Goal: Task Accomplishment & Management: Manage account settings

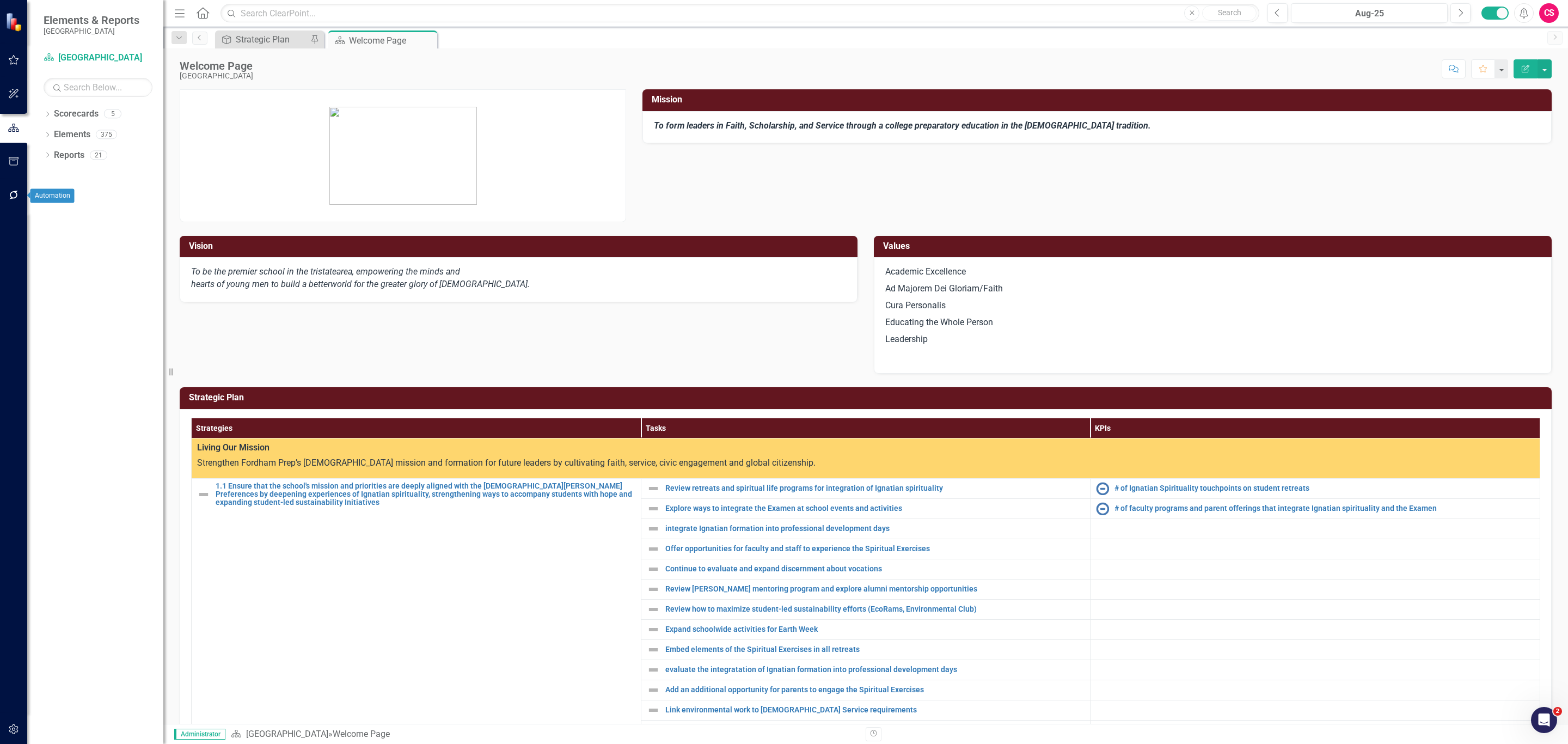
click at [16, 190] on icon "button" at bounding box center [14, 194] width 12 height 9
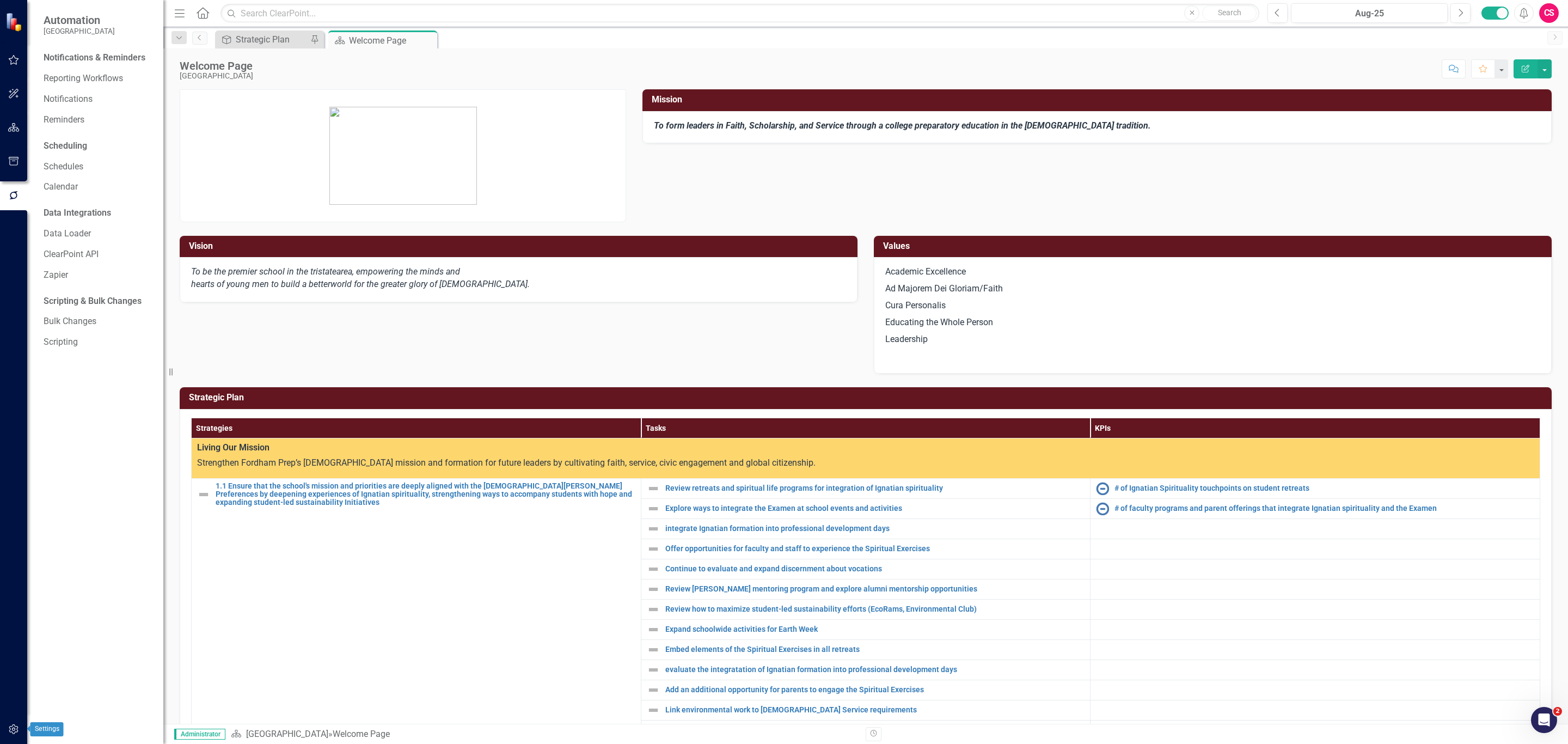
click at [20, 722] on button "button" at bounding box center [14, 730] width 24 height 23
click at [82, 146] on link "Reporting Periods" at bounding box center [98, 143] width 109 height 12
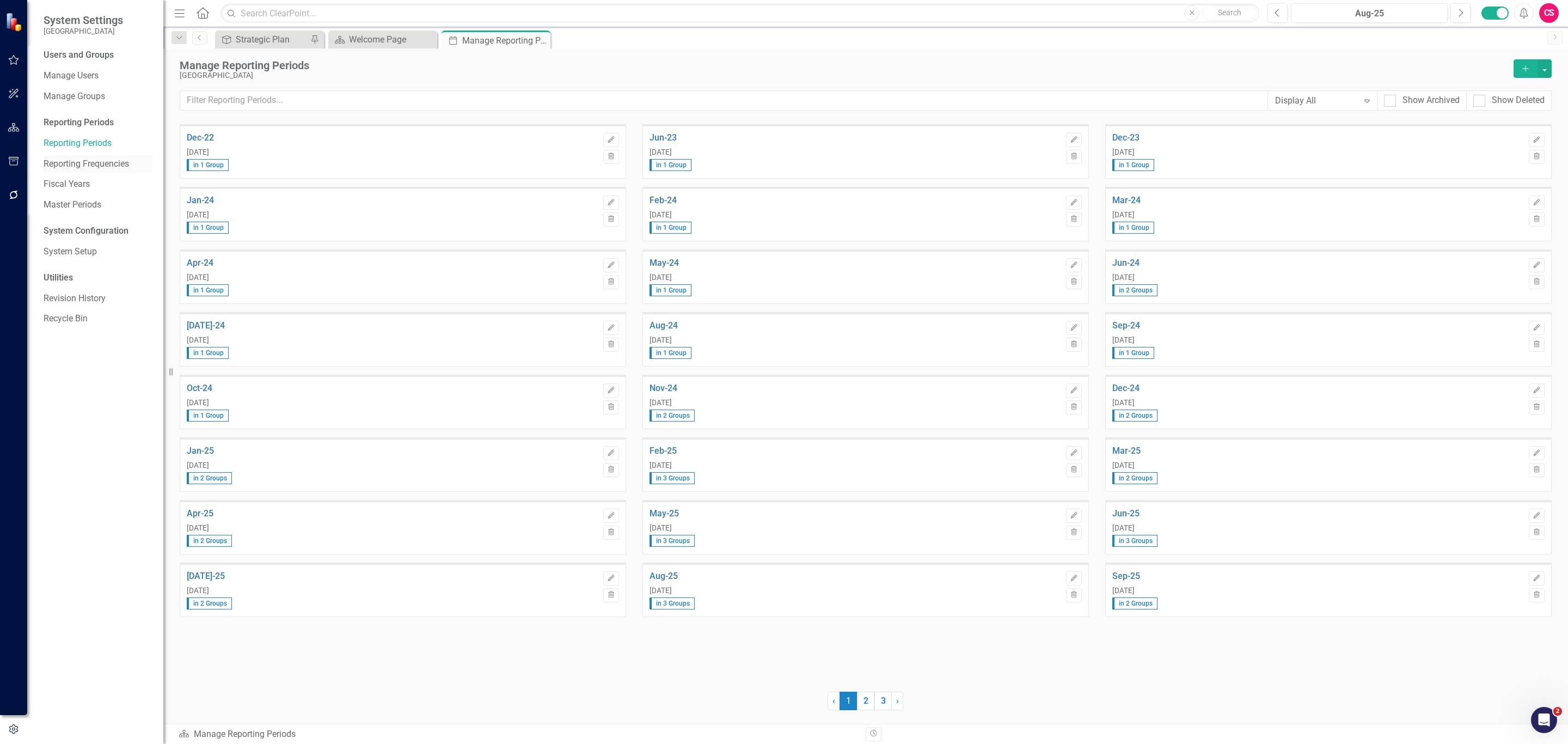
click at [75, 159] on link "Reporting Frequencies" at bounding box center [98, 164] width 109 height 12
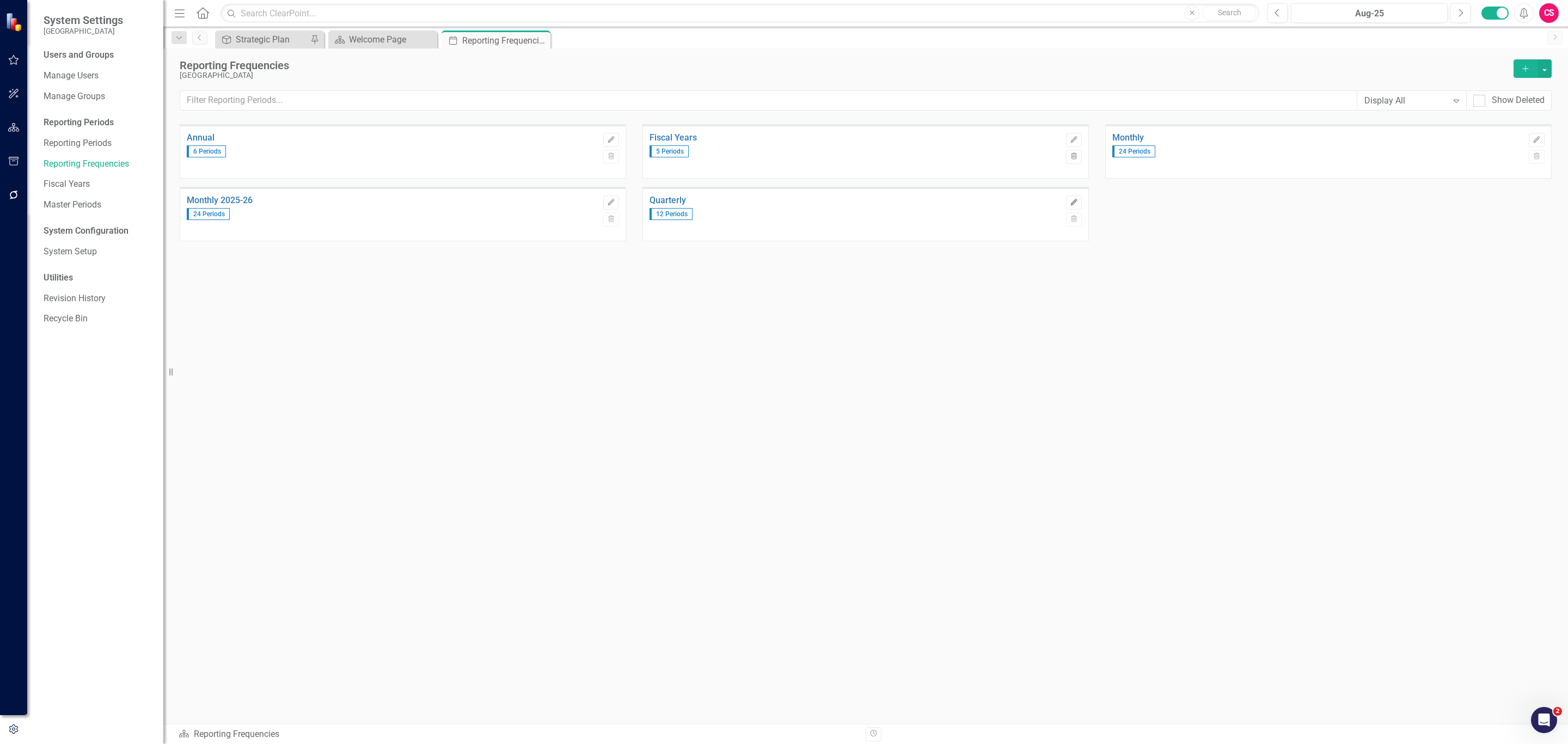
click at [1071, 201] on icon "Edit" at bounding box center [1074, 203] width 8 height 7
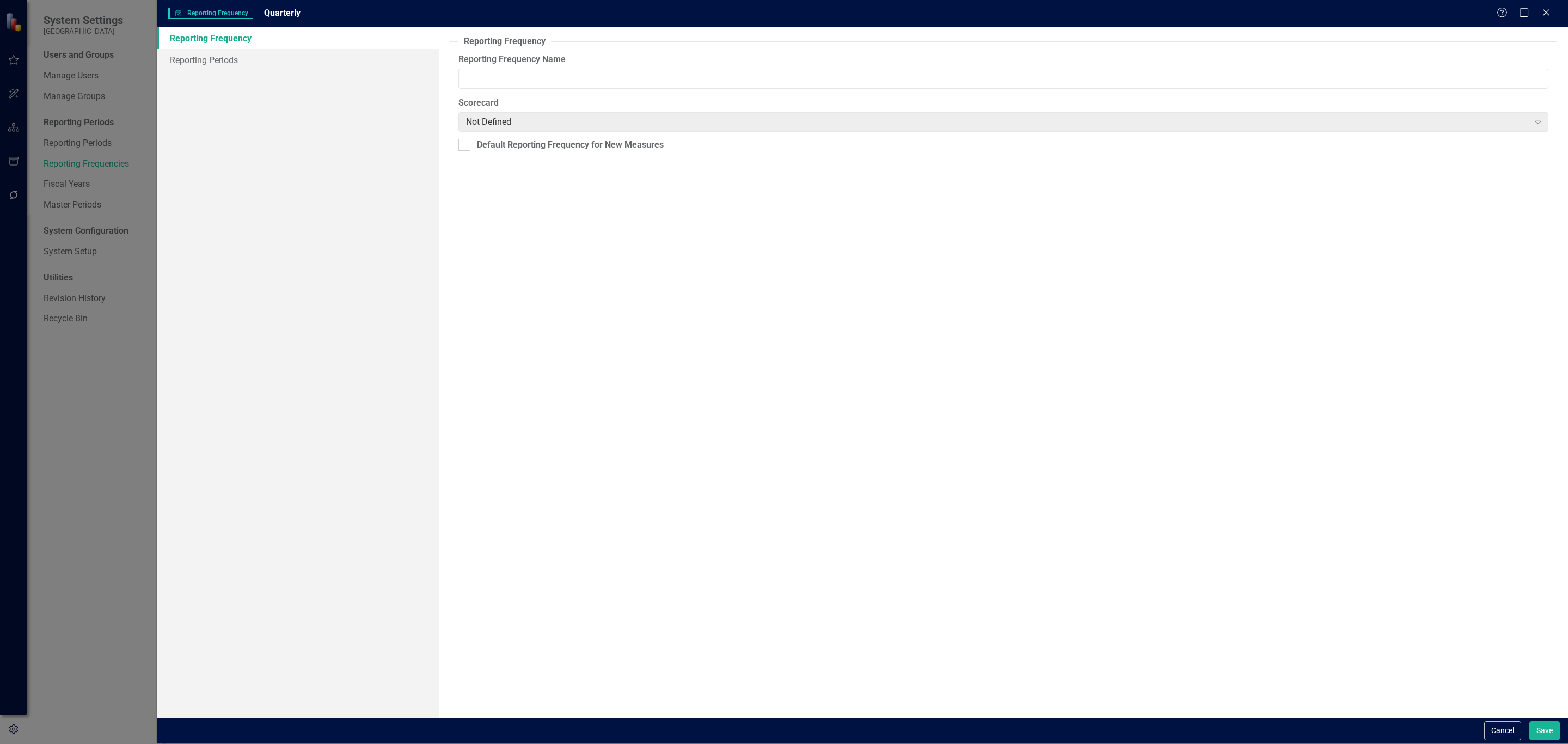
type input "Quarterly"
click at [234, 56] on link "Reporting Periods" at bounding box center [297, 60] width 282 height 22
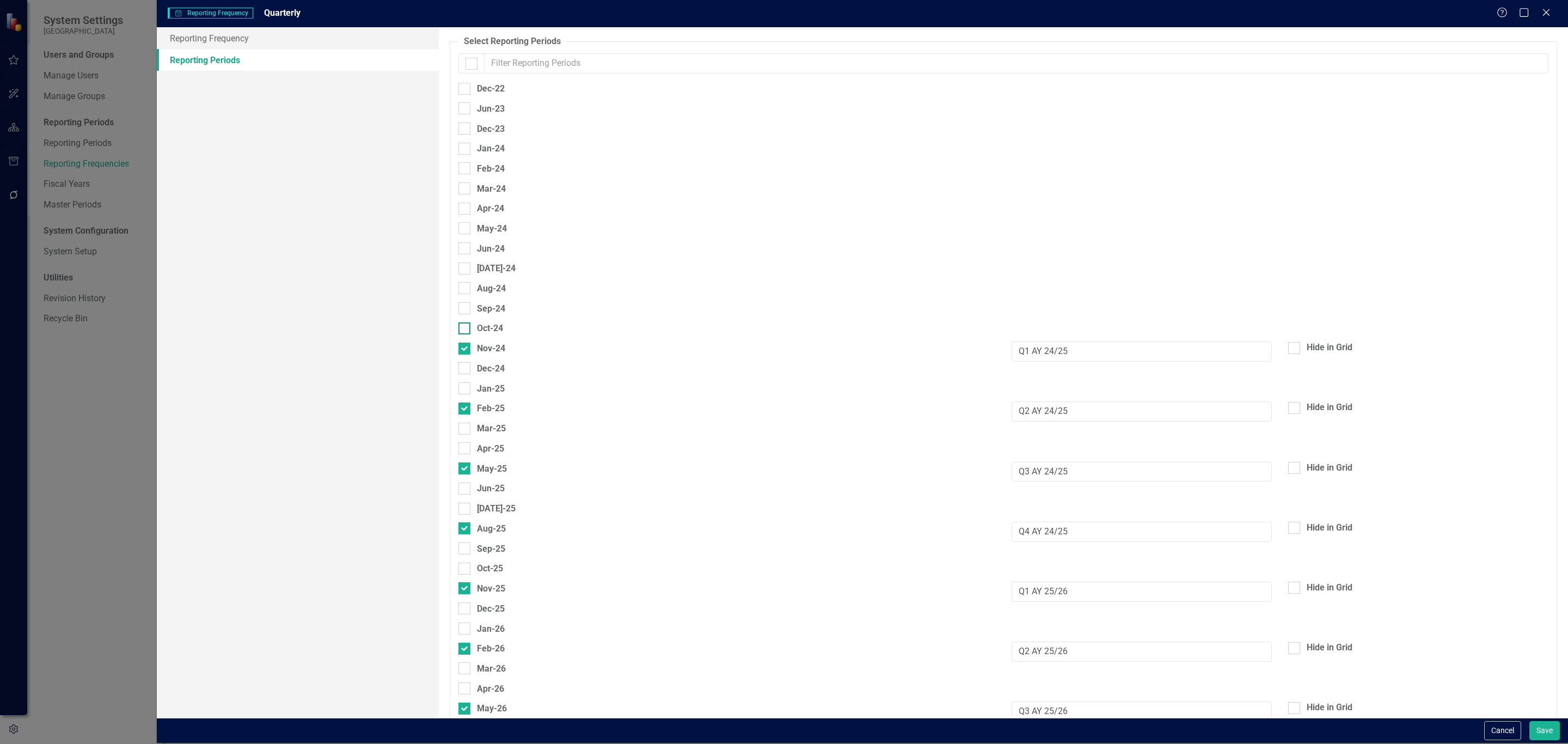
click at [466, 326] on input "Oct-24" at bounding box center [462, 326] width 7 height 7
checkbox input "true"
click at [459, 388] on div at bounding box center [465, 388] width 12 height 12
click at [459, 388] on input "Jan-25" at bounding box center [462, 386] width 7 height 7
checkbox input "true"
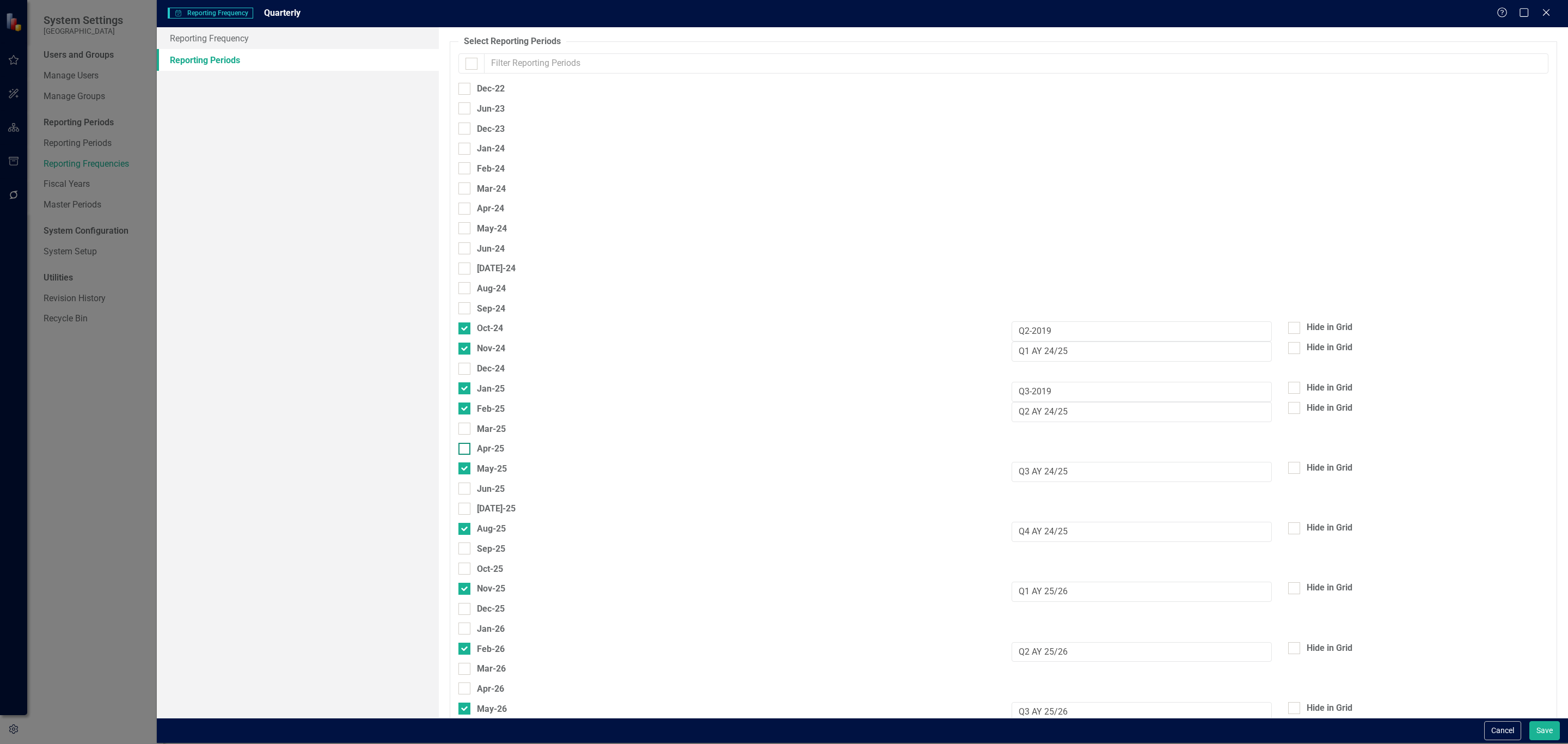
click at [467, 451] on div at bounding box center [465, 449] width 12 height 12
click at [466, 450] on input "Apr-25" at bounding box center [462, 446] width 7 height 7
checkbox input "true"
click at [466, 507] on div at bounding box center [465, 509] width 12 height 12
click at [466, 507] on input "[DATE]-25" at bounding box center [462, 506] width 7 height 7
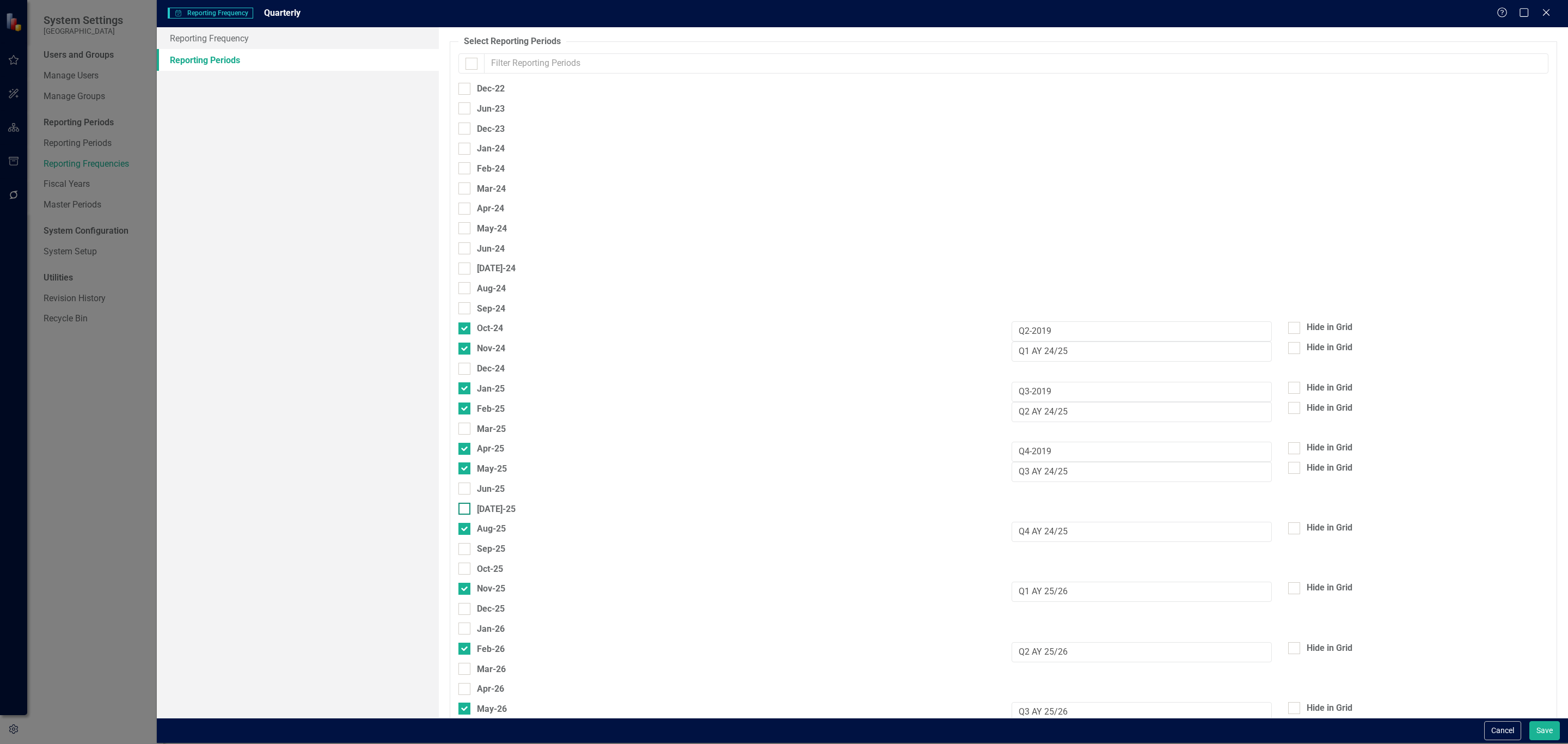
checkbox input "true"
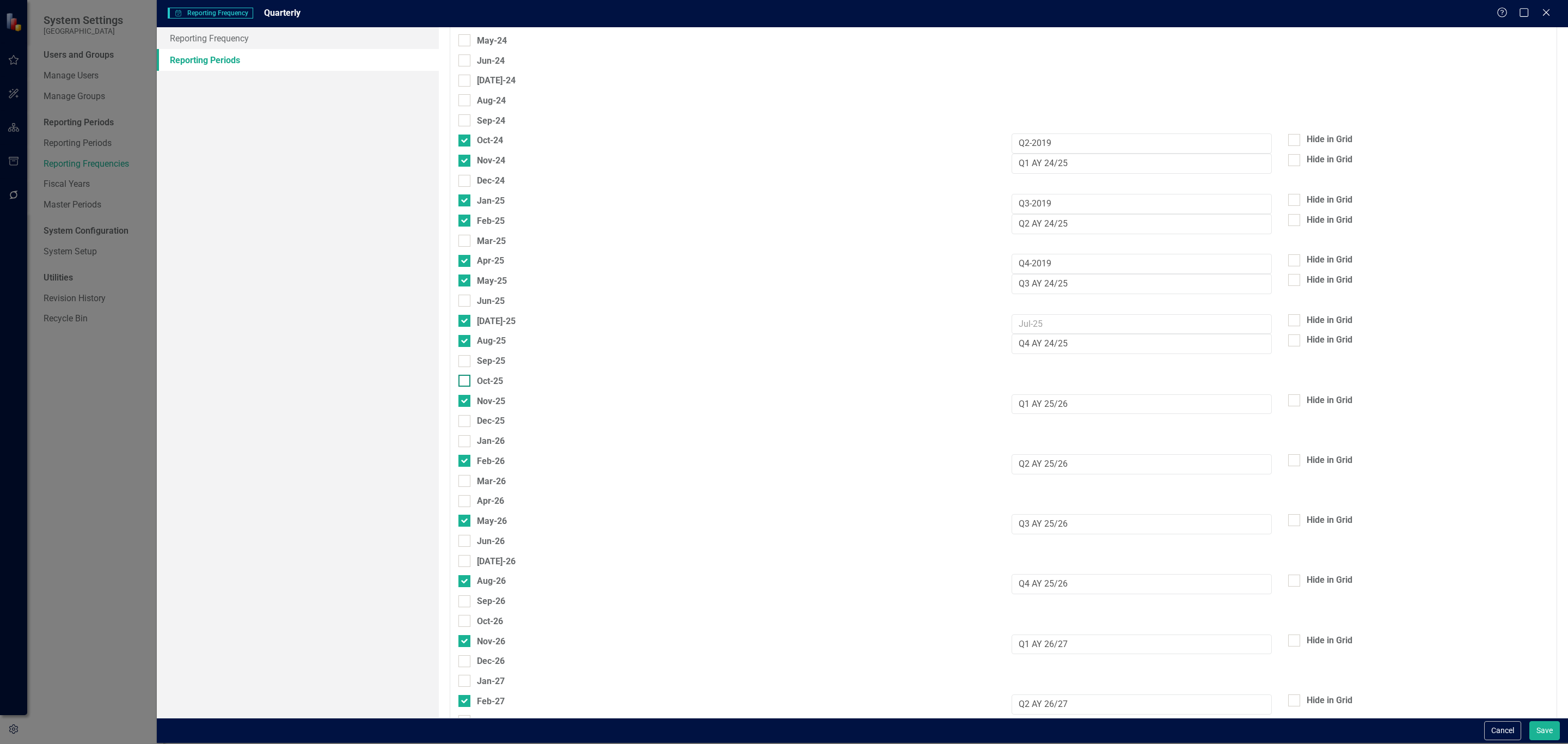
scroll to position [188, 0]
click at [466, 379] on input "Oct-25" at bounding box center [462, 377] width 7 height 7
checkbox input "true"
click at [462, 441] on input "Jan-26" at bounding box center [462, 438] width 7 height 7
checkbox input "true"
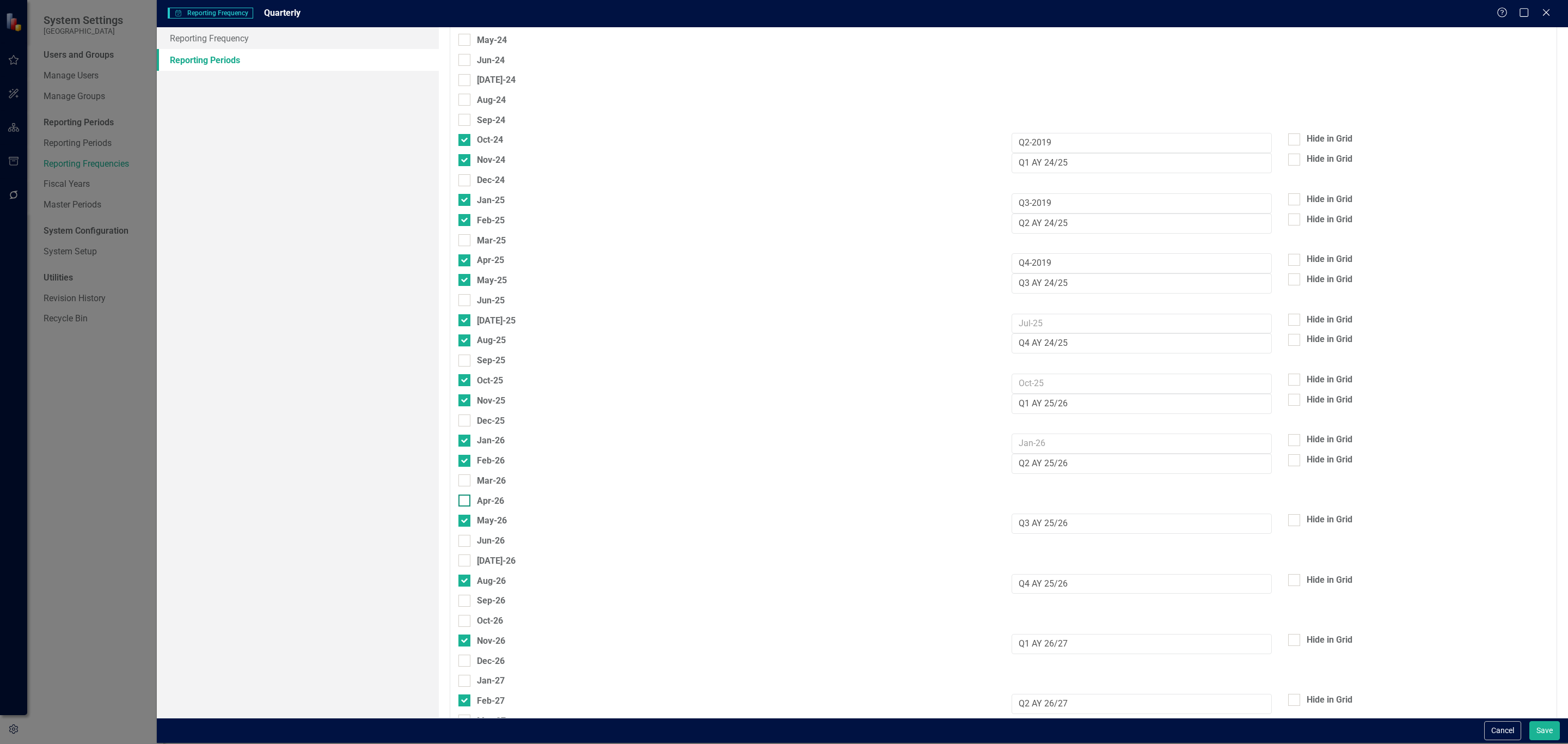
click at [466, 501] on input "Apr-26" at bounding box center [462, 498] width 7 height 7
checkbox input "true"
click at [470, 561] on div at bounding box center [465, 560] width 12 height 12
click at [466, 561] on input "[DATE]-26" at bounding box center [462, 558] width 7 height 7
checkbox input "true"
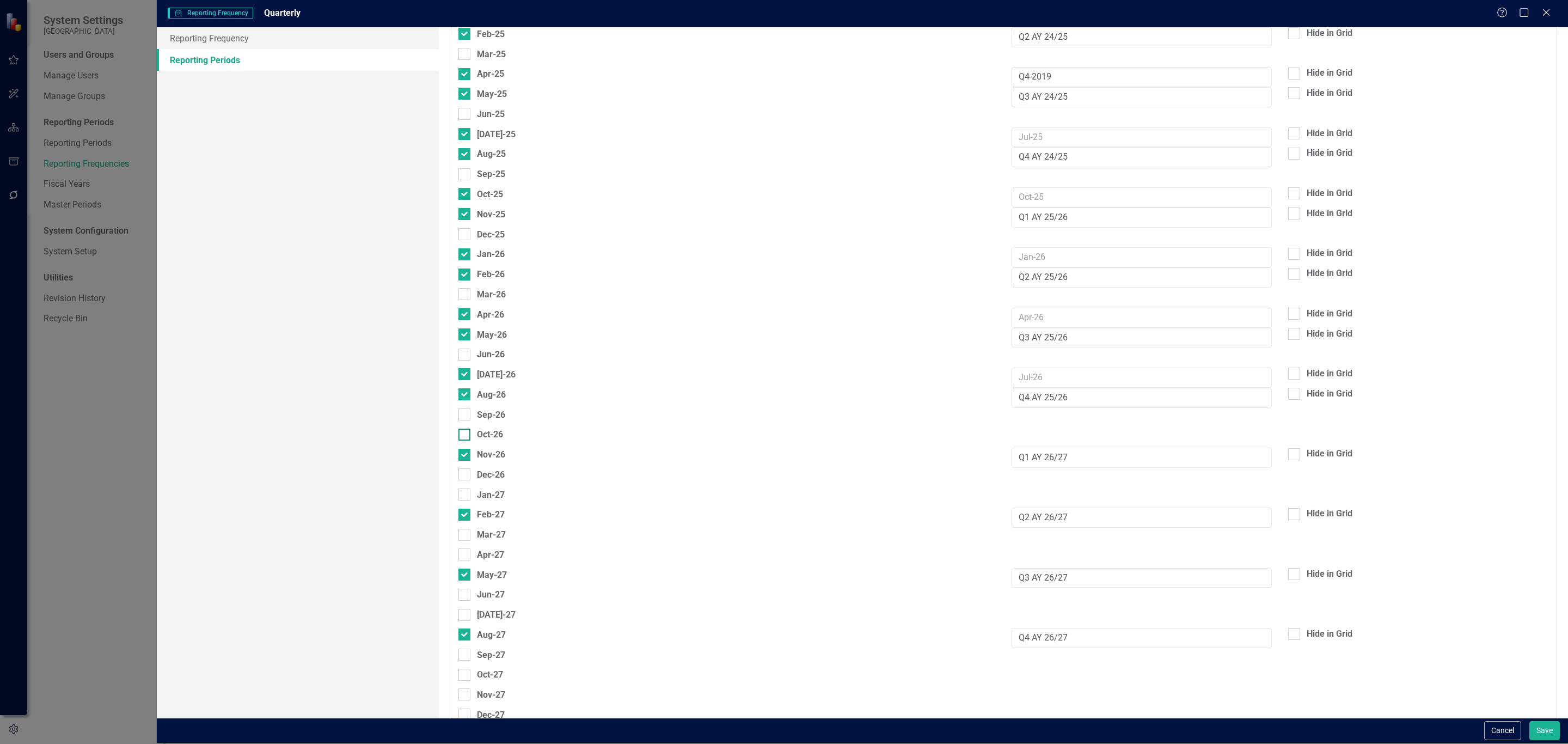
click at [464, 441] on div "Oct-26" at bounding box center [481, 434] width 45 height 14
click at [464, 436] on input "Oct-26" at bounding box center [462, 432] width 7 height 7
checkbox input "true"
click at [464, 497] on div at bounding box center [465, 491] width 12 height 12
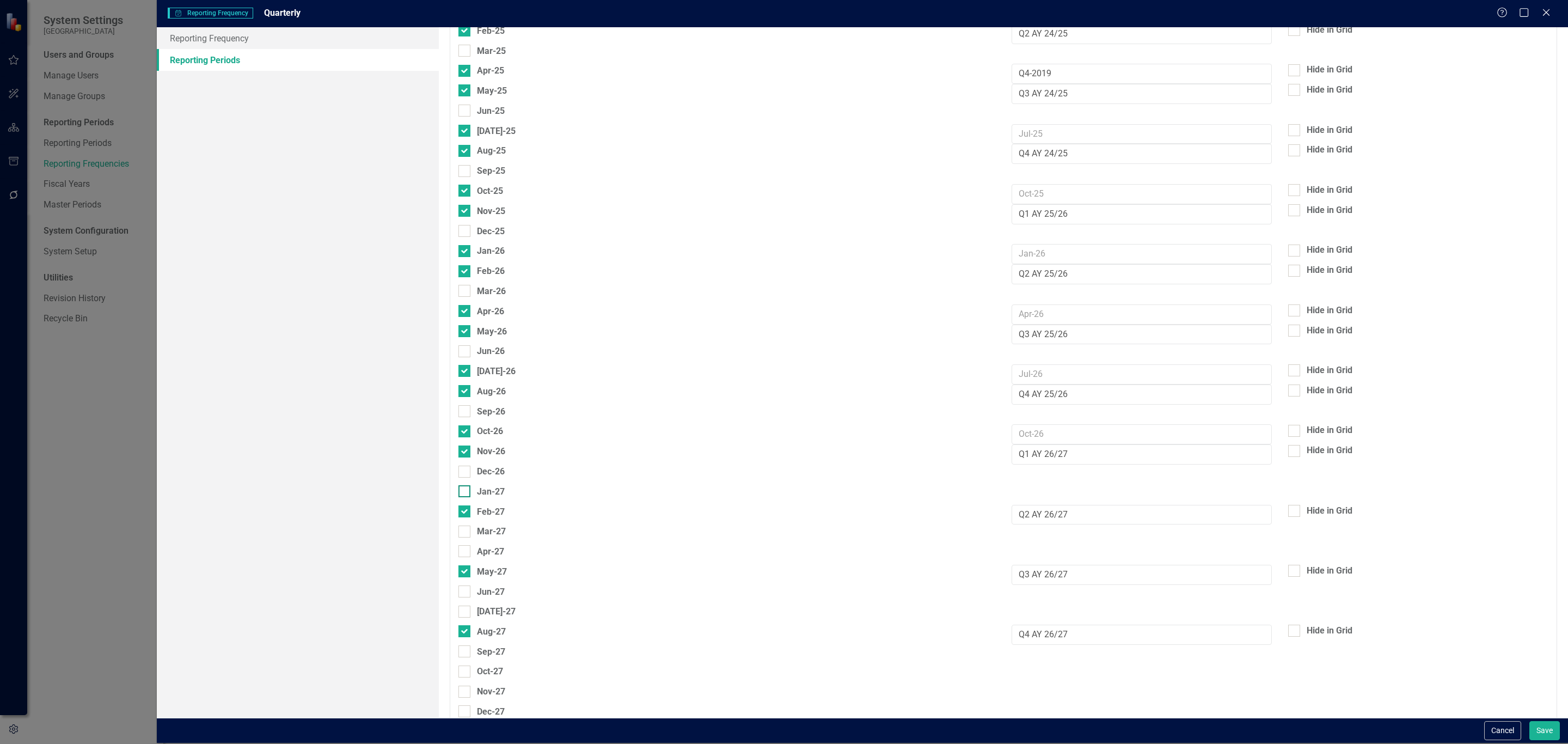
click at [464, 492] on input "Jan-27" at bounding box center [462, 489] width 7 height 7
checkbox input "true"
click at [461, 553] on input "Apr-27" at bounding box center [462, 549] width 7 height 7
checkbox input "true"
click at [470, 617] on div at bounding box center [465, 612] width 12 height 12
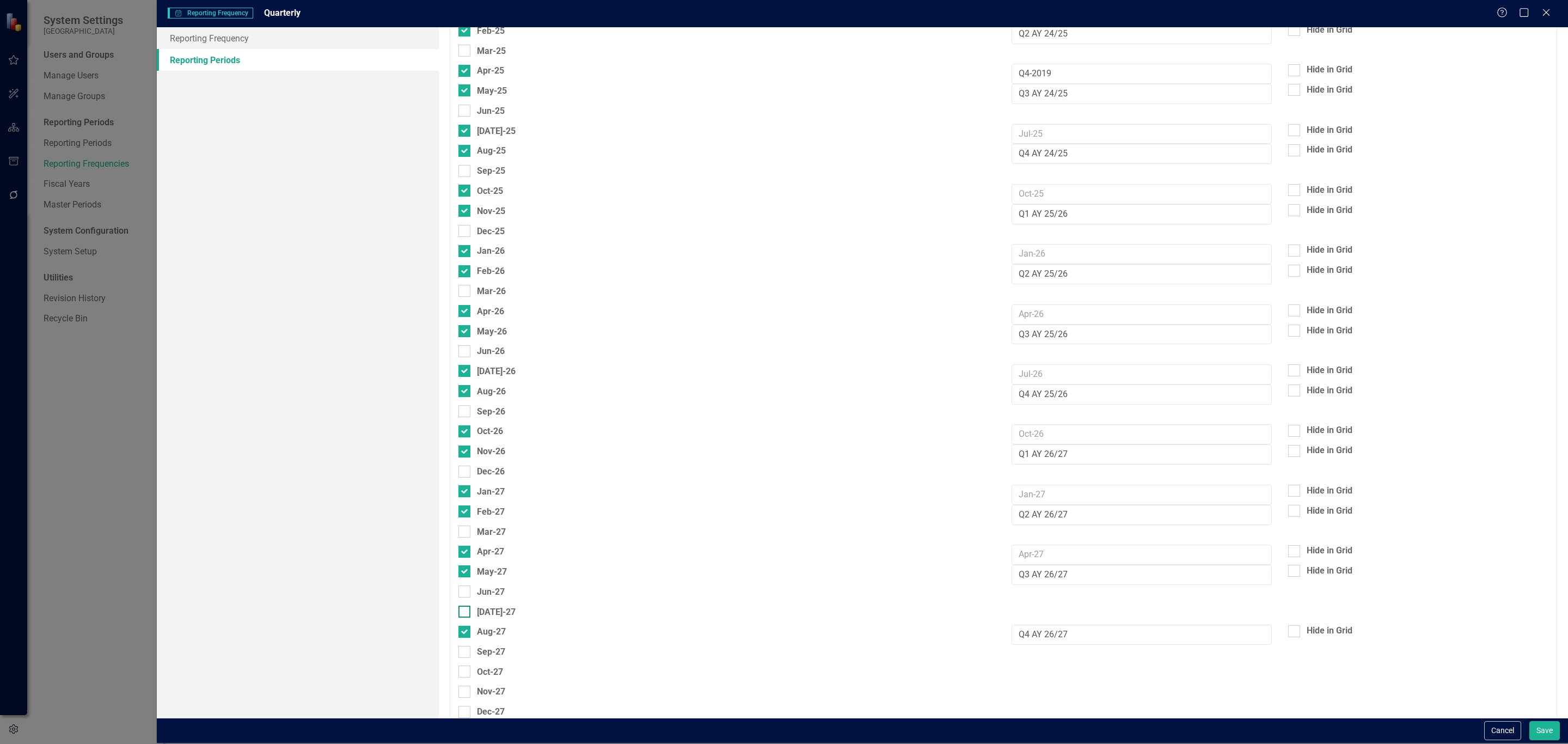
click at [466, 613] on input "[DATE]-27" at bounding box center [462, 609] width 7 height 7
checkbox input "true"
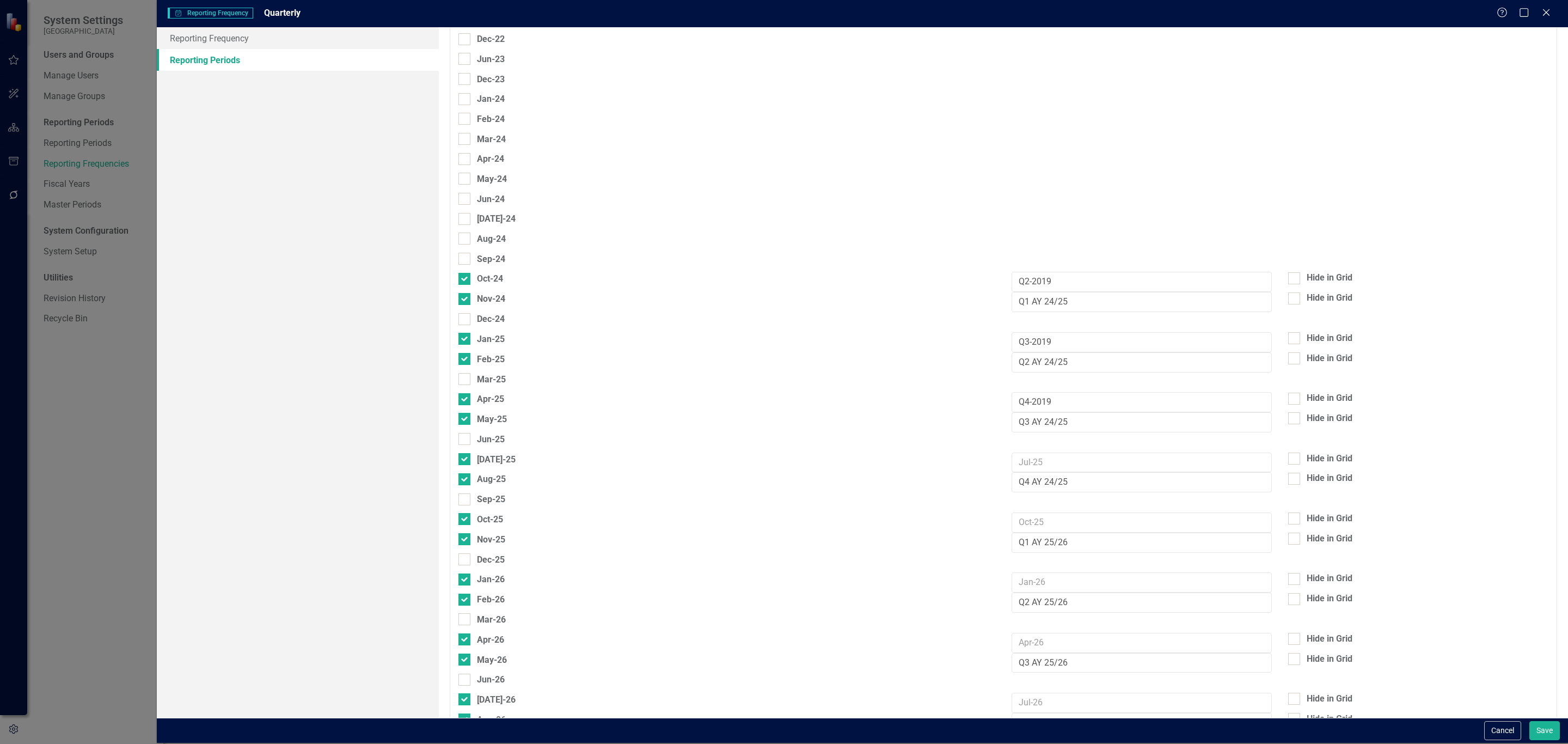
scroll to position [0, 0]
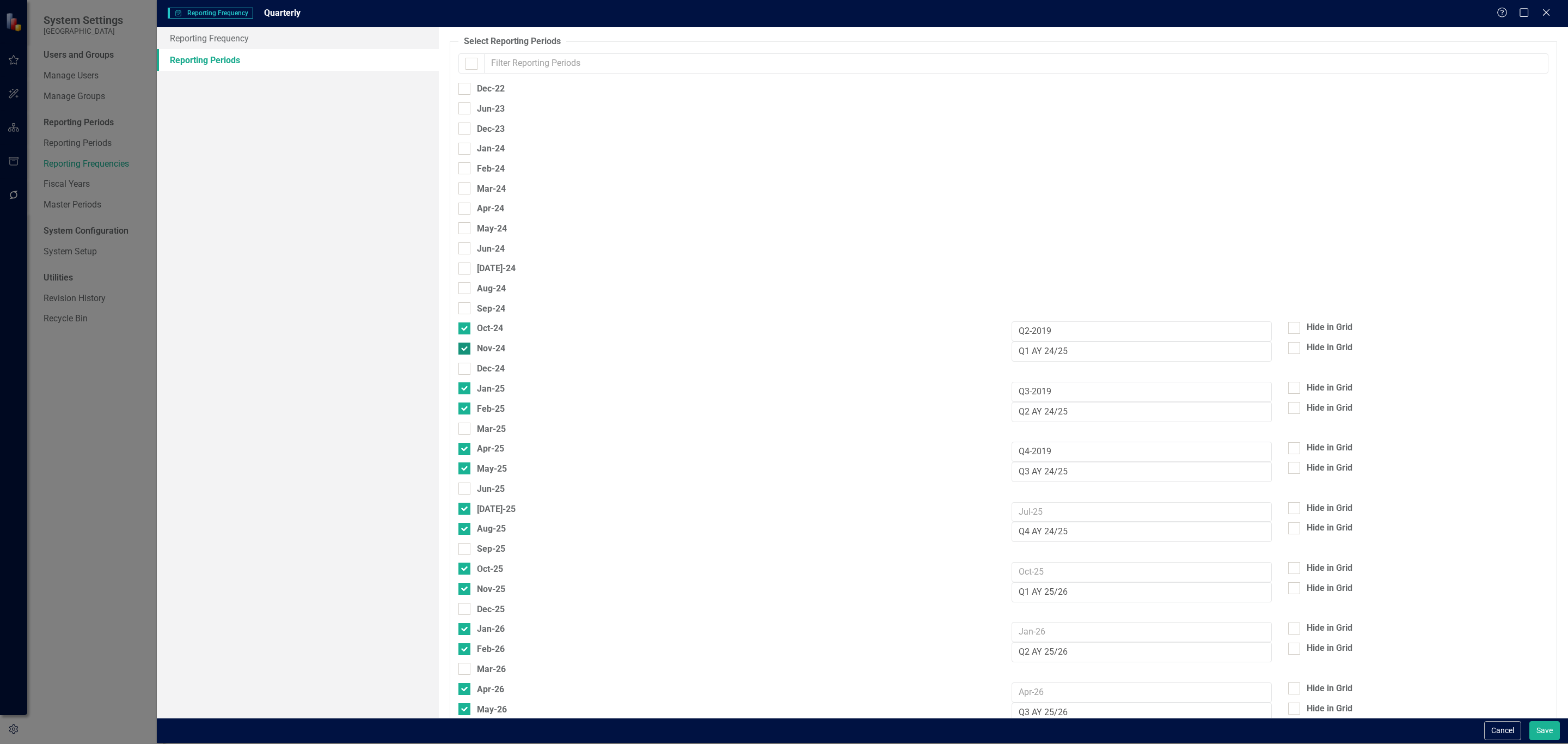
click at [464, 347] on input "Nov-24" at bounding box center [462, 346] width 7 height 7
checkbox input "false"
click at [463, 405] on input "Feb-25" at bounding box center [462, 406] width 7 height 7
checkbox input "false"
click at [466, 469] on div at bounding box center [465, 468] width 12 height 12
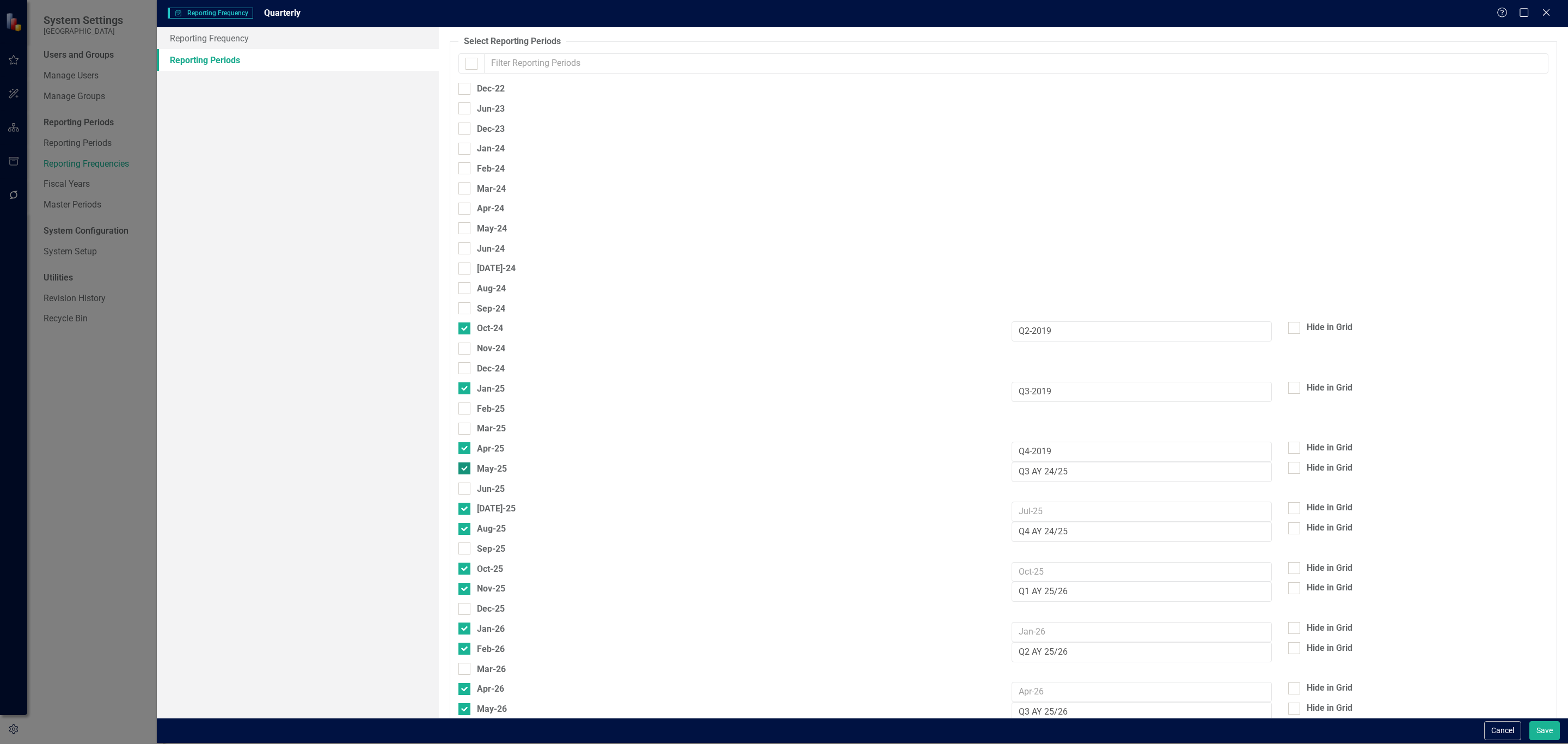
click at [466, 469] on input "May-25" at bounding box center [462, 466] width 7 height 7
checkbox input "false"
click at [1050, 531] on input "Q4 AY 24/25" at bounding box center [1142, 532] width 260 height 20
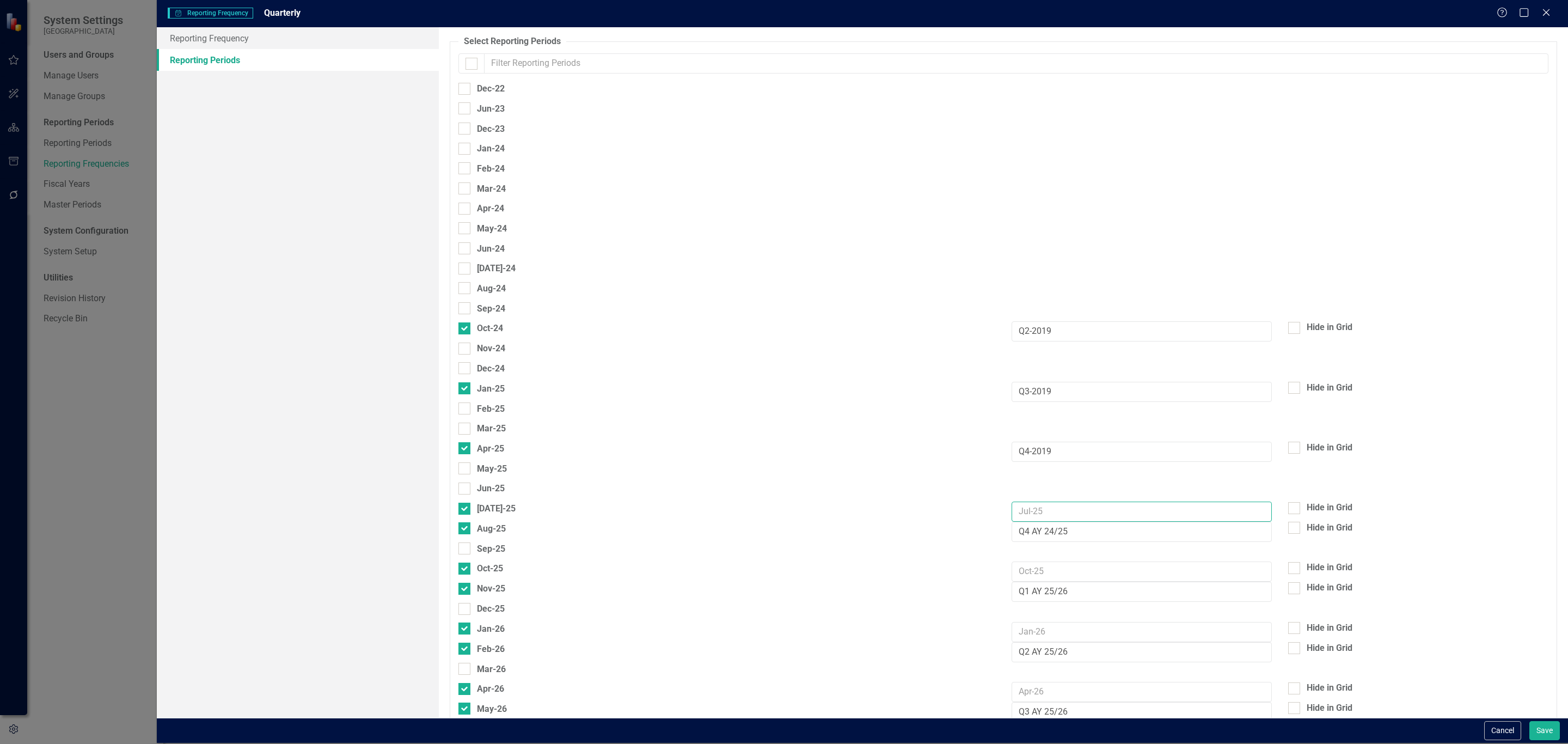
click at [1033, 505] on input "text" at bounding box center [1142, 512] width 260 height 20
paste input "Q4 AY 24/25"
type input "Q4 AY 24/25"
click at [1031, 445] on input "Q4-2019" at bounding box center [1142, 452] width 260 height 20
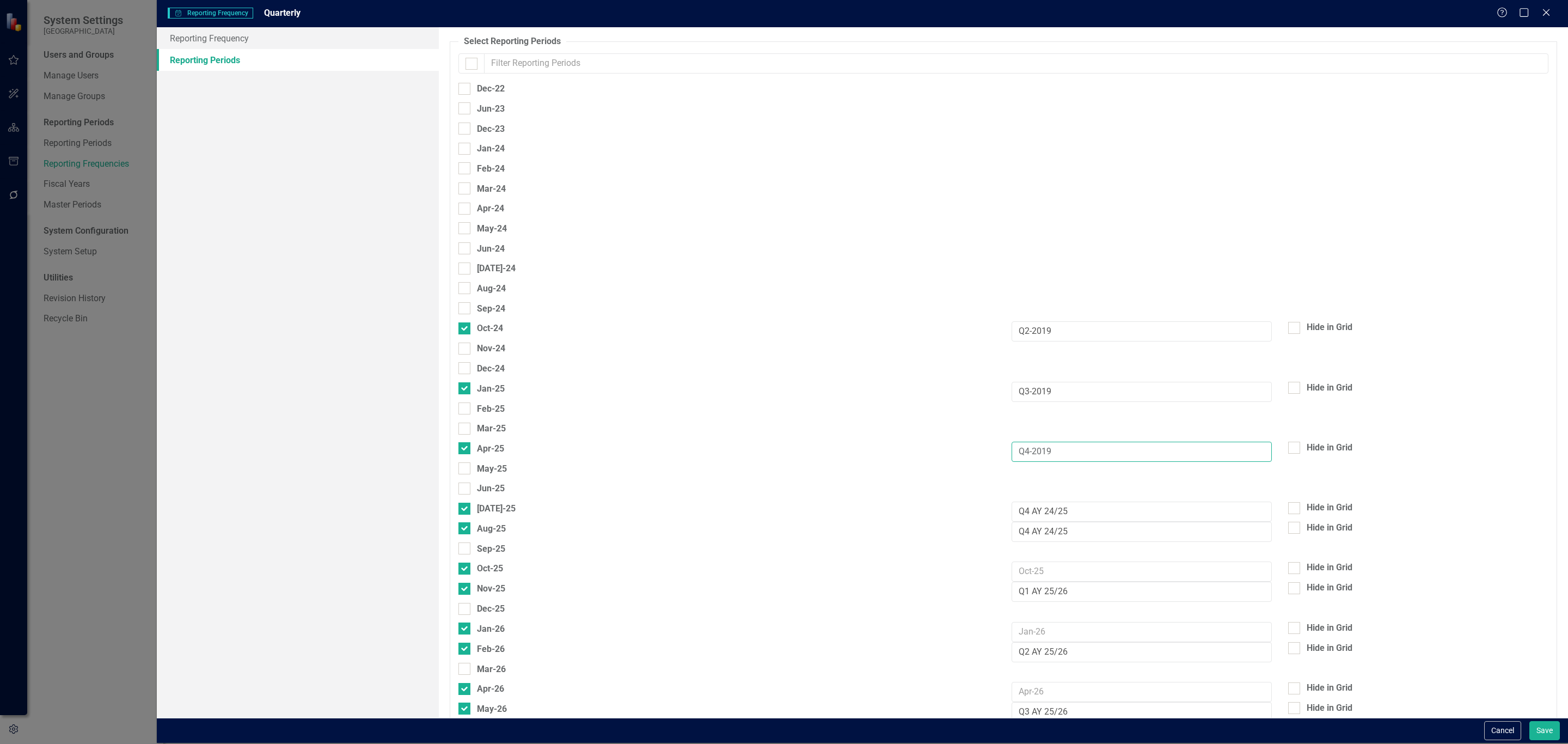
click at [1031, 445] on input "Q4-2019" at bounding box center [1142, 452] width 260 height 20
paste input "AY 24/25"
click at [1024, 451] on input "Q4 AY 24/25" at bounding box center [1142, 452] width 260 height 20
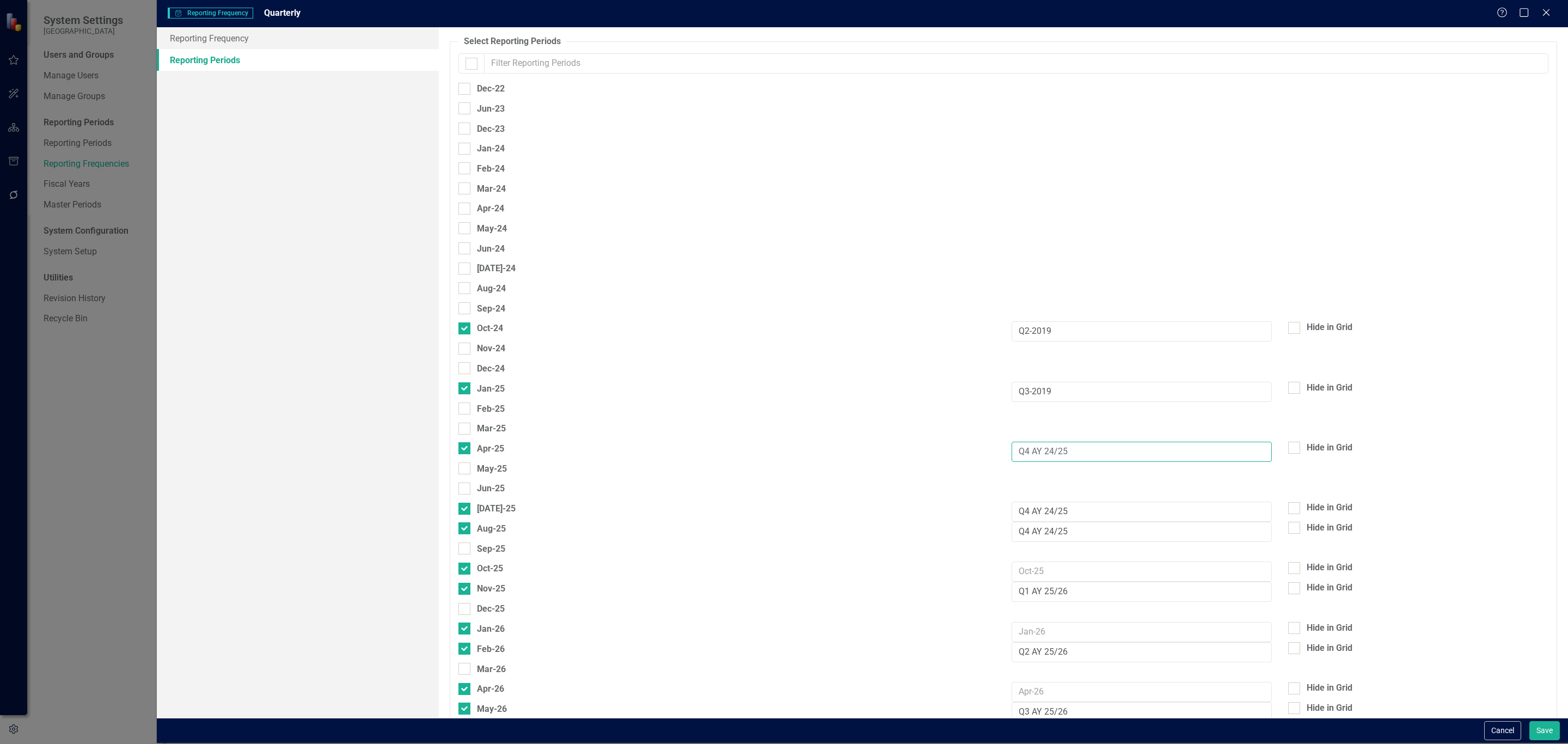
click at [1024, 451] on input "Q4 AY 24/25" at bounding box center [1142, 452] width 260 height 20
type input "Q3 AY 24/25"
click at [1046, 390] on input "Q3-2019" at bounding box center [1142, 392] width 260 height 20
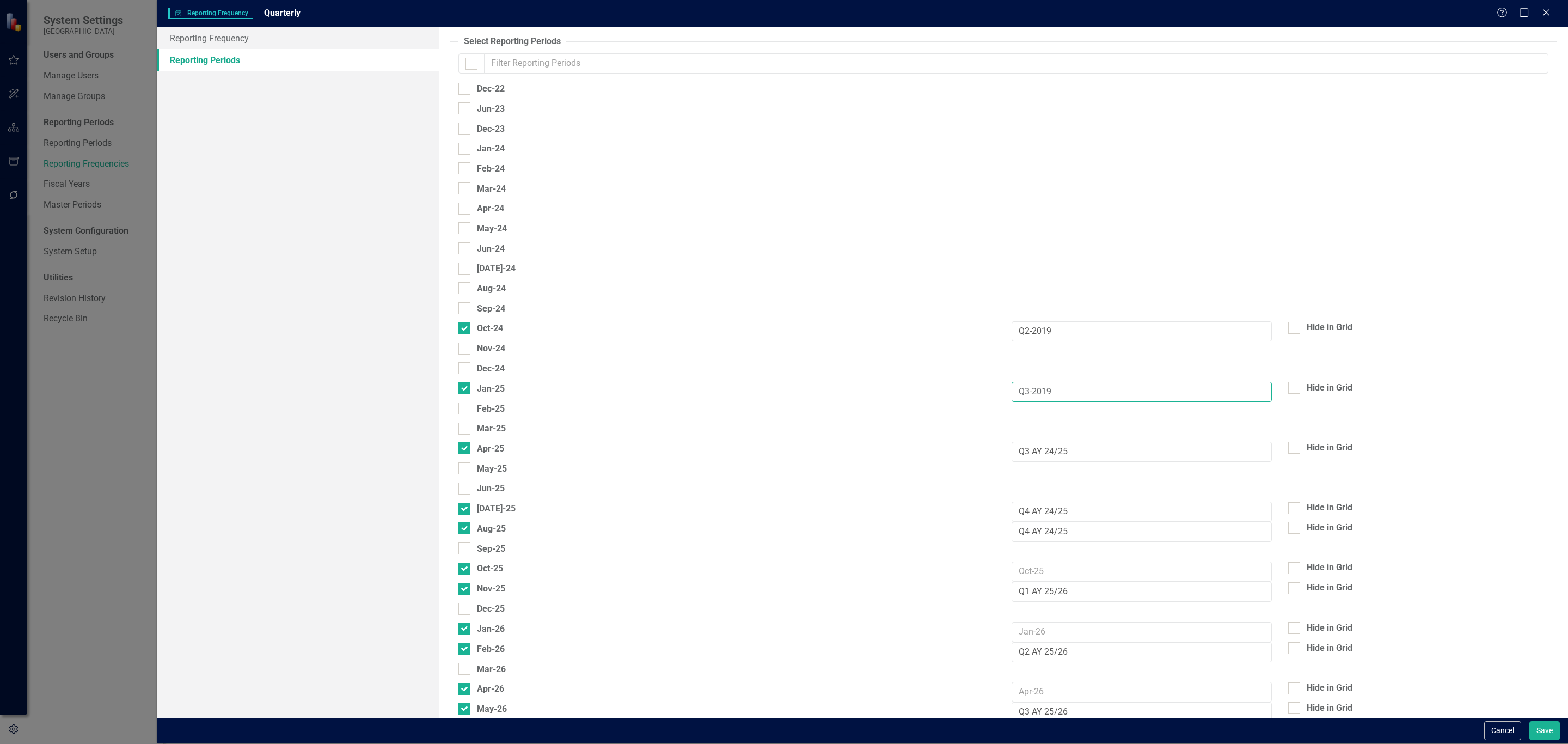
paste input "4 AY 24/25"
click at [1023, 390] on input "Q4 AY 24/25" at bounding box center [1142, 392] width 260 height 20
type input "Q2 AY 24/25"
click at [1047, 330] on input "Q2-2019" at bounding box center [1142, 331] width 260 height 20
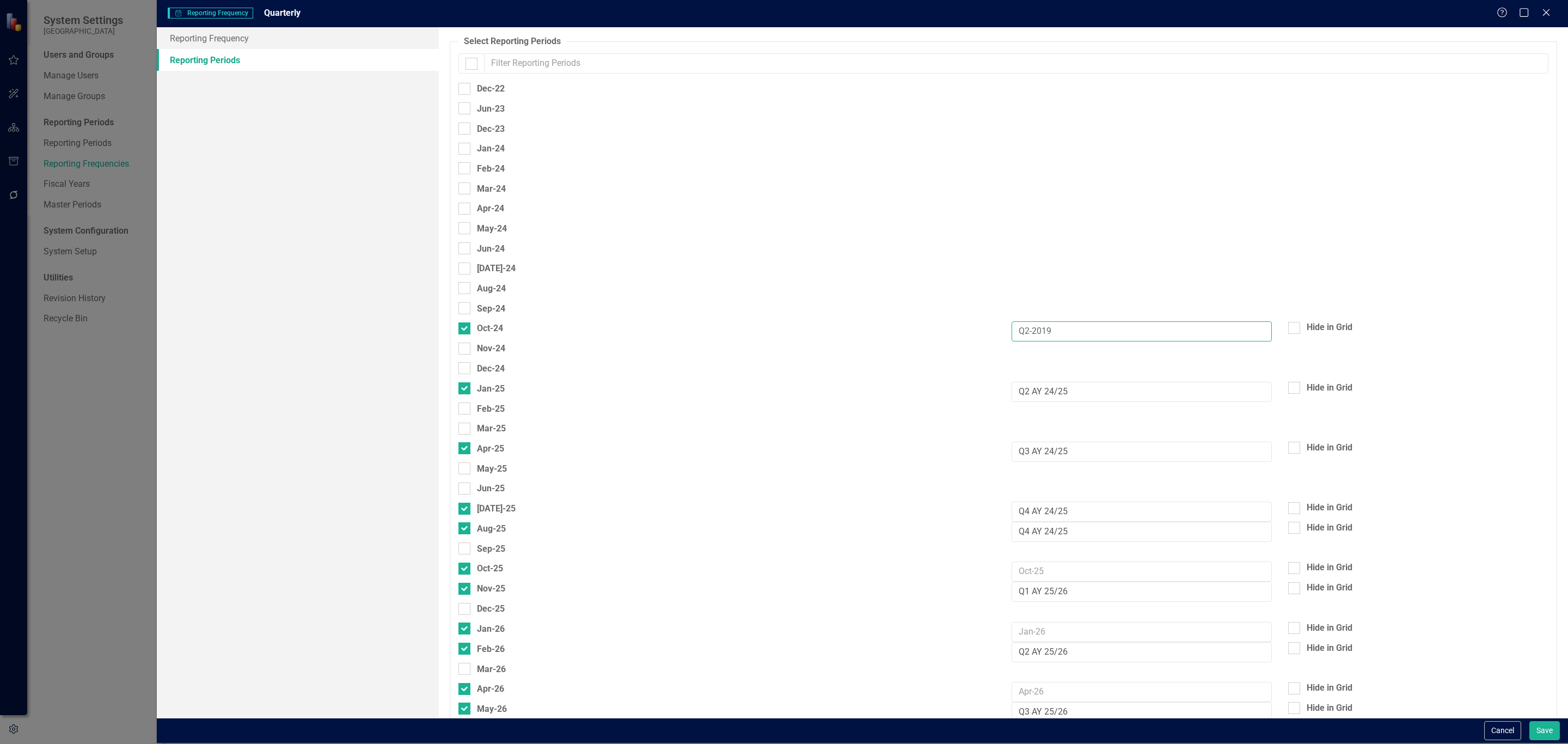
click at [1047, 330] on input "Q2-2019" at bounding box center [1142, 331] width 260 height 20
paste input "4 AY 24/25"
click at [1023, 329] on input "Q4 AY 24/25" at bounding box center [1142, 331] width 260 height 20
type input "Q1 AY 24/25"
click at [466, 526] on input "Aug-25" at bounding box center [462, 526] width 7 height 7
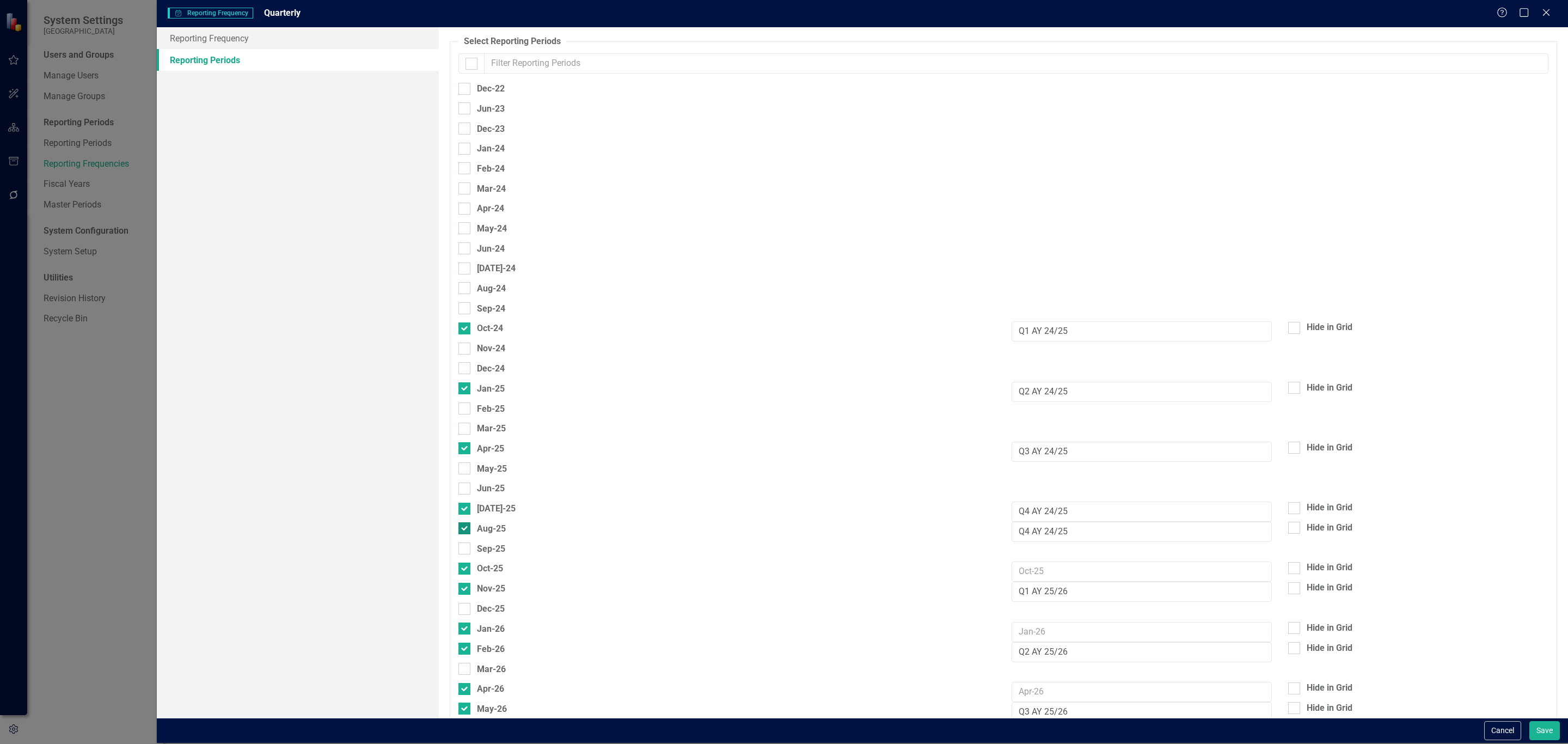
checkbox input "false"
click at [1049, 592] on input "Q1 AY 25/26" at bounding box center [1142, 592] width 260 height 20
click at [1036, 569] on input "text" at bounding box center [1142, 571] width 260 height 20
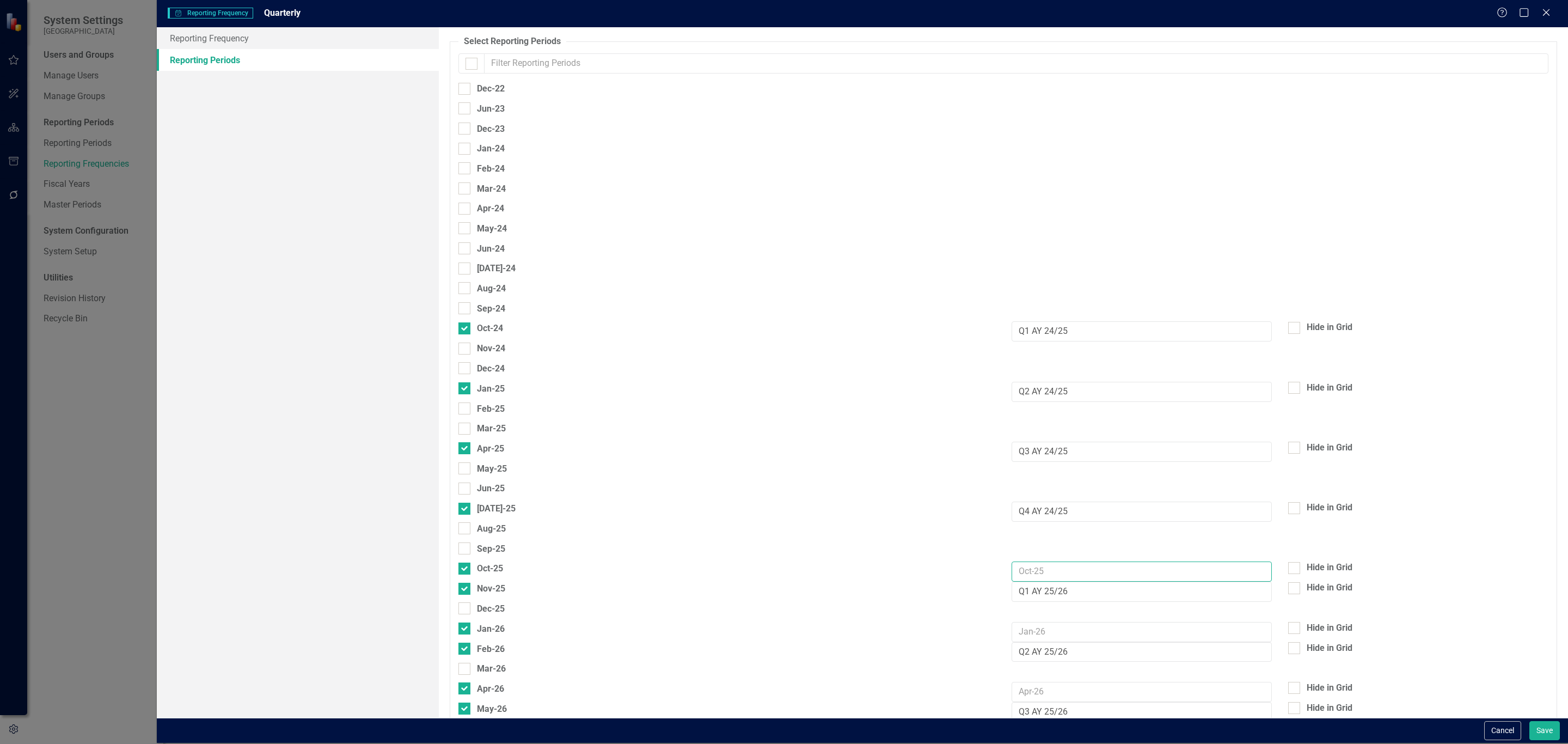
click at [1036, 569] on input "text" at bounding box center [1142, 571] width 260 height 20
paste input "Q1 AY 25/26"
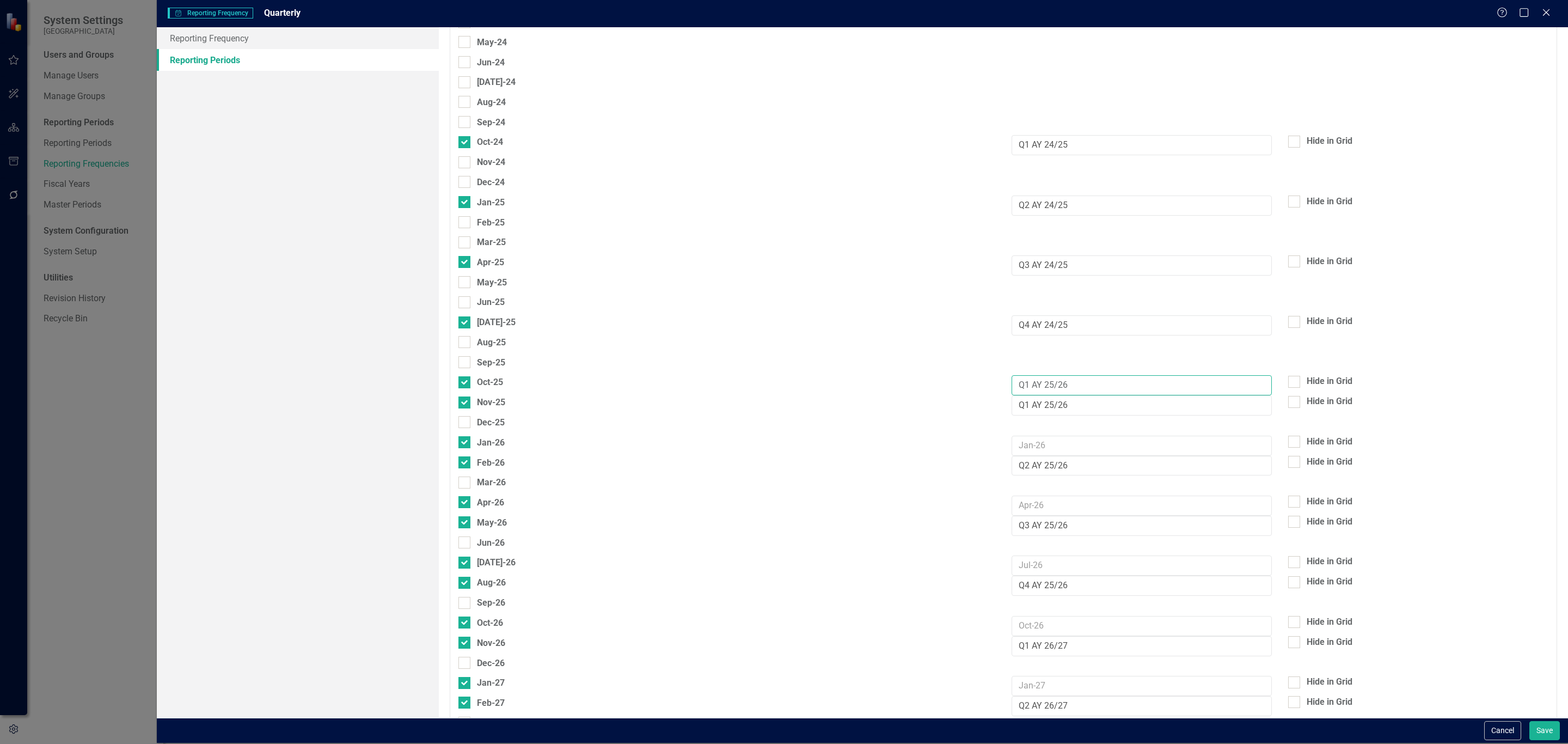
scroll to position [187, 0]
type input "Q1 AY 25/26"
click at [1039, 464] on input "Q2 AY 25/26" at bounding box center [1142, 466] width 260 height 20
click at [1031, 466] on input "Q2 AY 25/26" at bounding box center [1142, 466] width 260 height 20
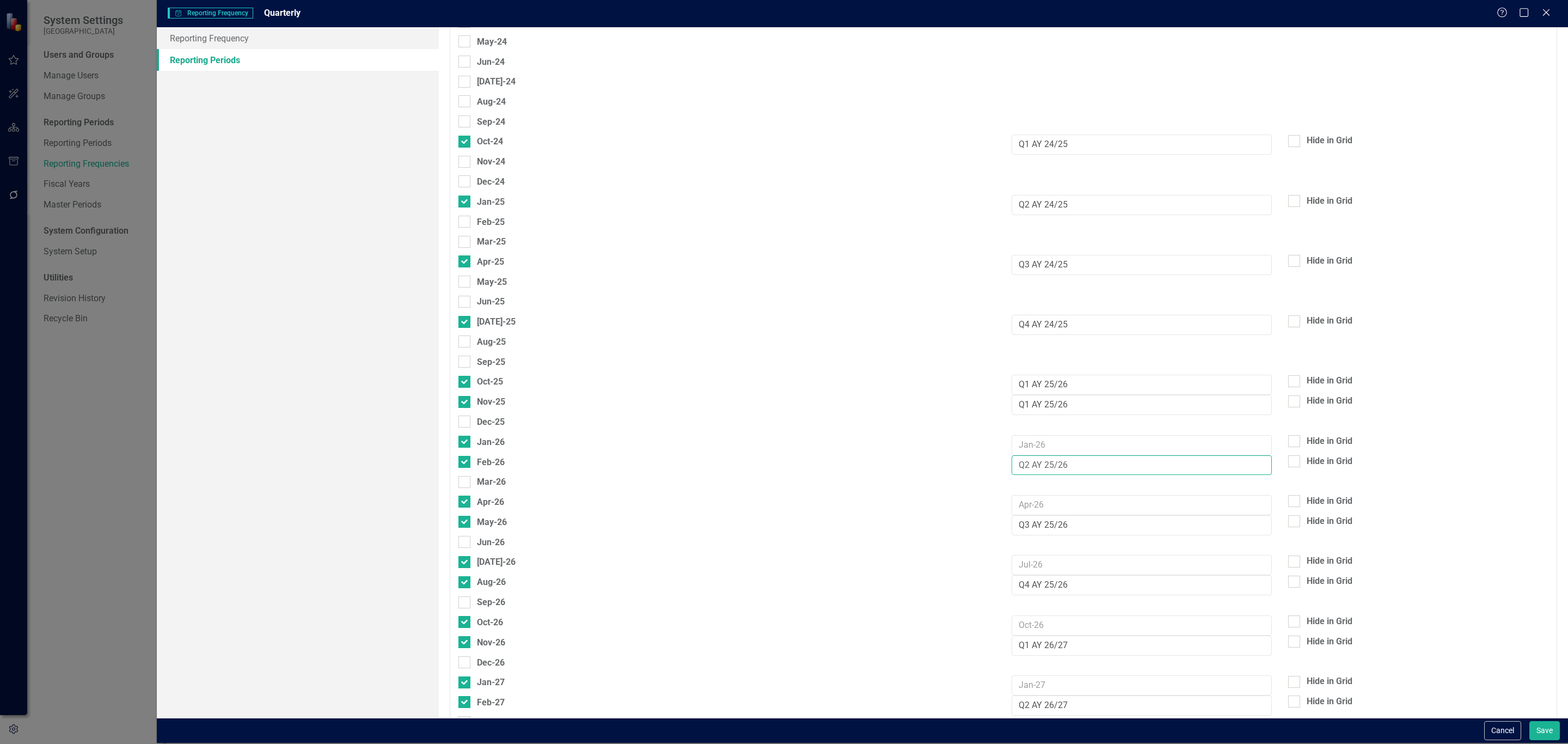
click at [1031, 466] on input "Q2 AY 25/26" at bounding box center [1142, 466] width 260 height 20
click at [1033, 435] on input "text" at bounding box center [1142, 445] width 260 height 20
paste input "Q2 AY 25/26"
type input "Q2 AY 25/26"
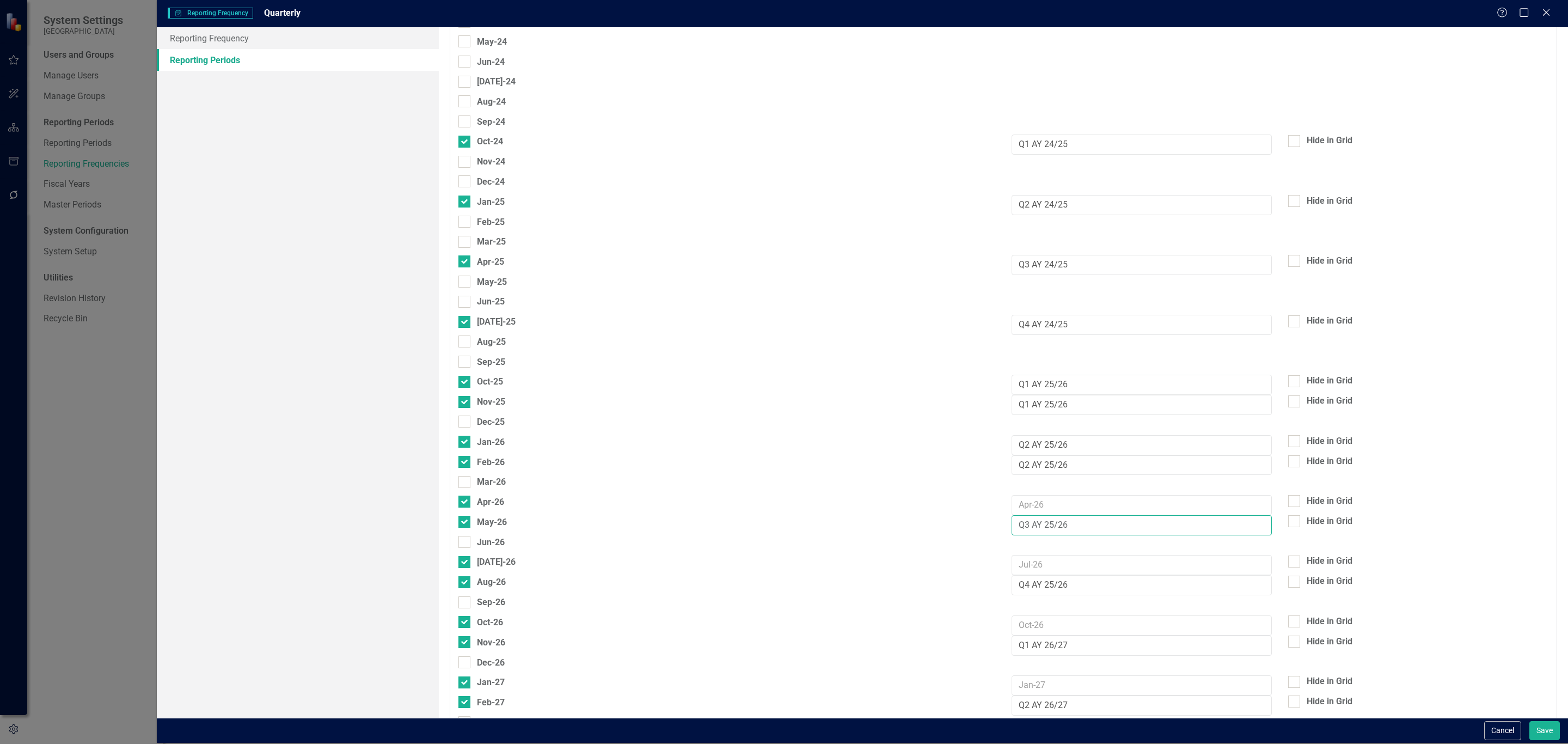
click at [1044, 522] on input "Q3 AY 25/26" at bounding box center [1142, 525] width 260 height 20
click at [1041, 497] on input "text" at bounding box center [1142, 505] width 260 height 20
paste input "Q3 AY 25/26"
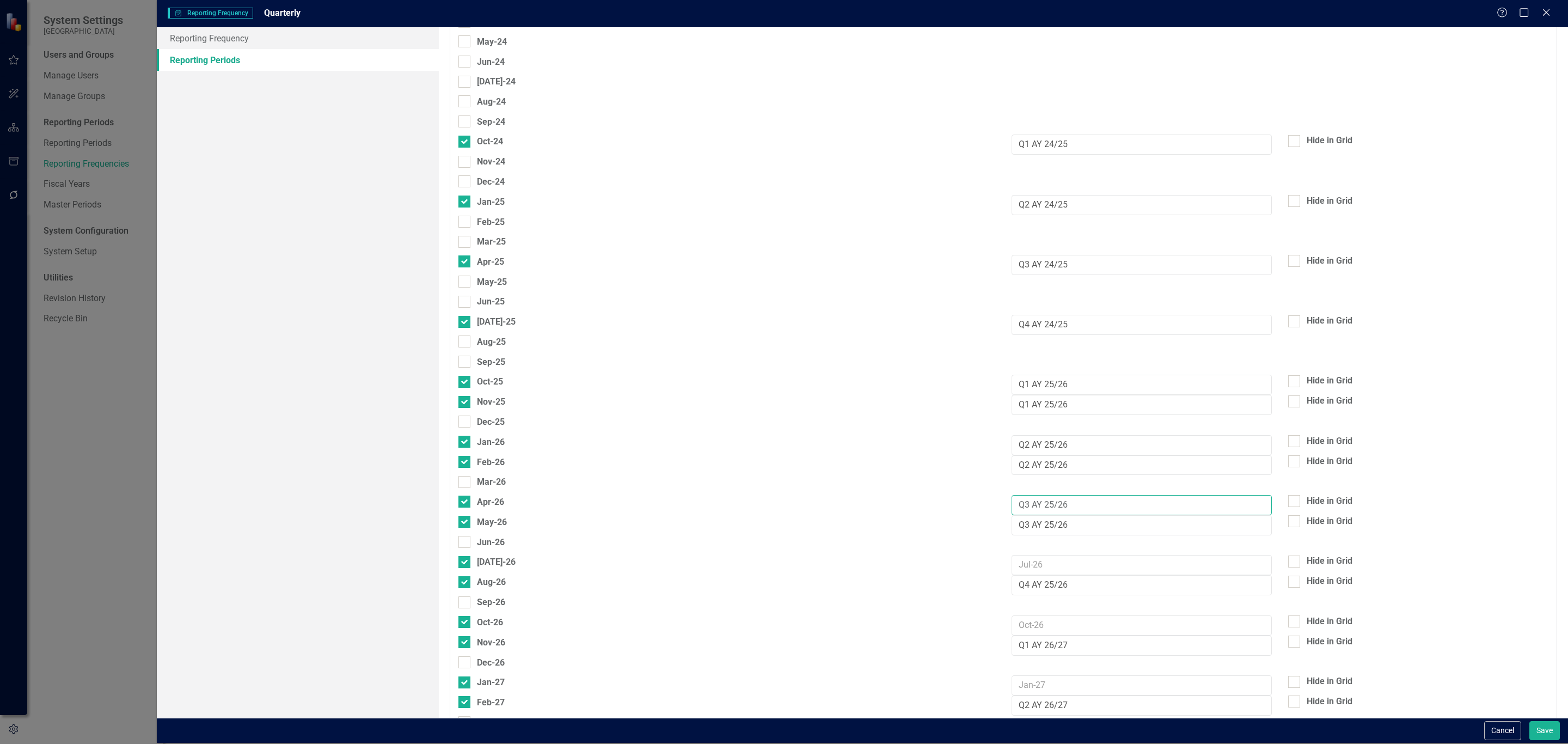
type input "Q3 AY 25/26"
click at [1038, 580] on input "Q4 AY 25/26" at bounding box center [1142, 585] width 260 height 20
click at [1023, 566] on input "text" at bounding box center [1142, 565] width 260 height 20
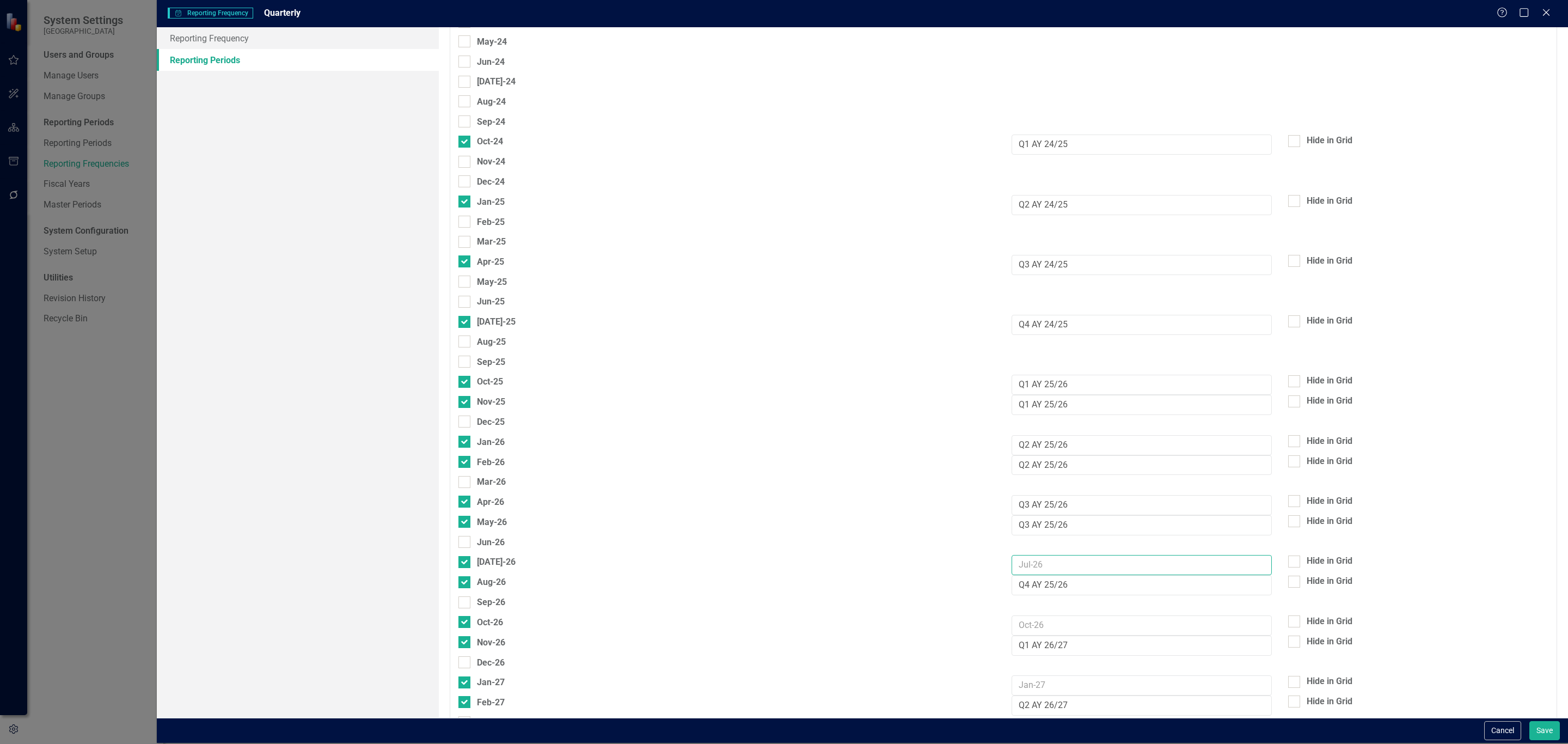
paste input "Q4 AY 25/26"
type input "Q4 AY 25/26"
click at [1021, 642] on input "Q1 AY 26/27" at bounding box center [1142, 646] width 260 height 20
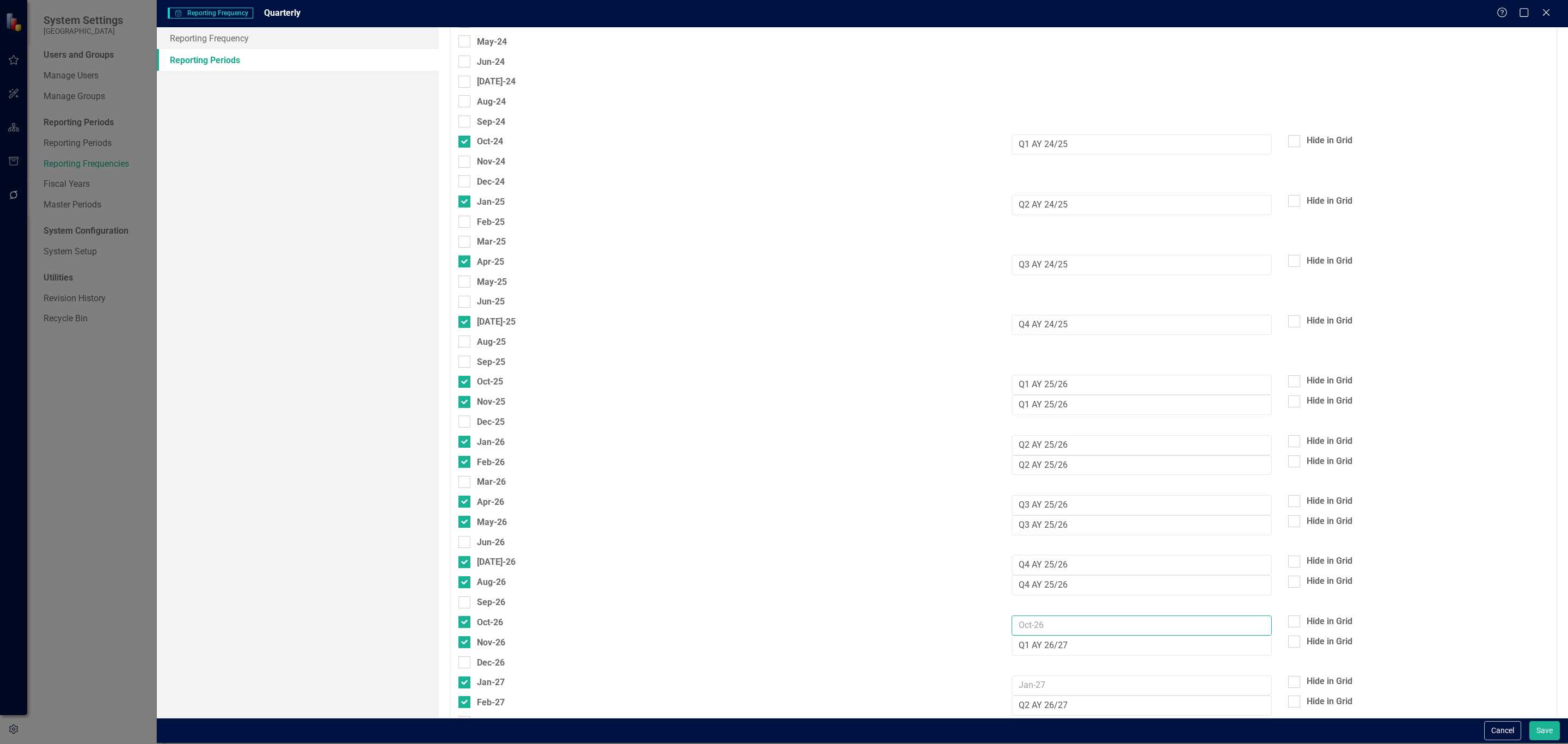
click at [1024, 622] on input "text" at bounding box center [1142, 625] width 260 height 20
click at [1027, 636] on input "Q1 AY 26/27" at bounding box center [1142, 646] width 260 height 20
click at [1035, 629] on input "text" at bounding box center [1142, 625] width 260 height 20
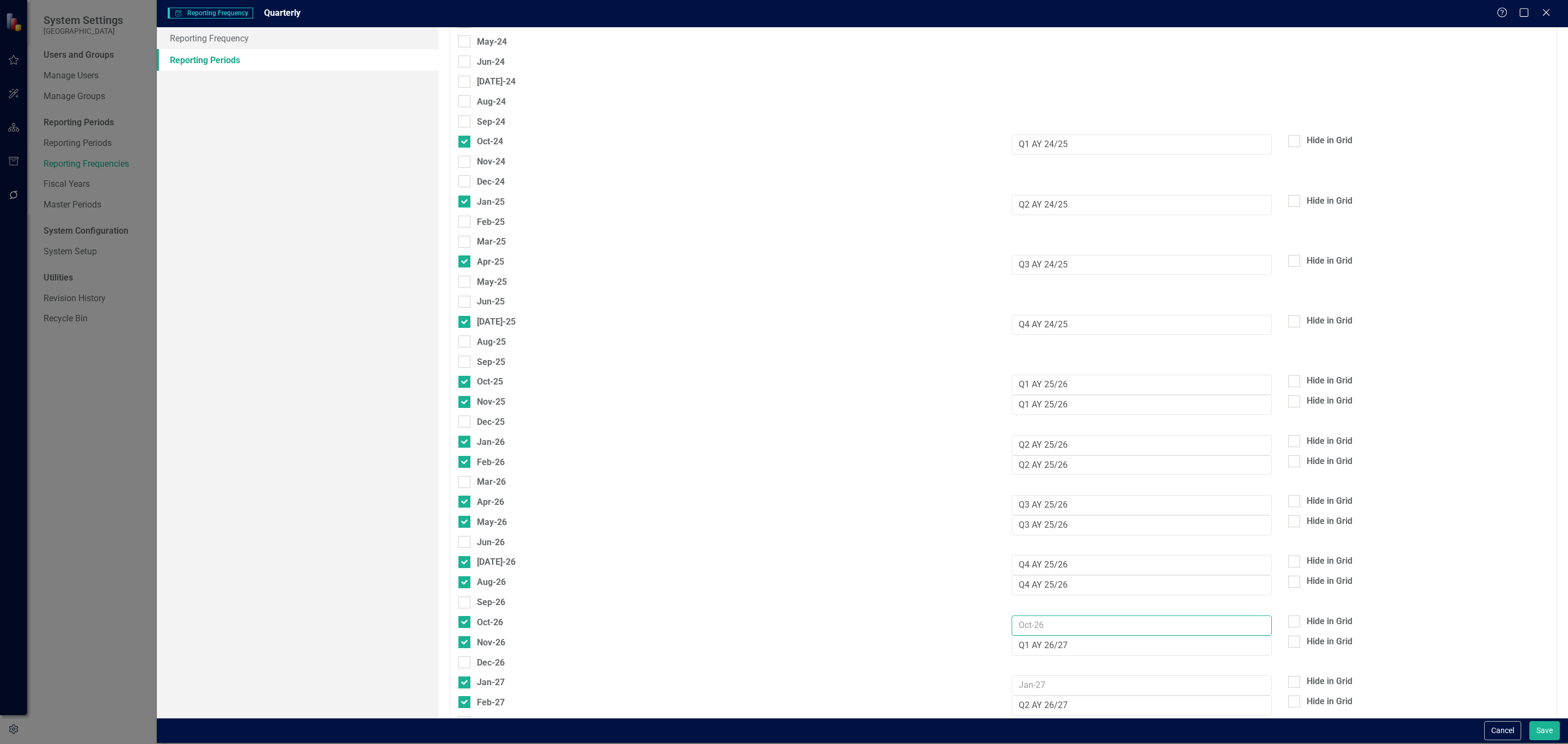
paste input "Q1 AY 26/27"
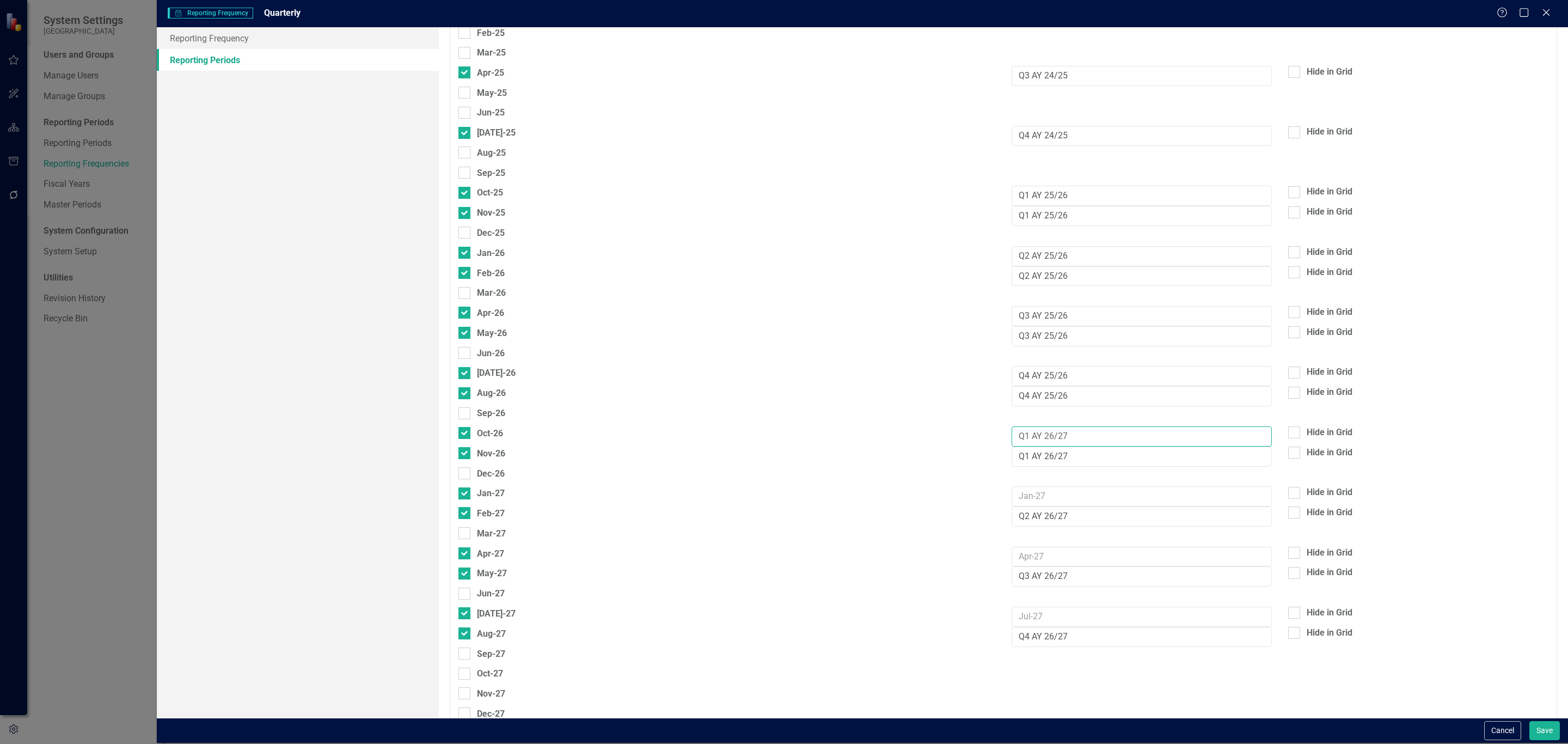
type input "Q1 AY 26/27"
click at [1041, 521] on input "Q2 AY 26/27" at bounding box center [1142, 516] width 260 height 20
click at [1041, 520] on input "Q2 AY 26/27" at bounding box center [1142, 514] width 260 height 20
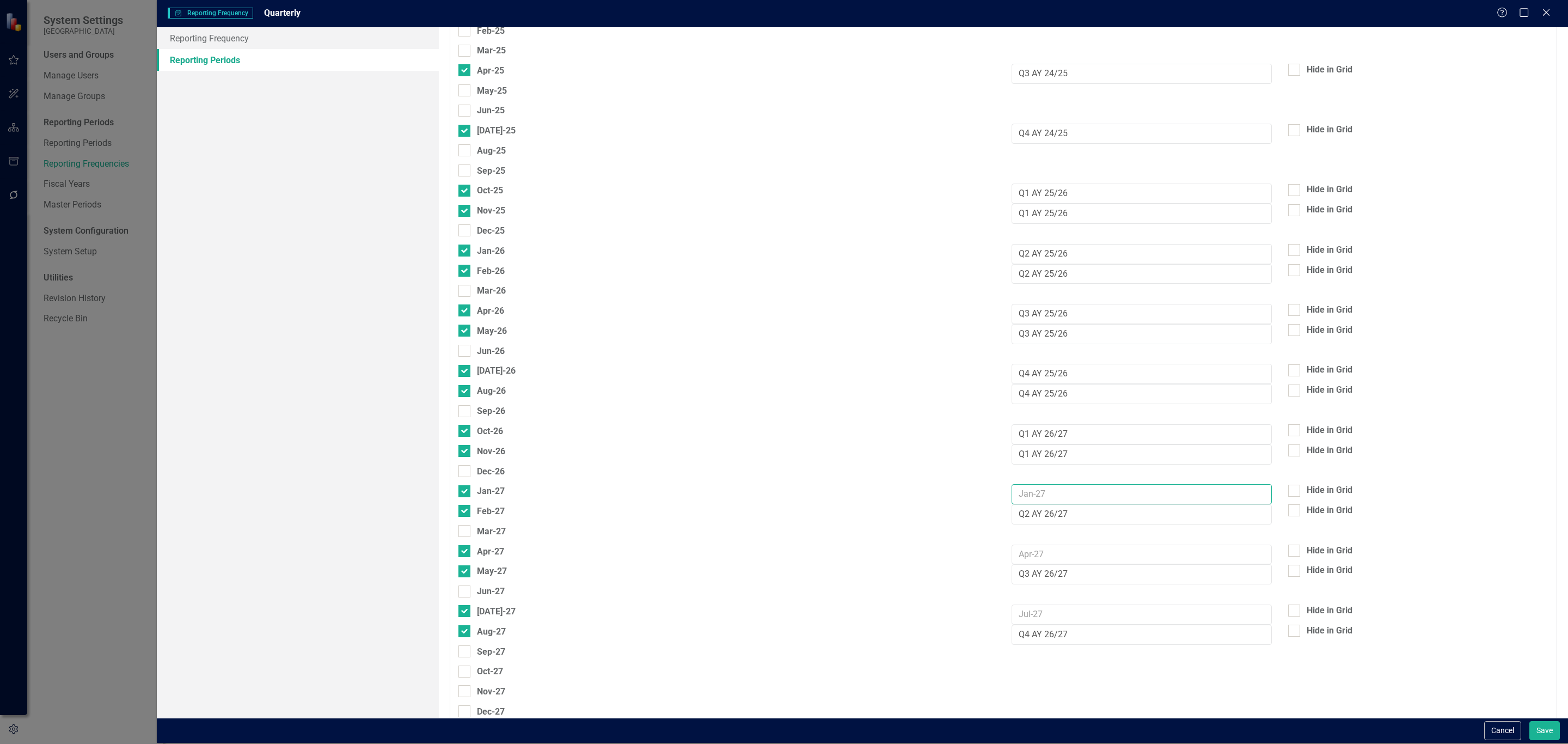
click at [1058, 502] on input "text" at bounding box center [1142, 494] width 260 height 20
paste input "Q2 AY 26/27"
type input "Q2 AY 26/27"
click at [1052, 575] on input "Q3 AY 26/27" at bounding box center [1142, 574] width 260 height 20
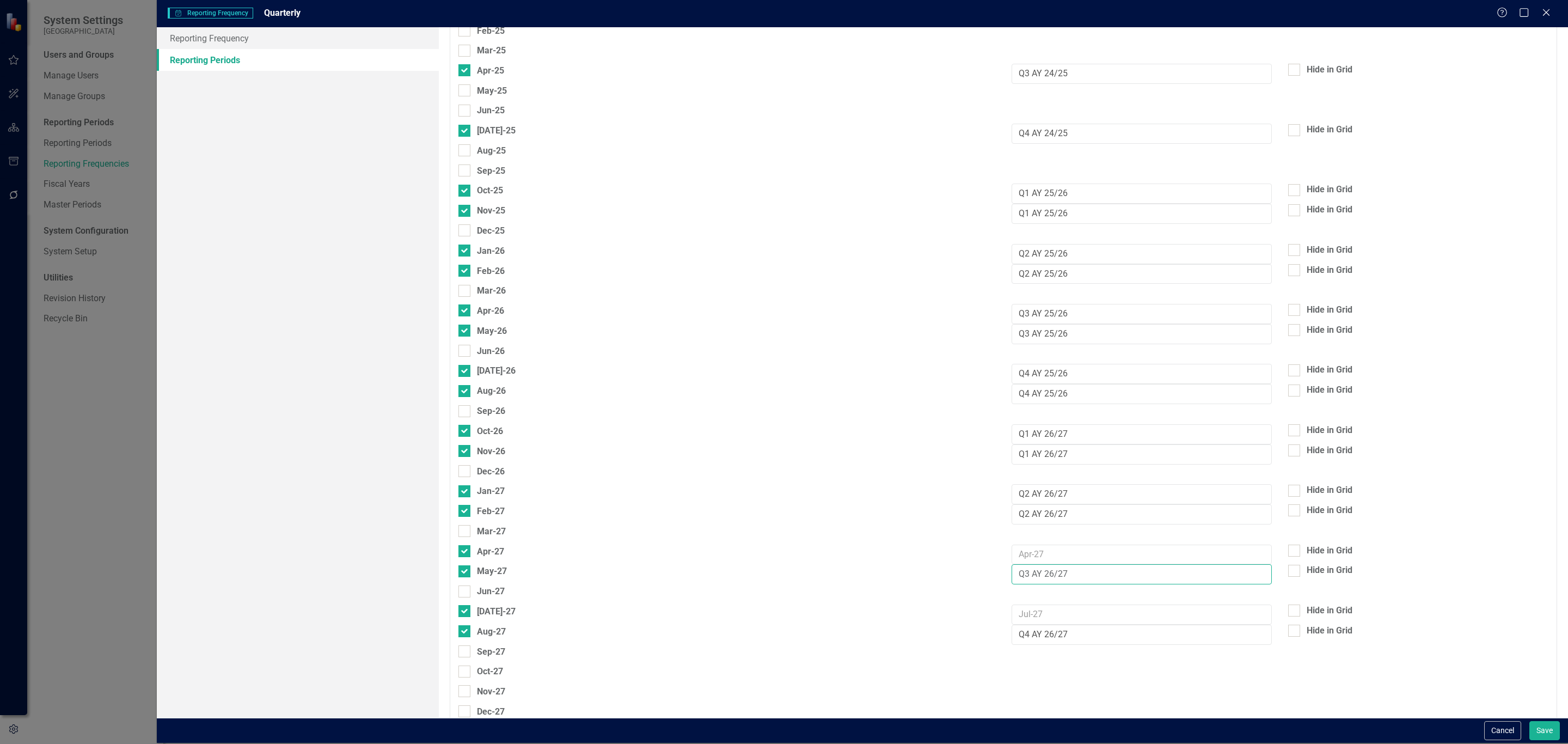
click at [1052, 575] on input "Q3 AY 26/27" at bounding box center [1142, 574] width 260 height 20
click at [1056, 551] on input "text" at bounding box center [1142, 555] width 260 height 20
paste input "Q3 AY 26/27"
type input "Q3 AY 26/27"
click at [1046, 636] on input "Q4 AY 26/27" at bounding box center [1142, 635] width 260 height 20
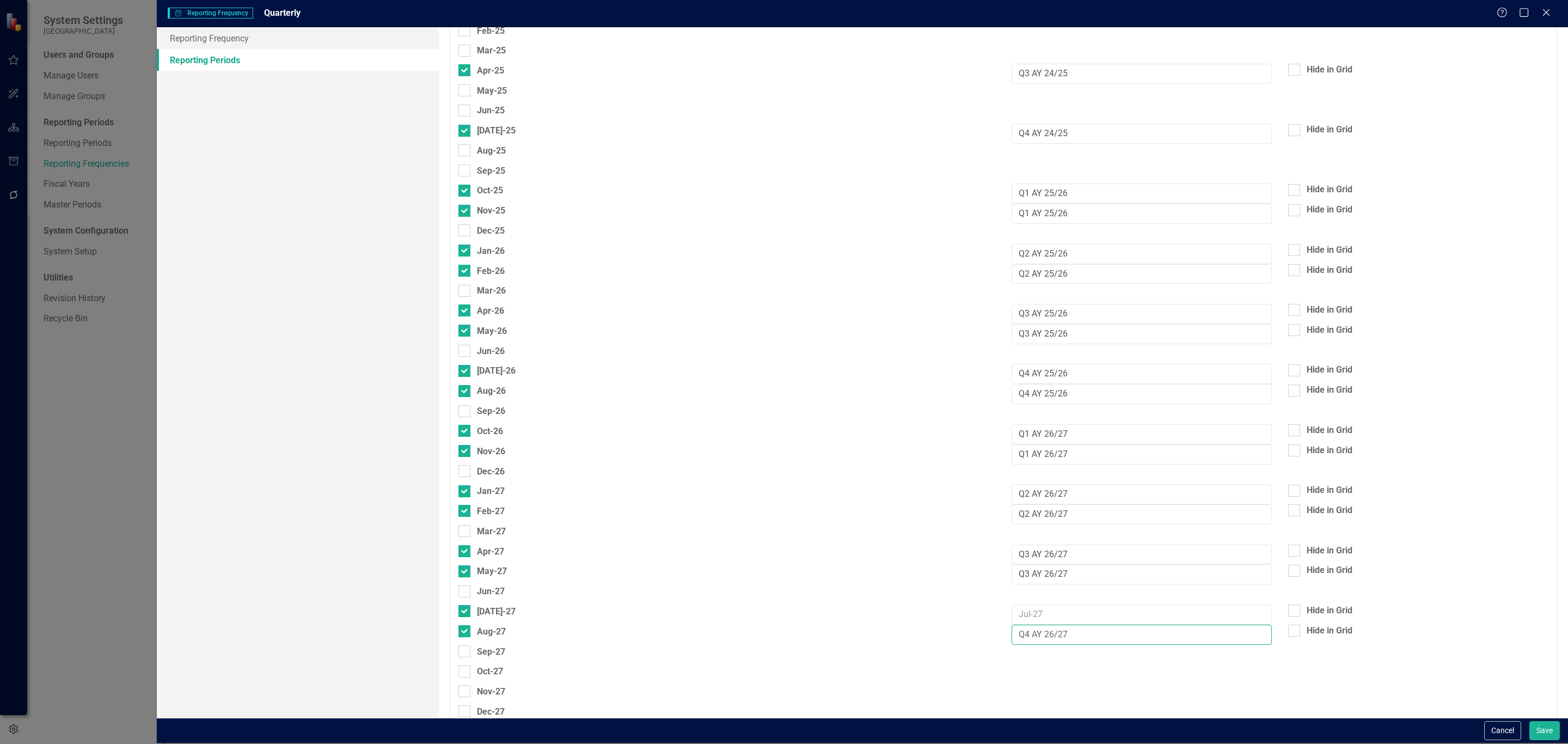
click at [1046, 636] on input "Q4 AY 26/27" at bounding box center [1142, 635] width 260 height 20
click at [1041, 606] on input "text" at bounding box center [1142, 615] width 260 height 20
paste input "Q4 AY 26/27"
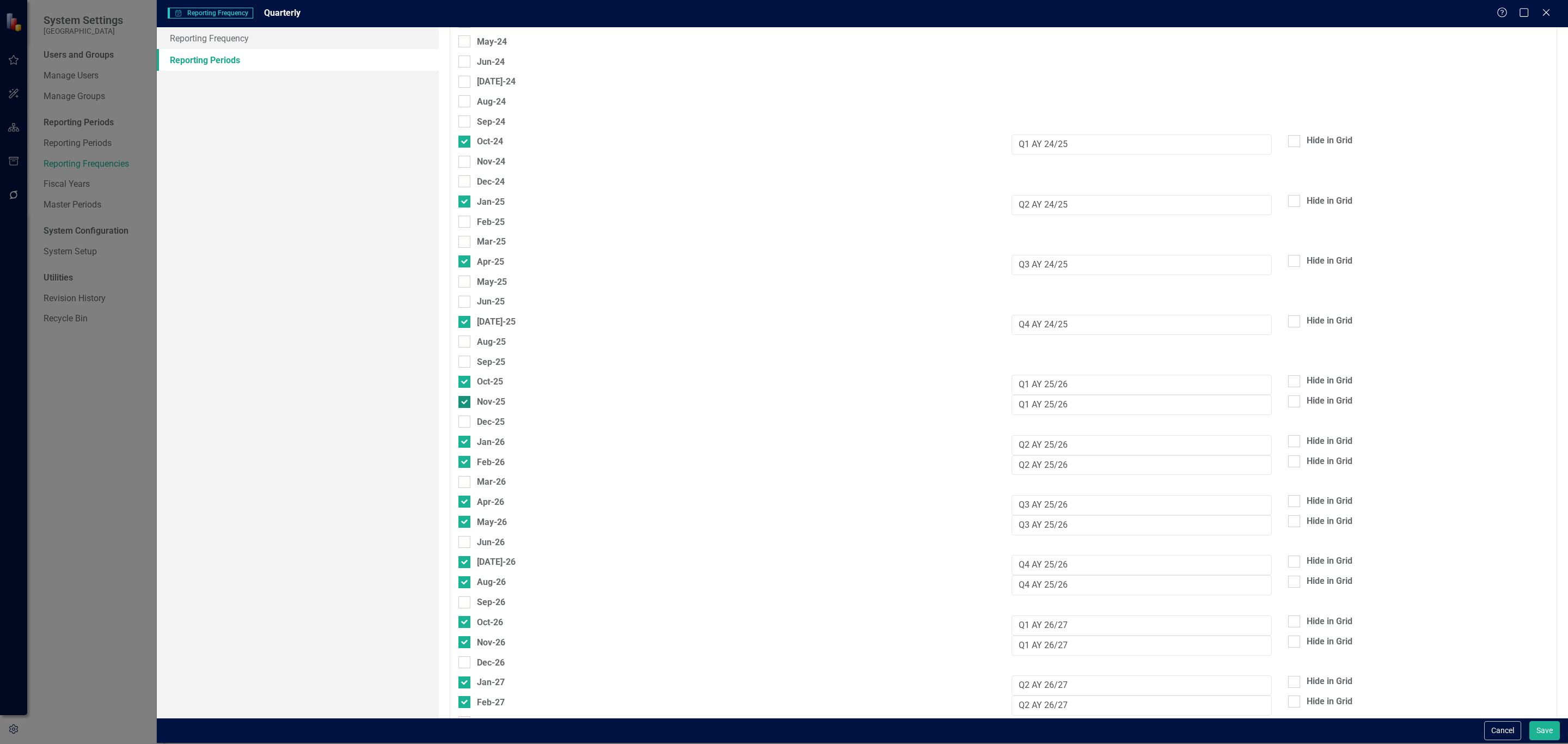
scroll to position [188, 0]
type input "Q4 AY 26/27"
click at [467, 397] on div at bounding box center [465, 400] width 12 height 12
click at [466, 397] on input "Nov-25" at bounding box center [462, 398] width 7 height 7
checkbox input "false"
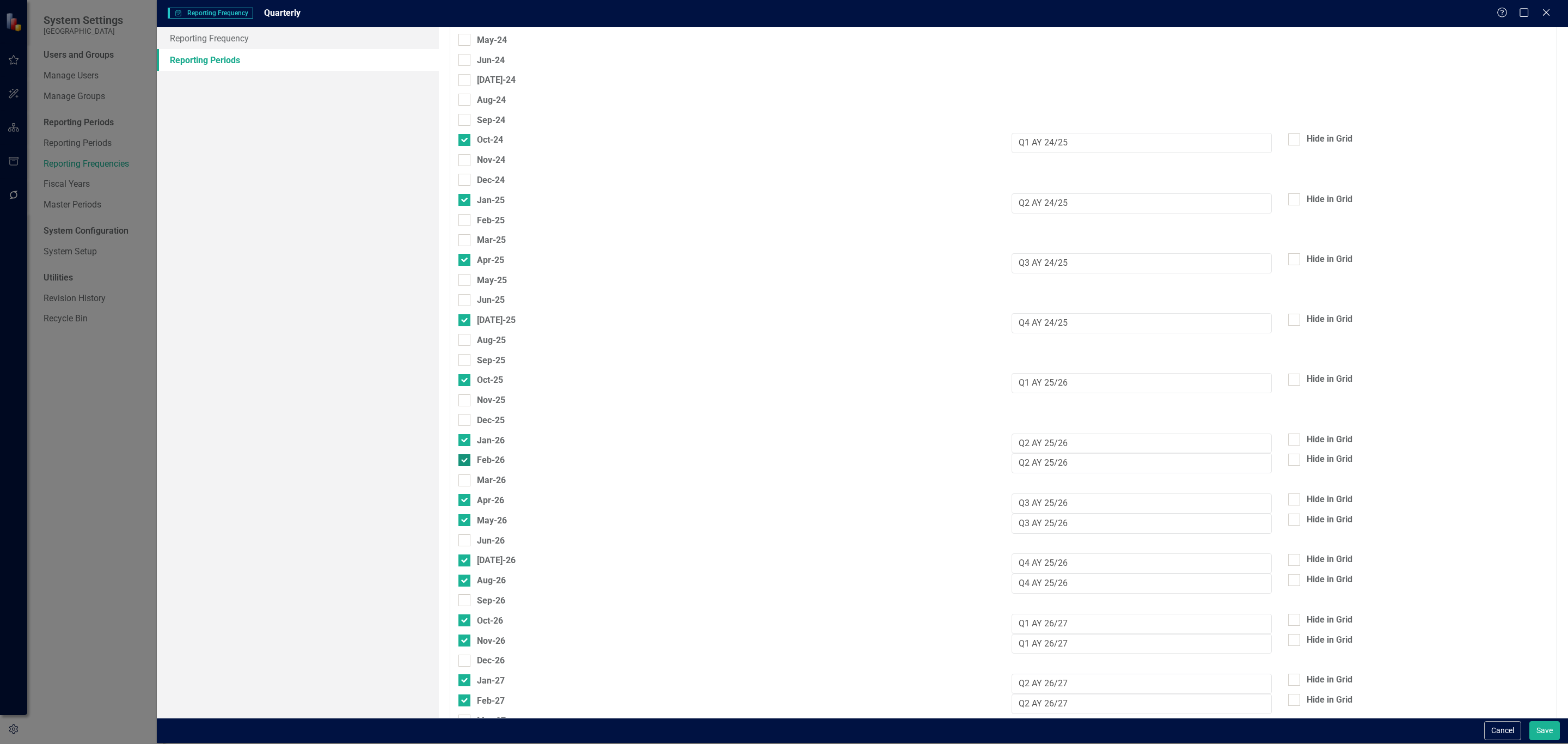
click at [464, 456] on input "Feb-26" at bounding box center [462, 457] width 7 height 7
checkbox input "false"
click at [464, 518] on input "May-26" at bounding box center [462, 518] width 7 height 7
checkbox input "false"
click at [467, 575] on div at bounding box center [465, 580] width 12 height 12
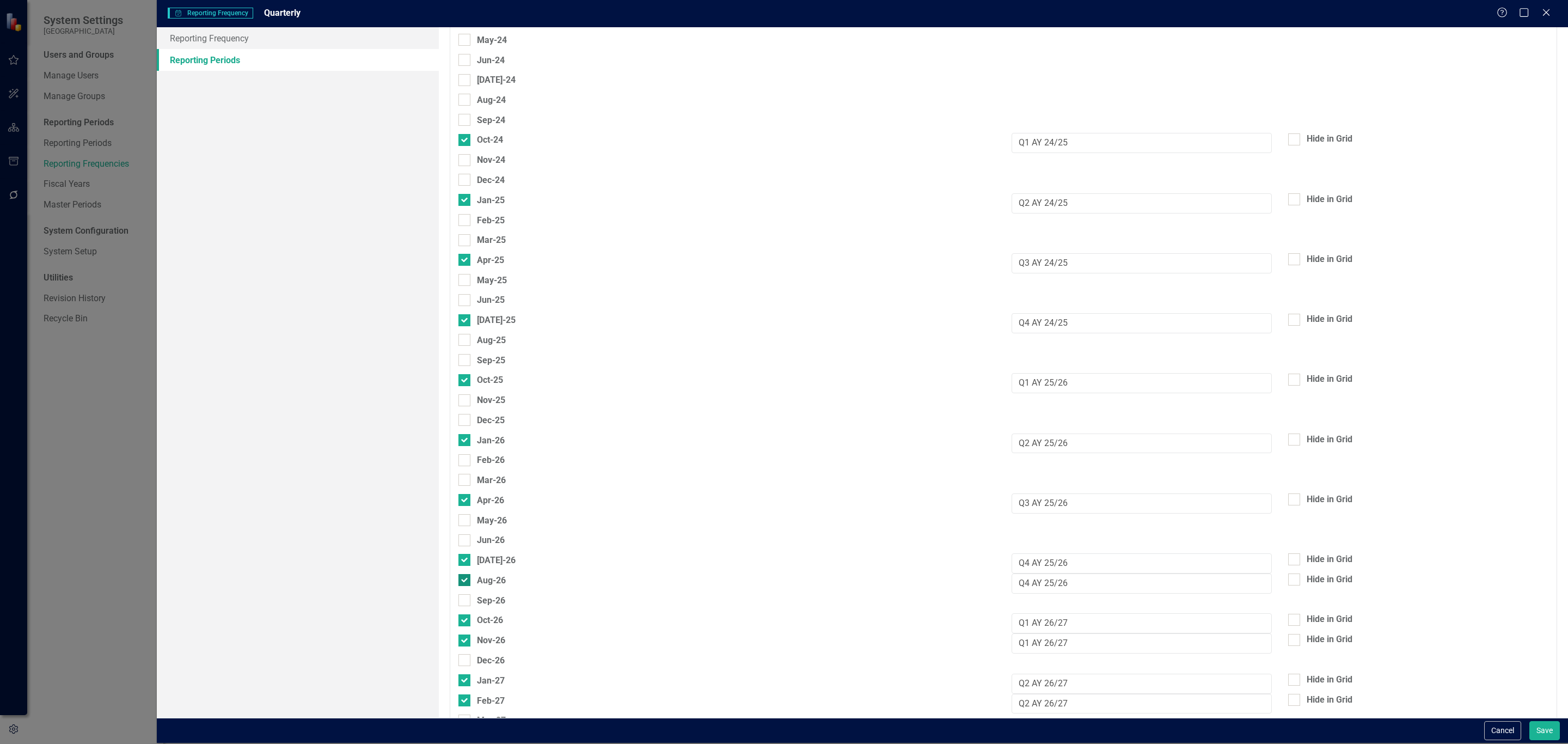
click at [466, 575] on input "Aug-26" at bounding box center [462, 577] width 7 height 7
checkbox input "false"
click at [464, 634] on input "Nov-26" at bounding box center [462, 637] width 7 height 7
checkbox input "false"
drag, startPoint x: 469, startPoint y: 696, endPoint x: 476, endPoint y: 688, distance: 10.6
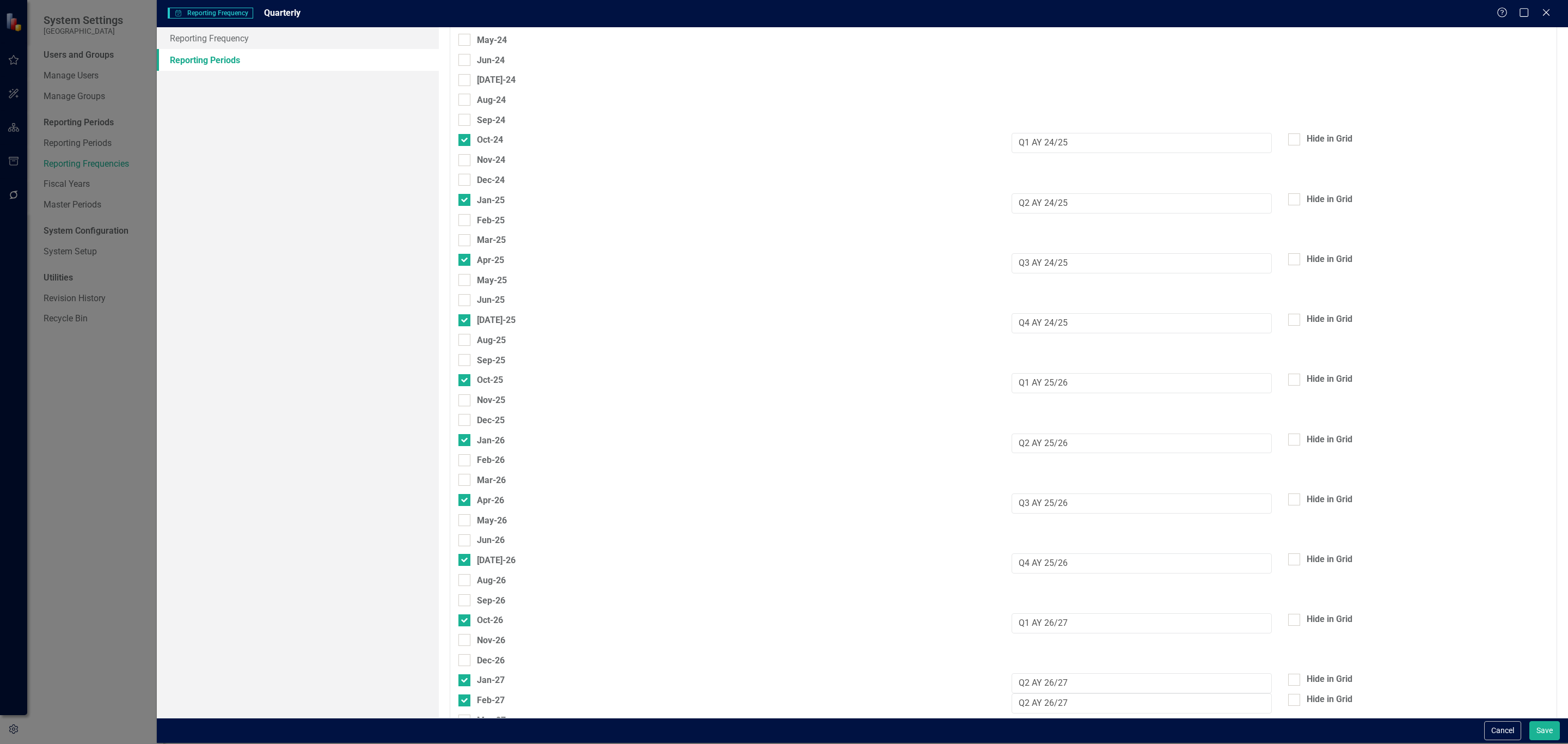
click at [469, 697] on div at bounding box center [465, 701] width 12 height 12
click at [466, 697] on input "Feb-27" at bounding box center [462, 698] width 7 height 7
checkbox input "false"
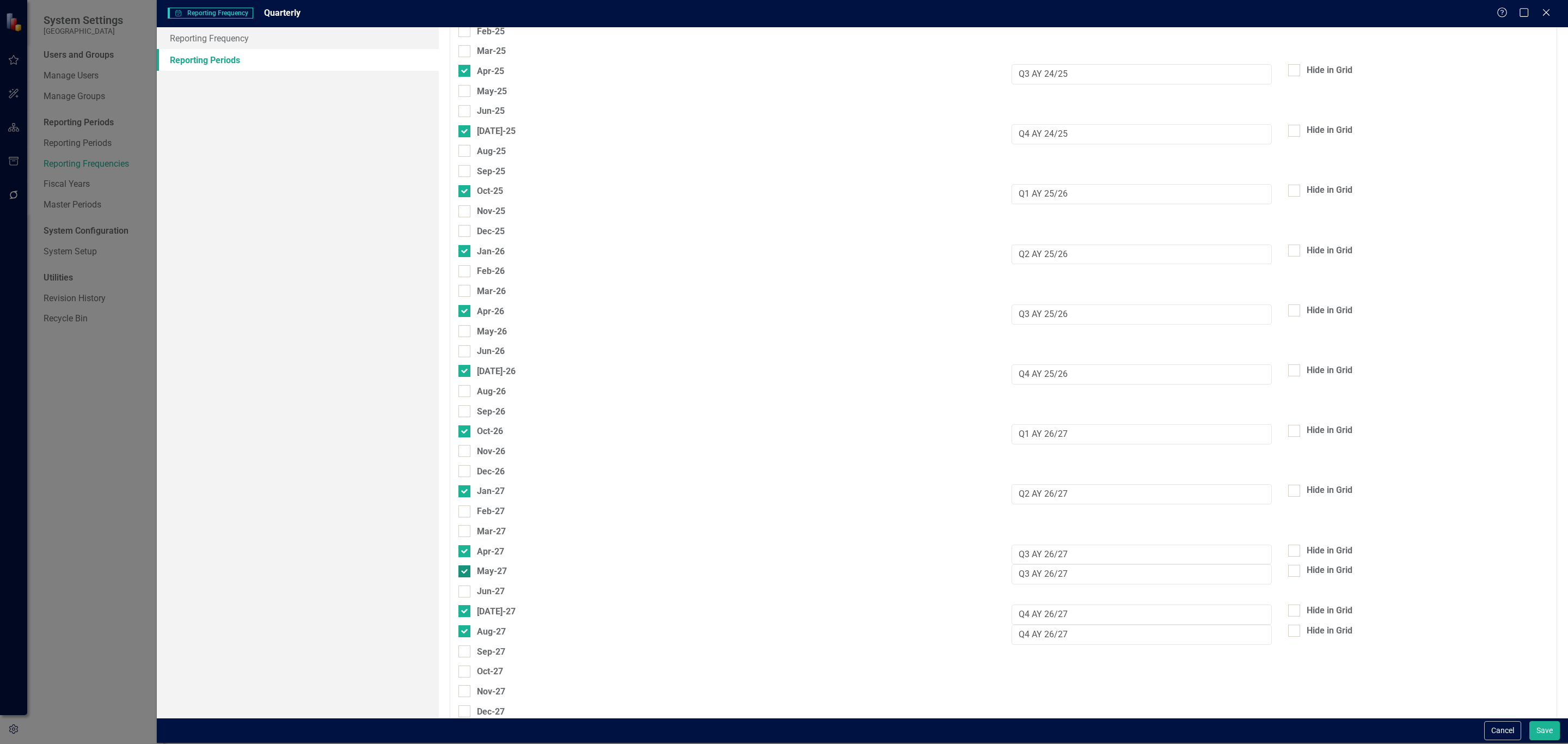
scroll to position [378, 0]
click at [461, 569] on input "May-27" at bounding box center [462, 568] width 7 height 7
checkbox input "false"
click at [467, 625] on div at bounding box center [465, 631] width 12 height 12
click at [466, 625] on input "Aug-27" at bounding box center [462, 628] width 7 height 7
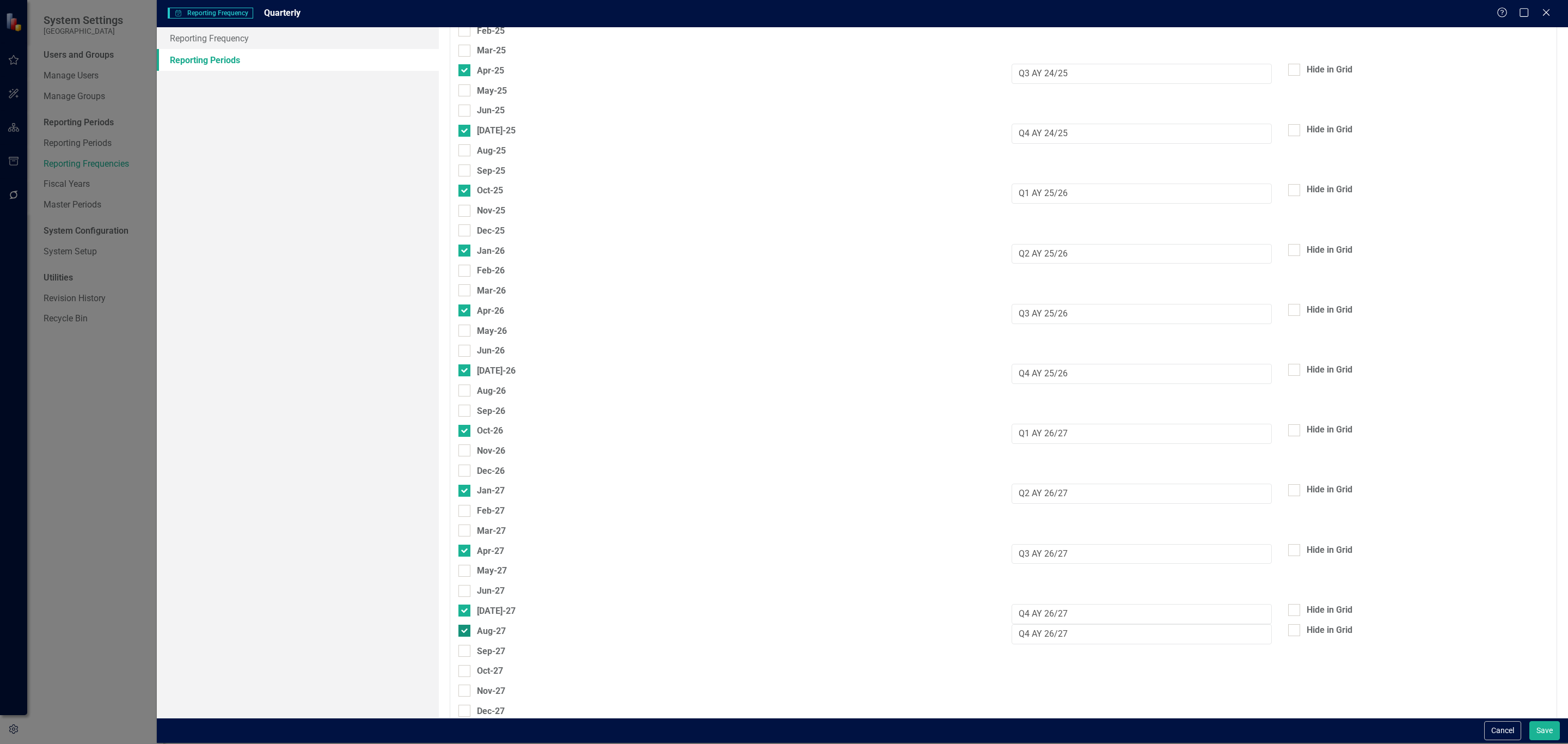
checkbox input "false"
click at [278, 43] on link "Reporting Frequency" at bounding box center [297, 38] width 282 height 22
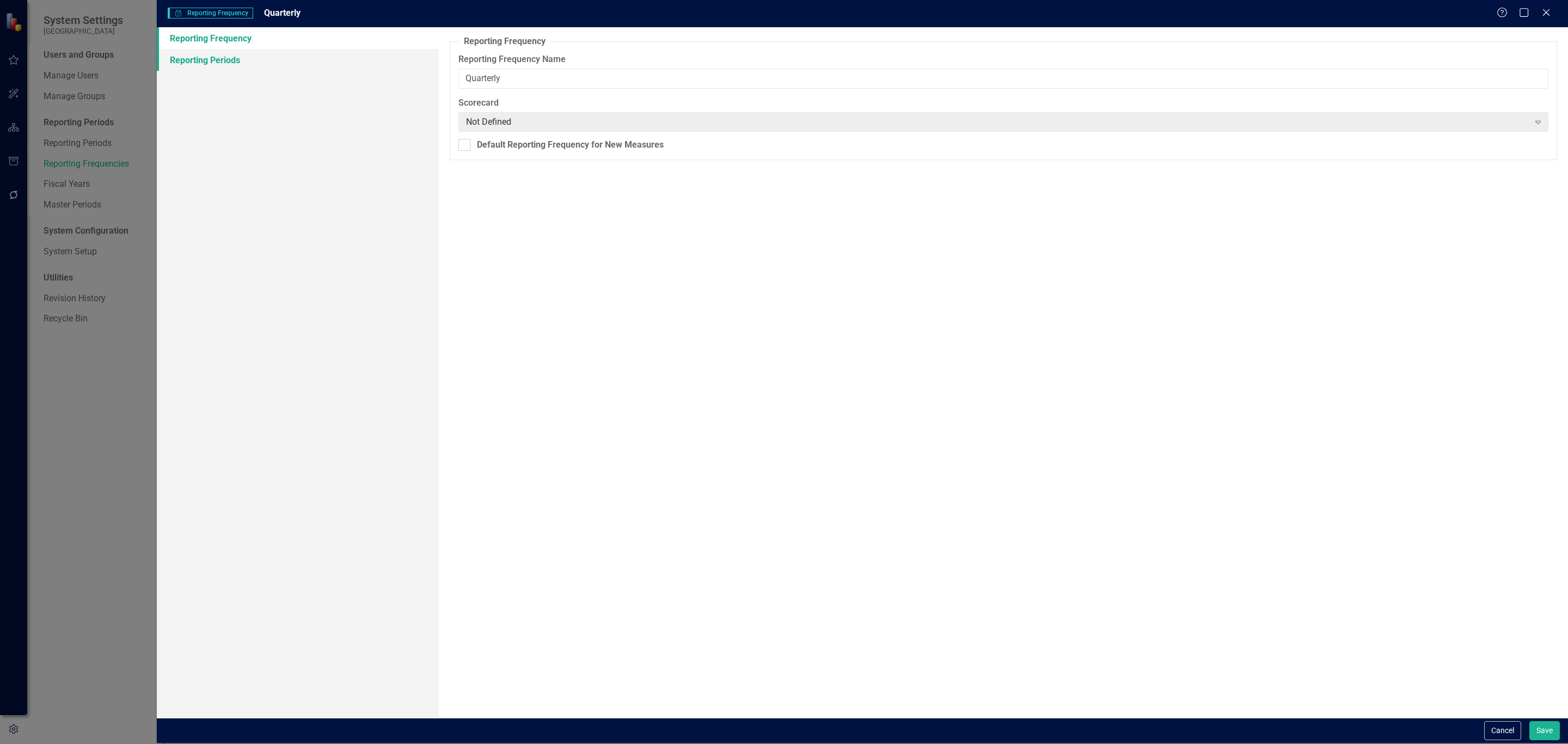
click at [264, 60] on link "Reporting Periods" at bounding box center [297, 60] width 282 height 22
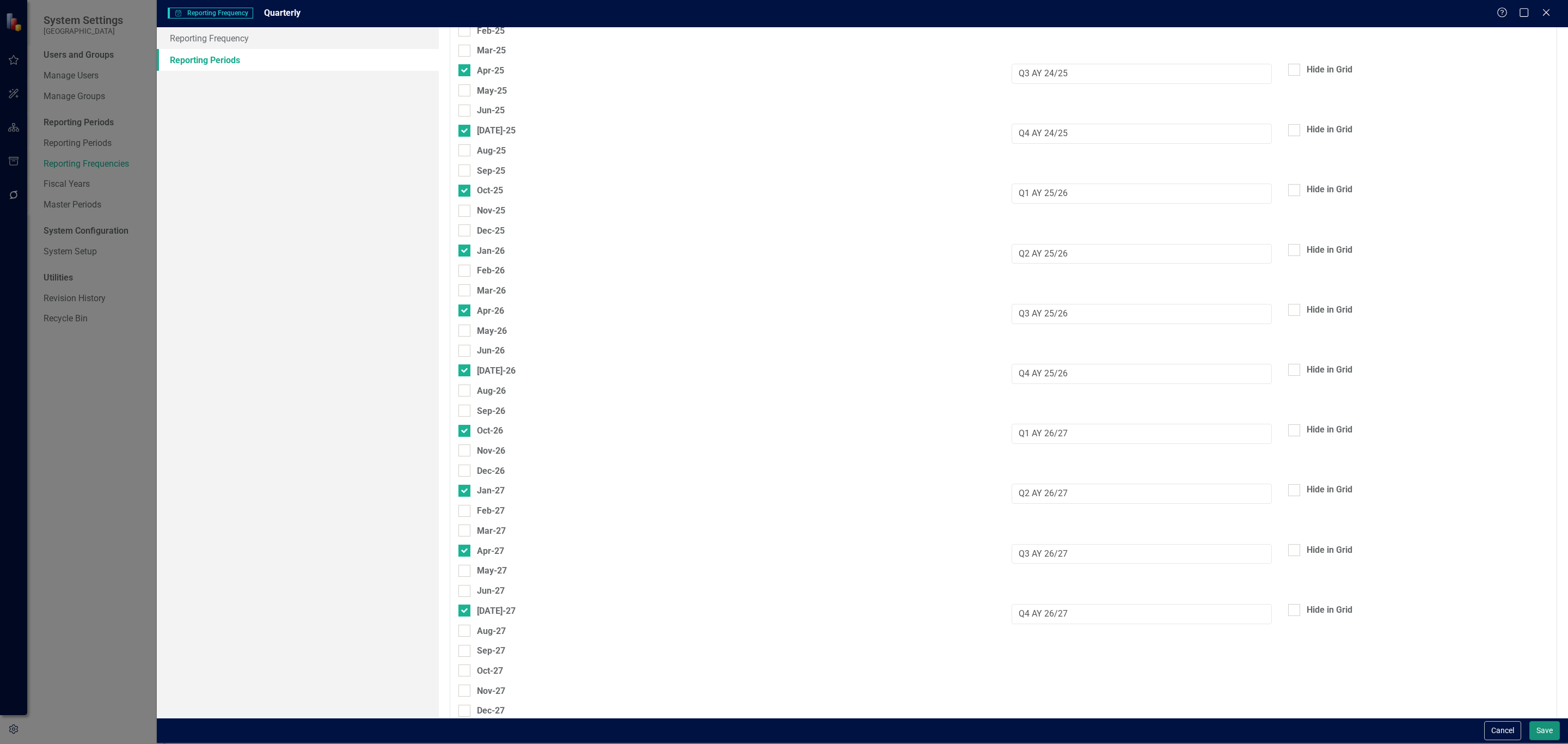
click at [1544, 724] on button "Save" at bounding box center [1544, 730] width 30 height 19
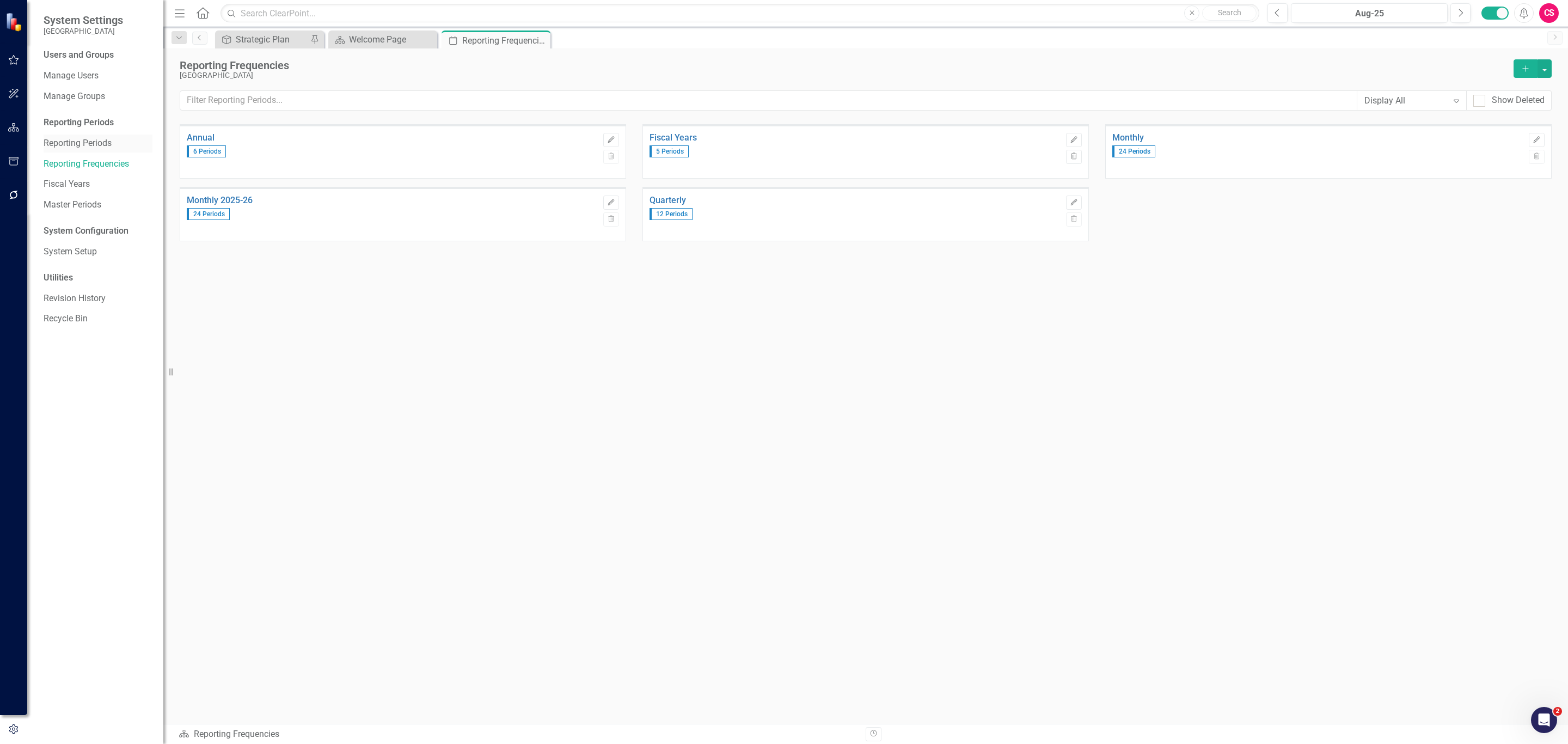
click at [110, 140] on link "Reporting Periods" at bounding box center [98, 143] width 109 height 12
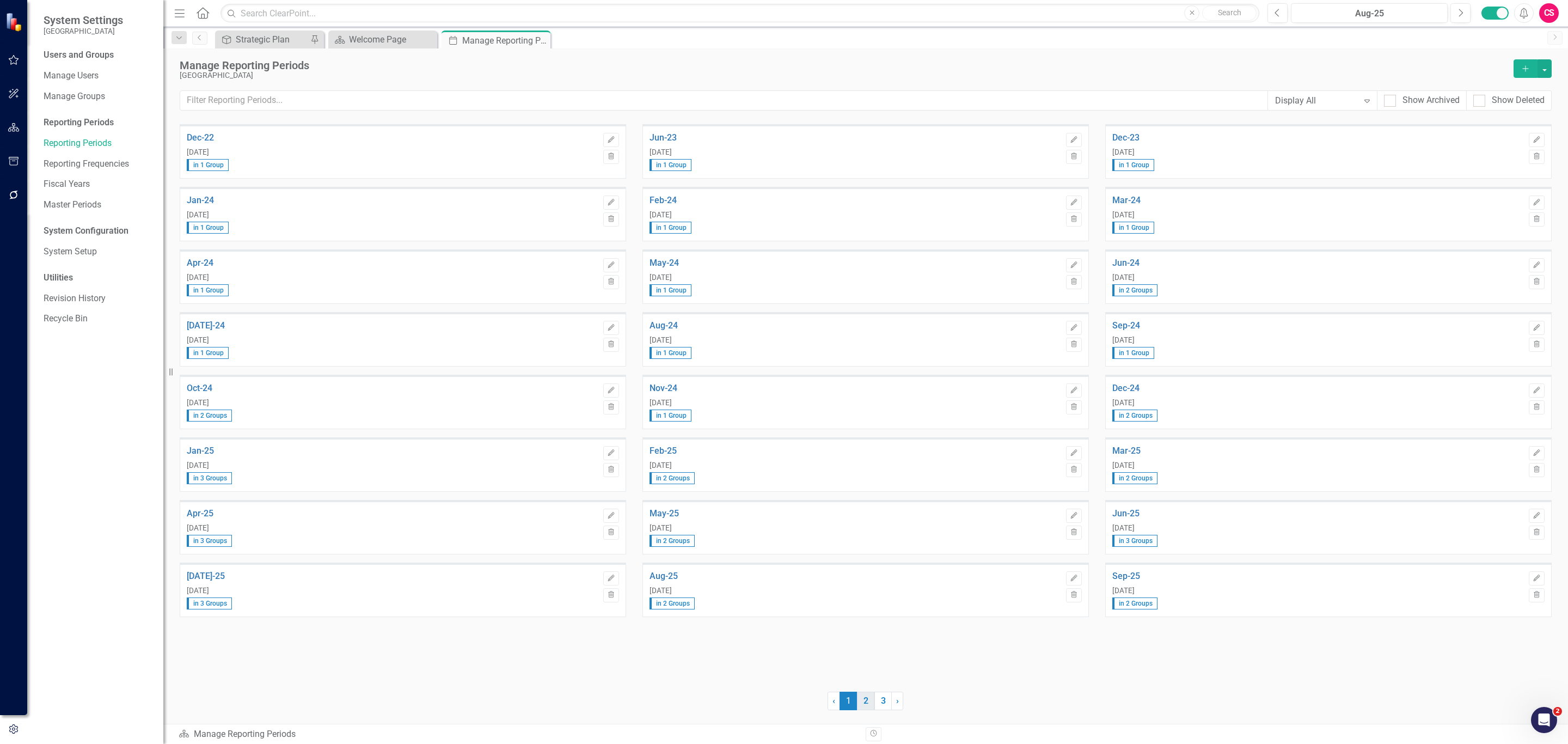
click at [861, 701] on link "2" at bounding box center [866, 701] width 18 height 18
click at [882, 699] on link "3" at bounding box center [884, 701] width 18 height 18
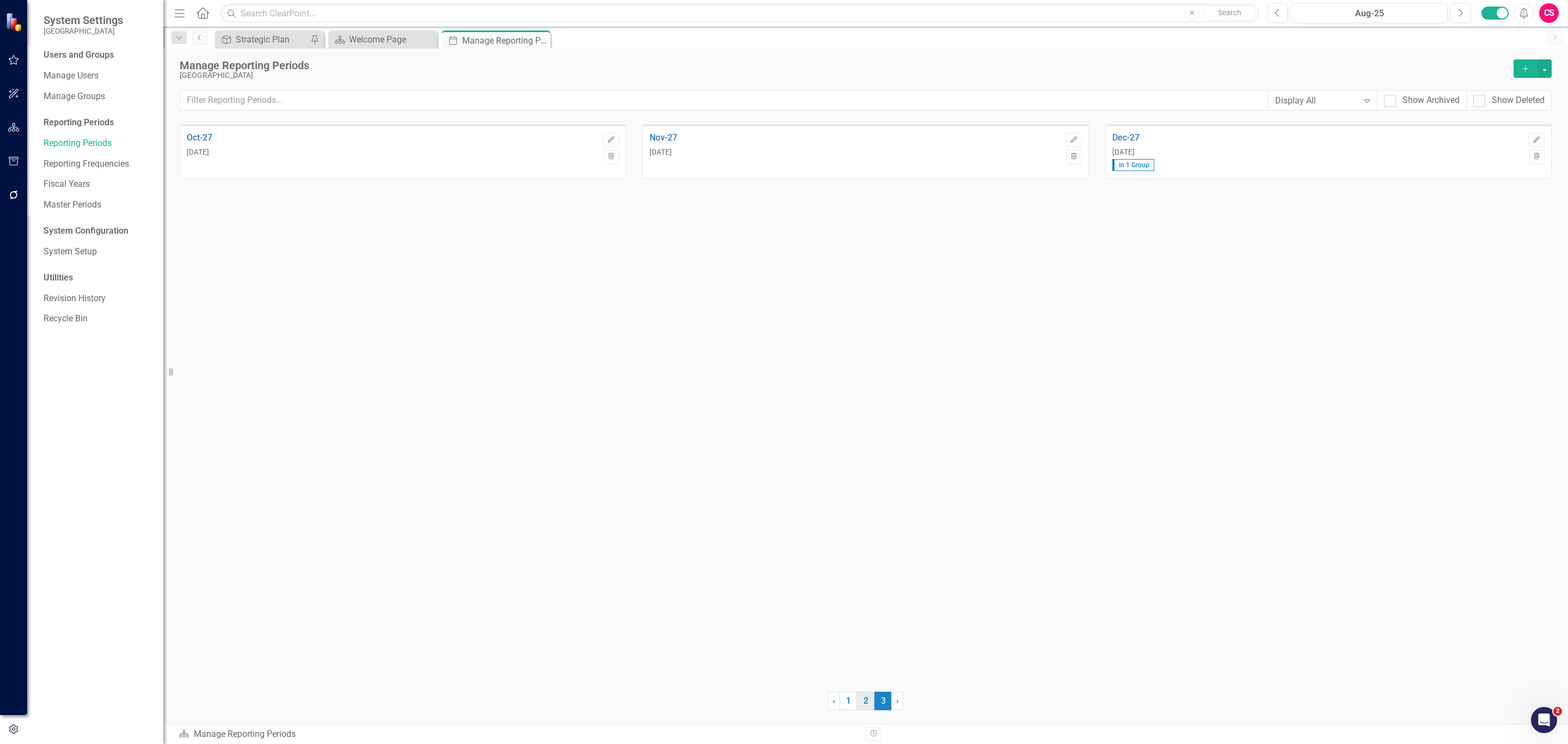
click at [861, 697] on link "2" at bounding box center [866, 701] width 18 height 18
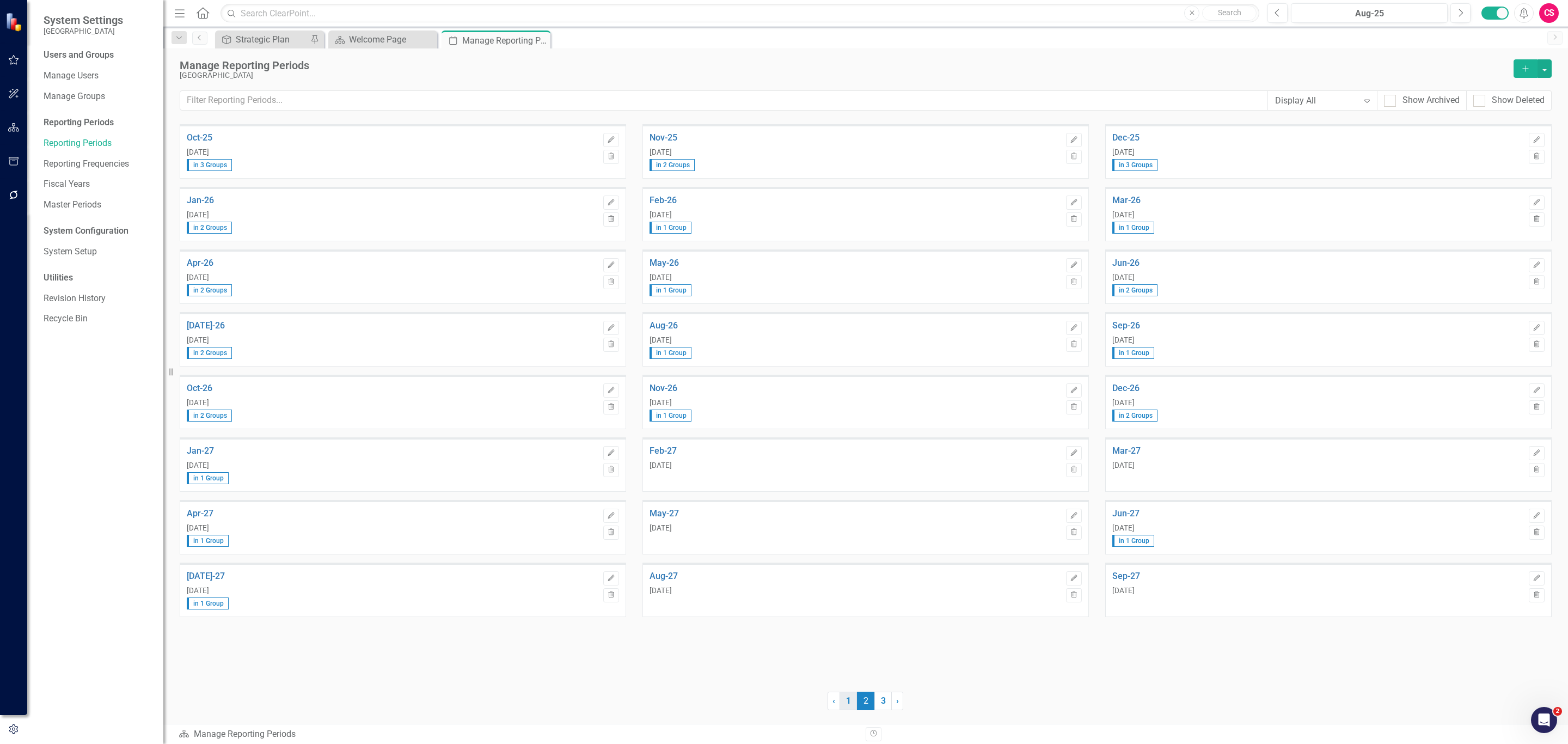
click at [848, 701] on link "1" at bounding box center [848, 701] width 18 height 18
click at [1537, 513] on icon "Edit" at bounding box center [1537, 516] width 8 height 7
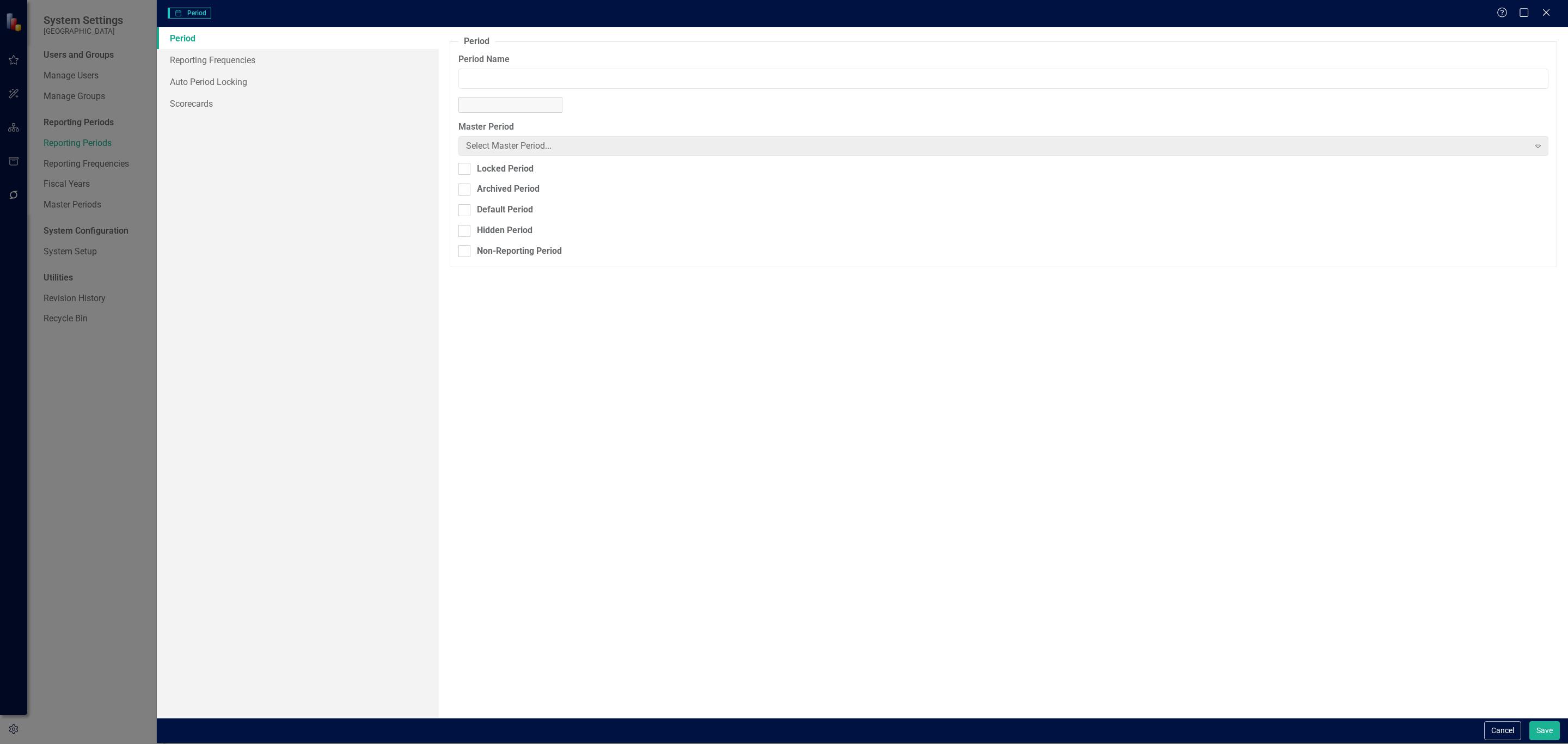
type input "Jun-25"
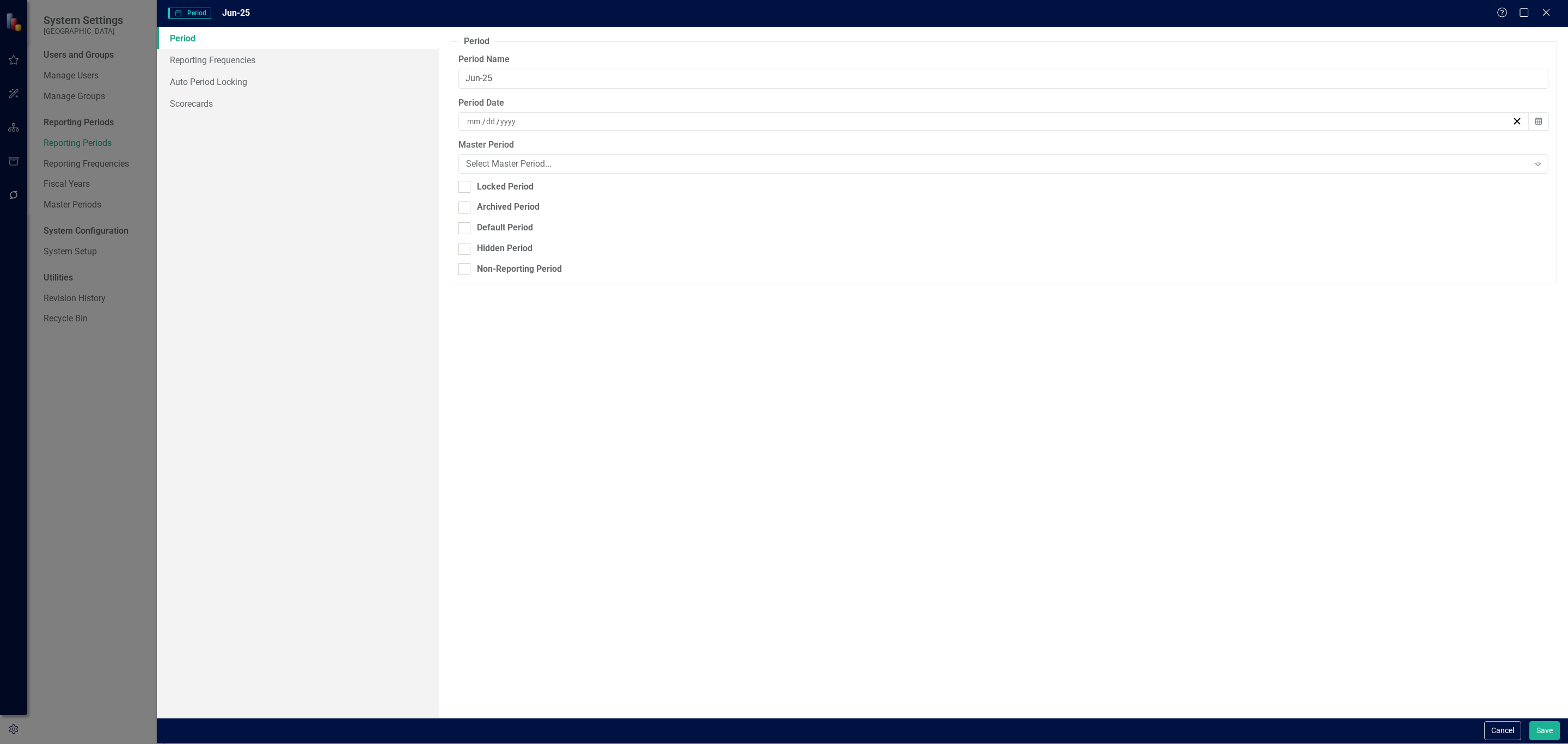
type input "6"
type input "30"
type input "2025"
click at [273, 57] on link "Reporting Frequencies" at bounding box center [297, 60] width 282 height 22
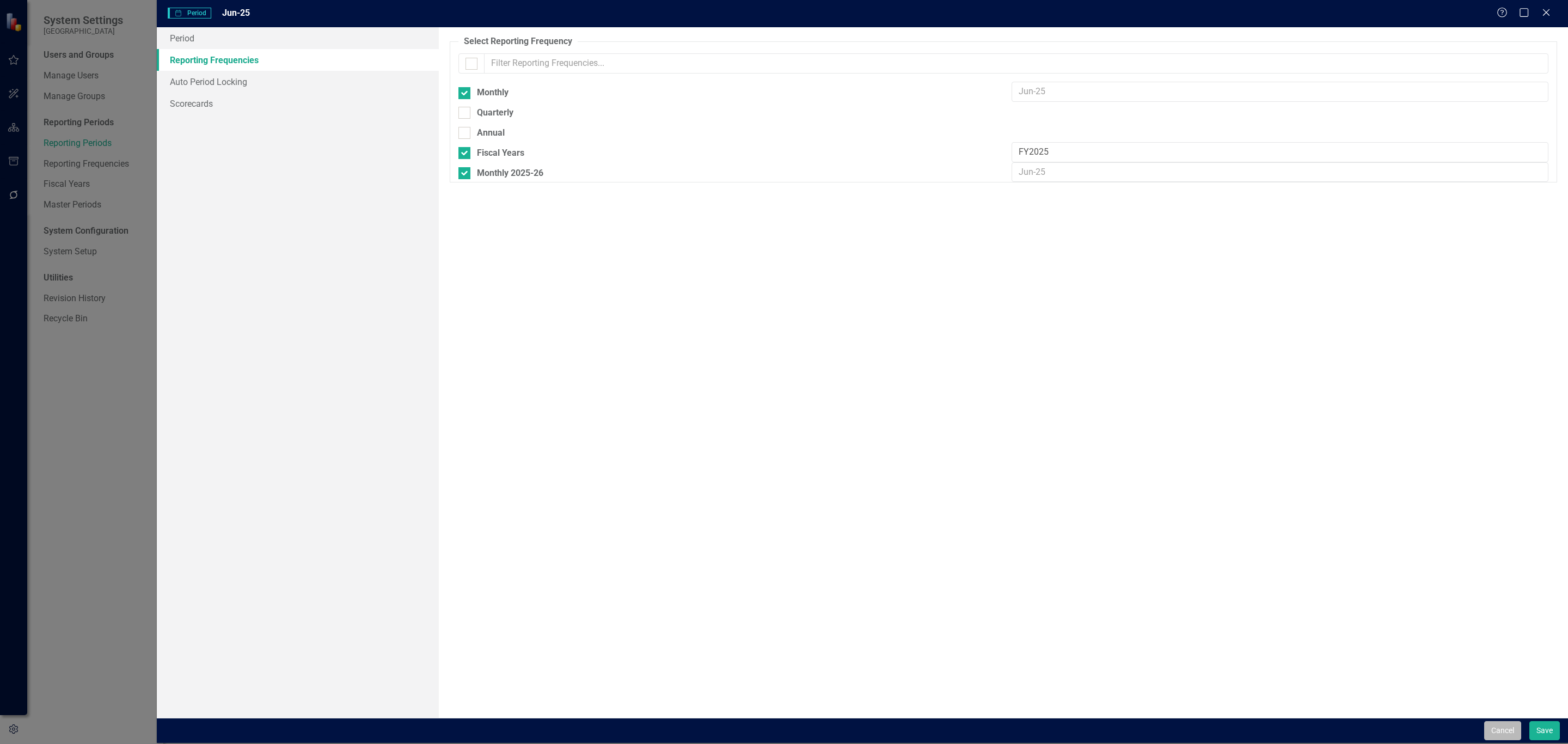
click at [1493, 730] on button "Cancel" at bounding box center [1502, 730] width 37 height 19
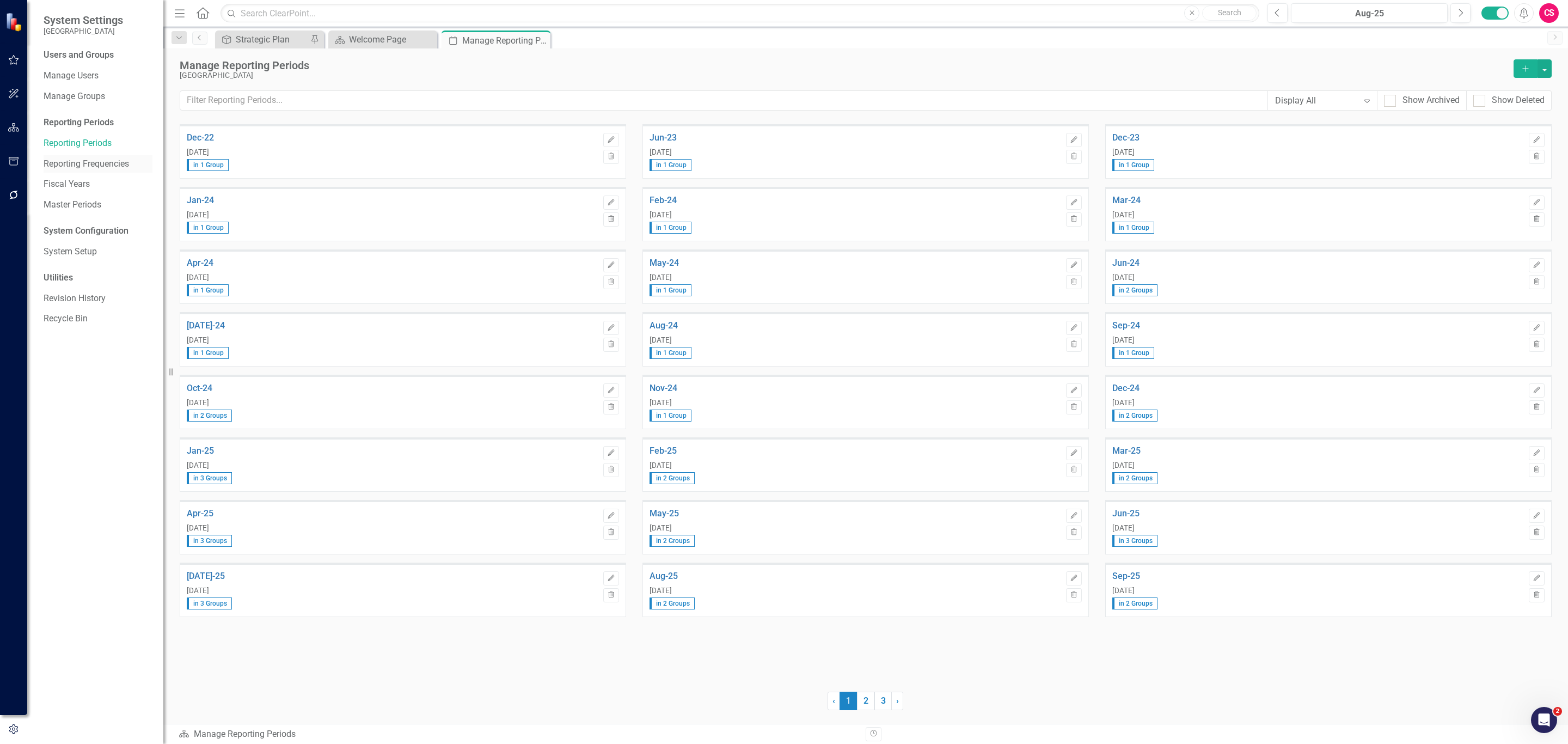
click at [105, 162] on link "Reporting Frequencies" at bounding box center [98, 164] width 109 height 12
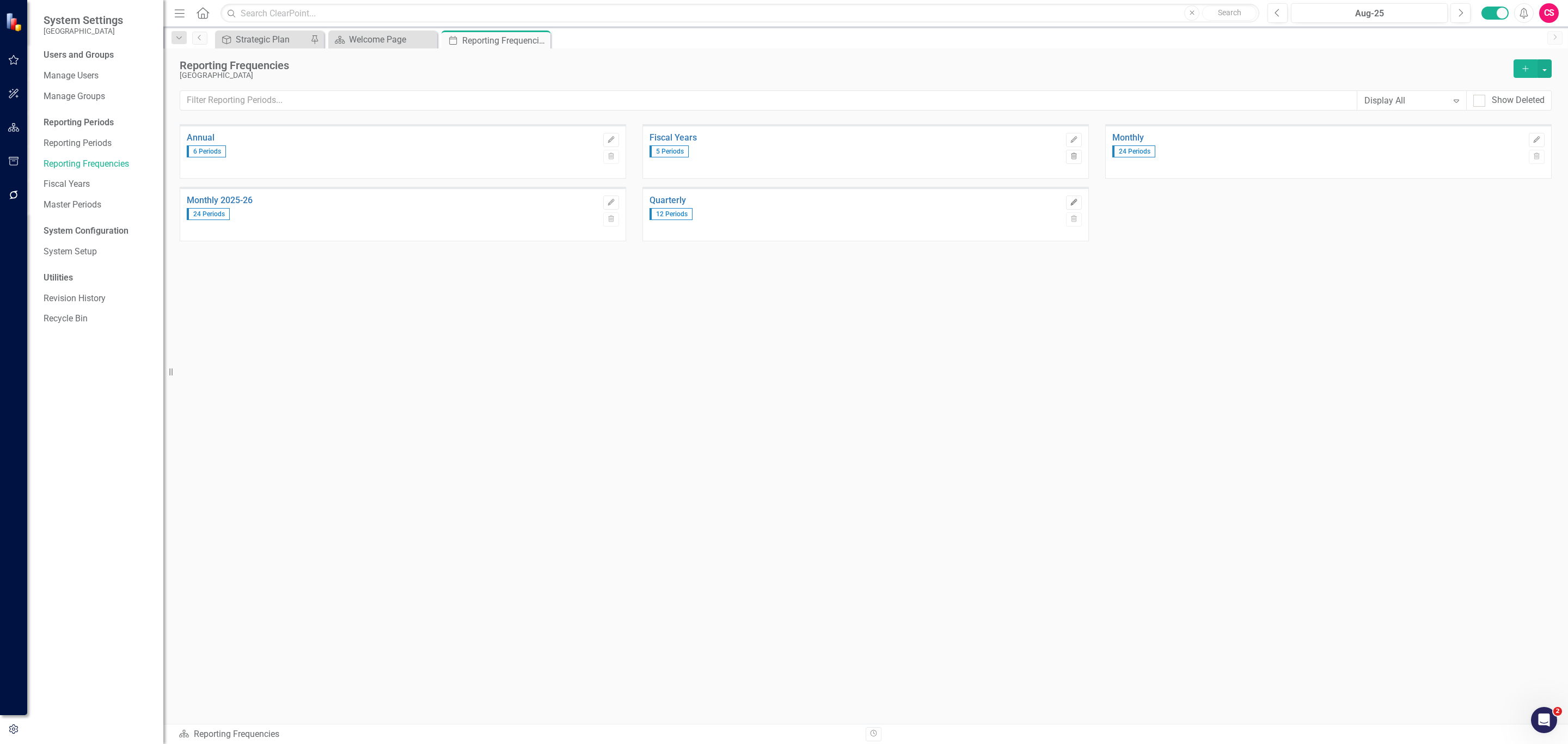
click at [1077, 203] on icon "Edit" at bounding box center [1074, 203] width 8 height 7
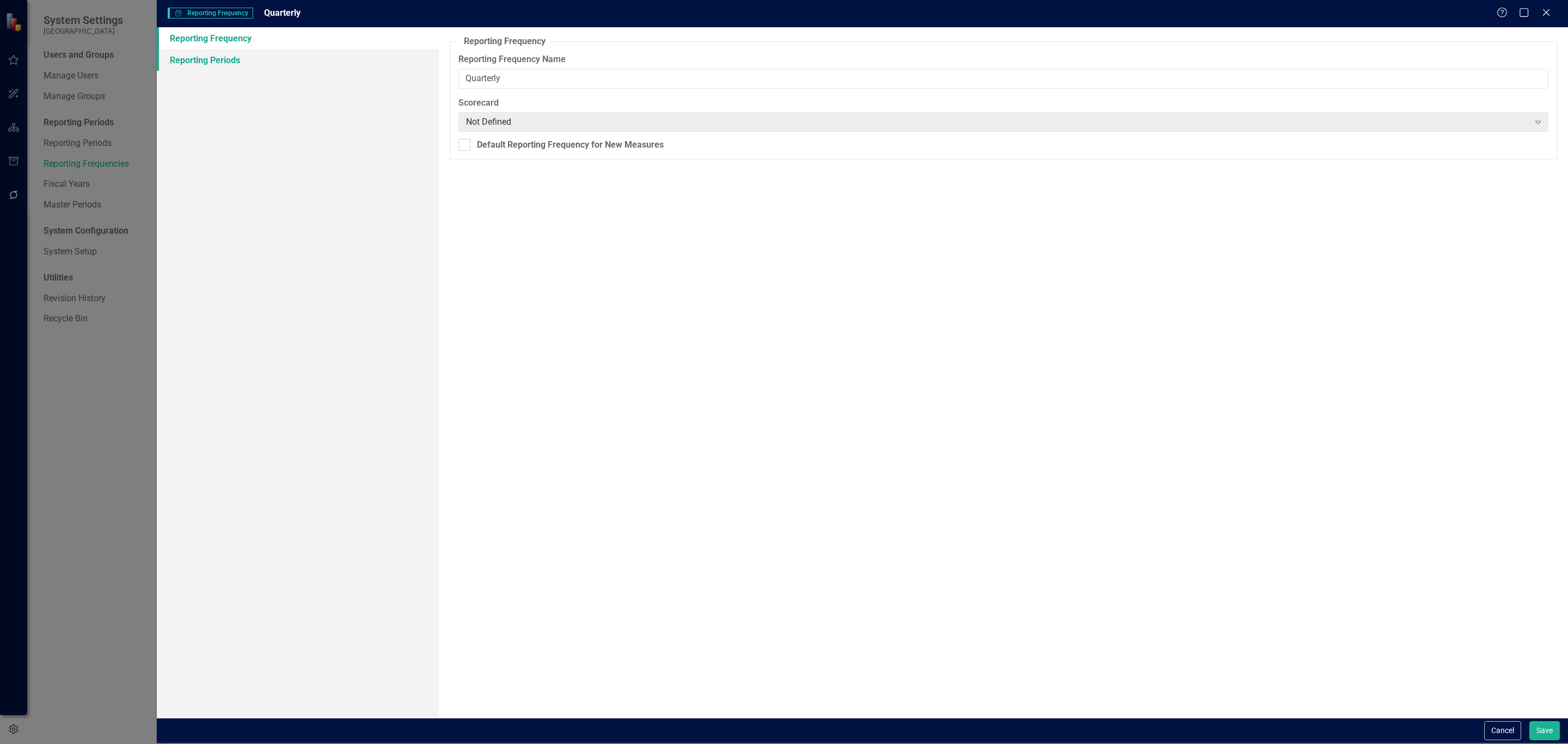
click at [278, 56] on link "Reporting Periods" at bounding box center [297, 60] width 282 height 22
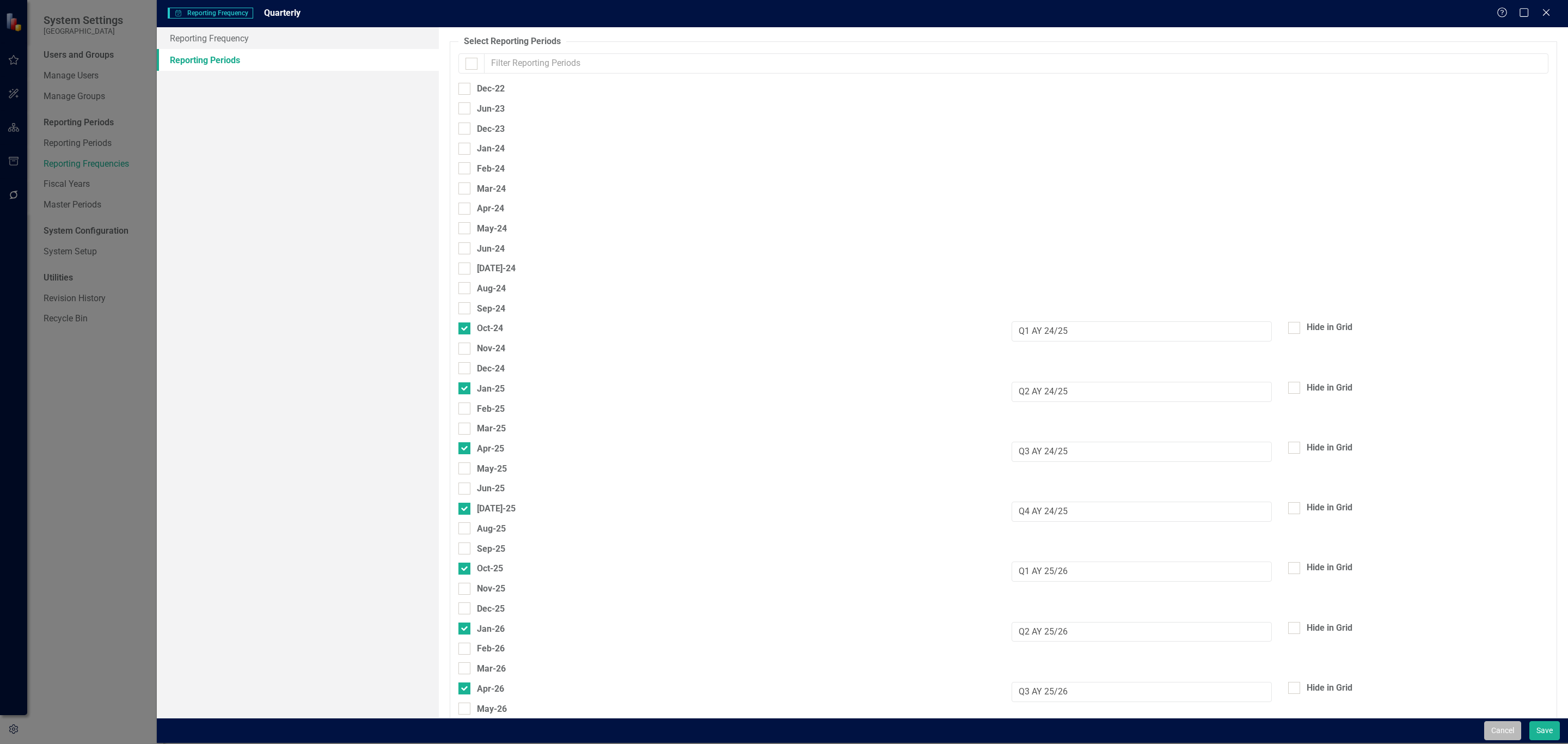
click at [1506, 724] on button "Cancel" at bounding box center [1502, 730] width 37 height 19
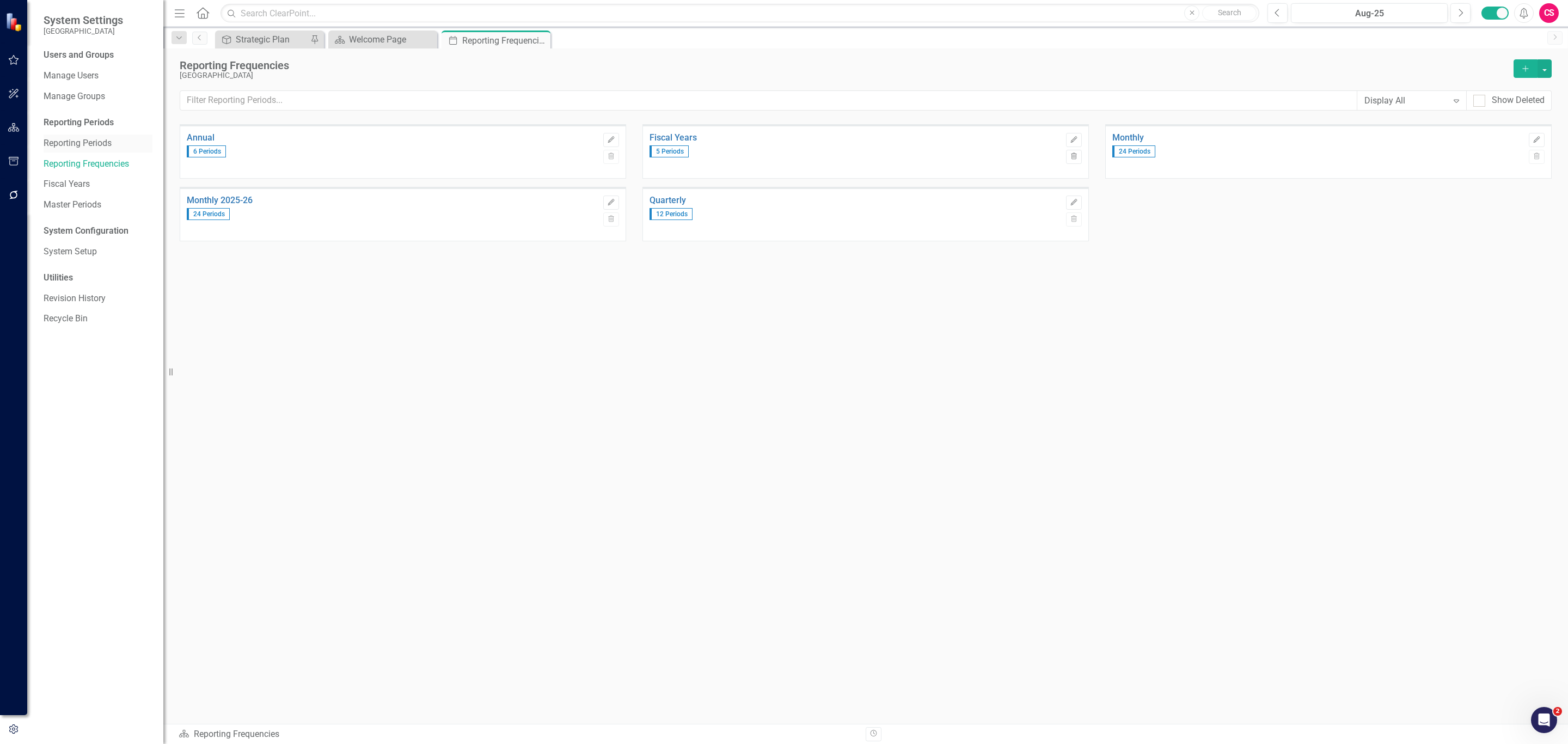
click at [111, 146] on link "Reporting Periods" at bounding box center [98, 143] width 109 height 12
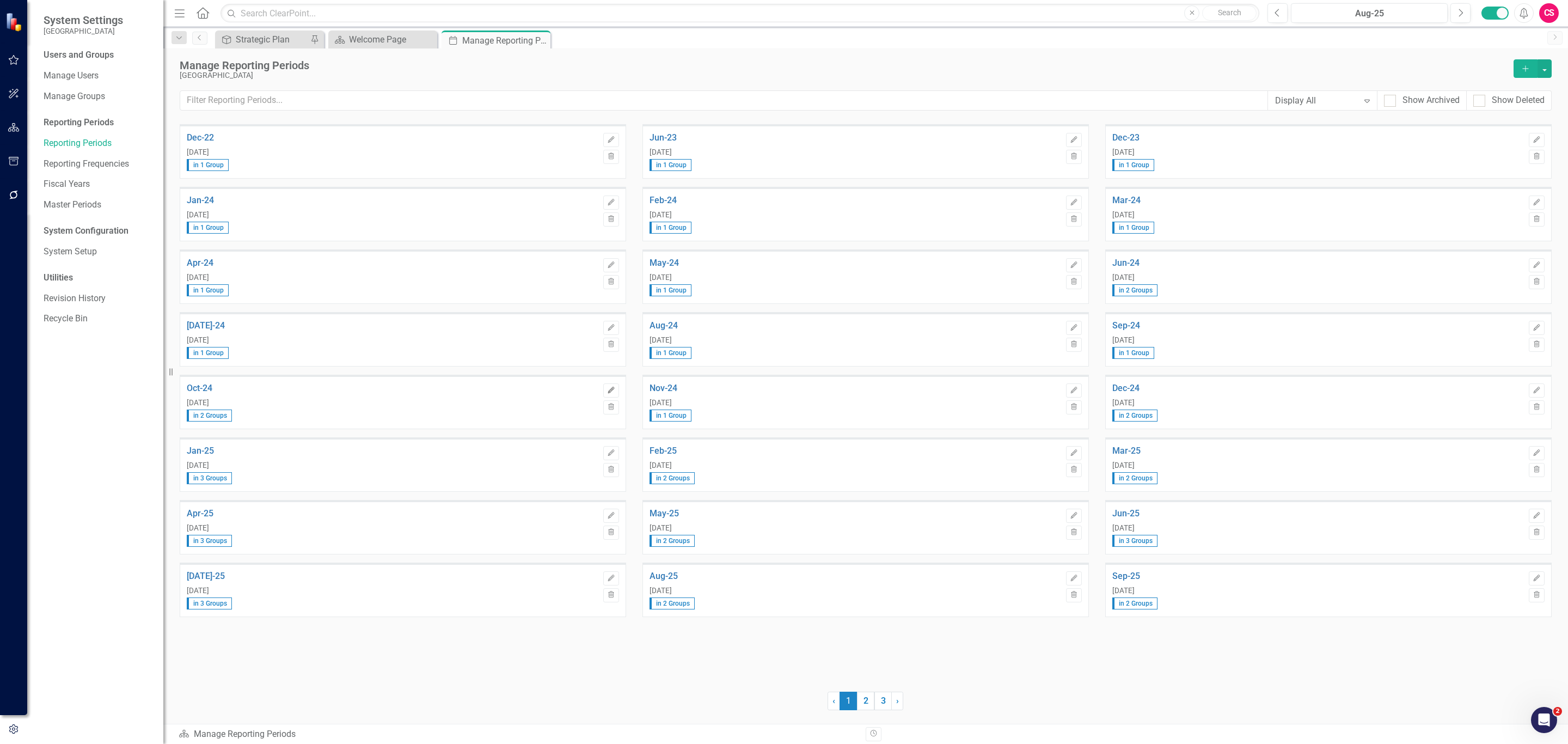
click at [608, 390] on icon "Edit" at bounding box center [611, 390] width 8 height 7
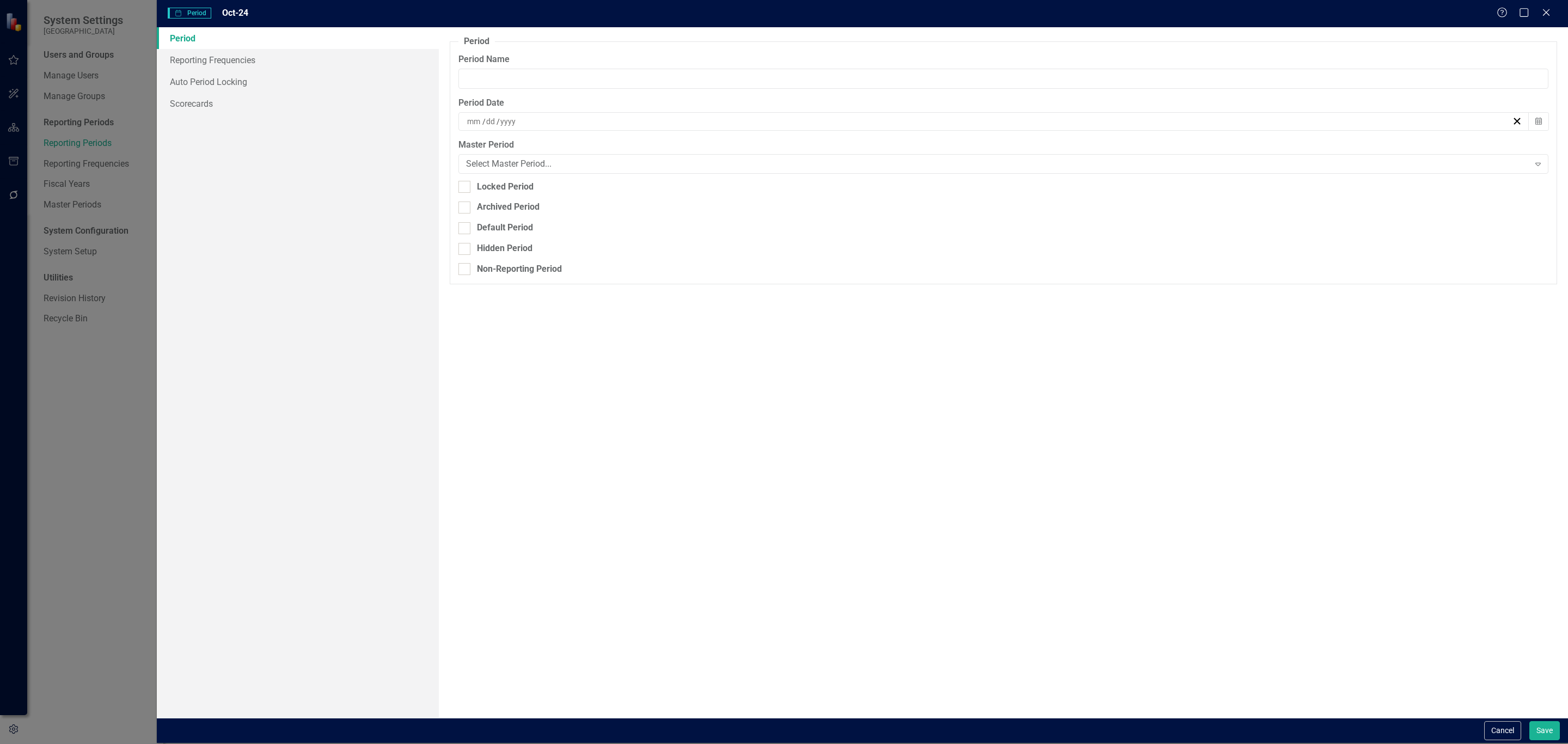
type input "Oct-24"
type input "10"
type input "31"
type input "2024"
click at [209, 59] on link "Reporting Frequencies" at bounding box center [297, 60] width 282 height 22
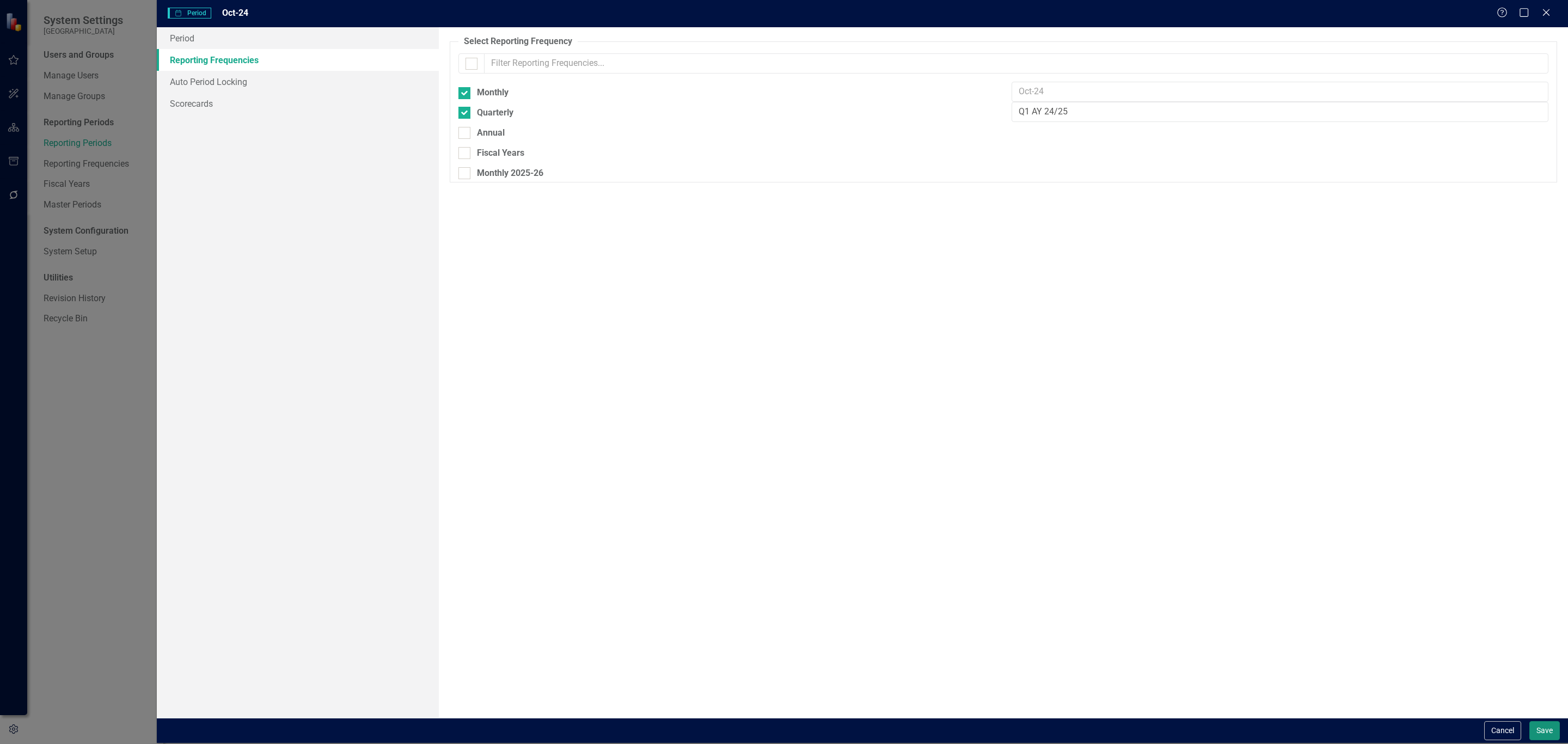
click at [1531, 729] on button "Save" at bounding box center [1544, 730] width 30 height 19
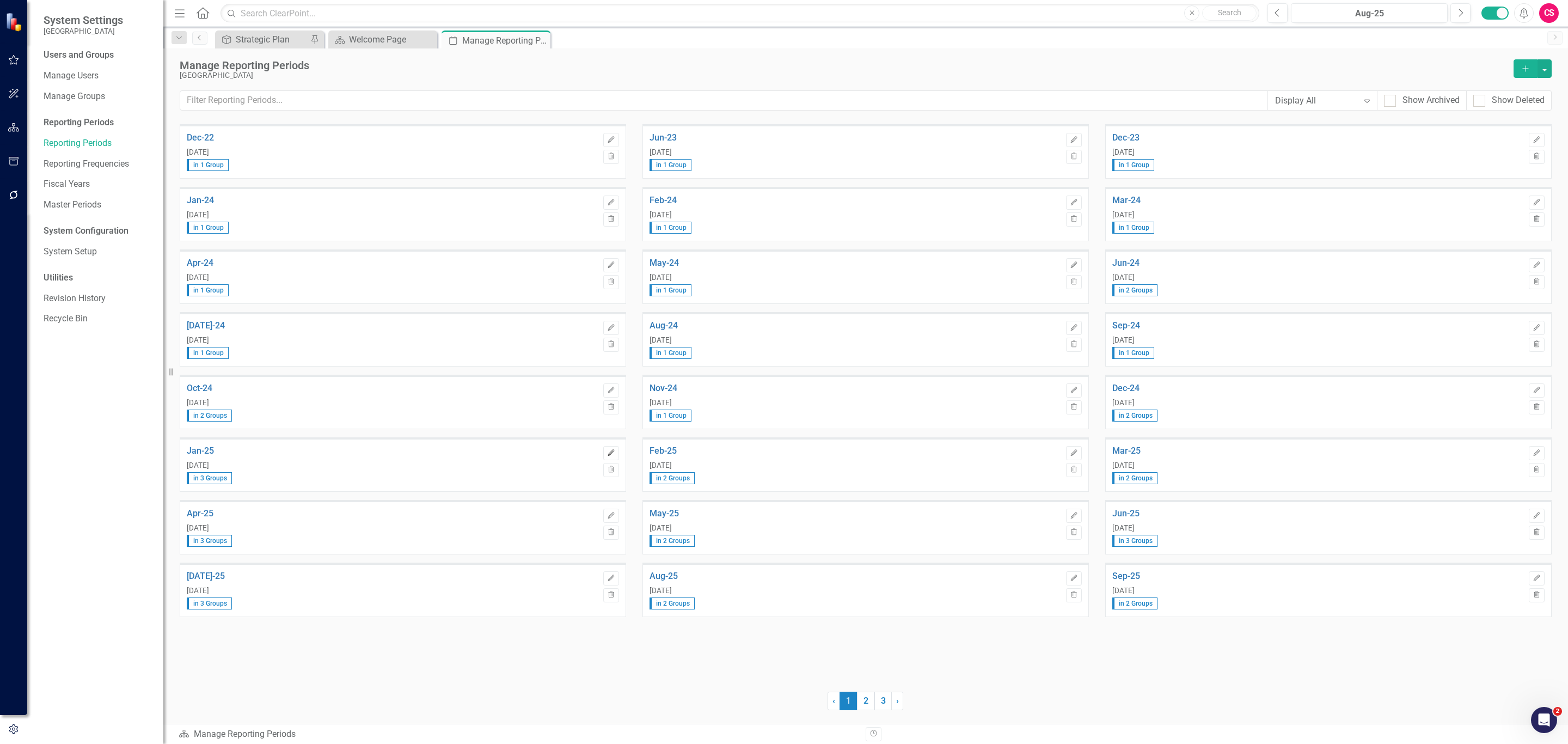
click at [608, 453] on icon "Edit" at bounding box center [611, 453] width 8 height 7
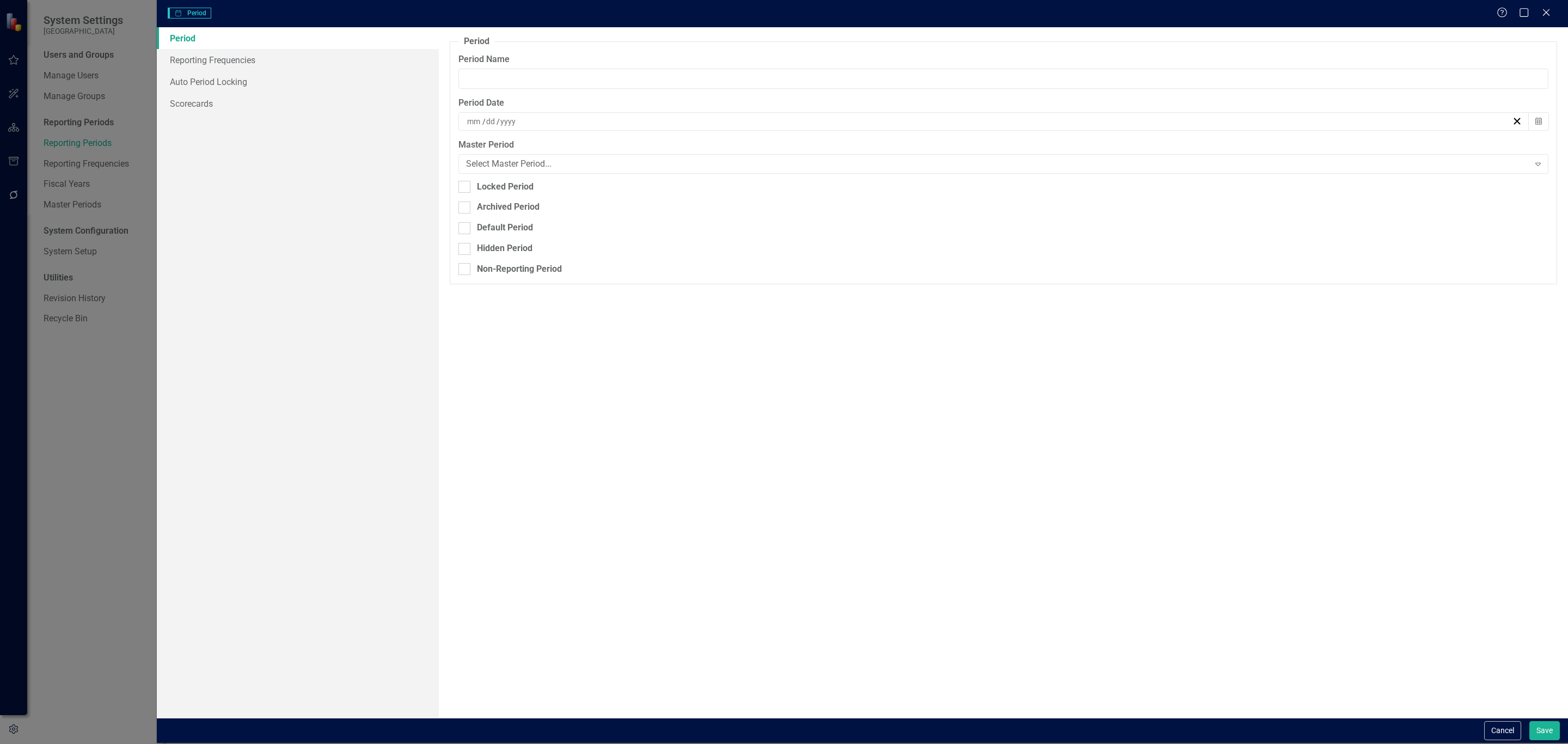
type input "Jan-25"
type input "1"
type input "31"
type input "2025"
click at [283, 60] on link "Reporting Frequencies" at bounding box center [297, 60] width 282 height 22
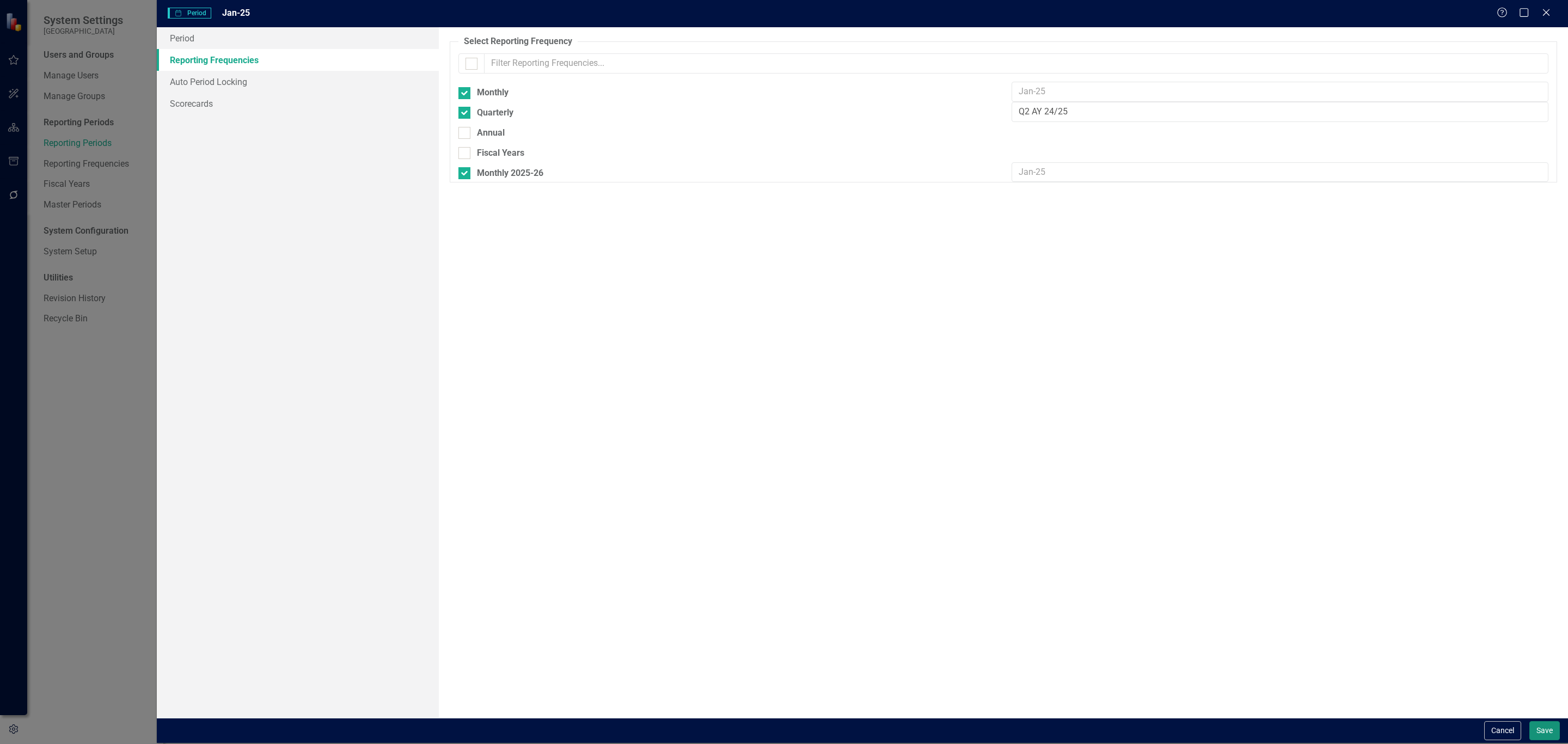
click at [1546, 724] on button "Save" at bounding box center [1544, 730] width 30 height 19
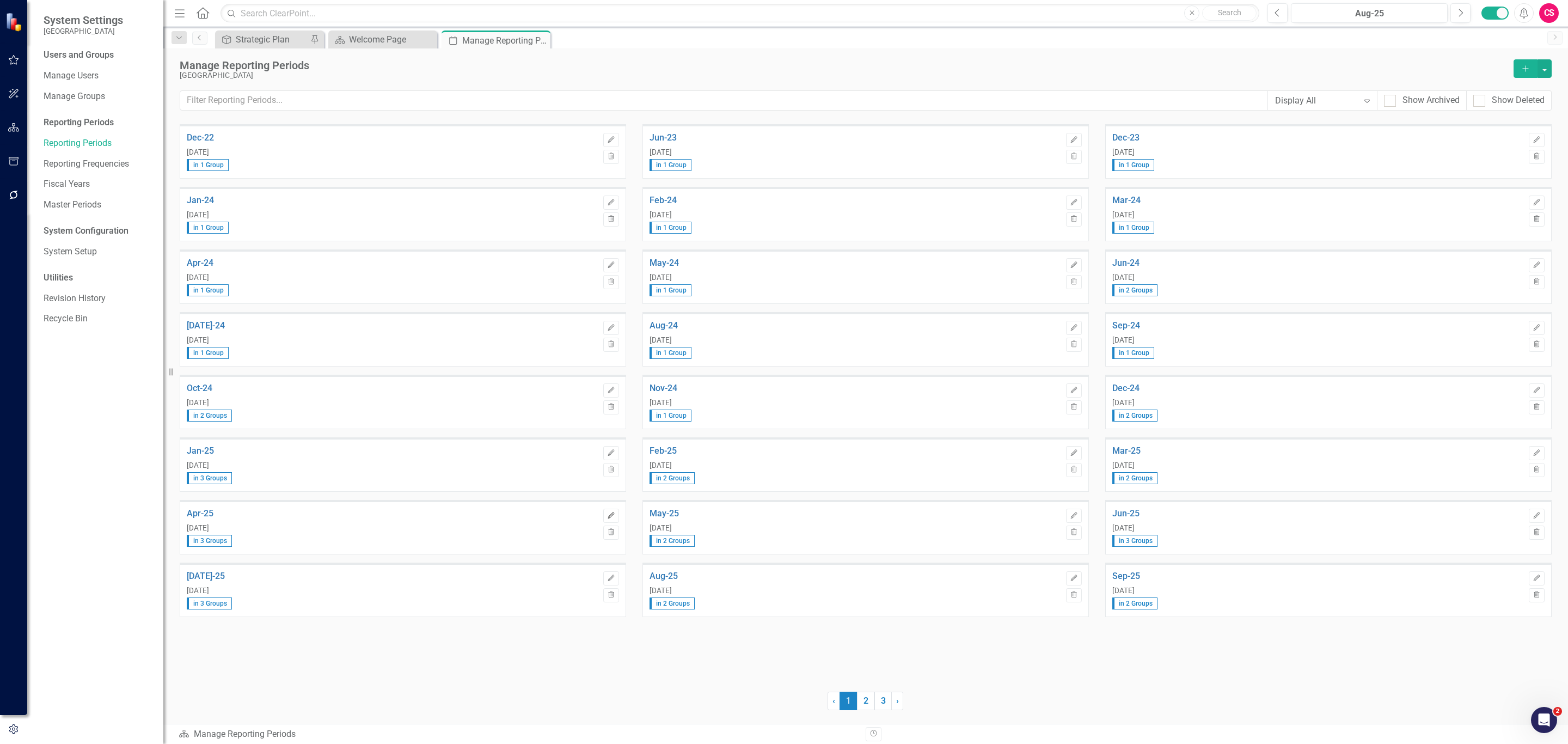
click at [608, 520] on button "Edit" at bounding box center [611, 516] width 16 height 14
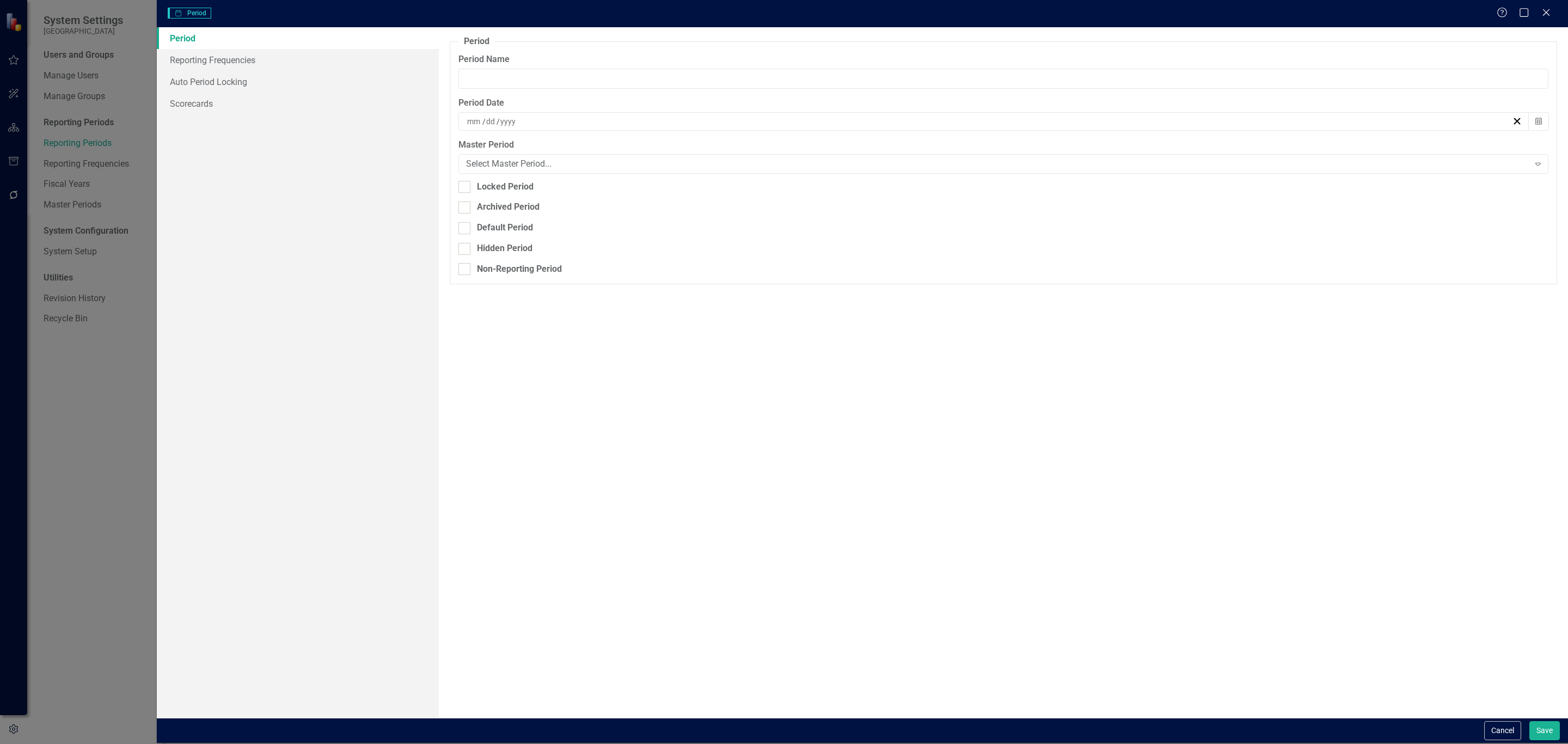
type input "Apr-25"
type input "4"
type input "30"
type input "2025"
click at [295, 59] on link "Reporting Frequencies" at bounding box center [297, 60] width 282 height 22
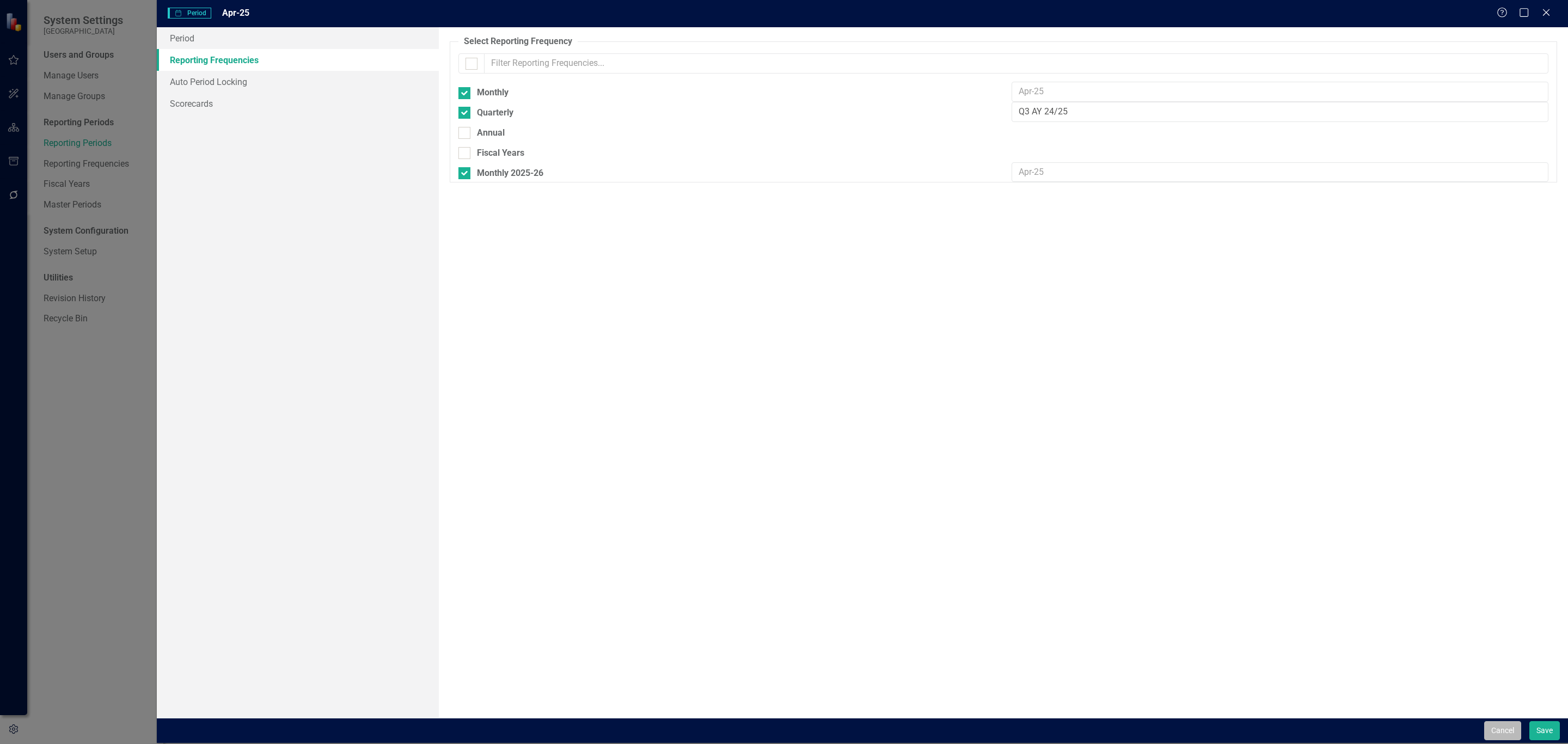
click at [1513, 730] on button "Cancel" at bounding box center [1502, 730] width 37 height 19
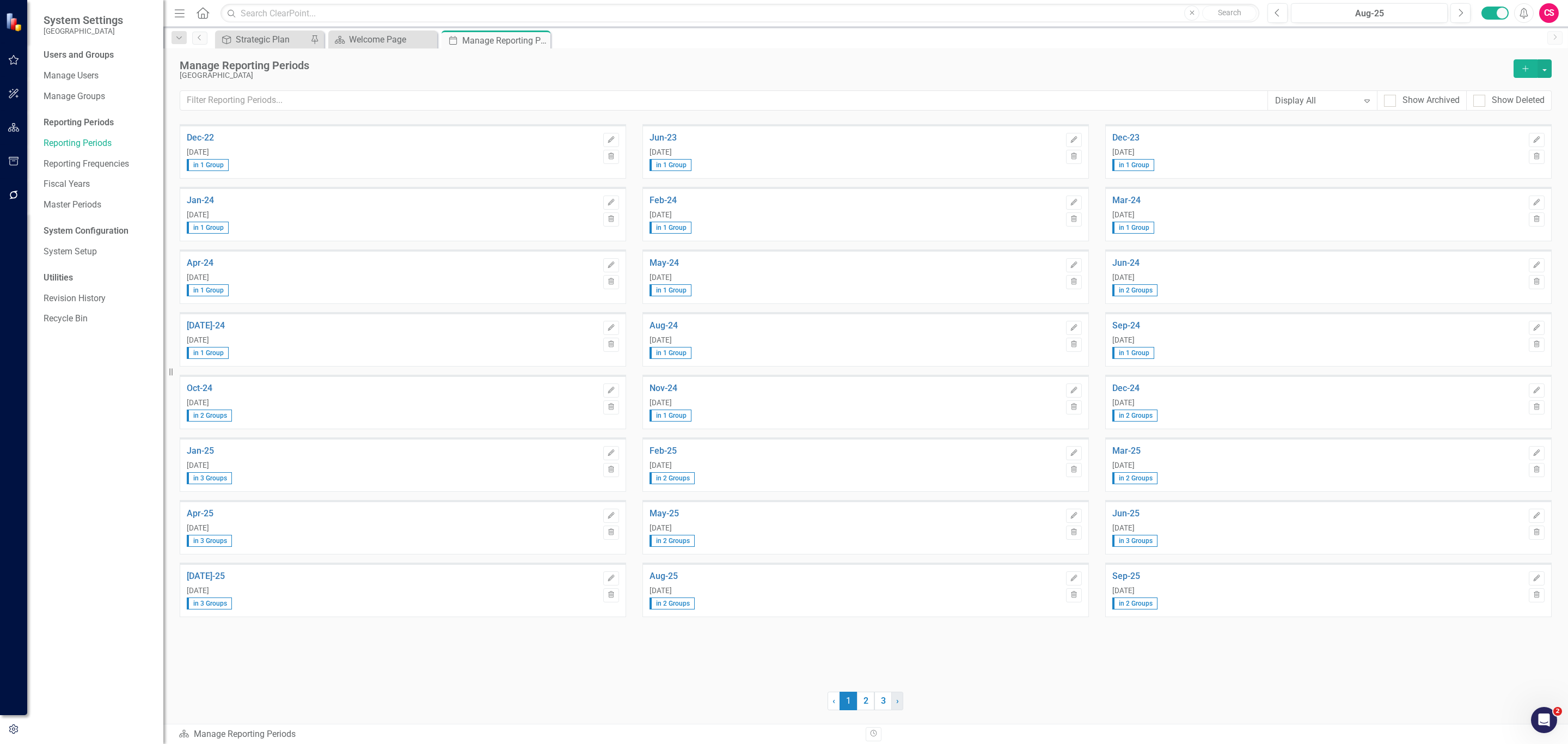
click at [902, 696] on link "› Next" at bounding box center [897, 701] width 12 height 18
click at [606, 209] on button "Edit" at bounding box center [611, 202] width 16 height 14
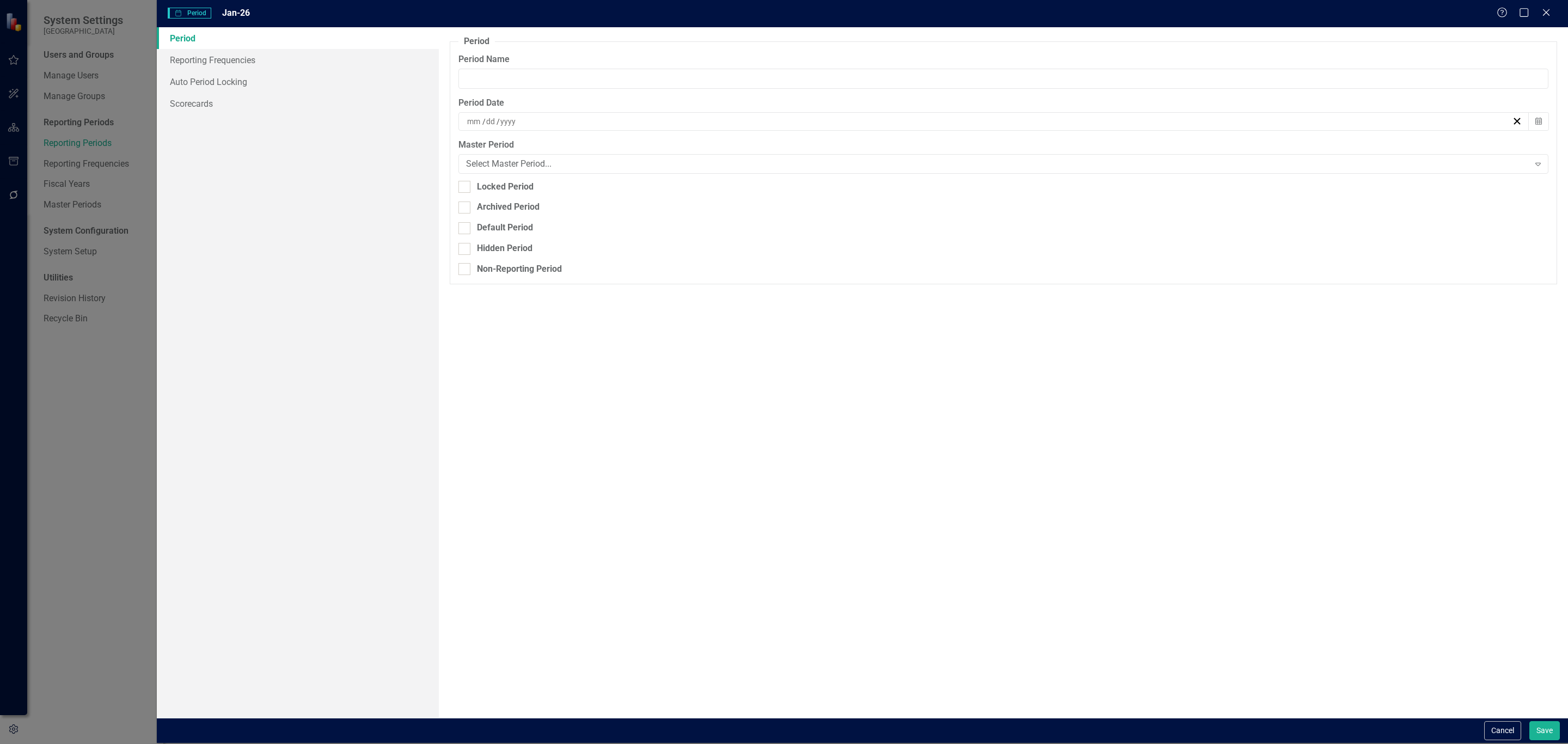
type input "Jan-26"
type input "1"
type input "31"
type input "2026"
click at [227, 56] on link "Reporting Frequencies" at bounding box center [297, 60] width 282 height 22
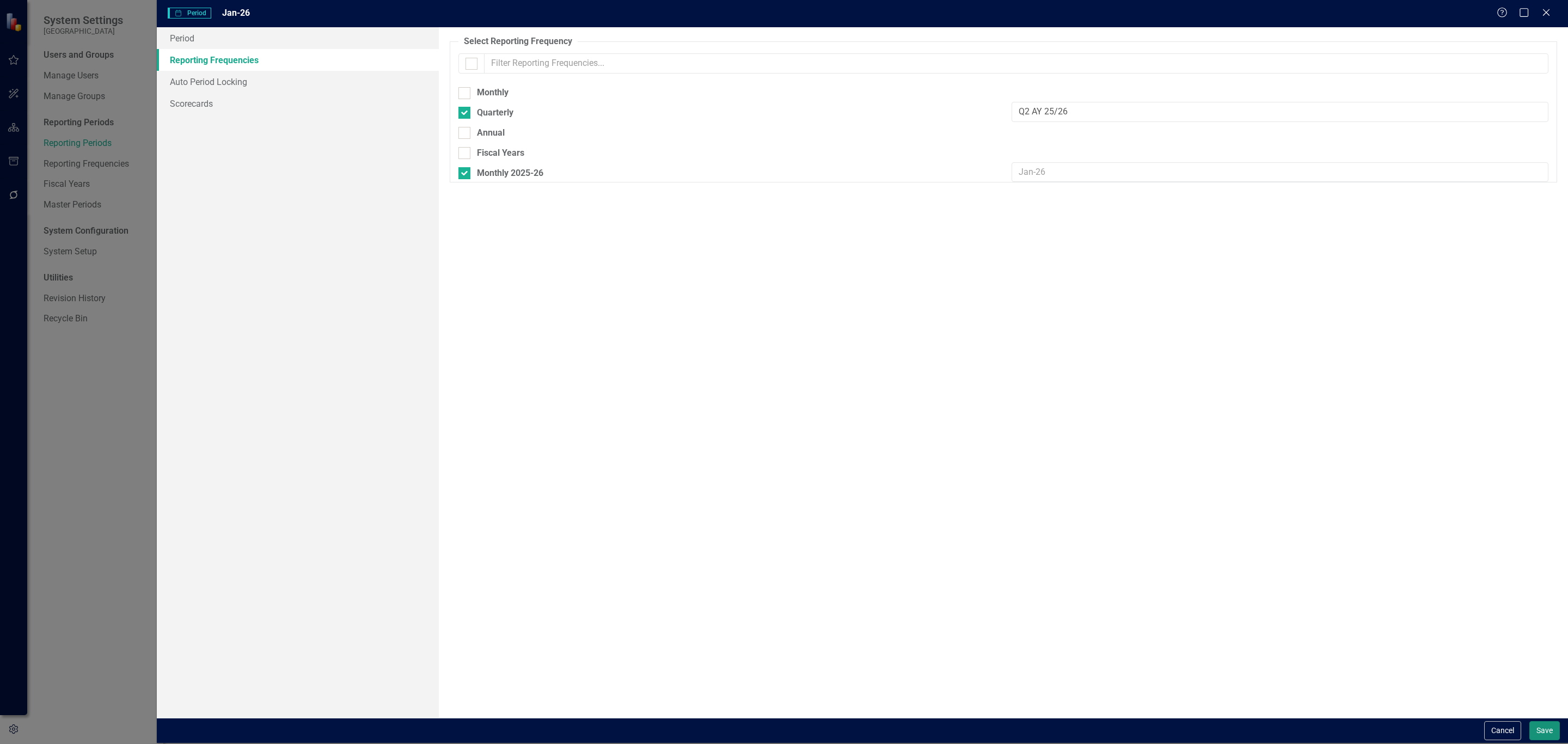
click at [1542, 726] on button "Save" at bounding box center [1544, 730] width 30 height 19
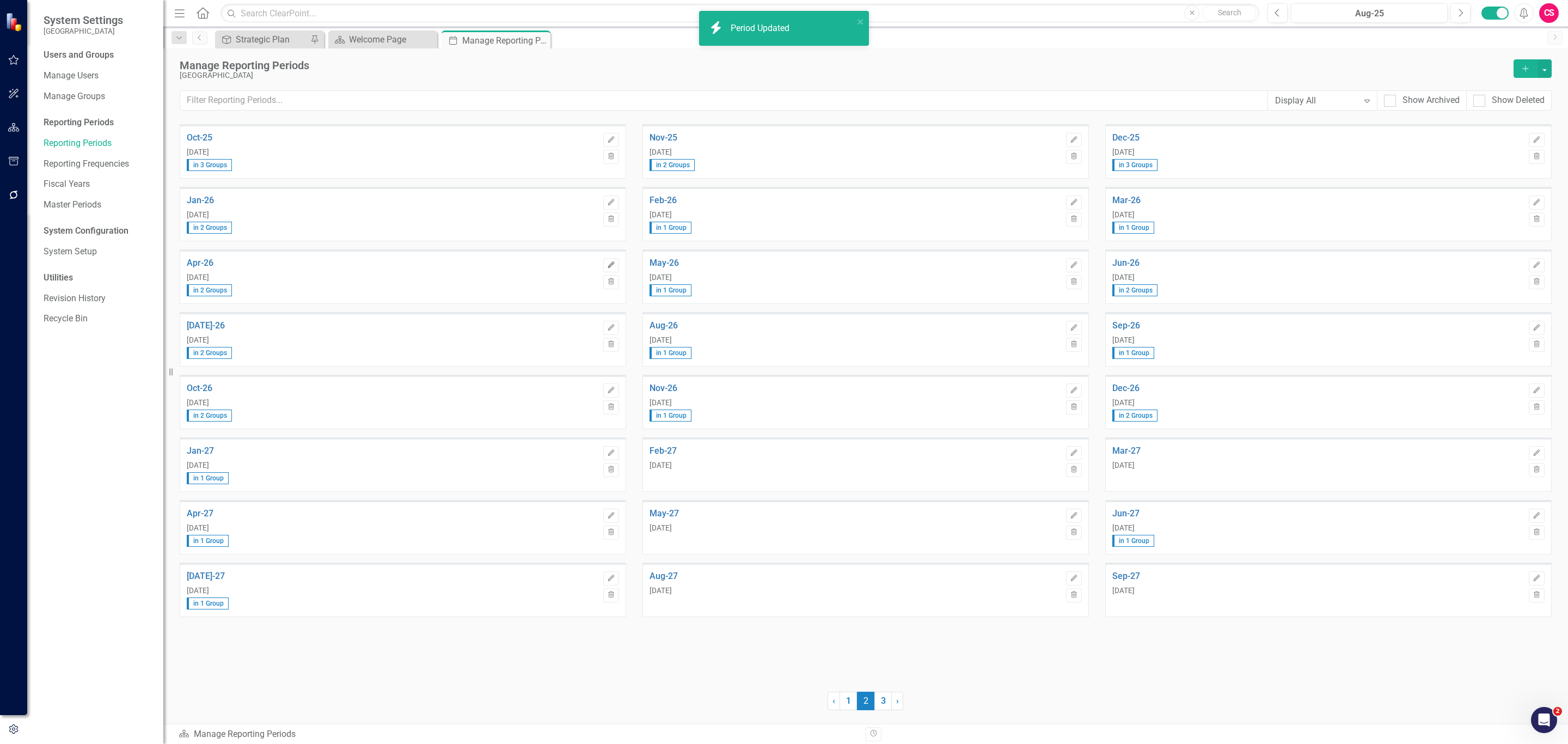
click at [610, 263] on icon "Edit" at bounding box center [611, 266] width 8 height 7
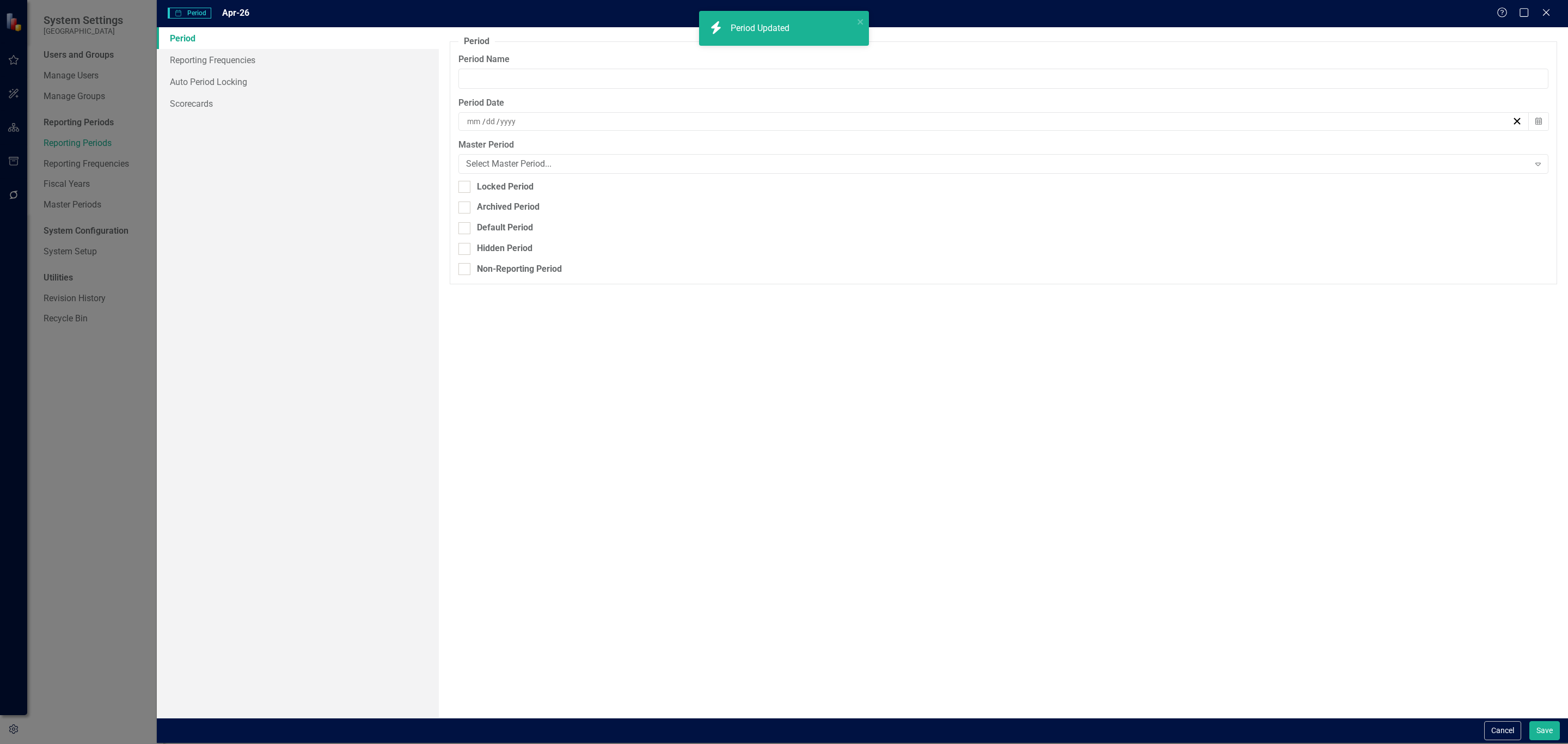
type input "Apr-26"
type input "4"
type input "30"
type input "2026"
click at [243, 57] on link "Reporting Frequencies" at bounding box center [297, 60] width 282 height 22
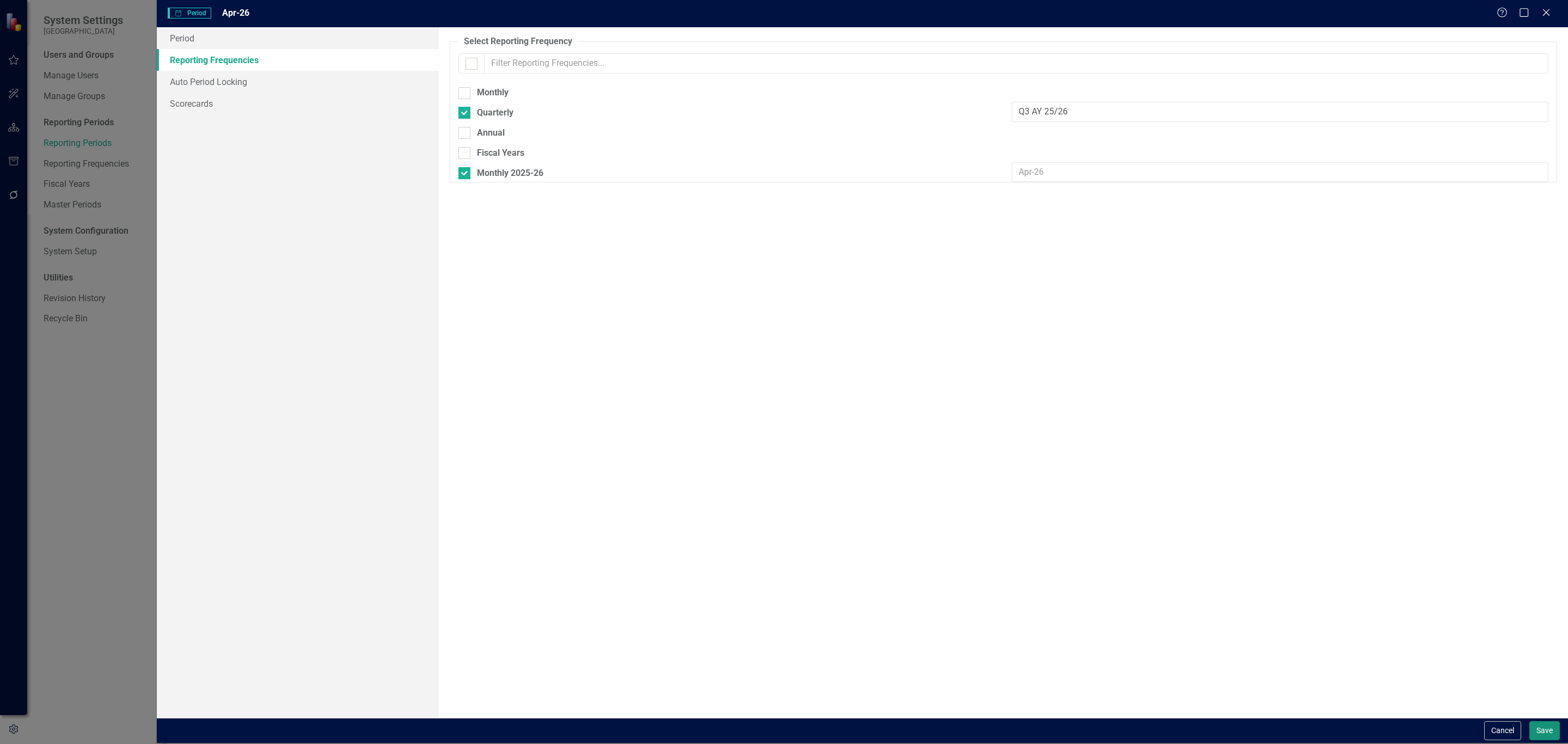
click at [1550, 728] on button "Save" at bounding box center [1544, 730] width 30 height 19
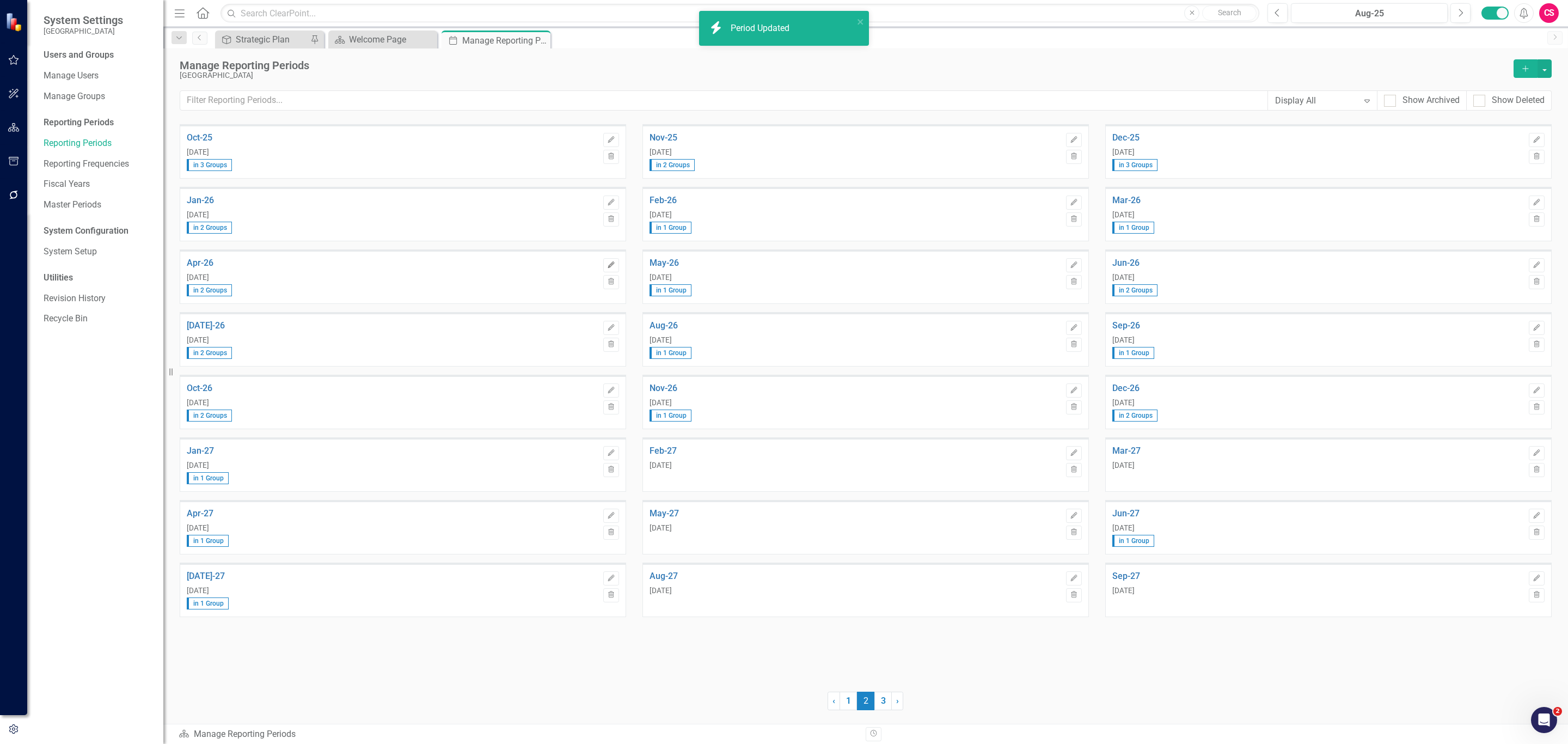
click at [606, 262] on button "Edit" at bounding box center [611, 265] width 16 height 14
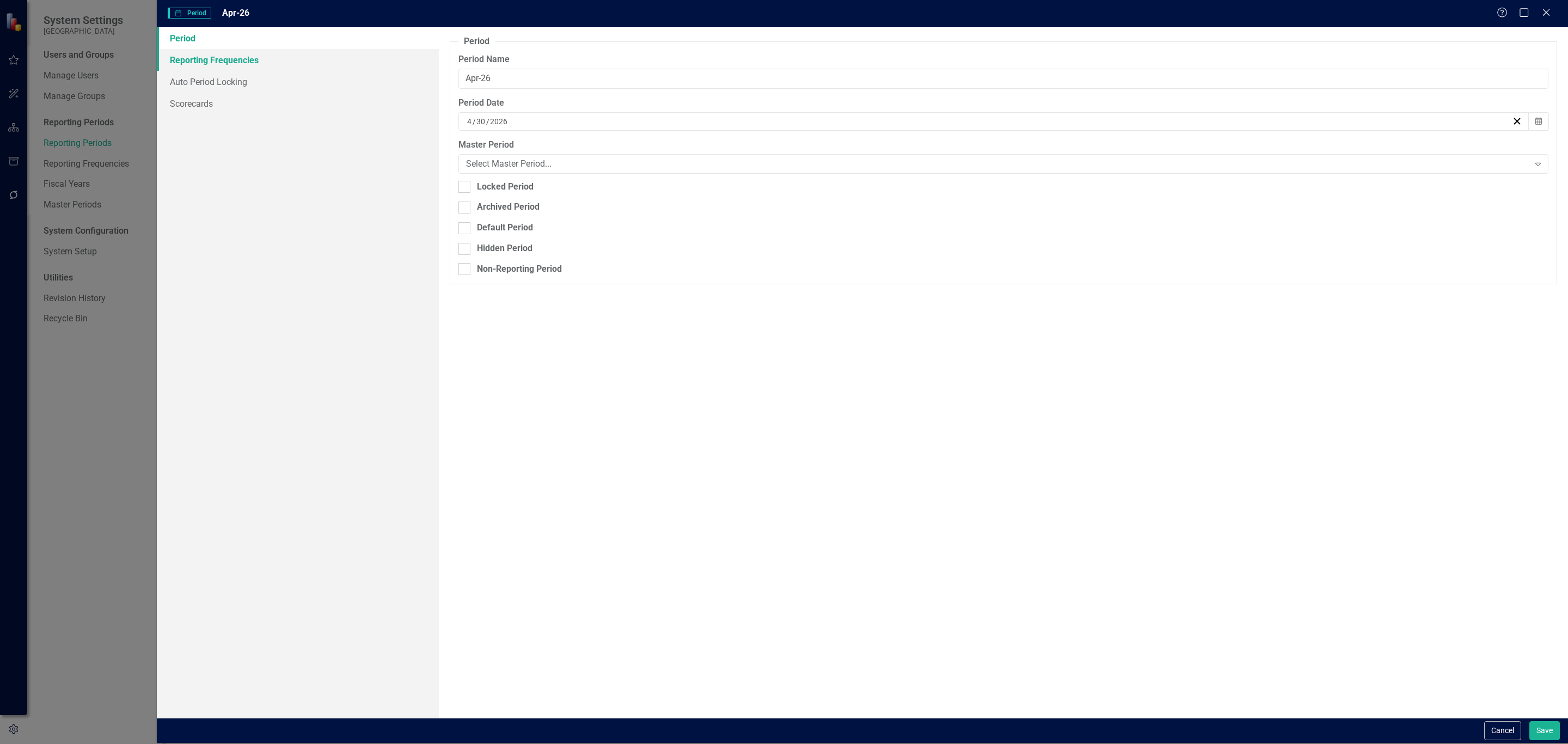
click at [251, 60] on link "Reporting Frequencies" at bounding box center [297, 60] width 282 height 22
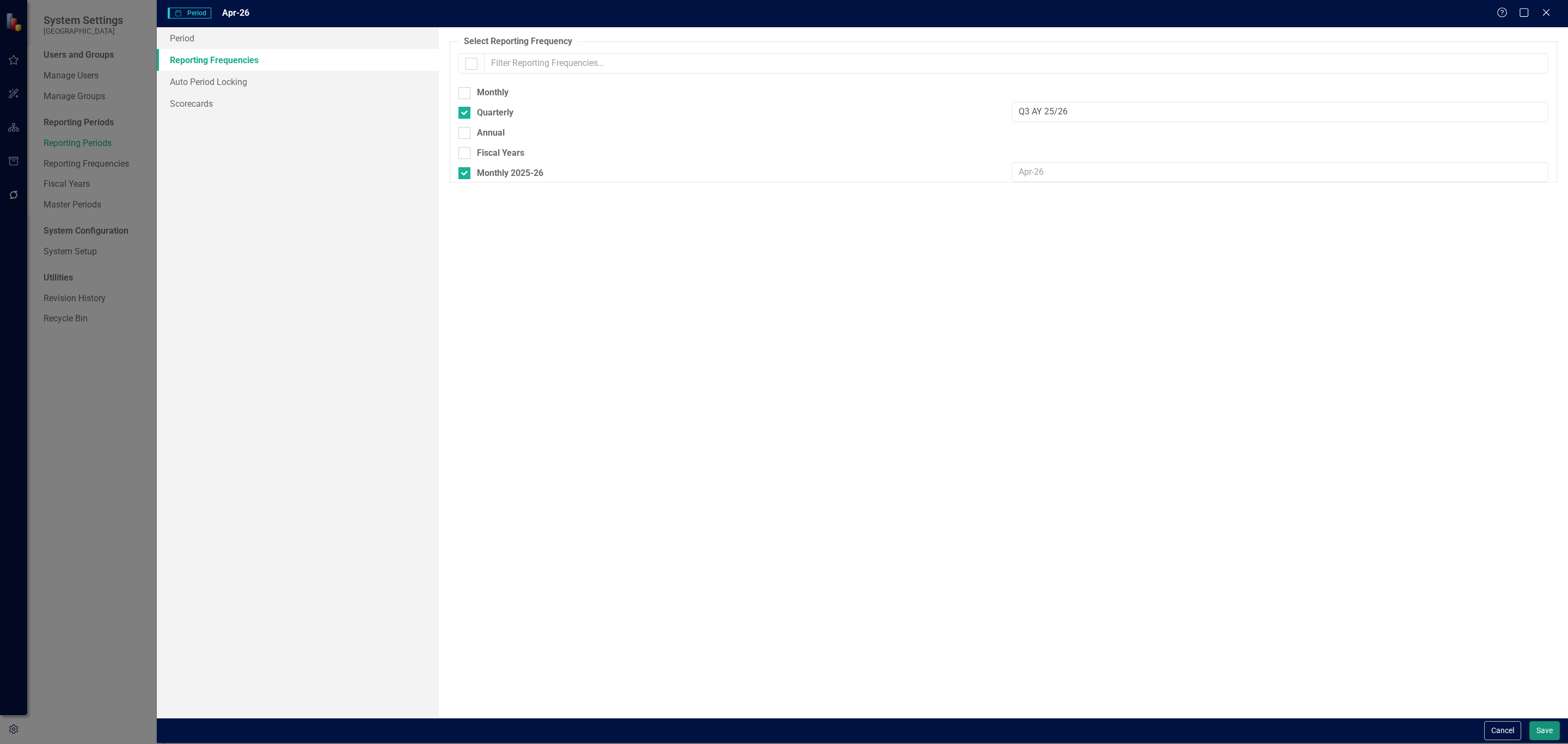
click at [1548, 730] on button "Save" at bounding box center [1544, 730] width 30 height 19
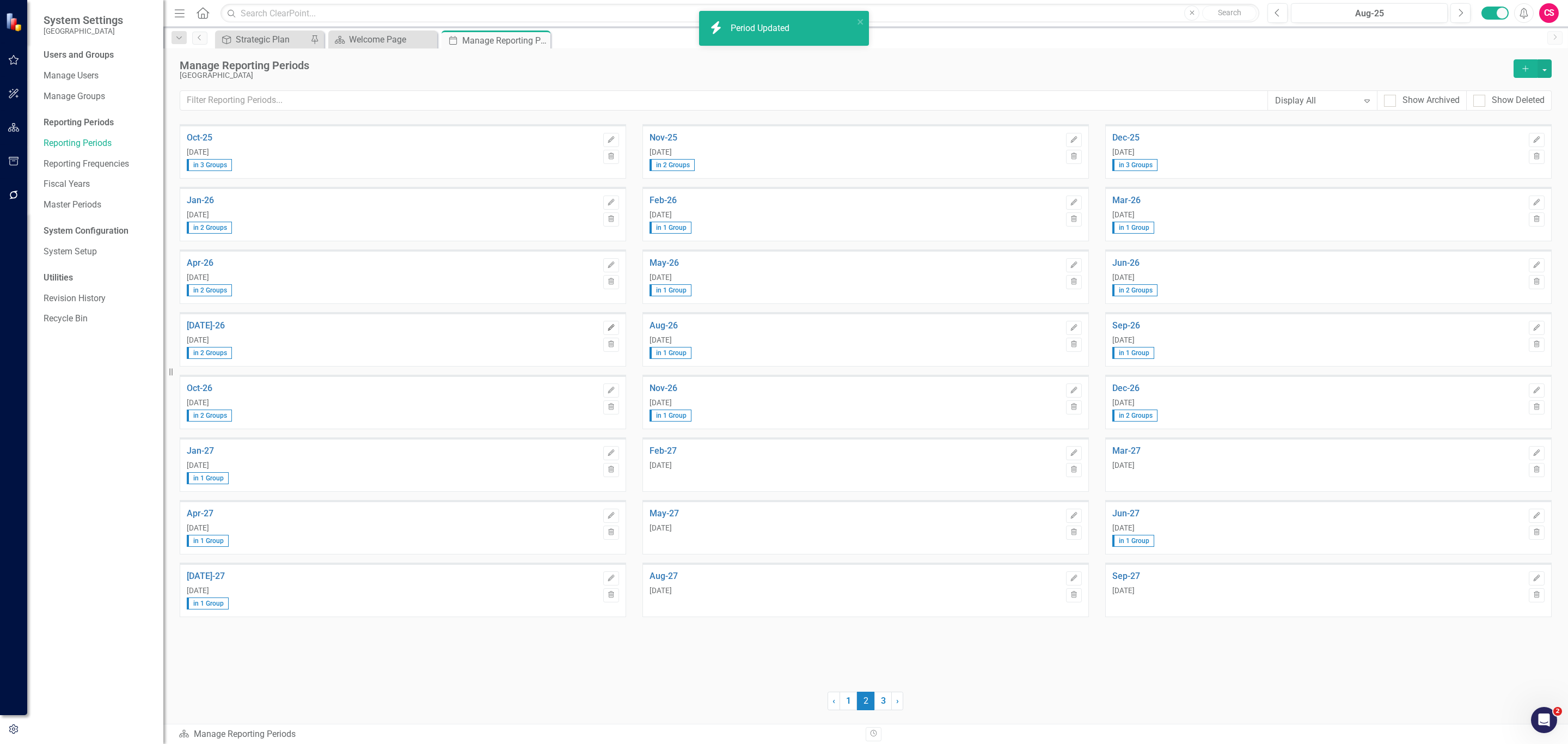
click at [607, 327] on icon "Edit" at bounding box center [611, 328] width 8 height 7
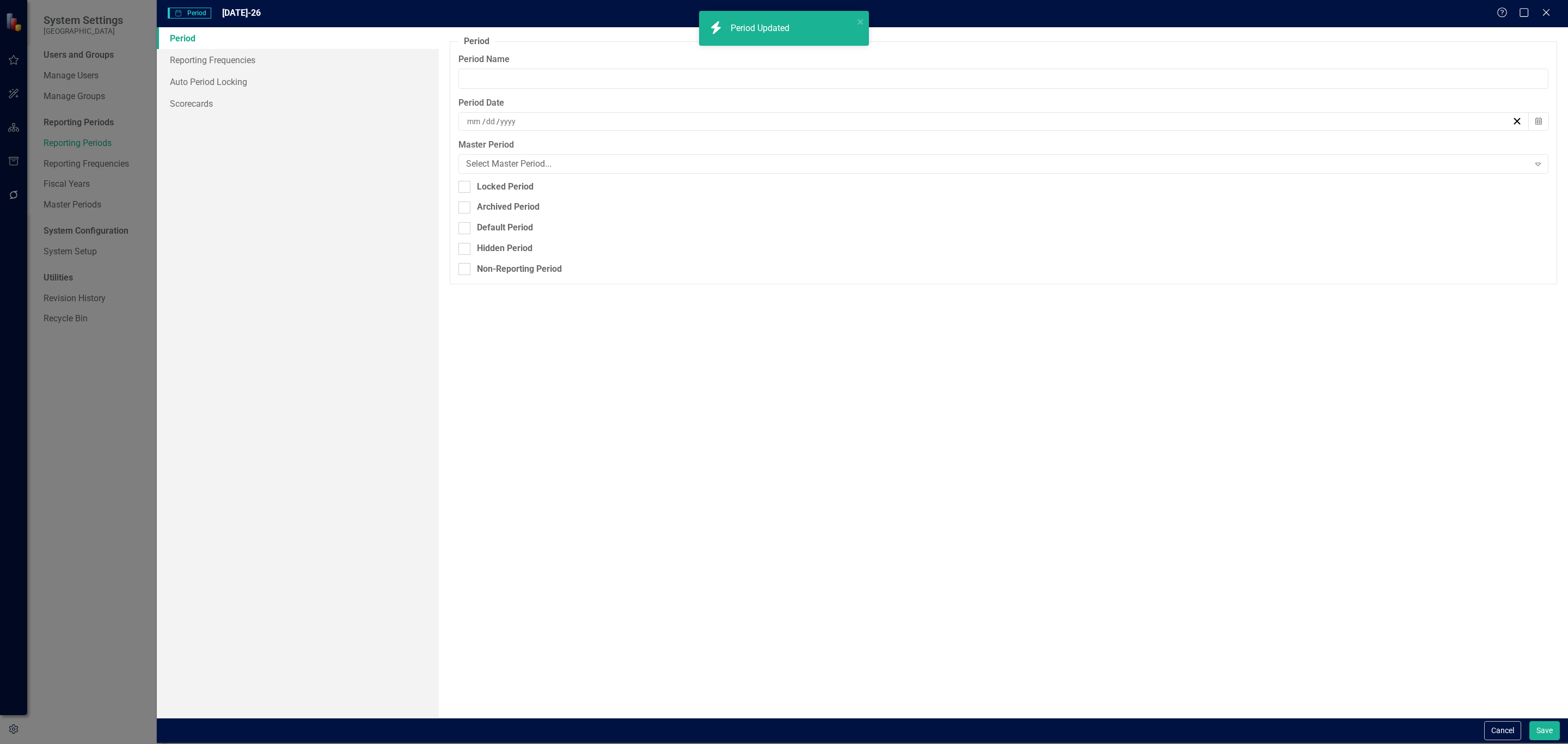
type input "[DATE]-26"
type input "7"
type input "31"
type input "2026"
click at [226, 60] on link "Reporting Frequencies" at bounding box center [297, 60] width 282 height 22
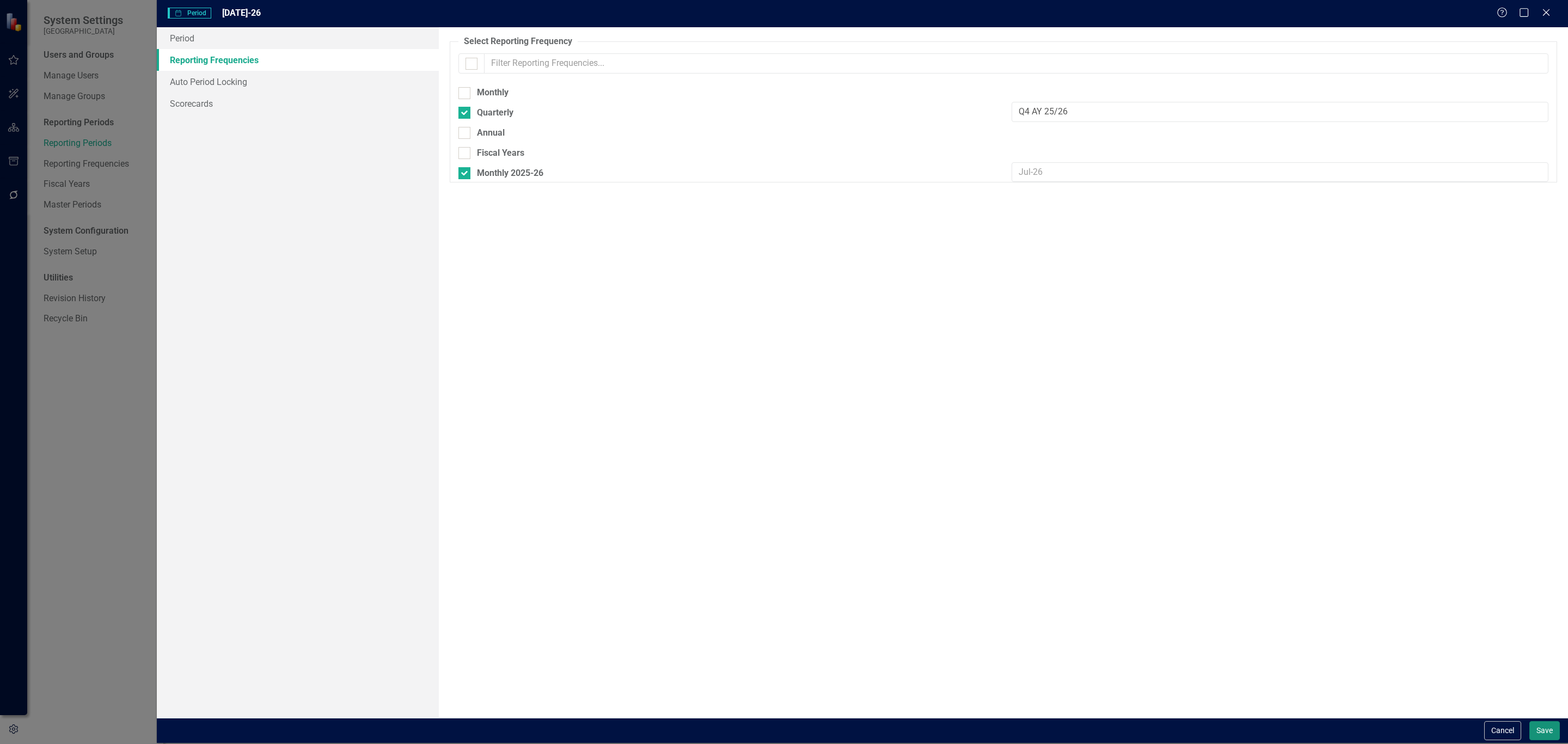
click at [1545, 725] on button "Save" at bounding box center [1544, 730] width 30 height 19
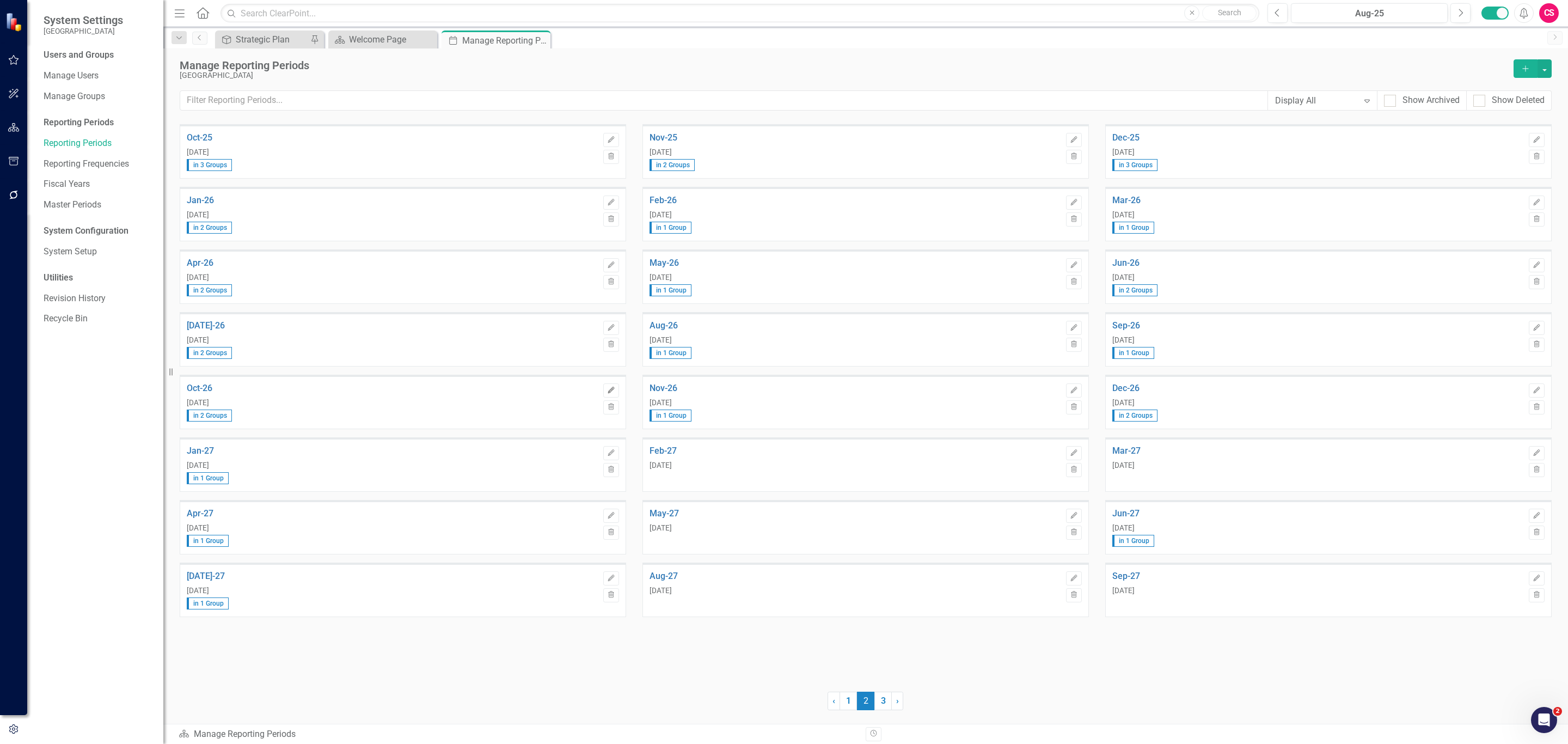
click at [610, 395] on button "Edit" at bounding box center [611, 390] width 16 height 14
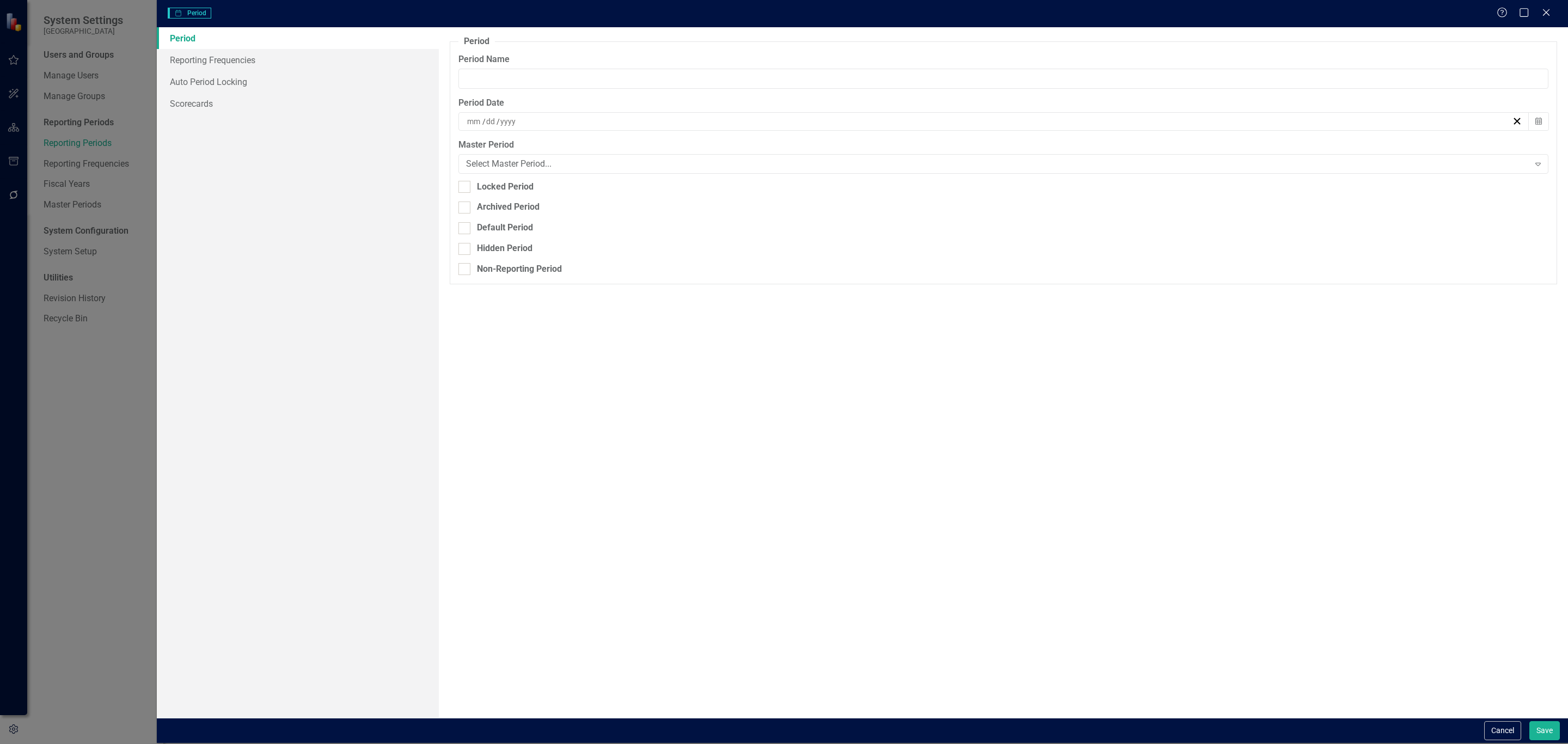
type input "Oct-26"
type input "10"
type input "31"
type input "2026"
click at [266, 58] on link "Reporting Frequencies" at bounding box center [297, 60] width 282 height 22
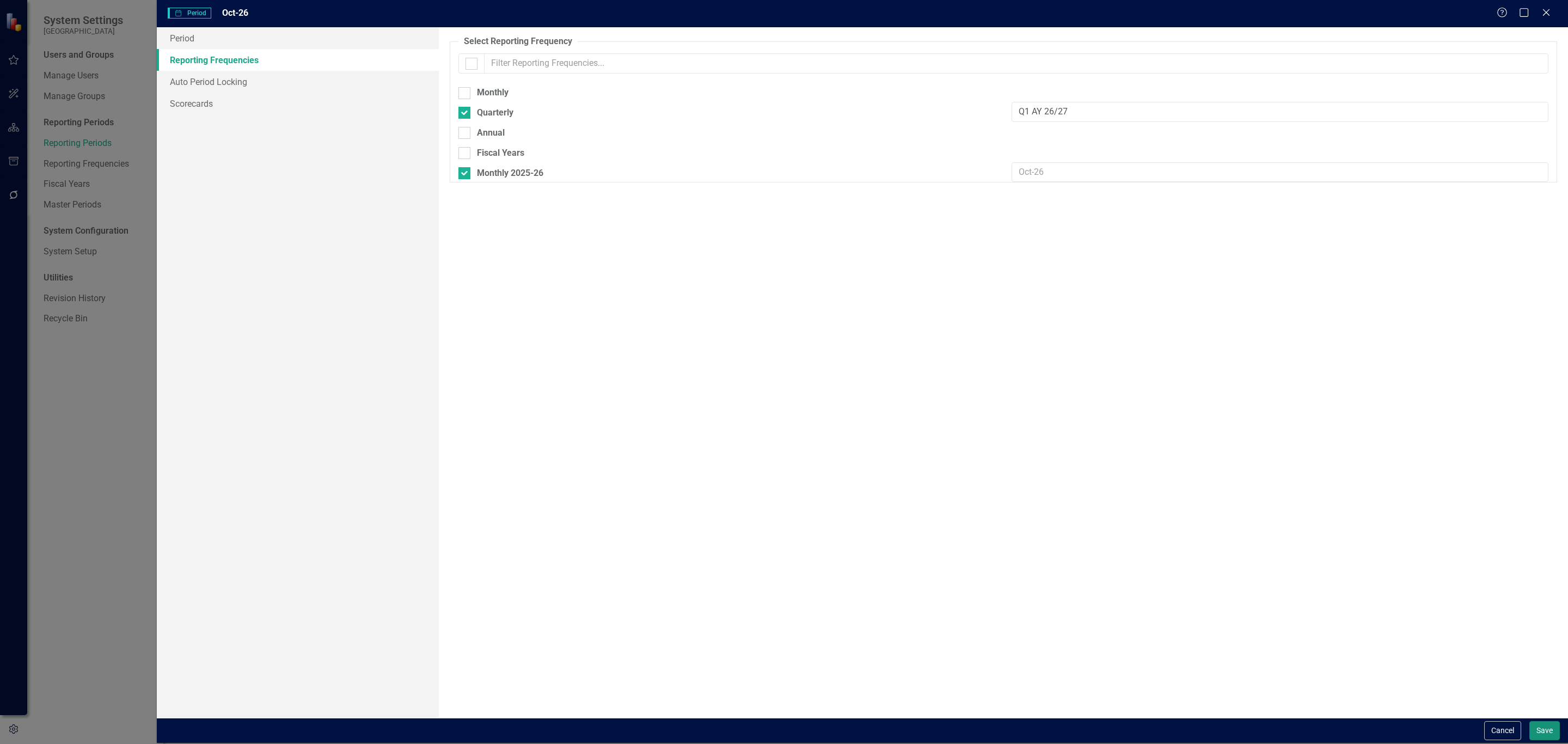
click at [1544, 729] on button "Save" at bounding box center [1544, 730] width 30 height 19
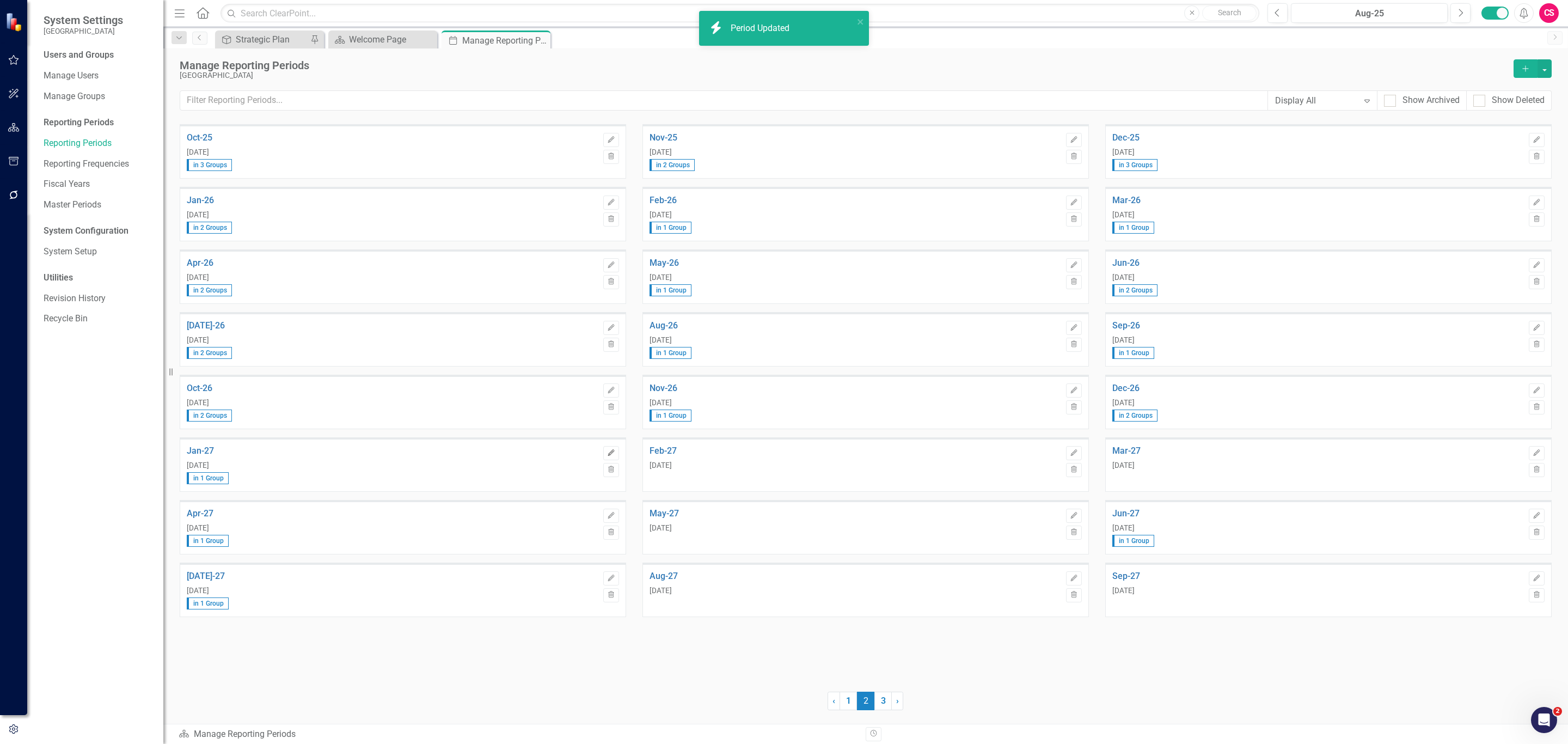
click at [613, 455] on icon "Edit" at bounding box center [611, 453] width 8 height 7
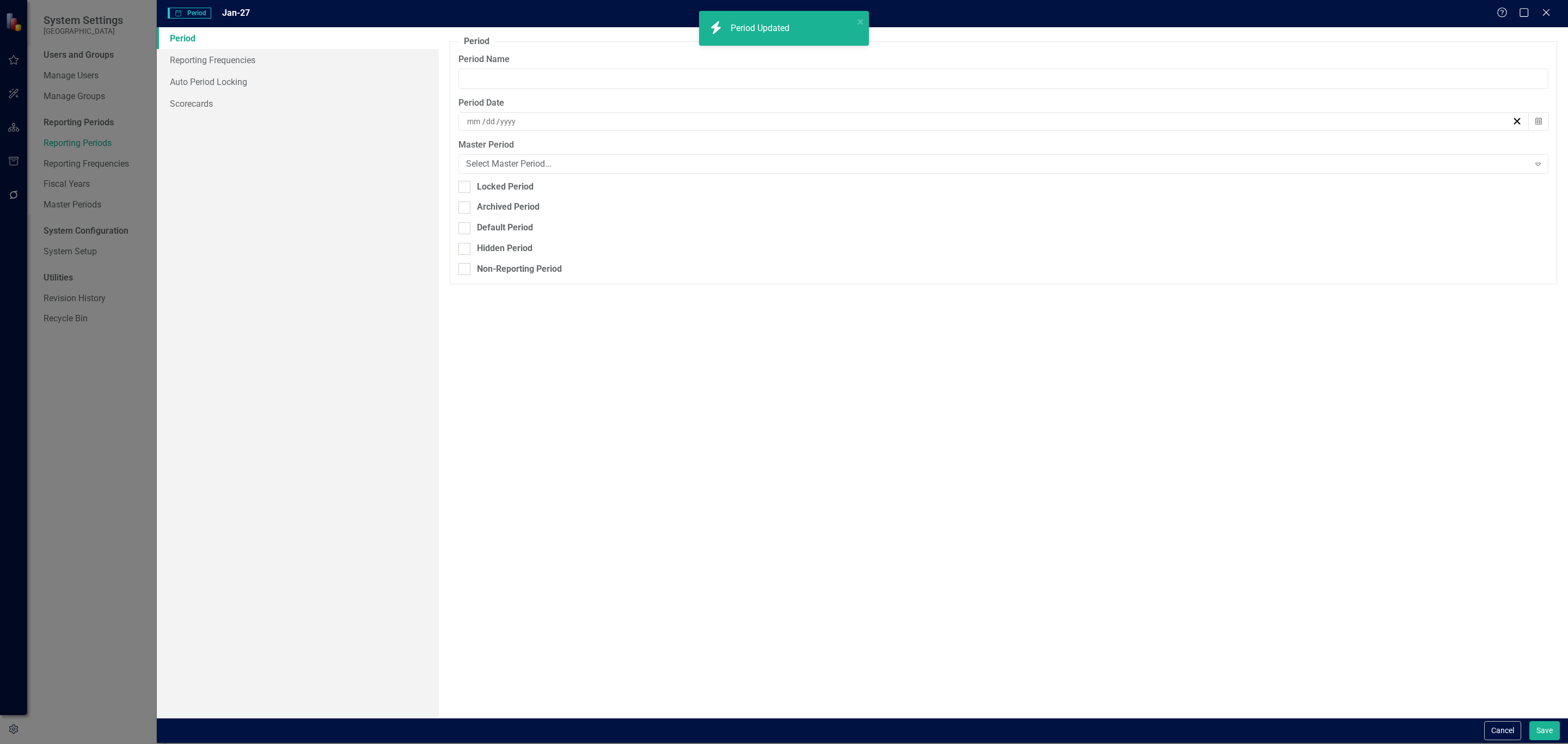
type input "Jan-27"
type input "1"
type input "31"
type input "2027"
click at [239, 59] on link "Reporting Frequencies" at bounding box center [297, 60] width 282 height 22
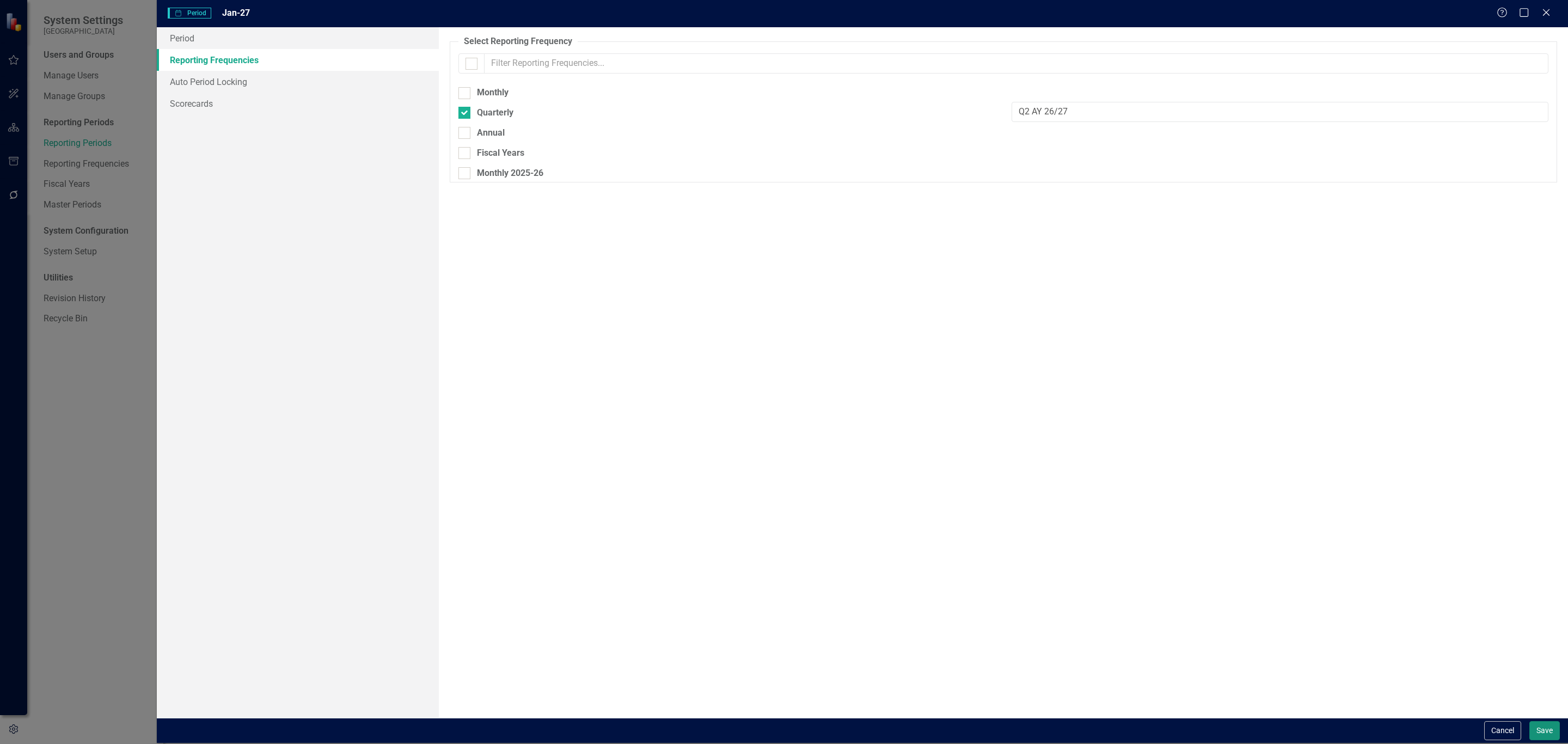
click at [1542, 726] on button "Save" at bounding box center [1544, 730] width 30 height 19
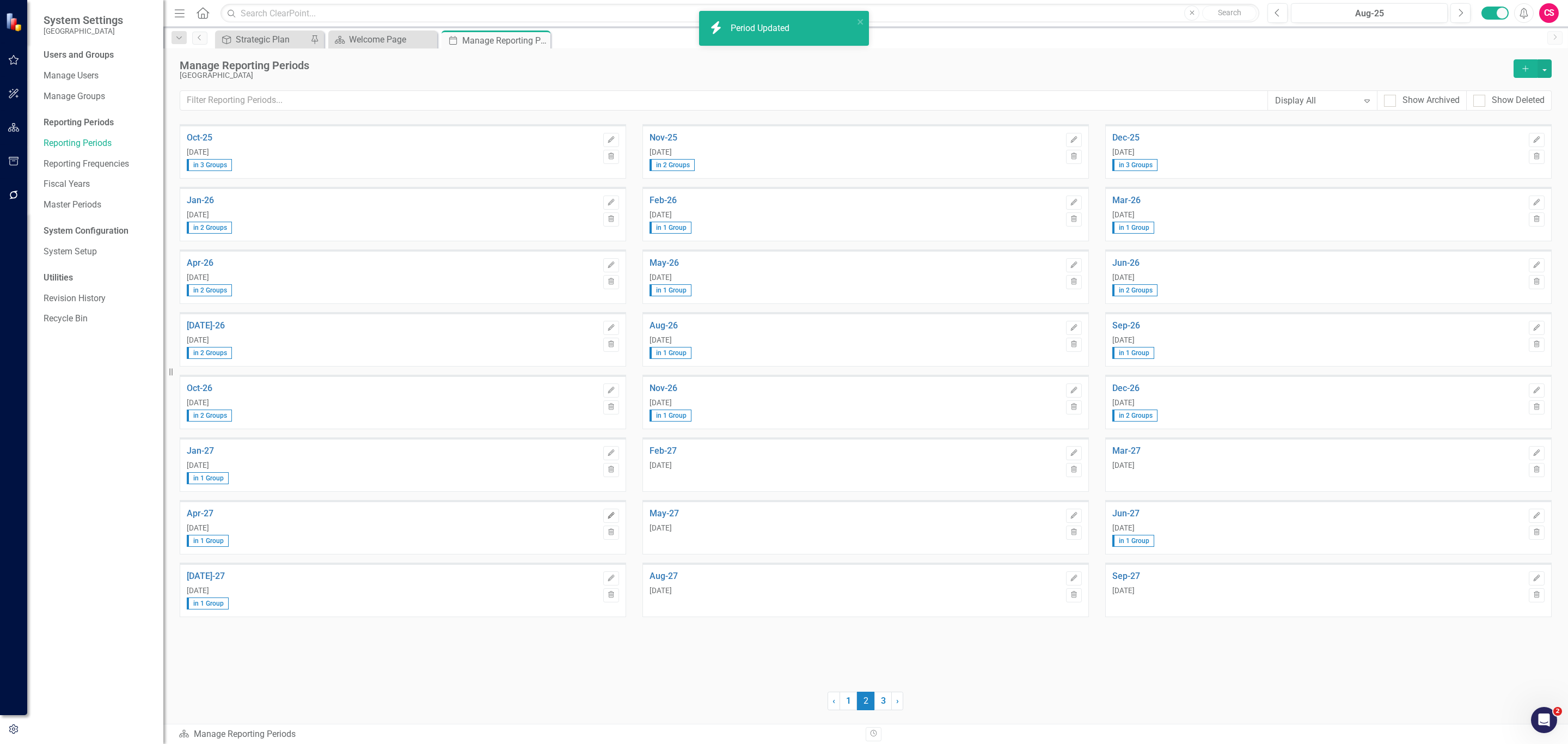
click at [605, 515] on button "Edit" at bounding box center [611, 516] width 16 height 14
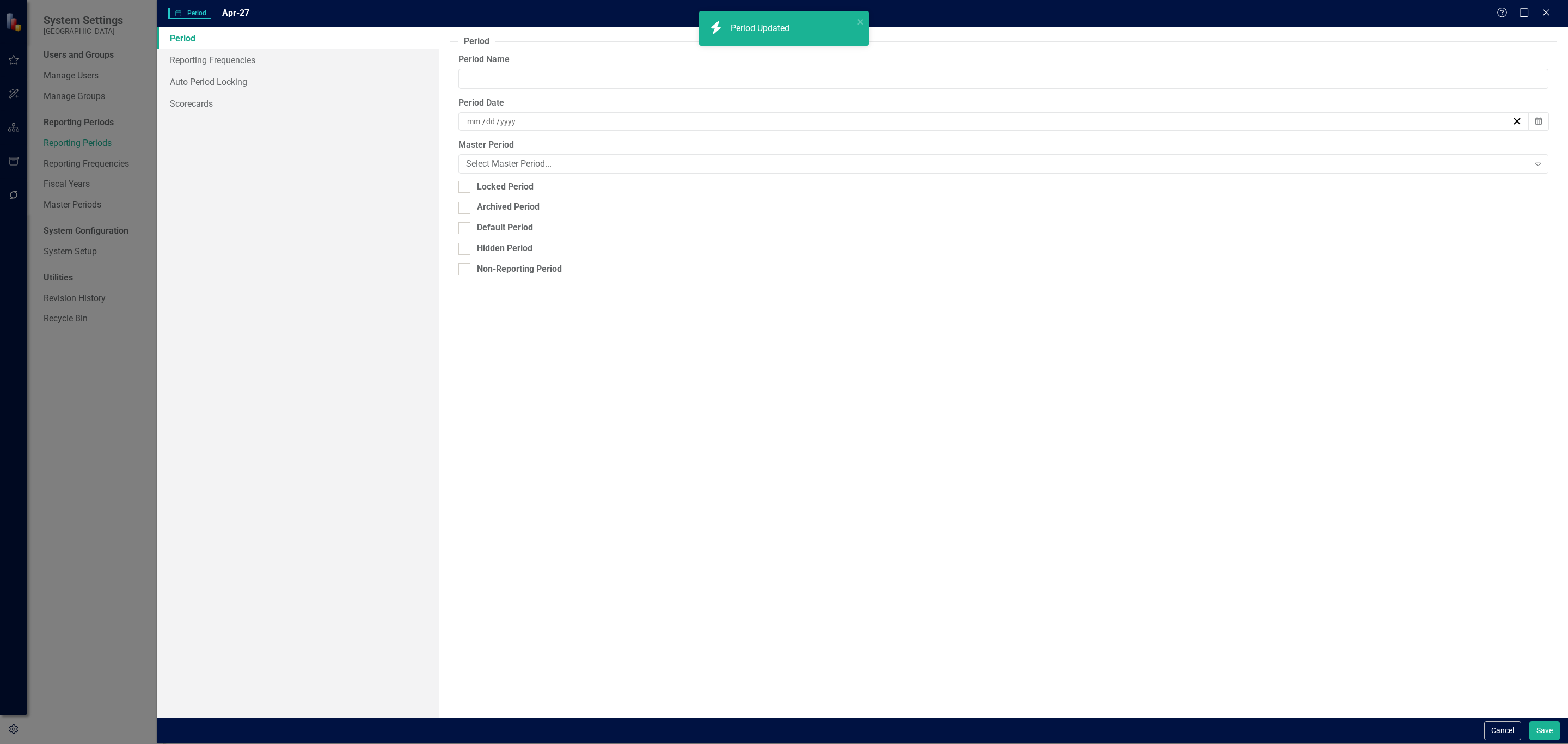
type input "Apr-27"
type input "4"
type input "30"
type input "2027"
click at [209, 57] on link "Reporting Frequencies" at bounding box center [297, 60] width 282 height 22
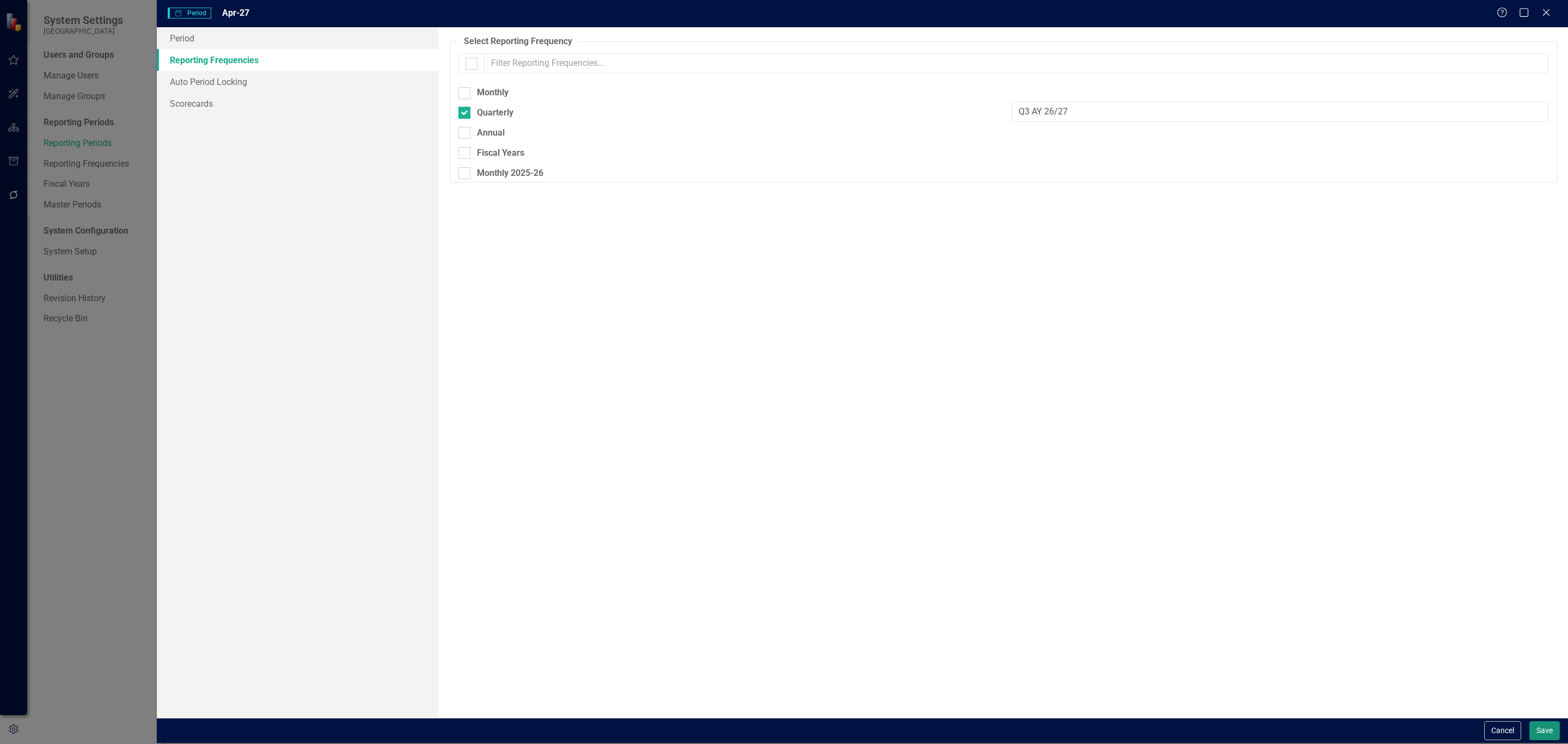
click at [1541, 724] on button "Save" at bounding box center [1544, 730] width 30 height 19
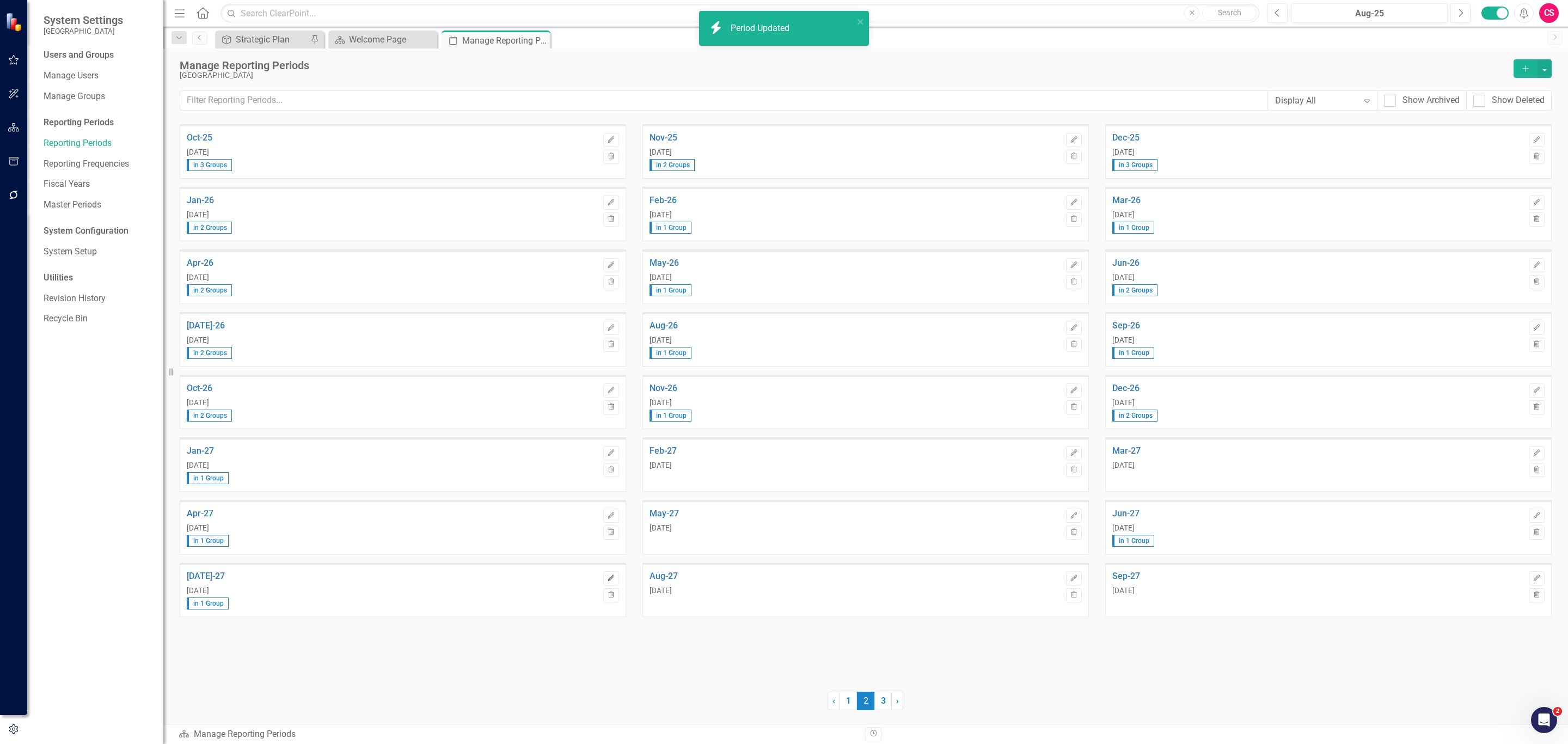
click at [608, 579] on icon "Edit" at bounding box center [611, 579] width 8 height 7
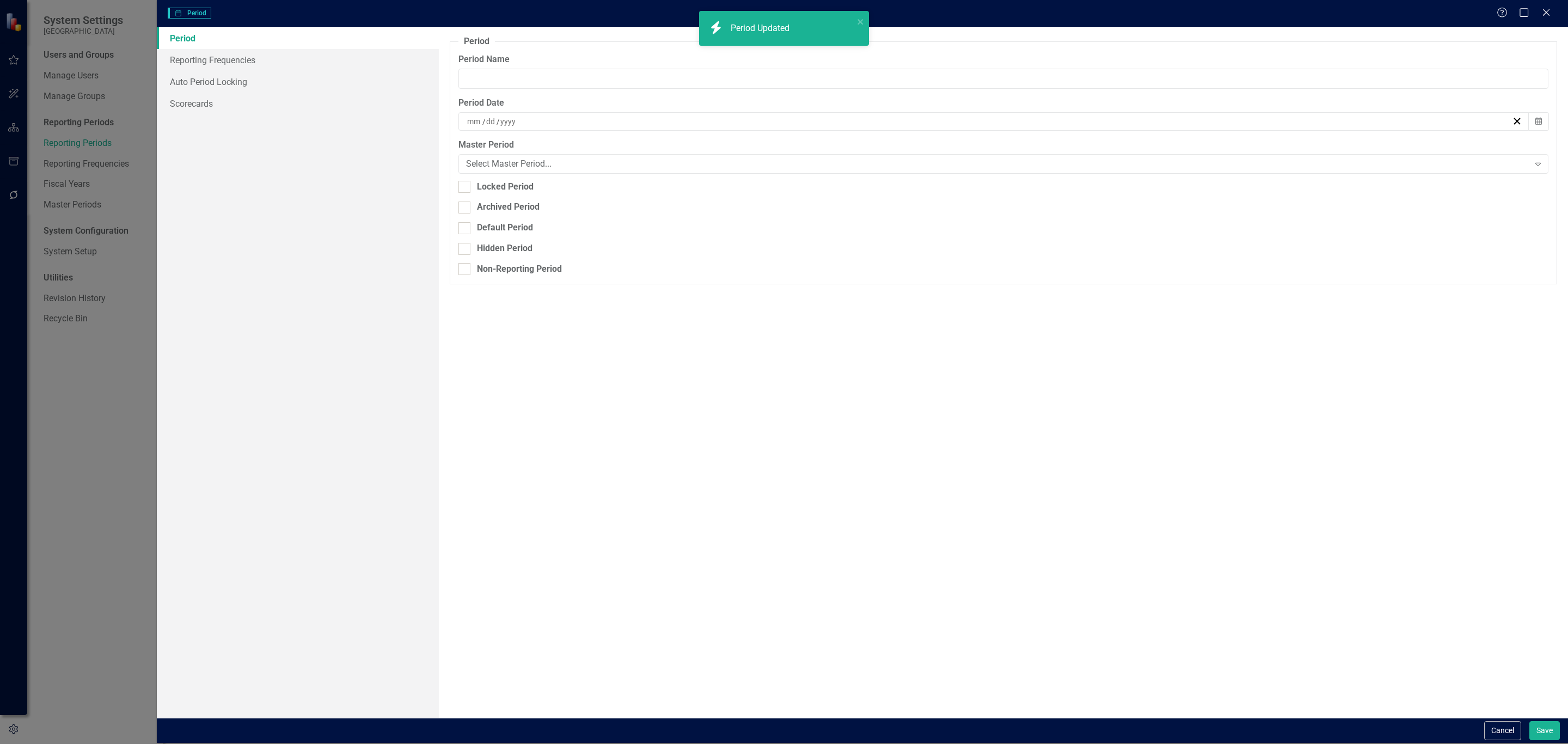
type input "[DATE]-27"
type input "7"
type input "31"
type input "2027"
click at [190, 54] on link "Reporting Frequencies" at bounding box center [297, 60] width 282 height 22
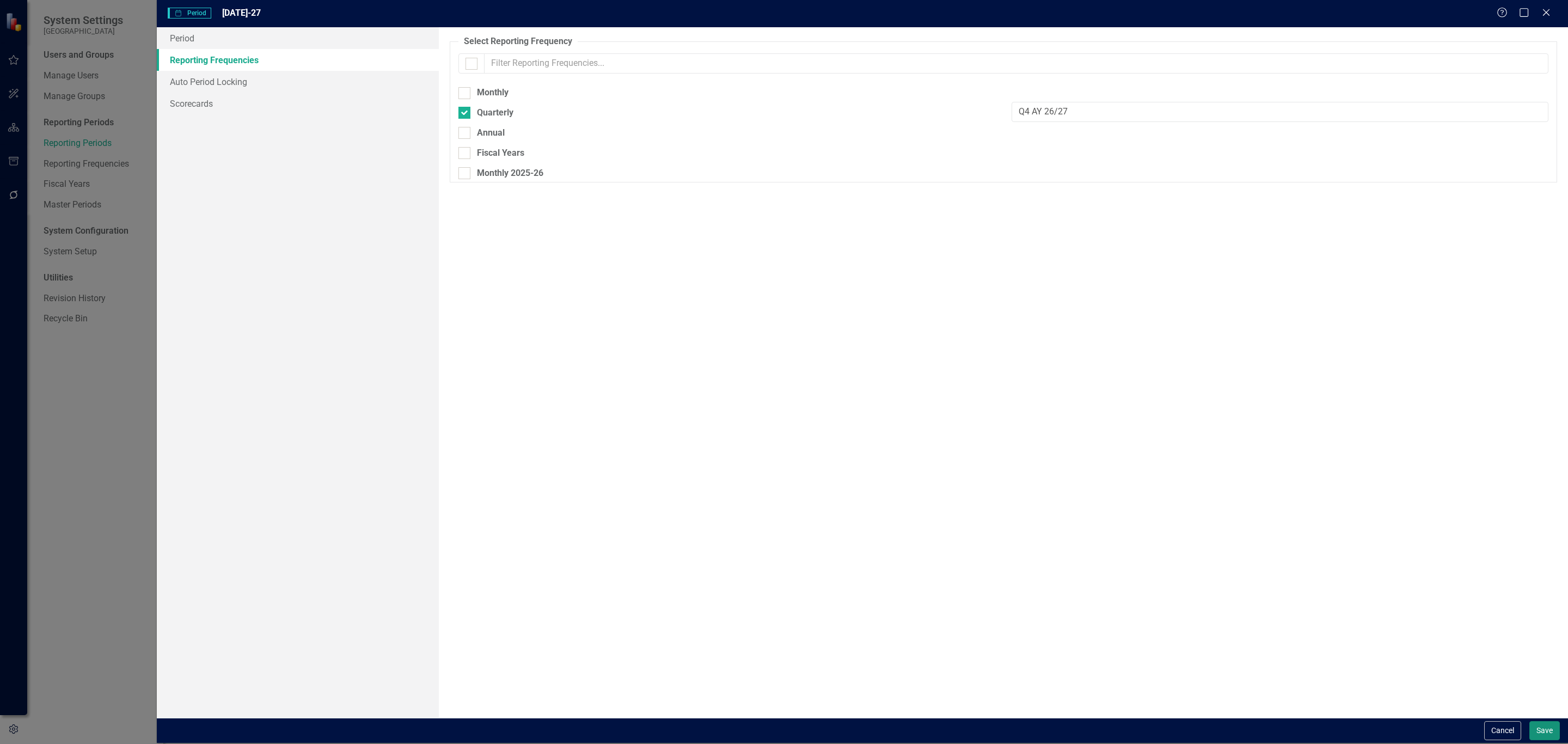
click at [1541, 726] on button "Save" at bounding box center [1544, 730] width 30 height 19
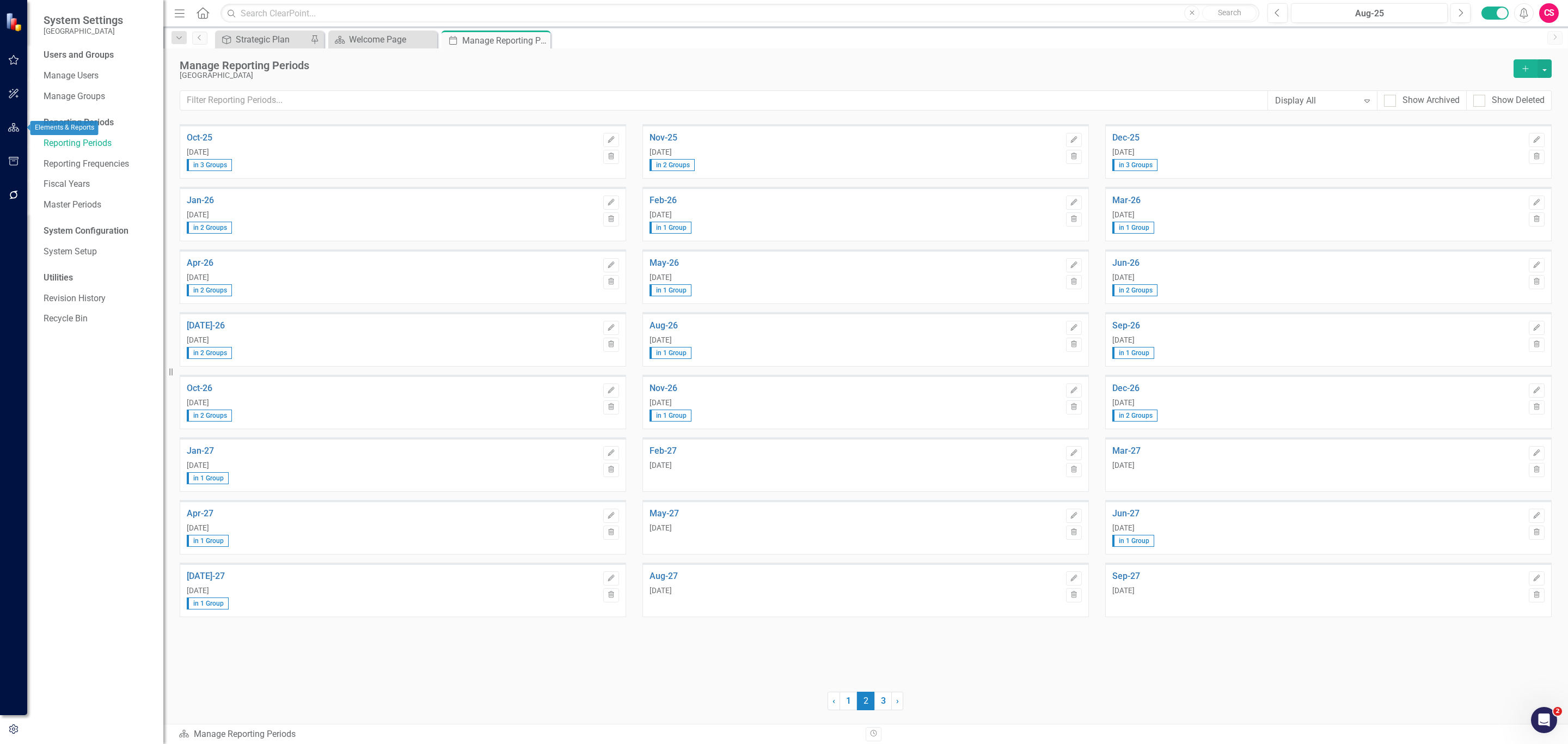
click at [14, 124] on icon "button" at bounding box center [14, 127] width 12 height 9
click at [45, 133] on icon "Dropdown" at bounding box center [47, 136] width 7 height 6
click at [84, 172] on link "Task Tasks" at bounding box center [78, 176] width 37 height 12
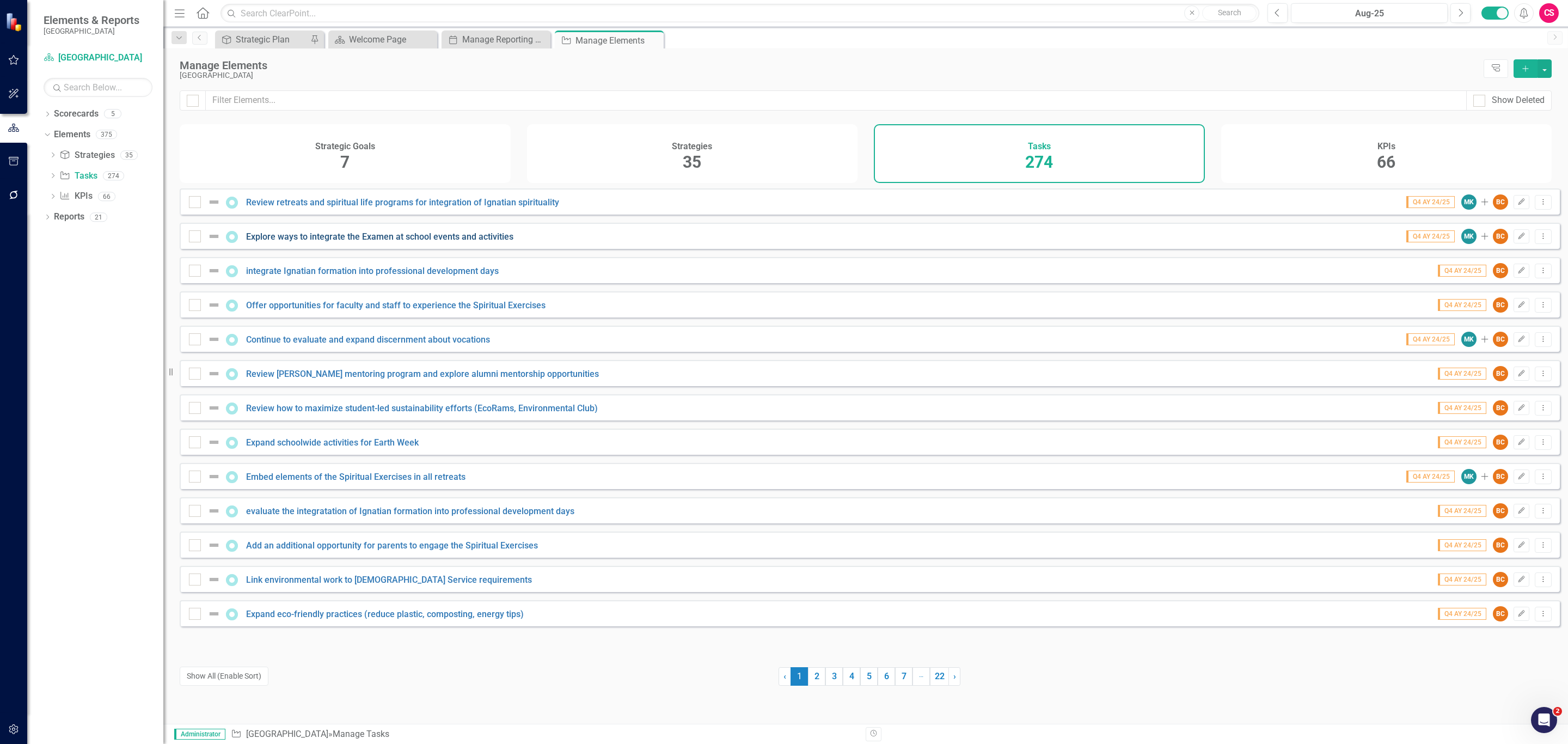
click at [324, 242] on link "Explore ways to integrate the Examen at school events and activities" at bounding box center [379, 236] width 268 height 10
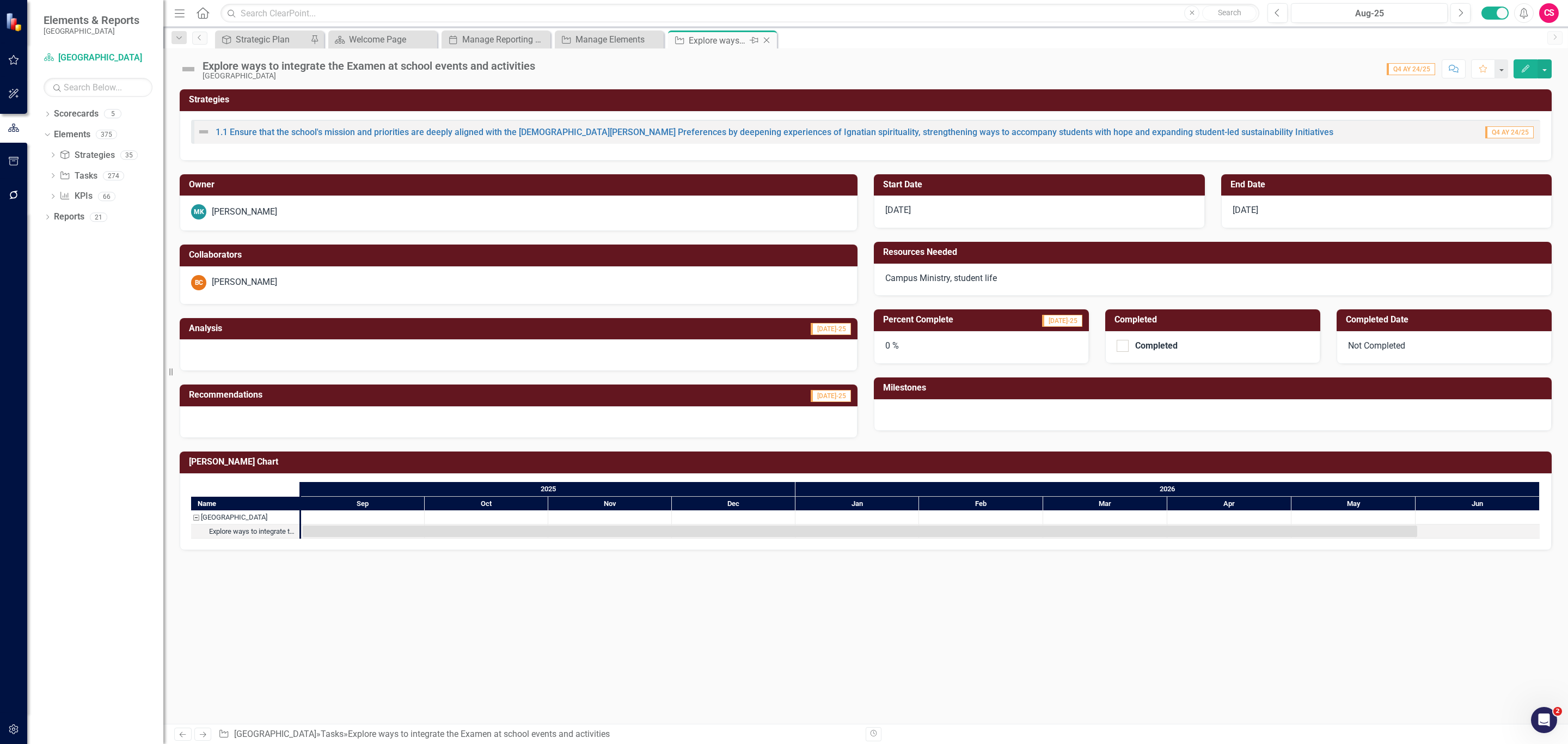
click at [766, 38] on icon "Close" at bounding box center [766, 40] width 11 height 9
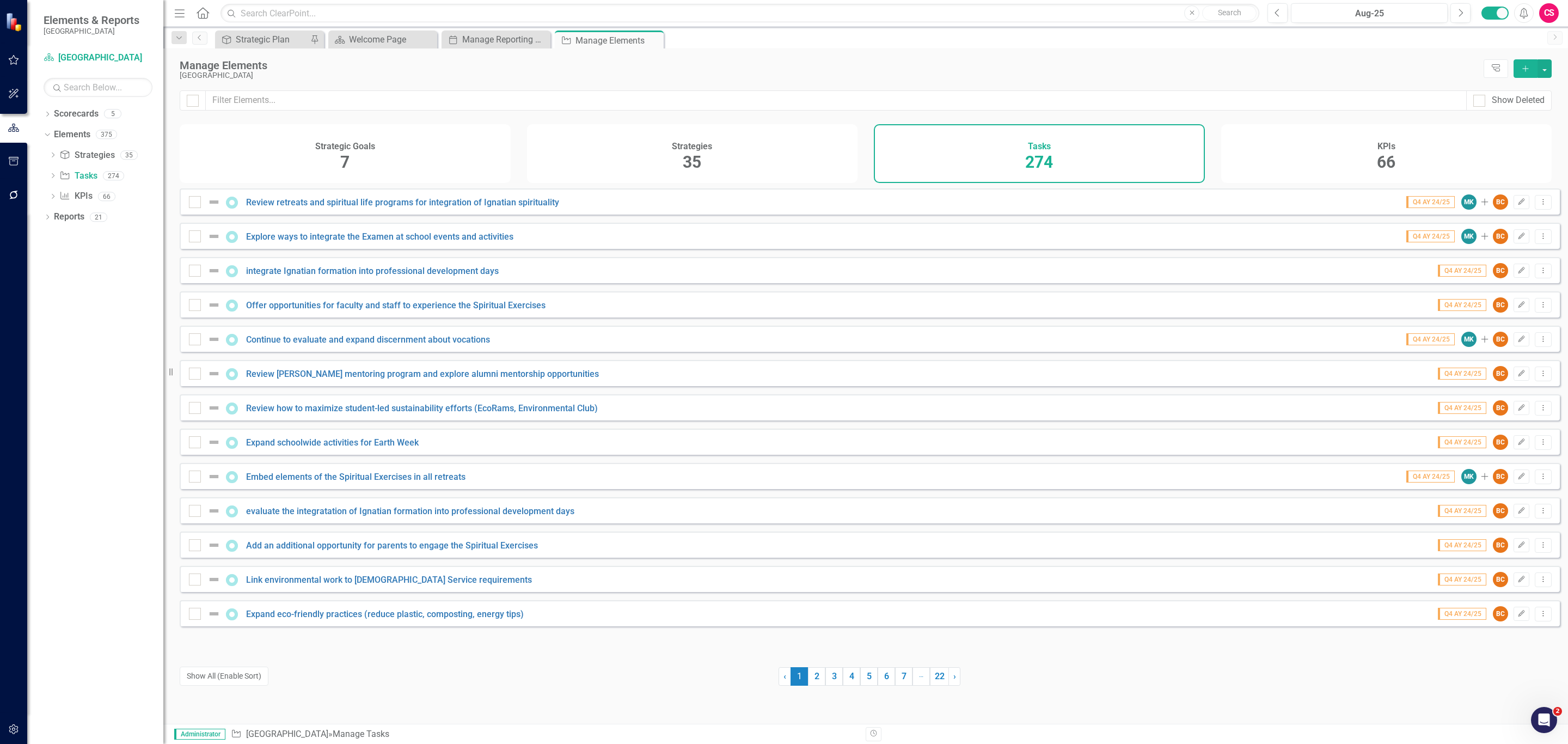
click at [1349, 152] on div "KPIs 66" at bounding box center [1386, 153] width 331 height 59
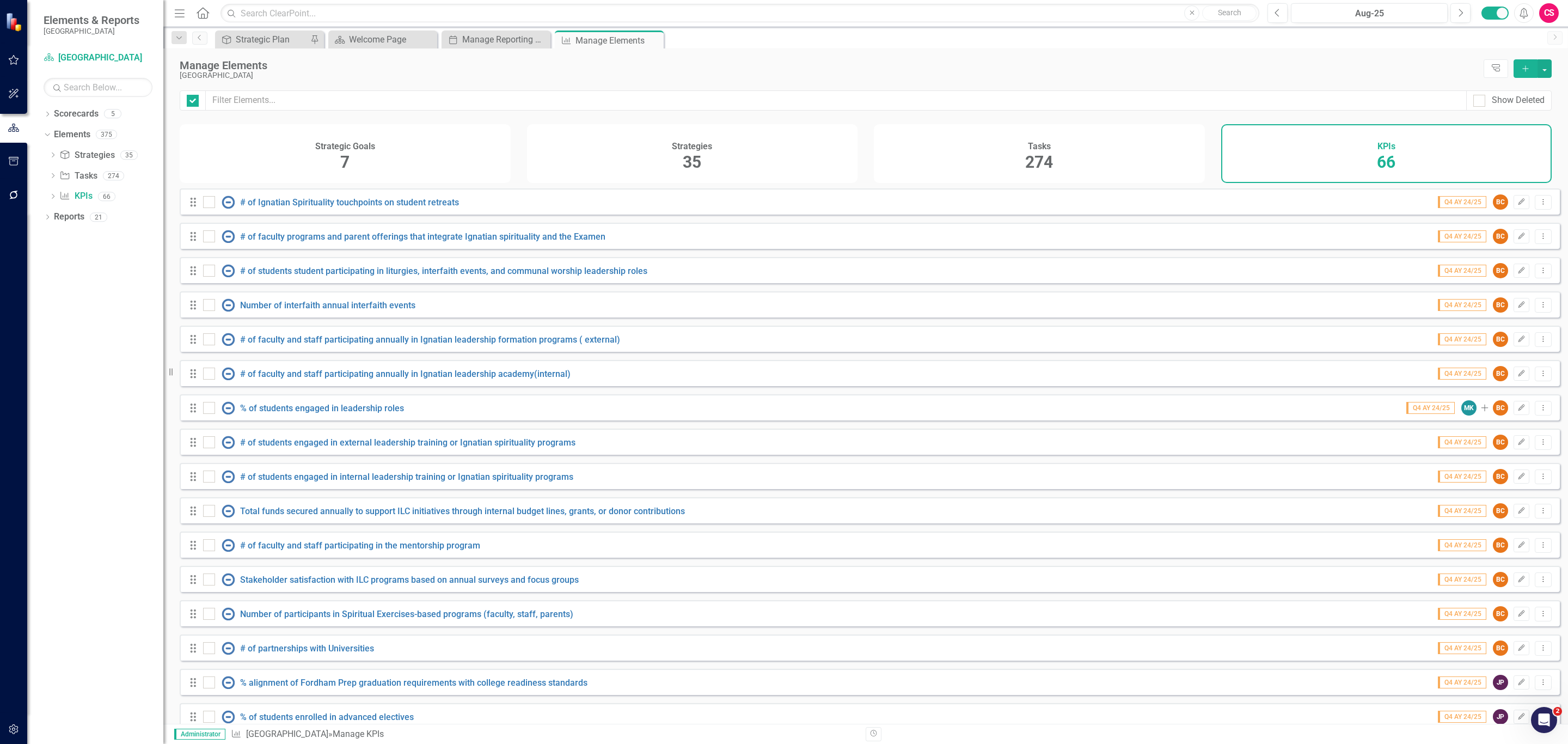
checkbox input "false"
click at [358, 309] on link "Number of interfaith annual interfaith events" at bounding box center [327, 305] width 176 height 10
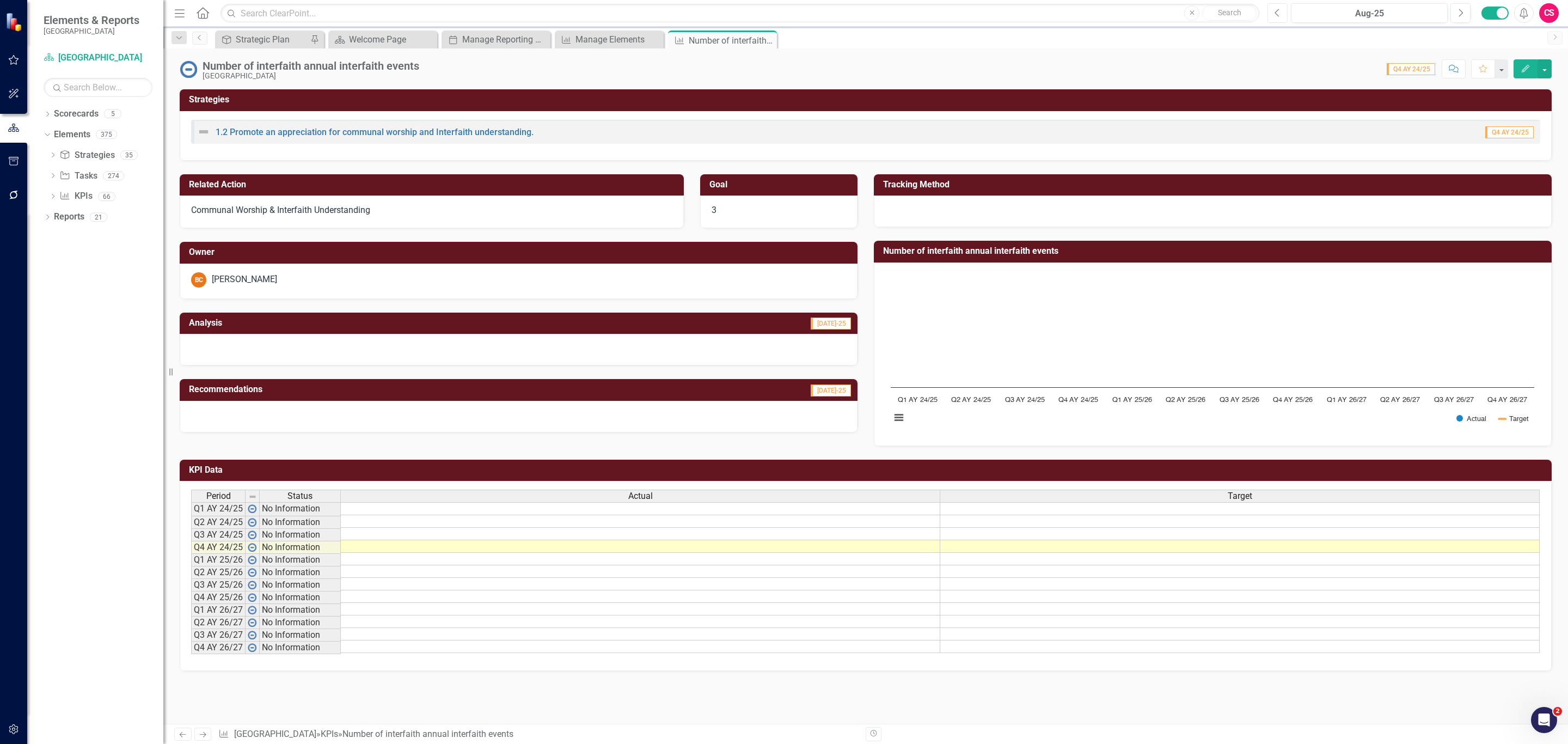
click at [1275, 12] on icon "Previous" at bounding box center [1277, 13] width 6 height 9
click at [1459, 13] on icon "Next" at bounding box center [1460, 13] width 6 height 9
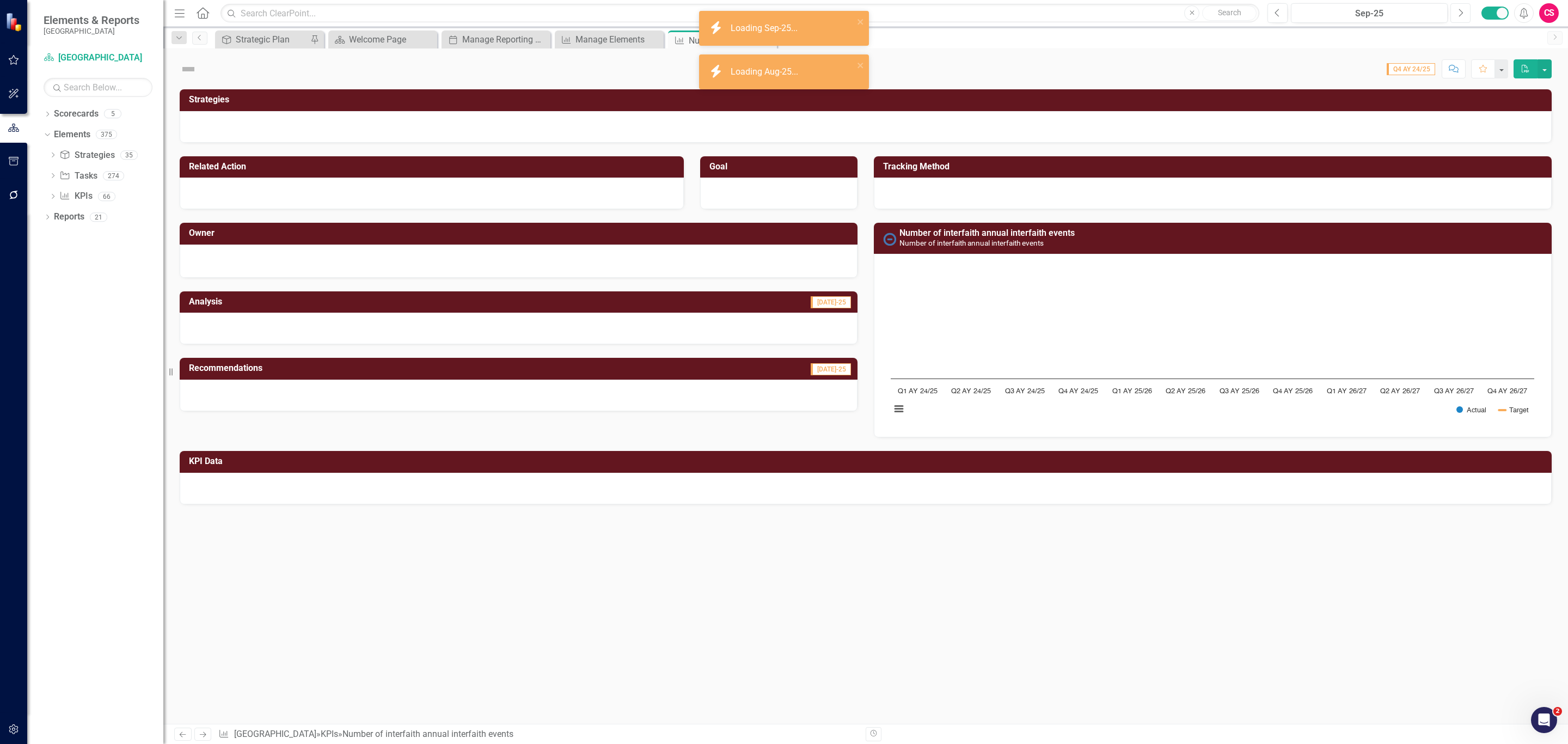
click at [1459, 13] on icon "Next" at bounding box center [1460, 13] width 6 height 9
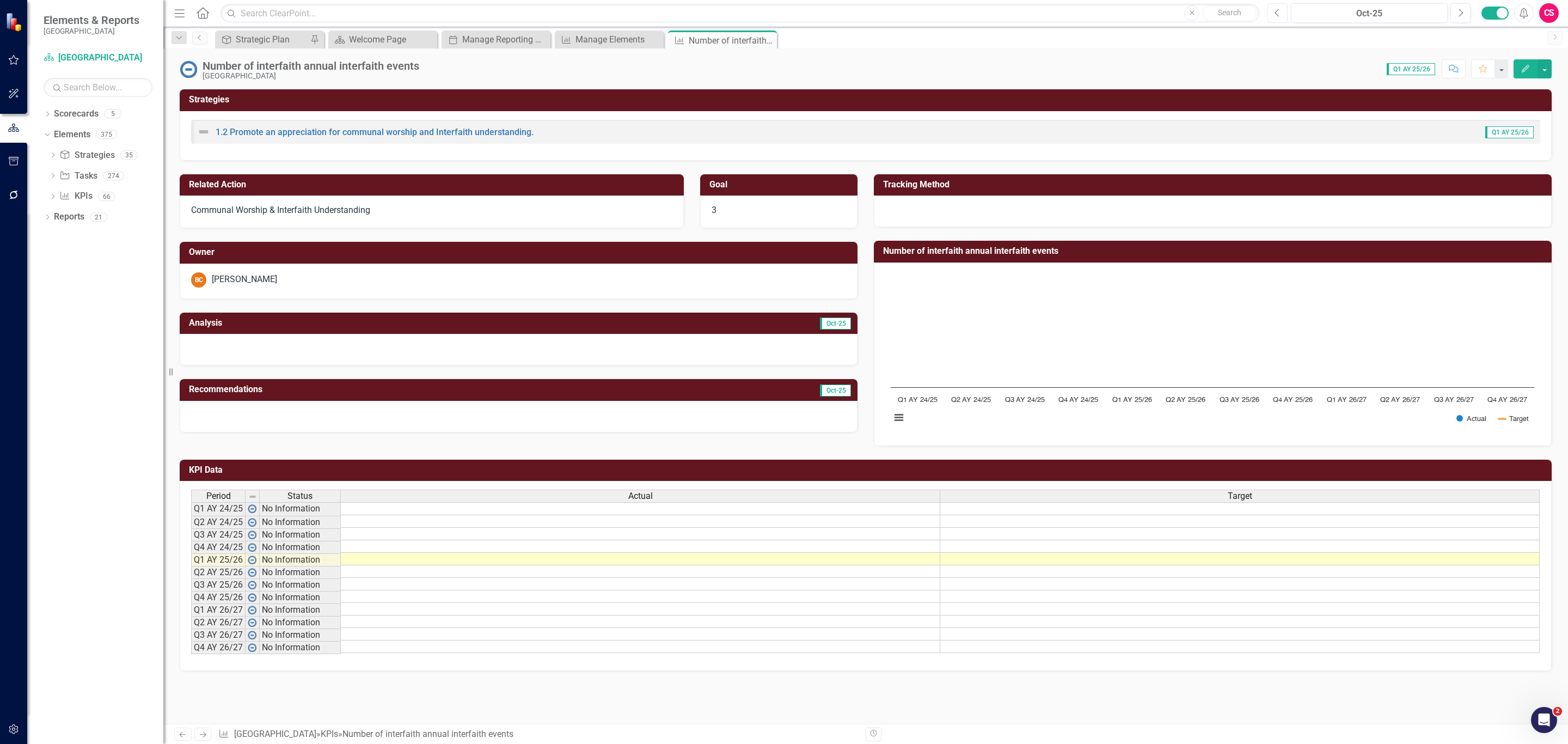
click at [1277, 8] on icon "Previous" at bounding box center [1277, 13] width 6 height 9
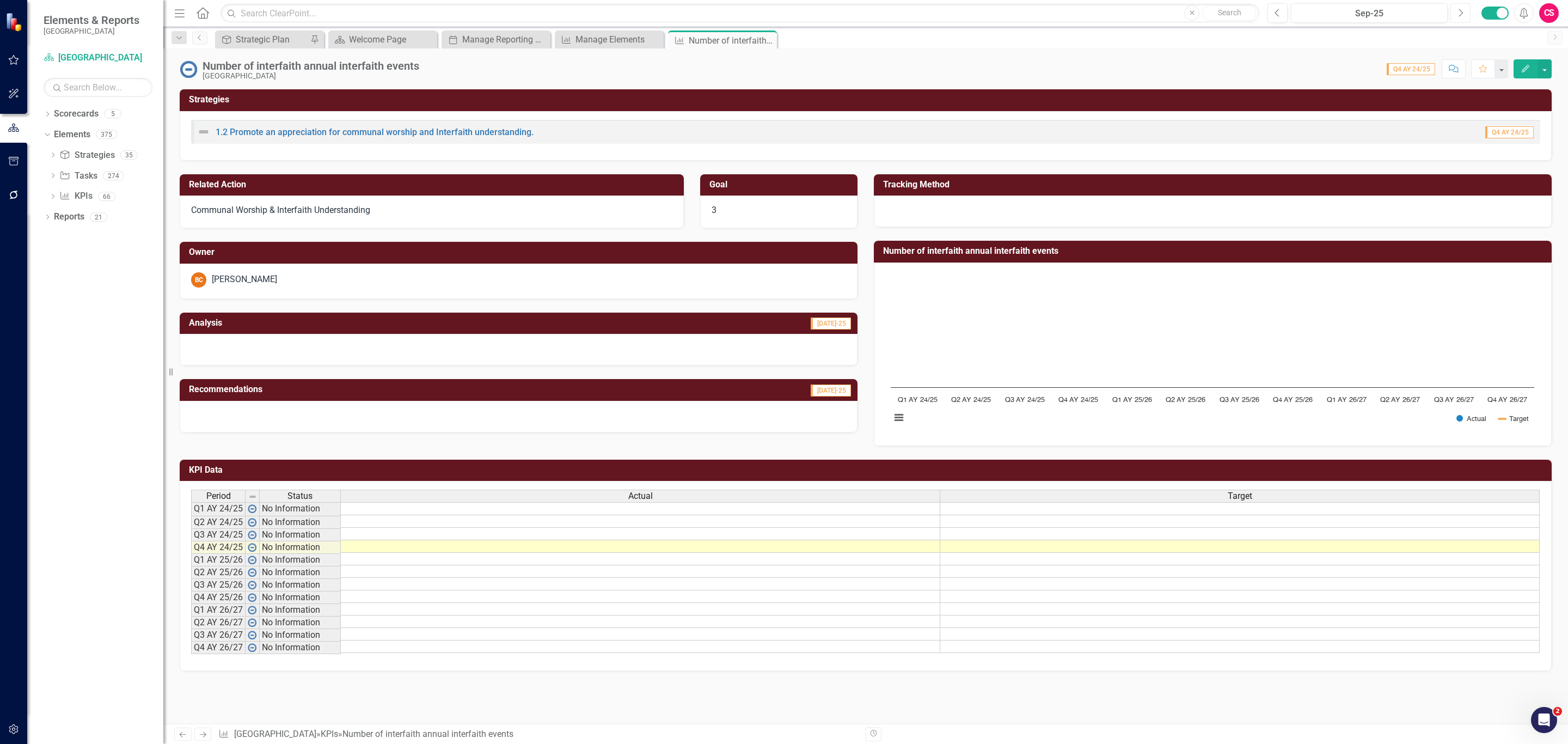
click at [1453, 12] on button "Next" at bounding box center [1461, 13] width 20 height 20
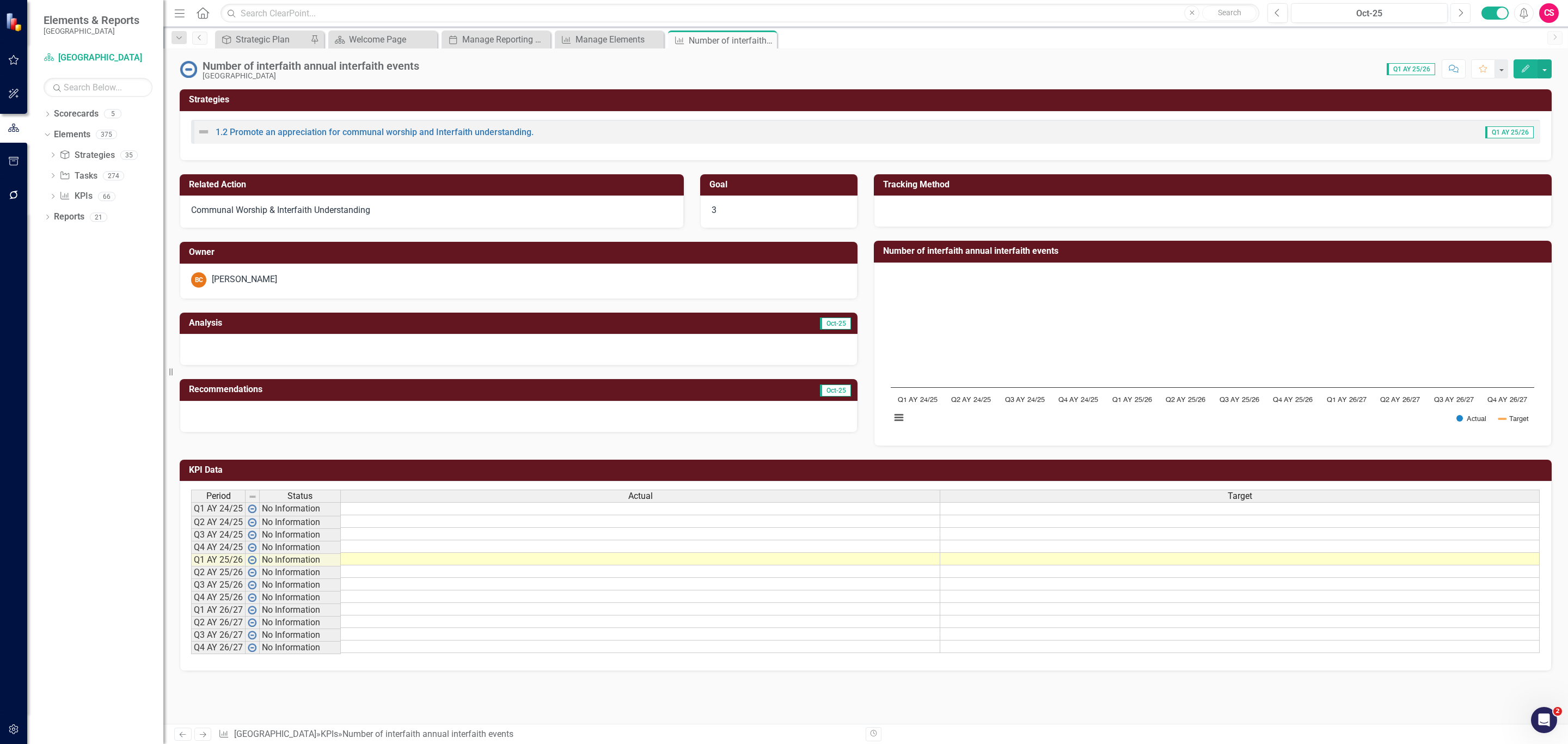
click at [1453, 12] on button "Next" at bounding box center [1461, 13] width 20 height 20
click at [1271, 10] on button "Previous" at bounding box center [1278, 13] width 20 height 20
click at [817, 537] on td at bounding box center [640, 534] width 600 height 12
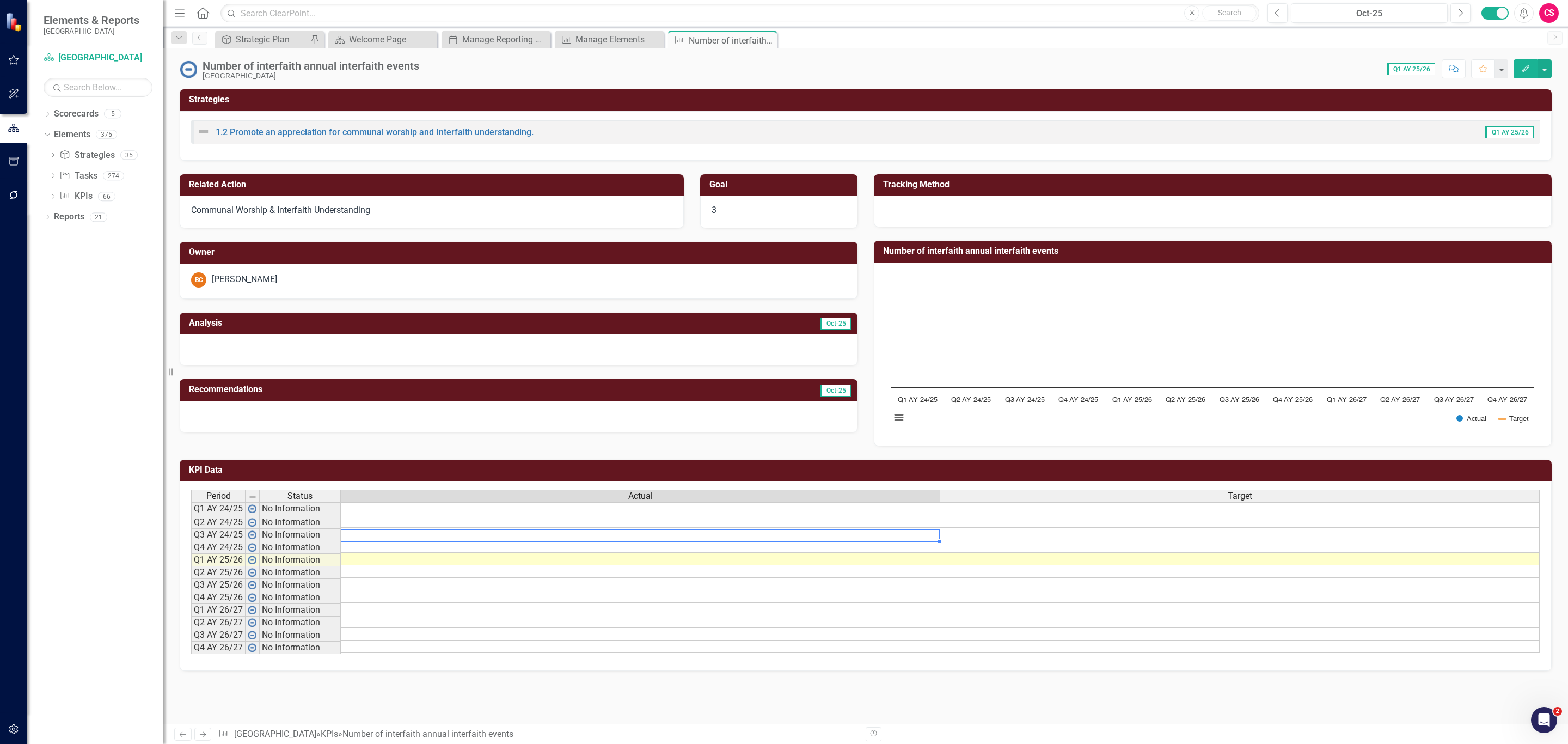
click at [817, 537] on td at bounding box center [640, 534] width 600 height 12
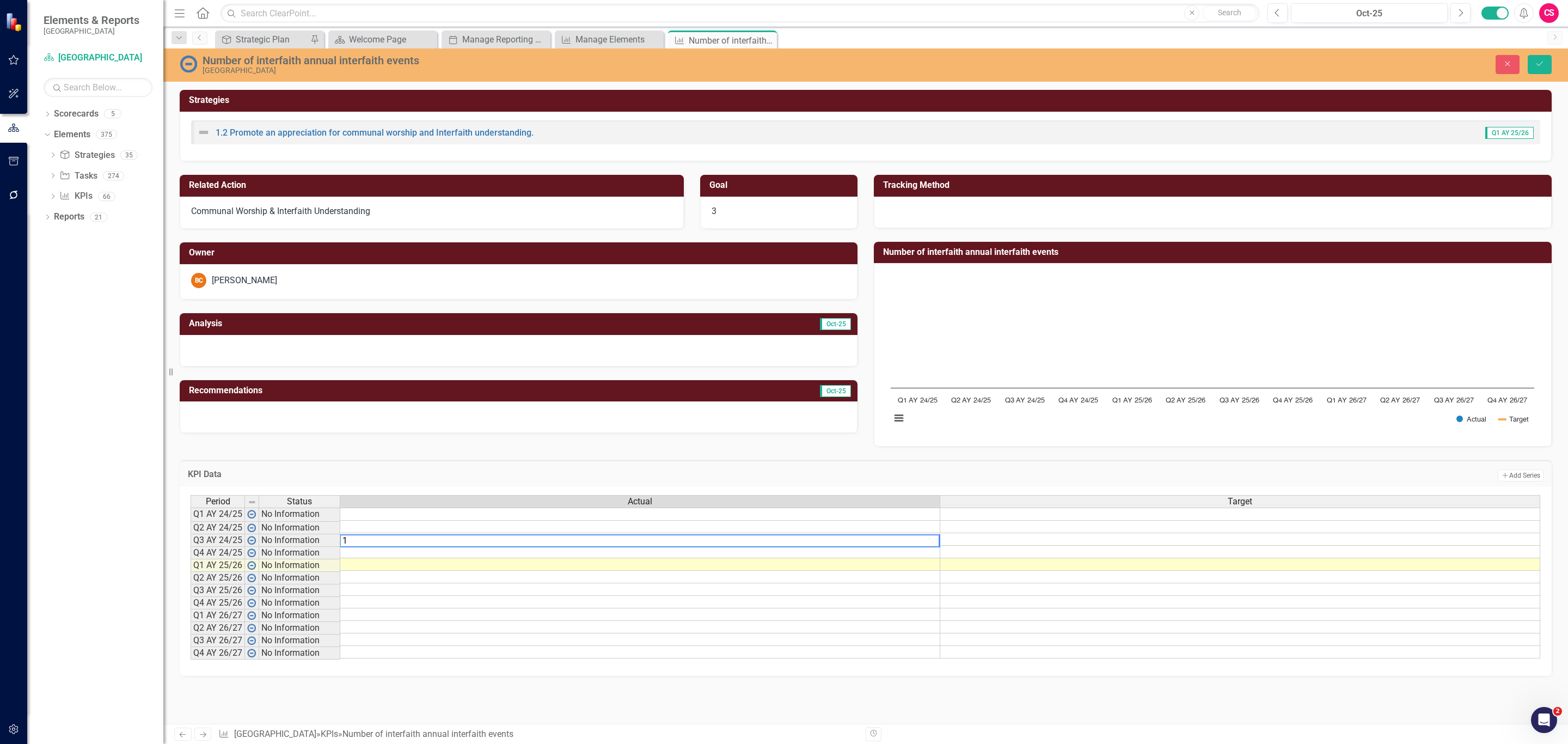
type textarea "15"
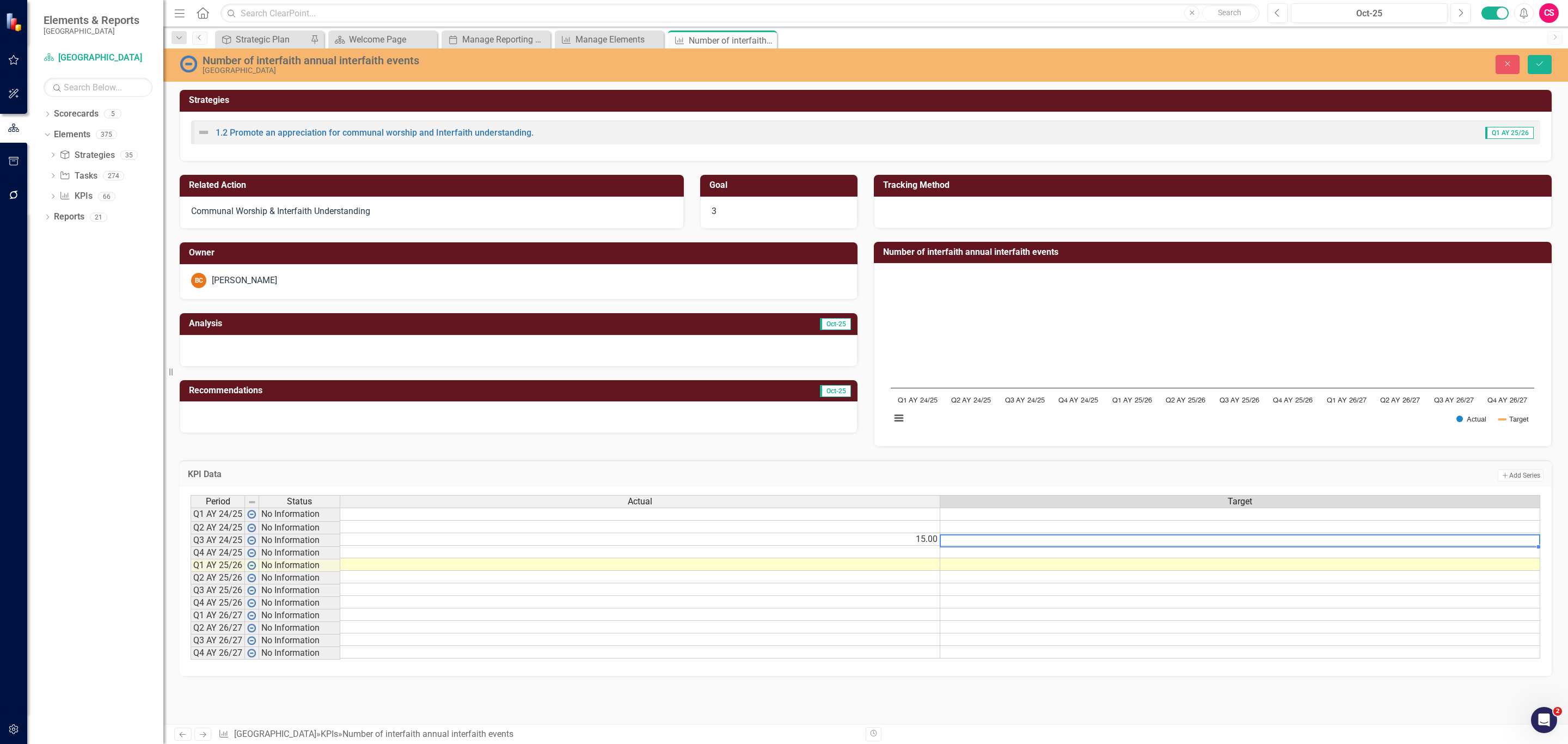
scroll to position [0, 7]
click at [833, 541] on td "15.00" at bounding box center [640, 539] width 600 height 12
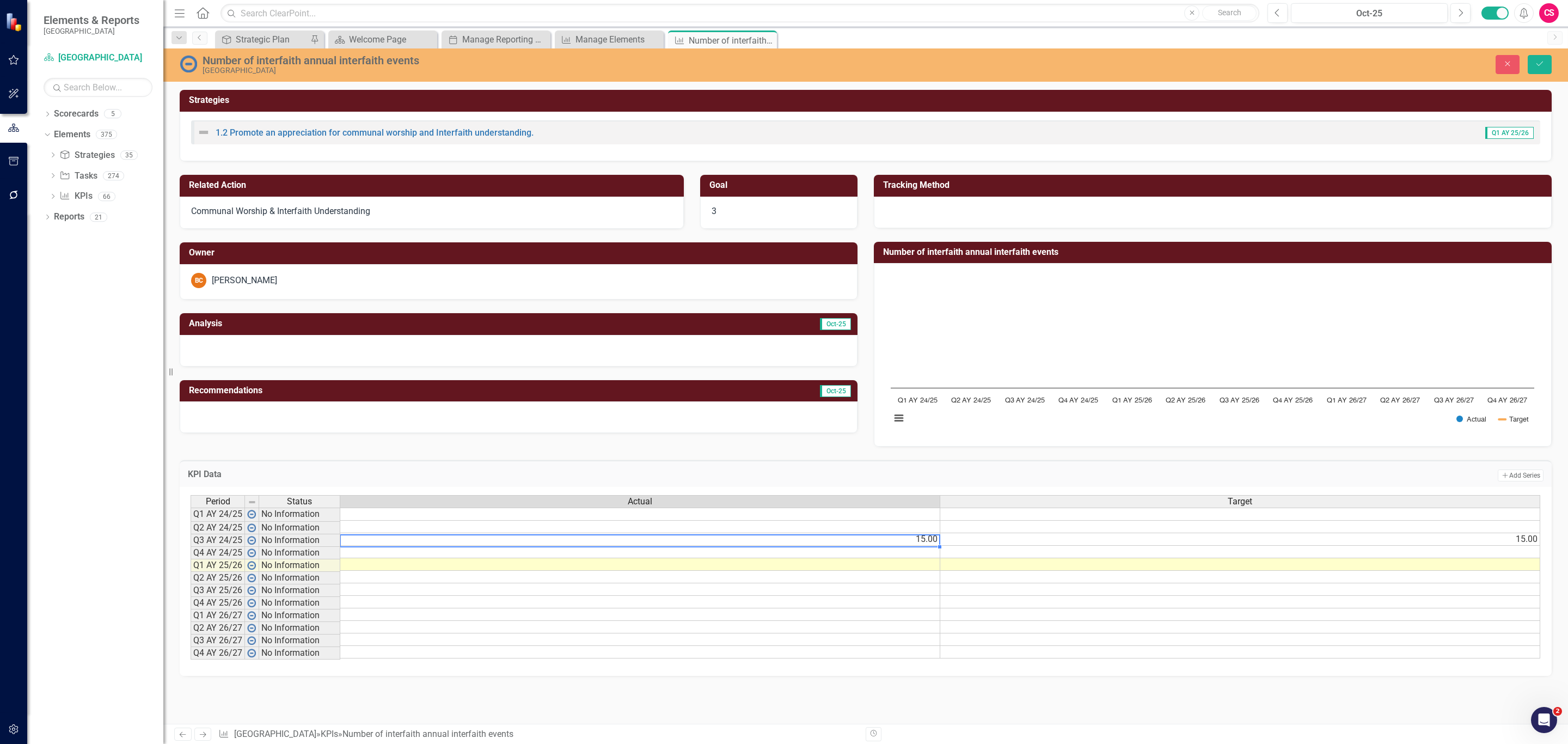
click at [833, 539] on td "15.00" at bounding box center [640, 539] width 600 height 12
type textarea "1"
click at [1298, 542] on td "15.00" at bounding box center [1241, 539] width 600 height 12
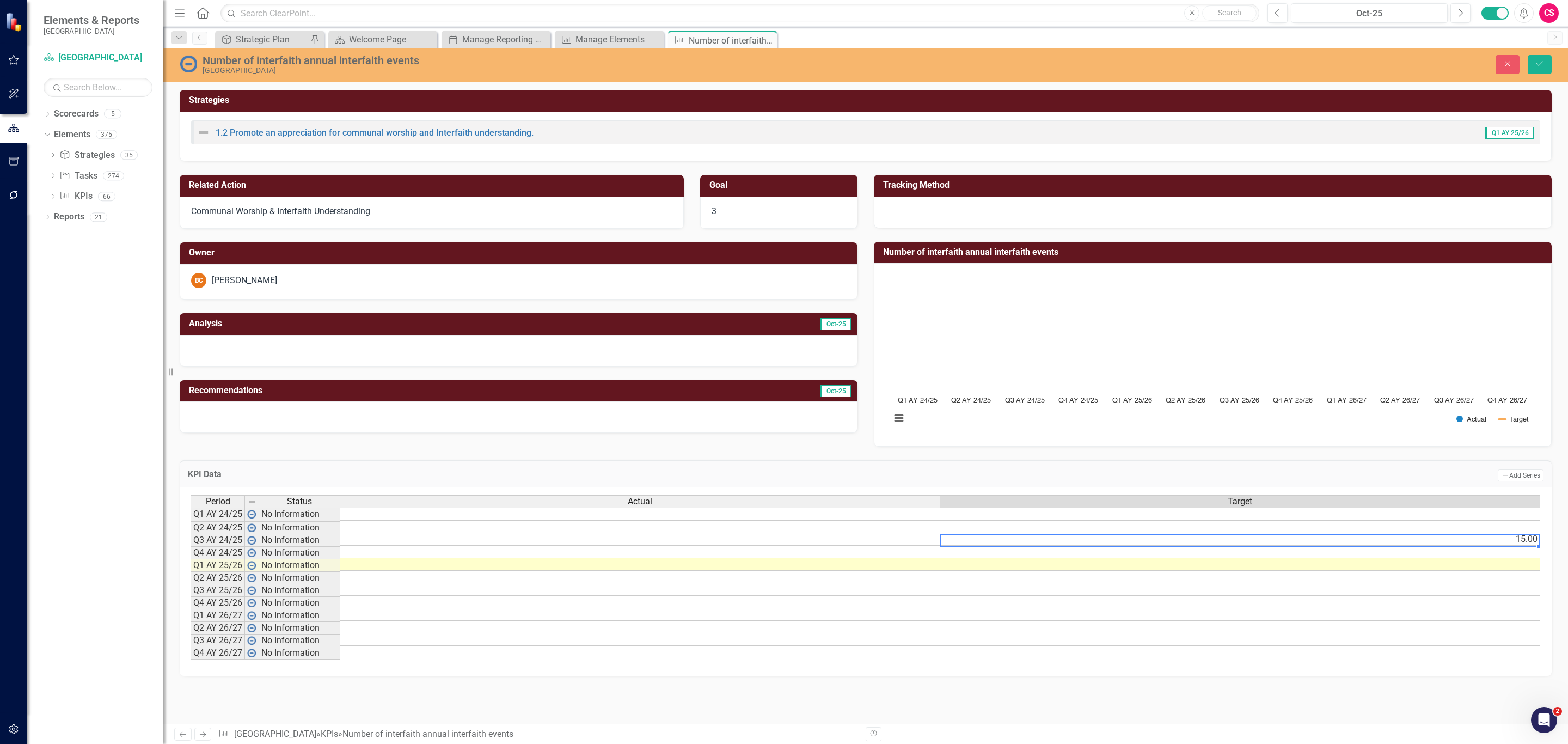
click at [1298, 542] on td "15.00" at bounding box center [1241, 539] width 600 height 12
type textarea "15"
click at [1298, 542] on textarea "15" at bounding box center [1233, 540] width 600 height 13
click at [1535, 68] on icon "Save" at bounding box center [1540, 63] width 9 height 7
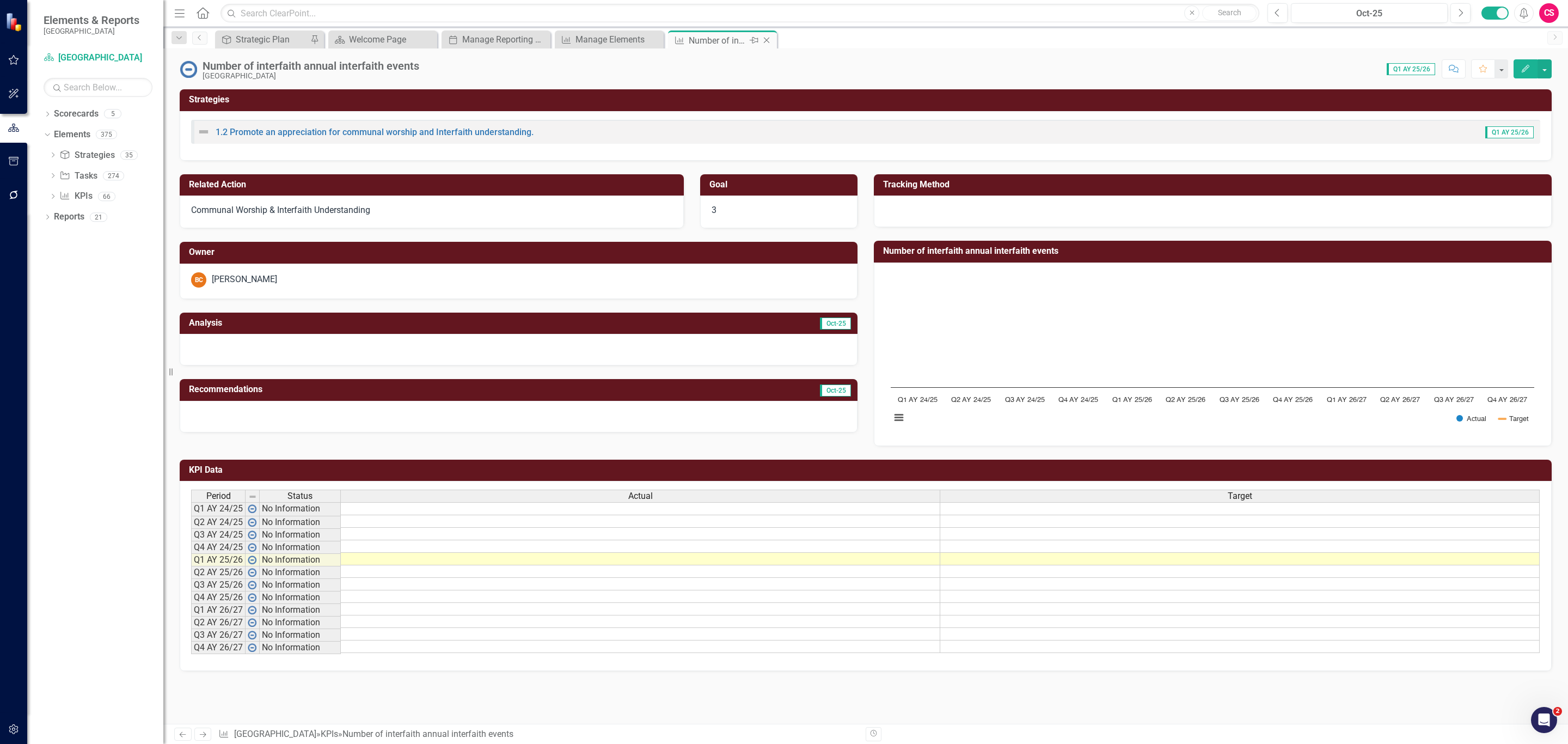
click at [764, 37] on icon "Close" at bounding box center [766, 40] width 11 height 9
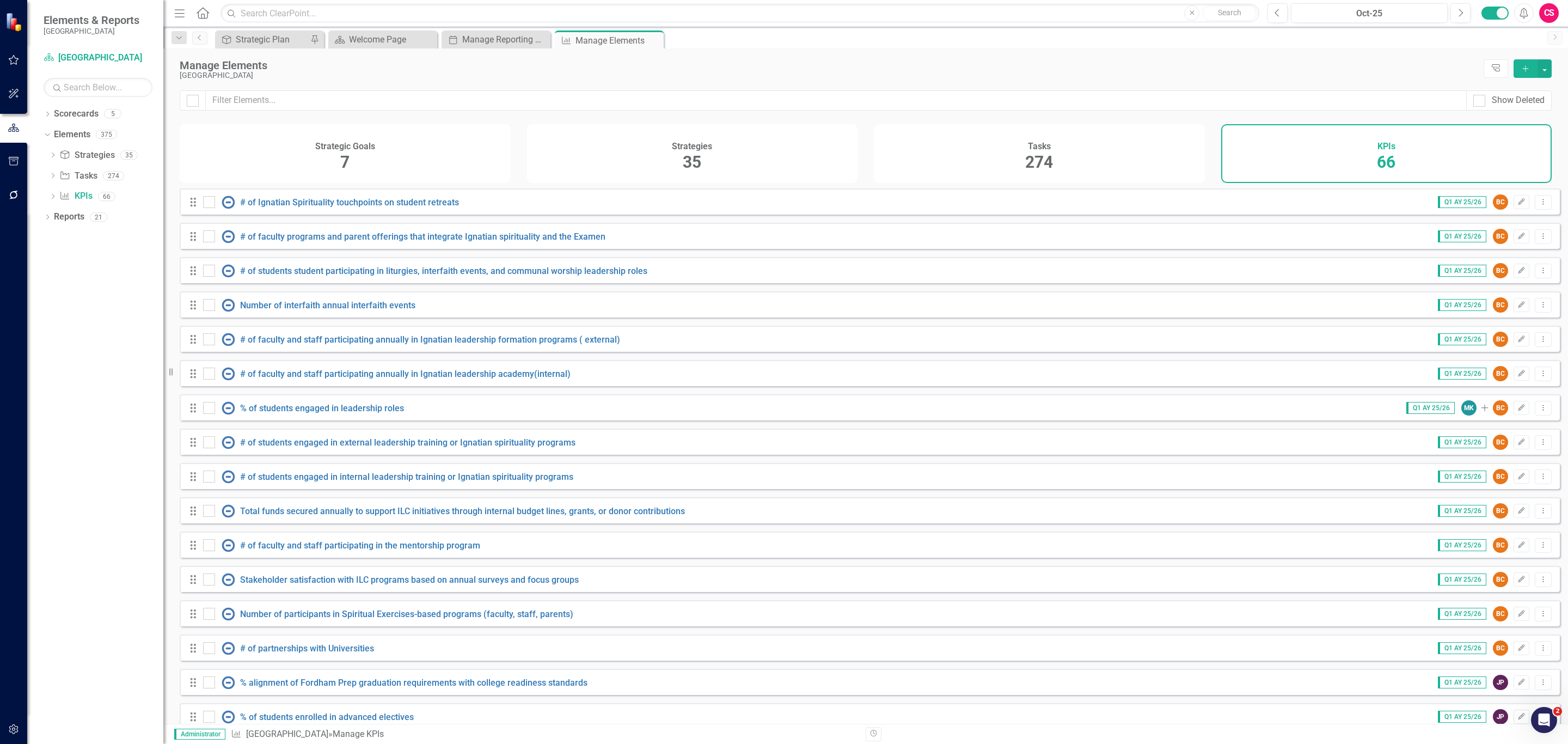
click at [962, 127] on div "Tasks 274" at bounding box center [1039, 153] width 331 height 59
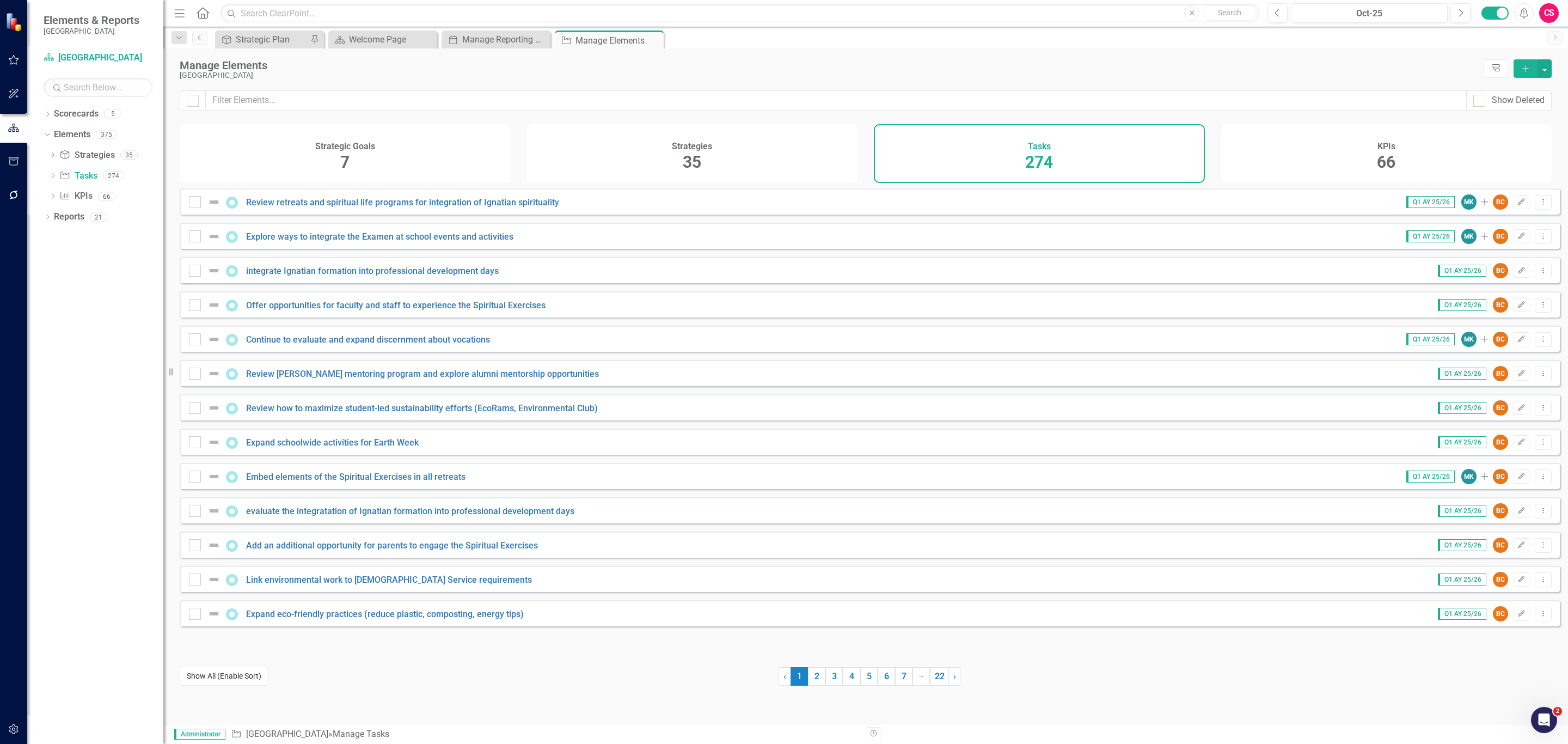
click at [244, 674] on button "Show All (Enable Sort)" at bounding box center [224, 676] width 89 height 19
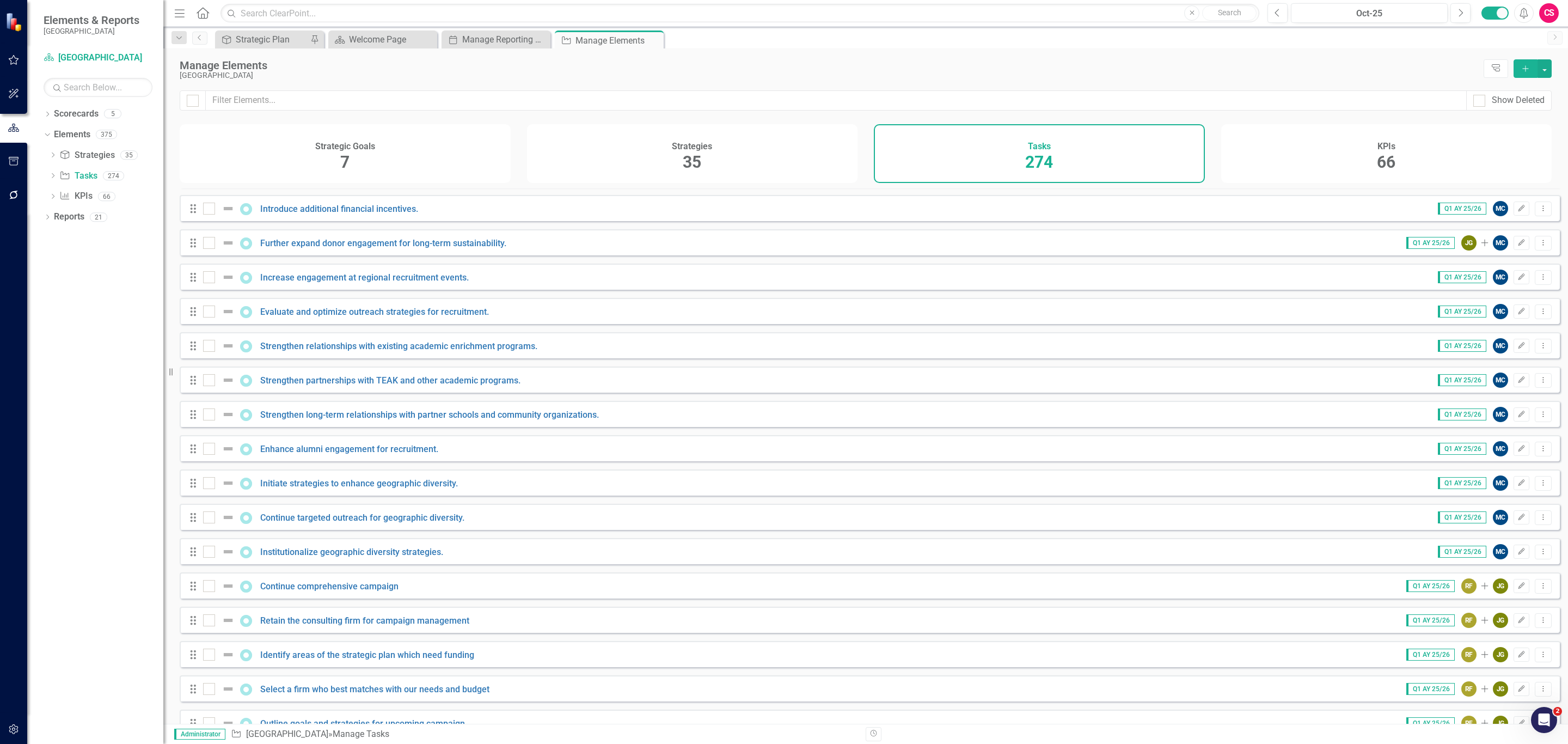
scroll to position [4139, 0]
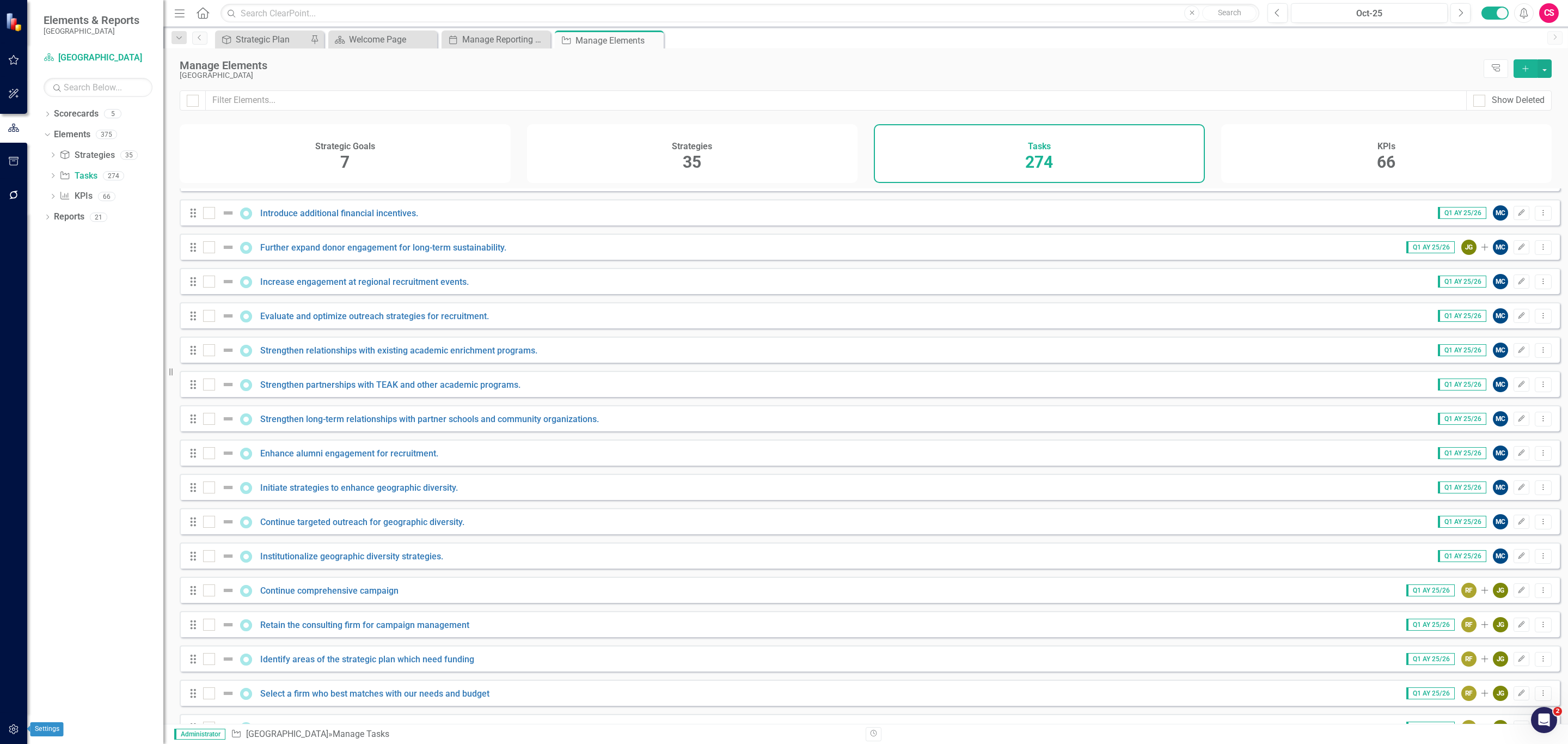
click at [18, 728] on icon "button" at bounding box center [14, 729] width 12 height 9
click at [12, 198] on icon "button" at bounding box center [14, 194] width 9 height 9
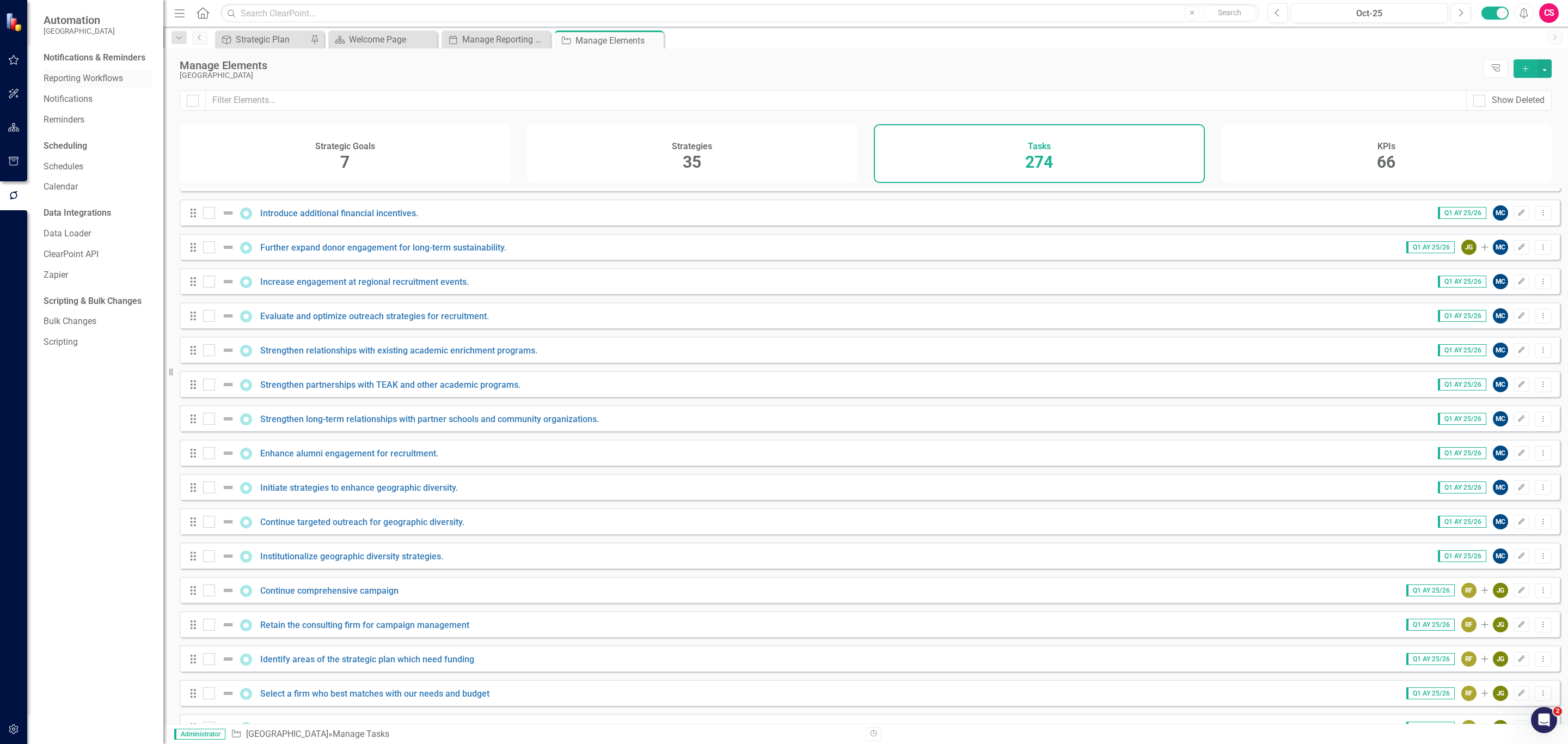
click at [100, 73] on link "Reporting Workflows" at bounding box center [98, 79] width 109 height 12
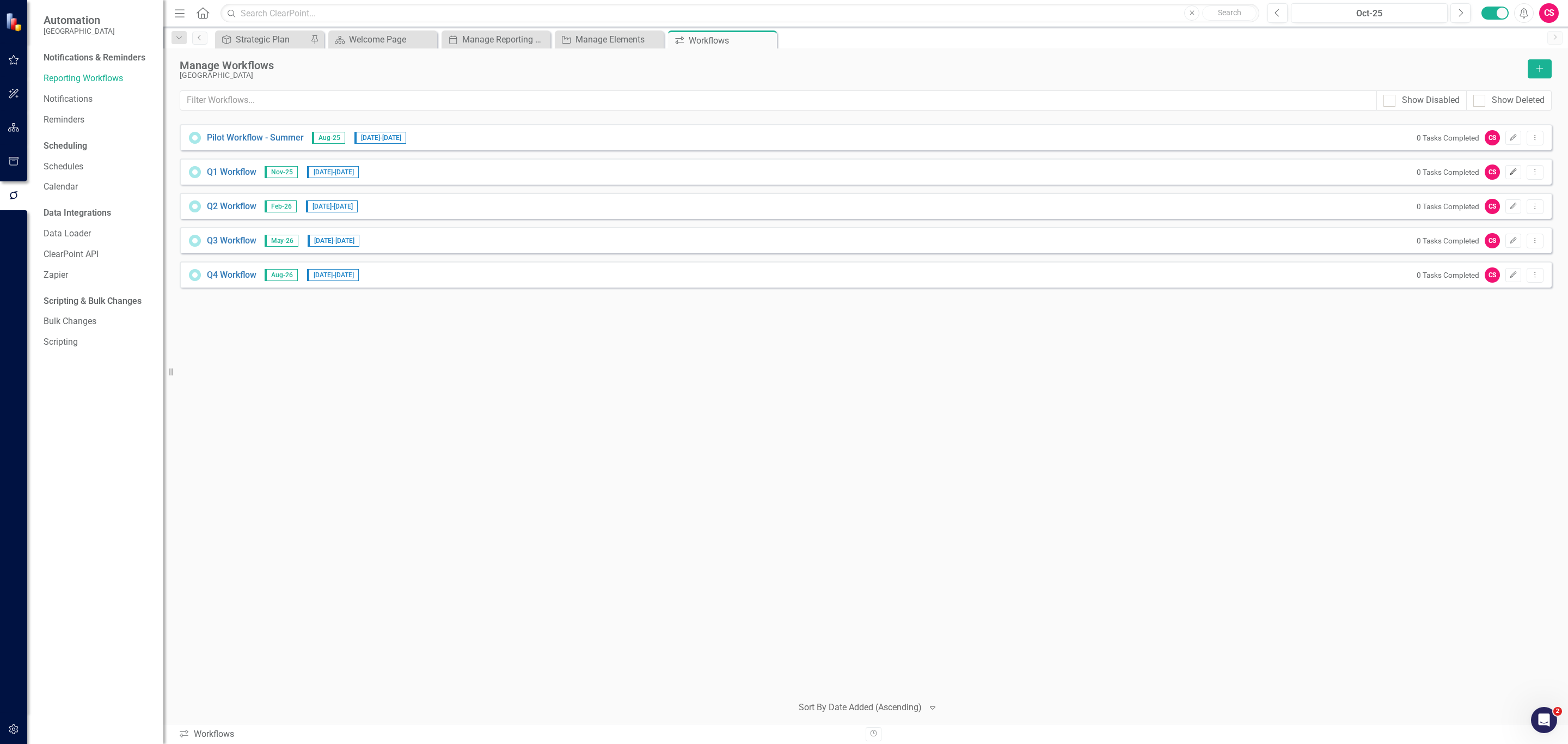
click at [1514, 171] on icon "Edit" at bounding box center [1513, 172] width 8 height 7
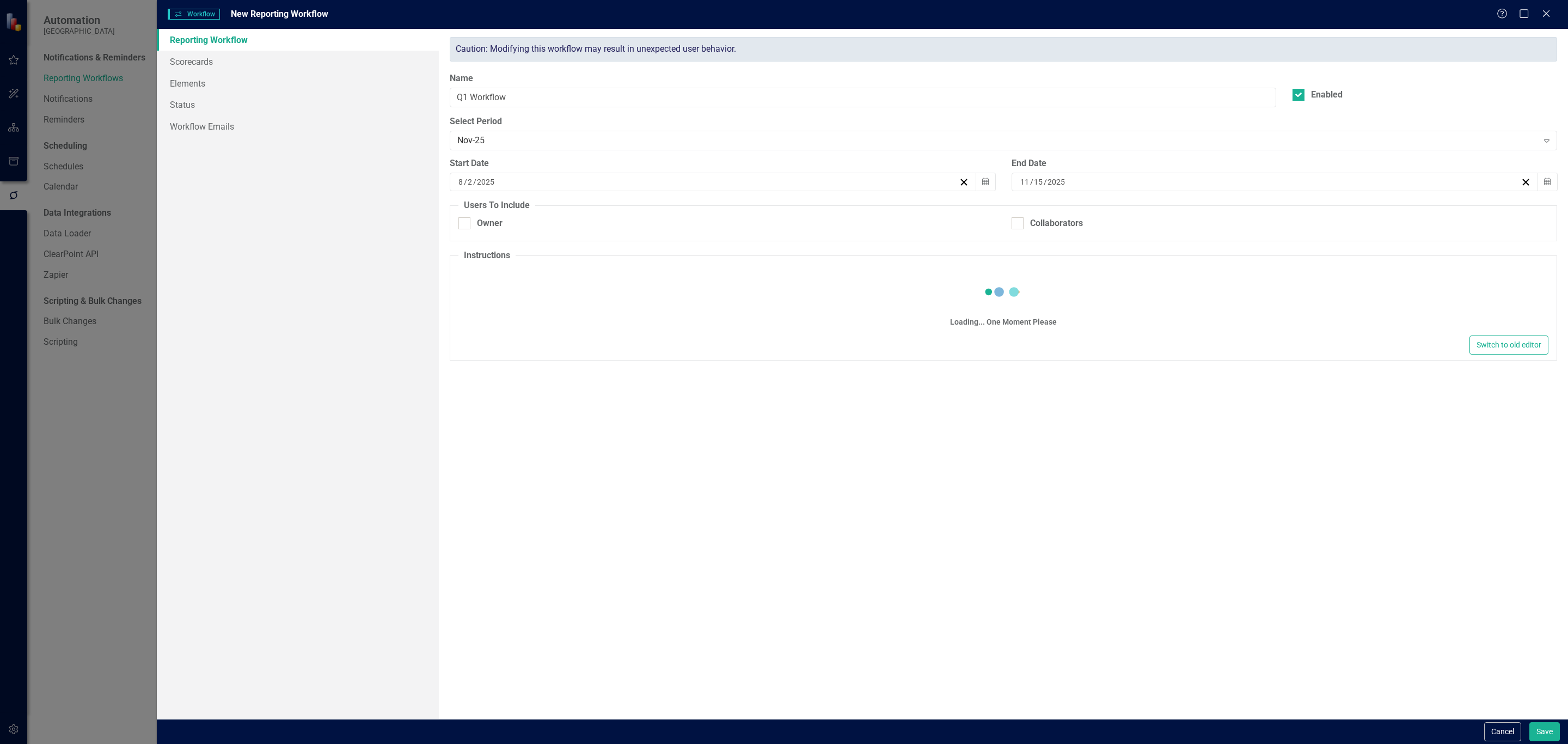
checkbox input "true"
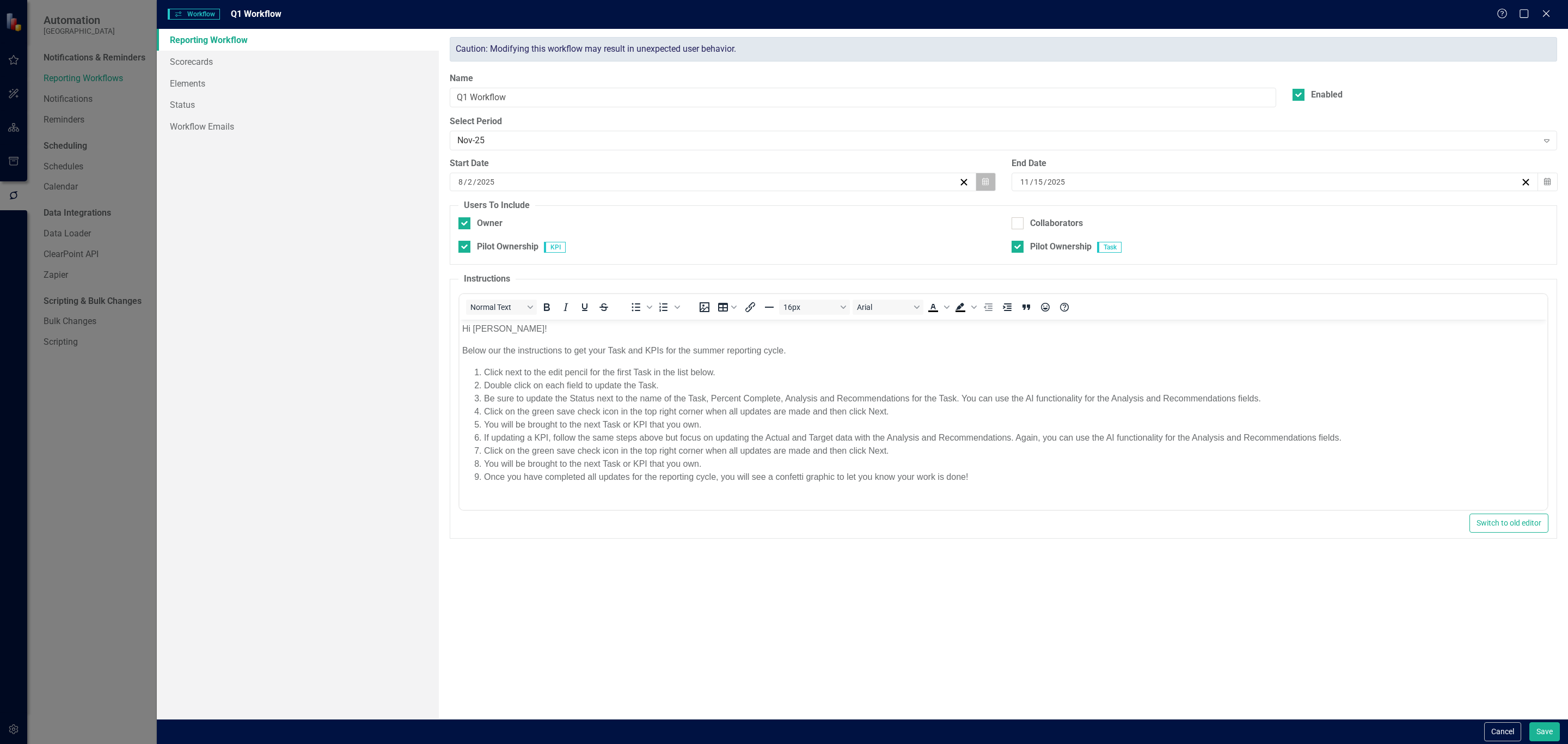
click at [983, 182] on icon "button" at bounding box center [986, 181] width 7 height 7
click at [770, 211] on button "›" at bounding box center [771, 211] width 24 height 24
click at [788, 244] on button "1" at bounding box center [793, 247] width 27 height 20
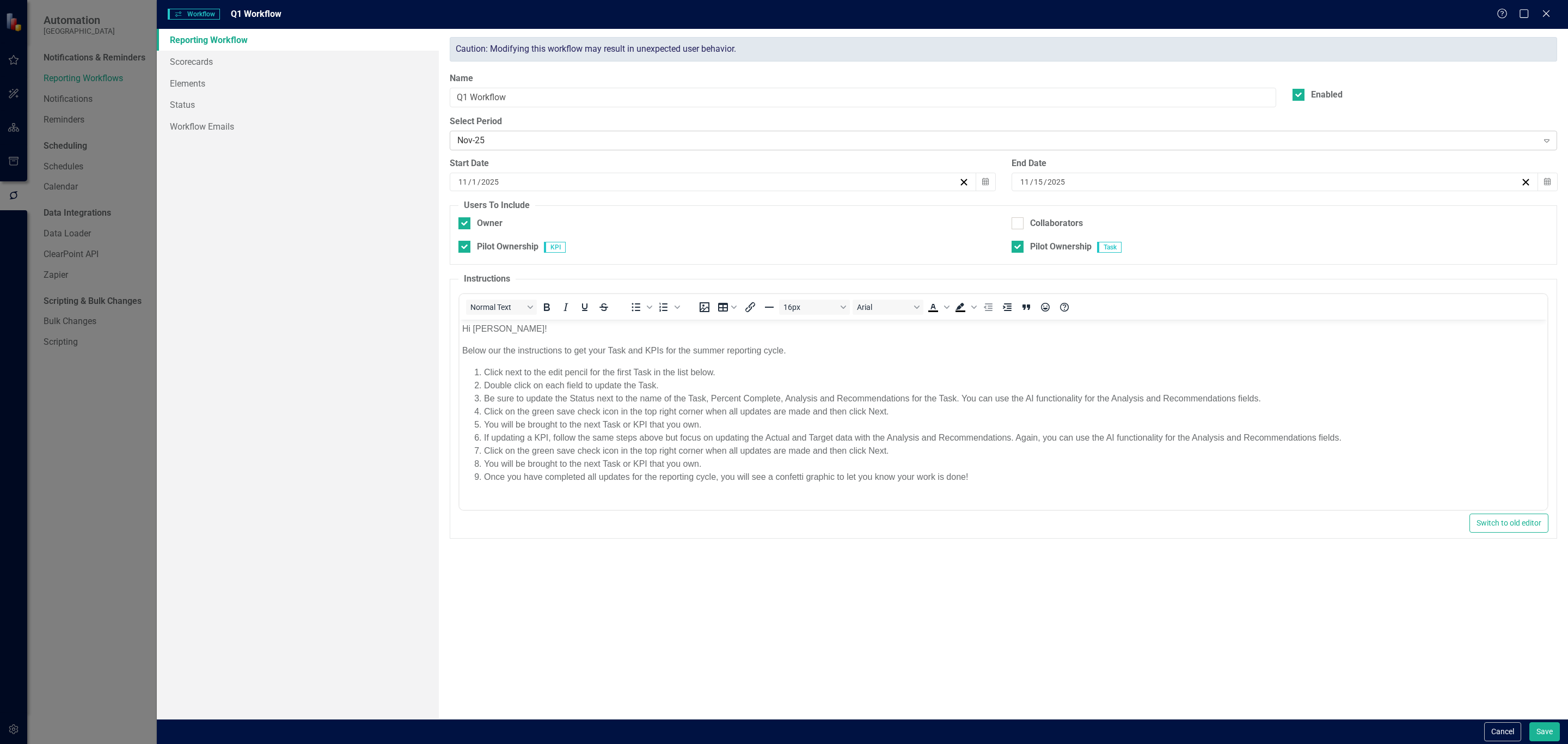
click at [786, 141] on div "Nov-25" at bounding box center [997, 140] width 1080 height 12
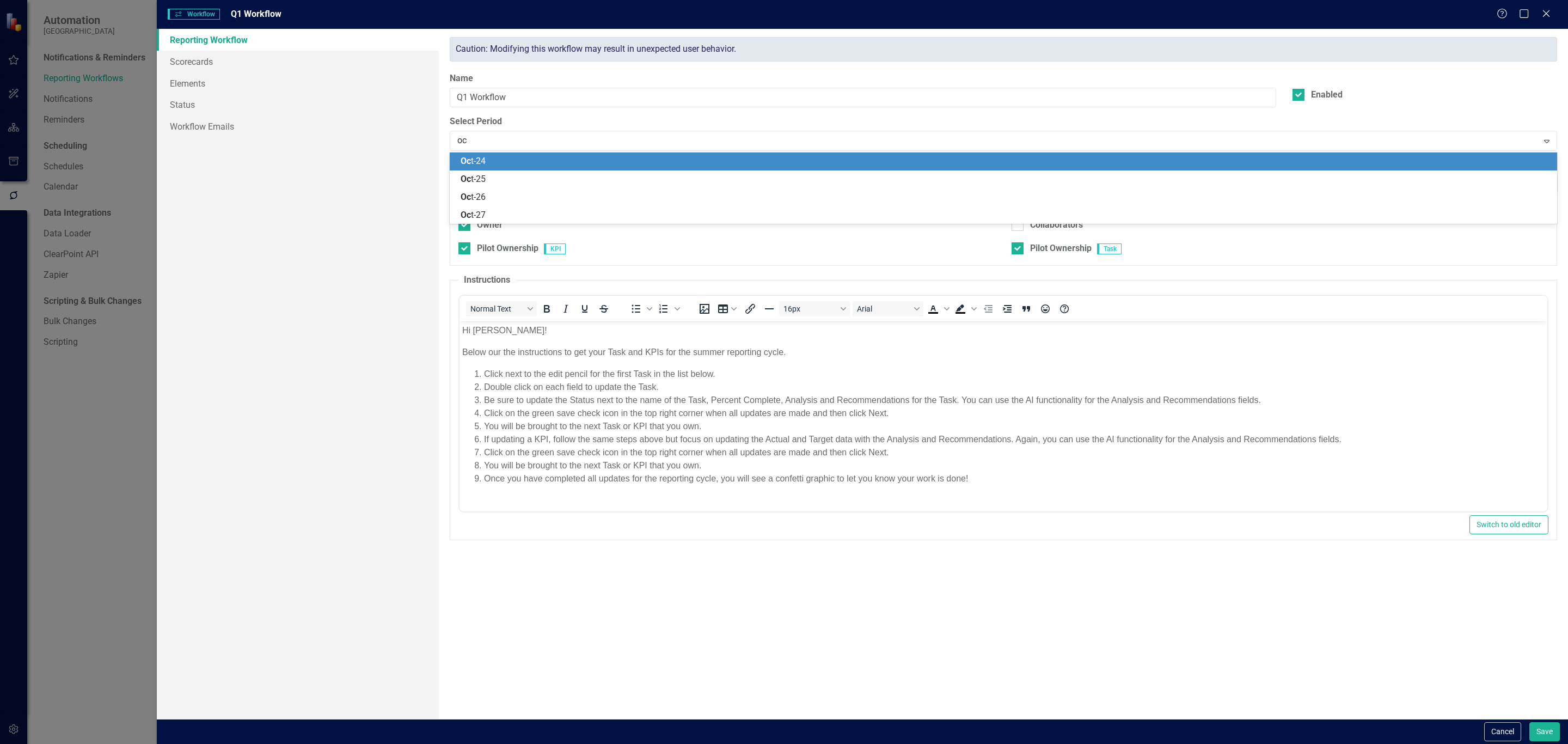
type input "oct"
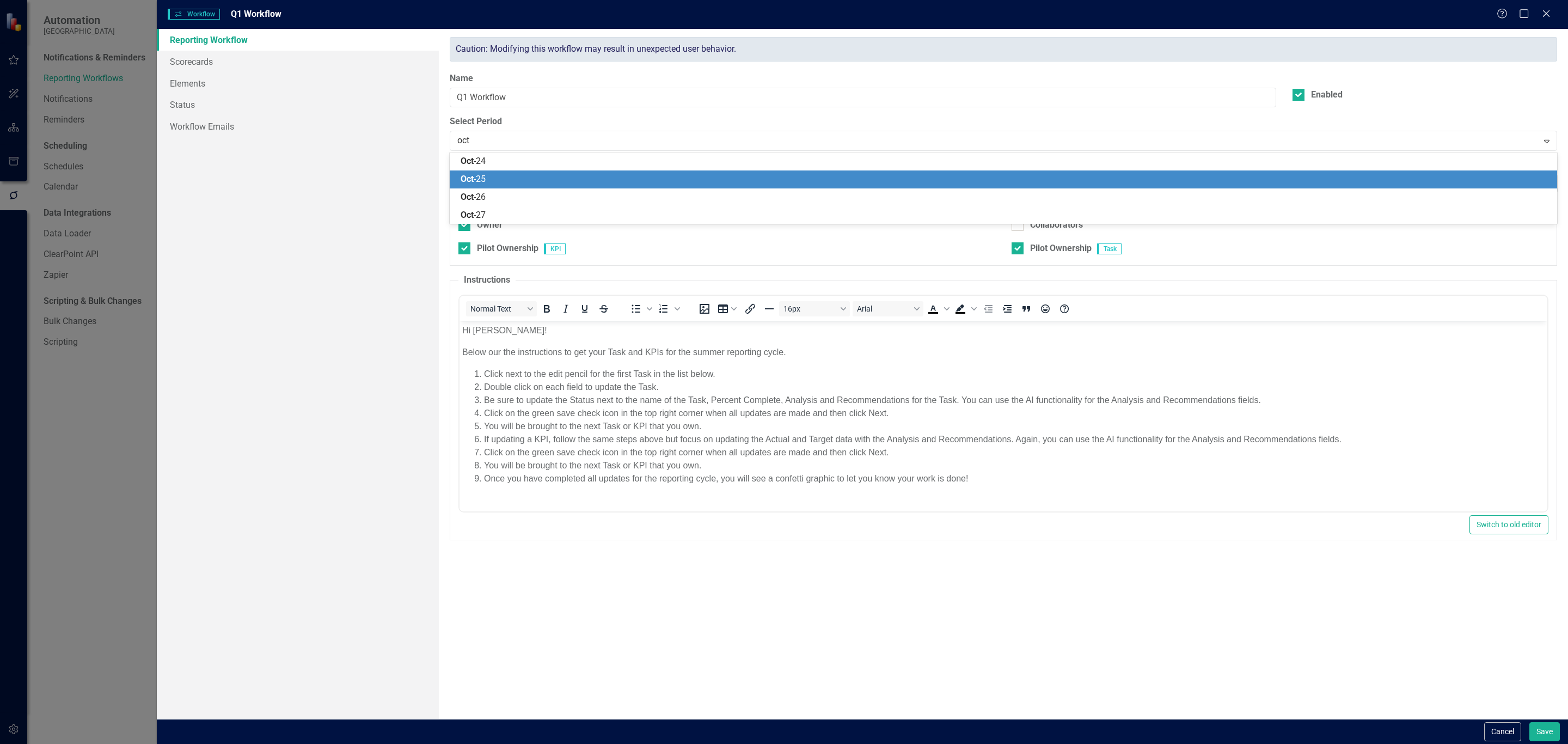
click at [542, 182] on div "Oct -25" at bounding box center [1006, 180] width 1090 height 12
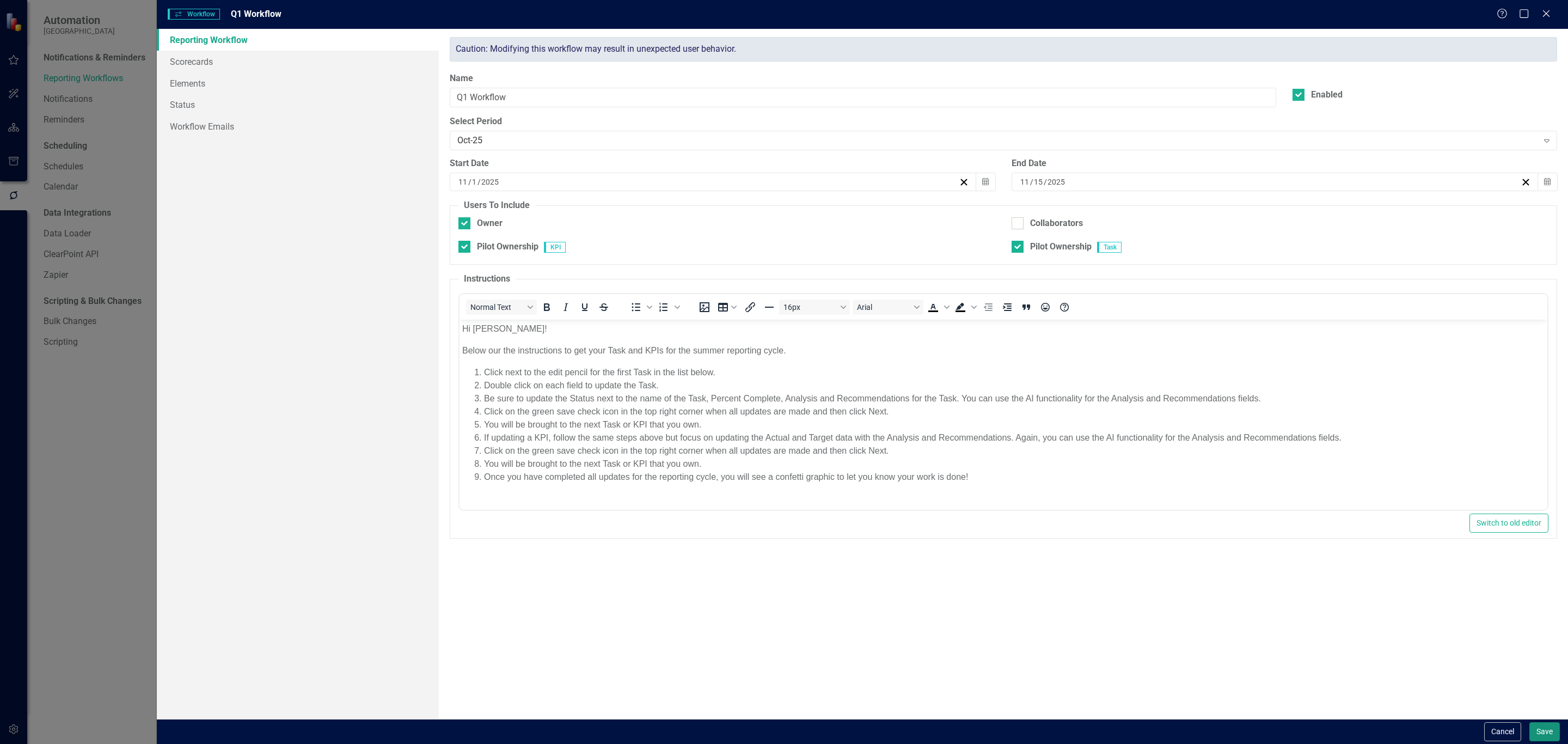
click at [1540, 728] on button "Save" at bounding box center [1544, 732] width 30 height 19
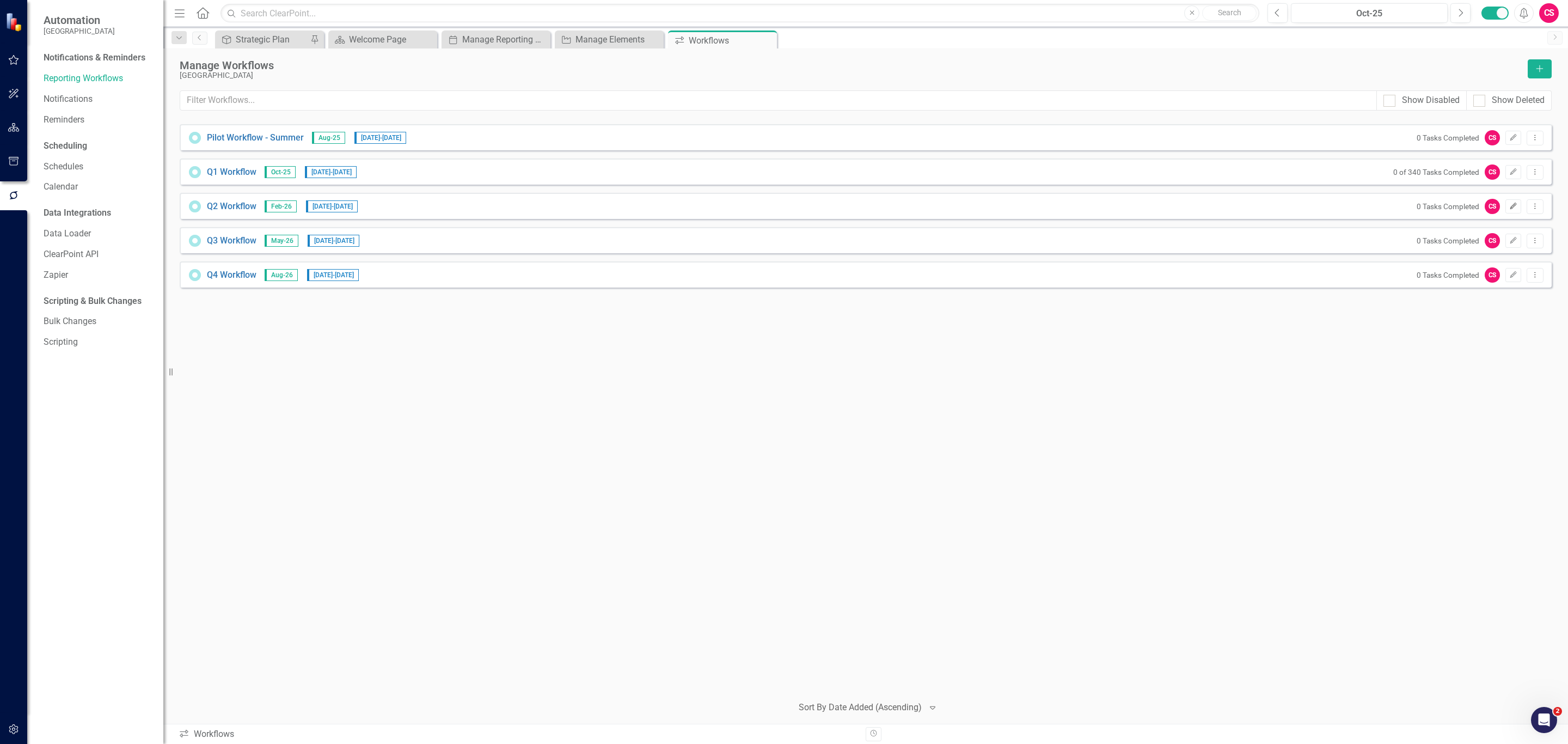
click at [1512, 209] on icon "button" at bounding box center [1514, 206] width 7 height 7
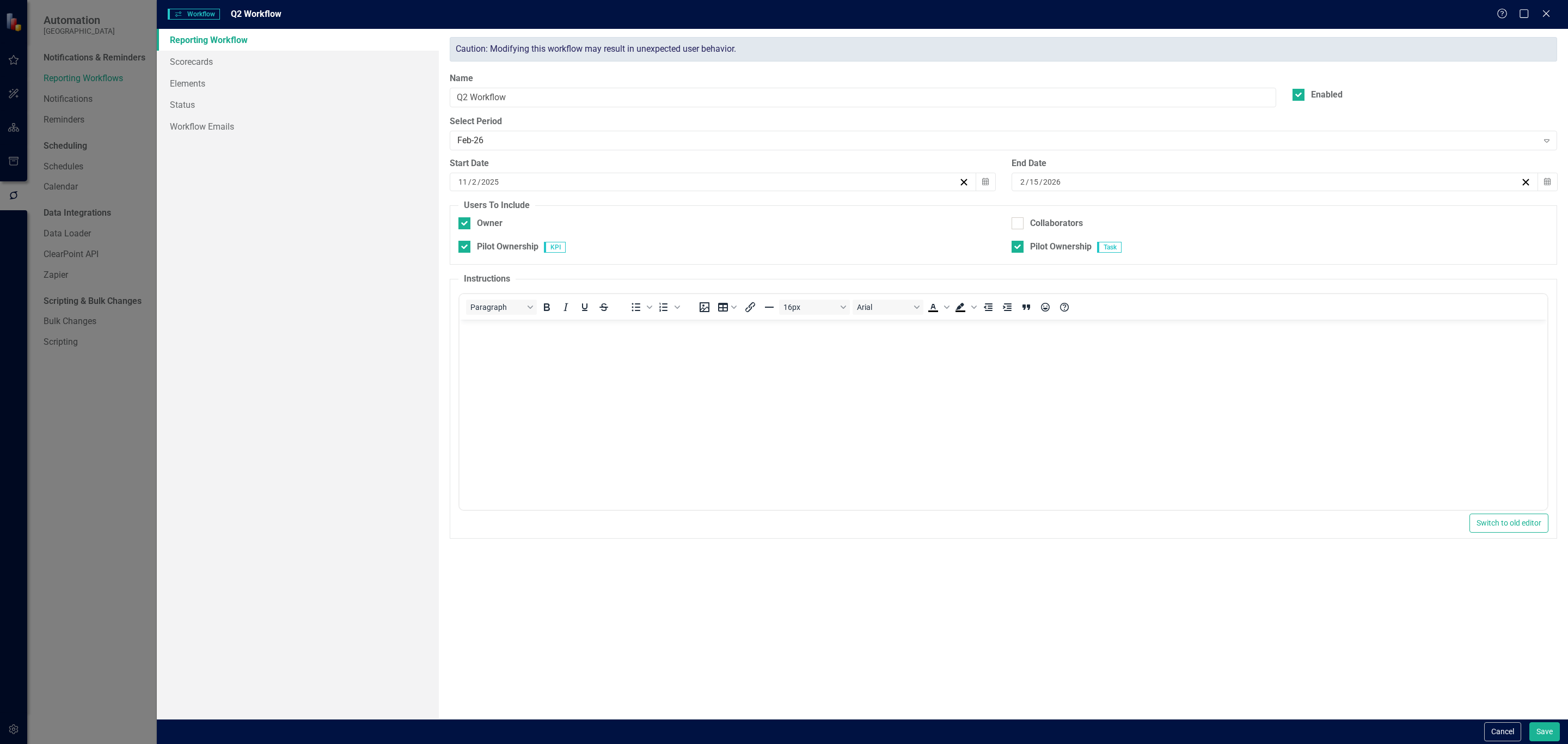
checkbox input "true"
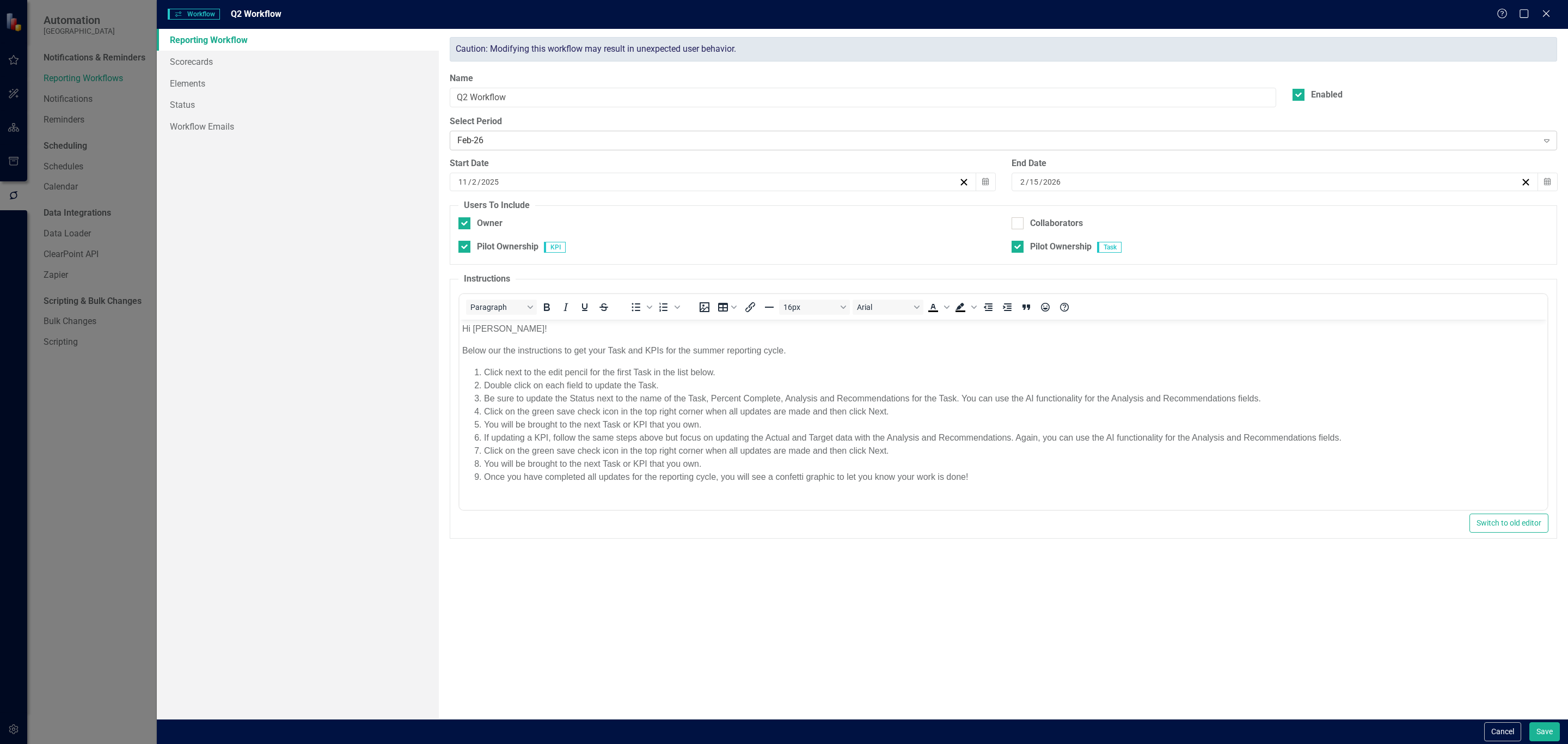
click at [934, 134] on div "Feb-26" at bounding box center [997, 140] width 1080 height 12
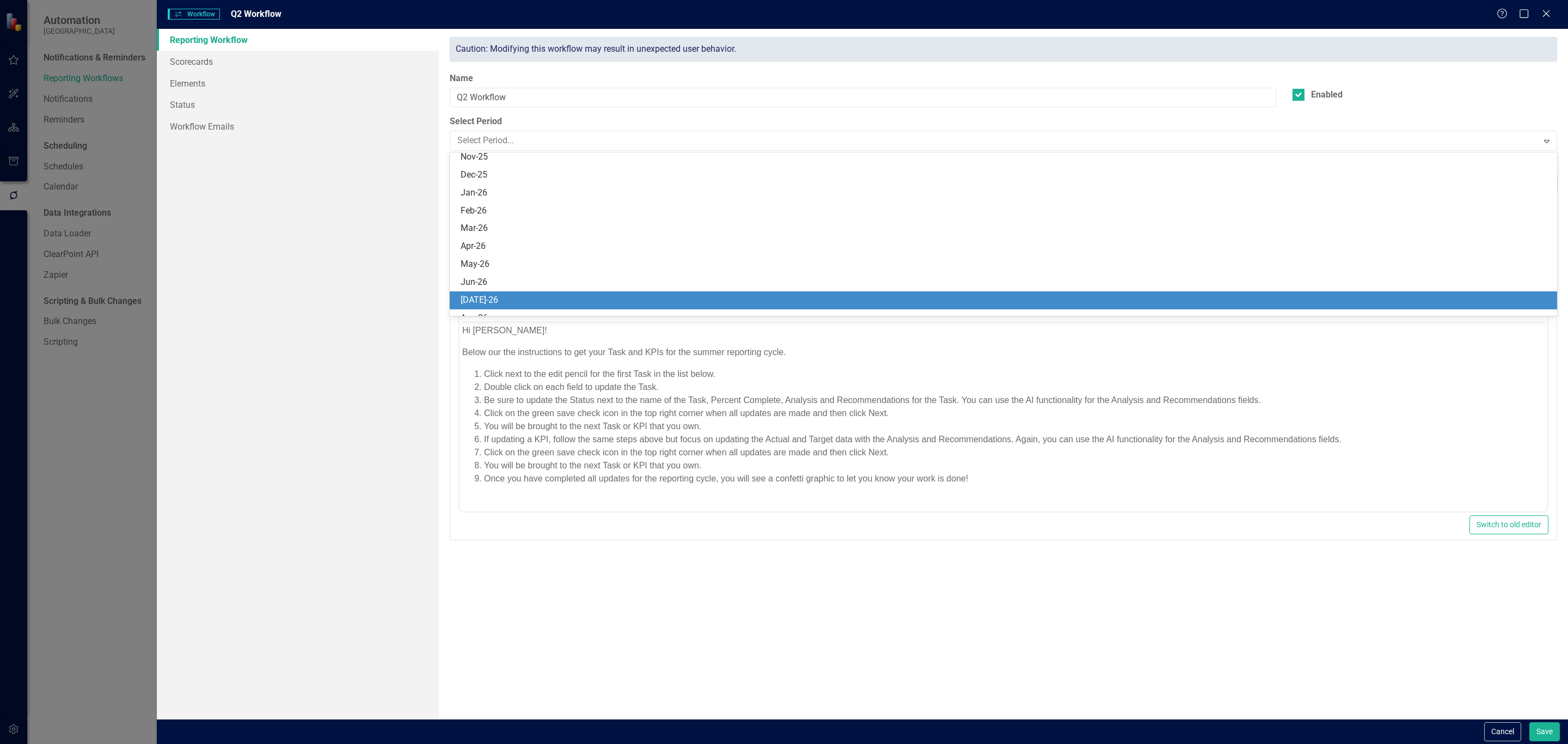
scroll to position [447, 0]
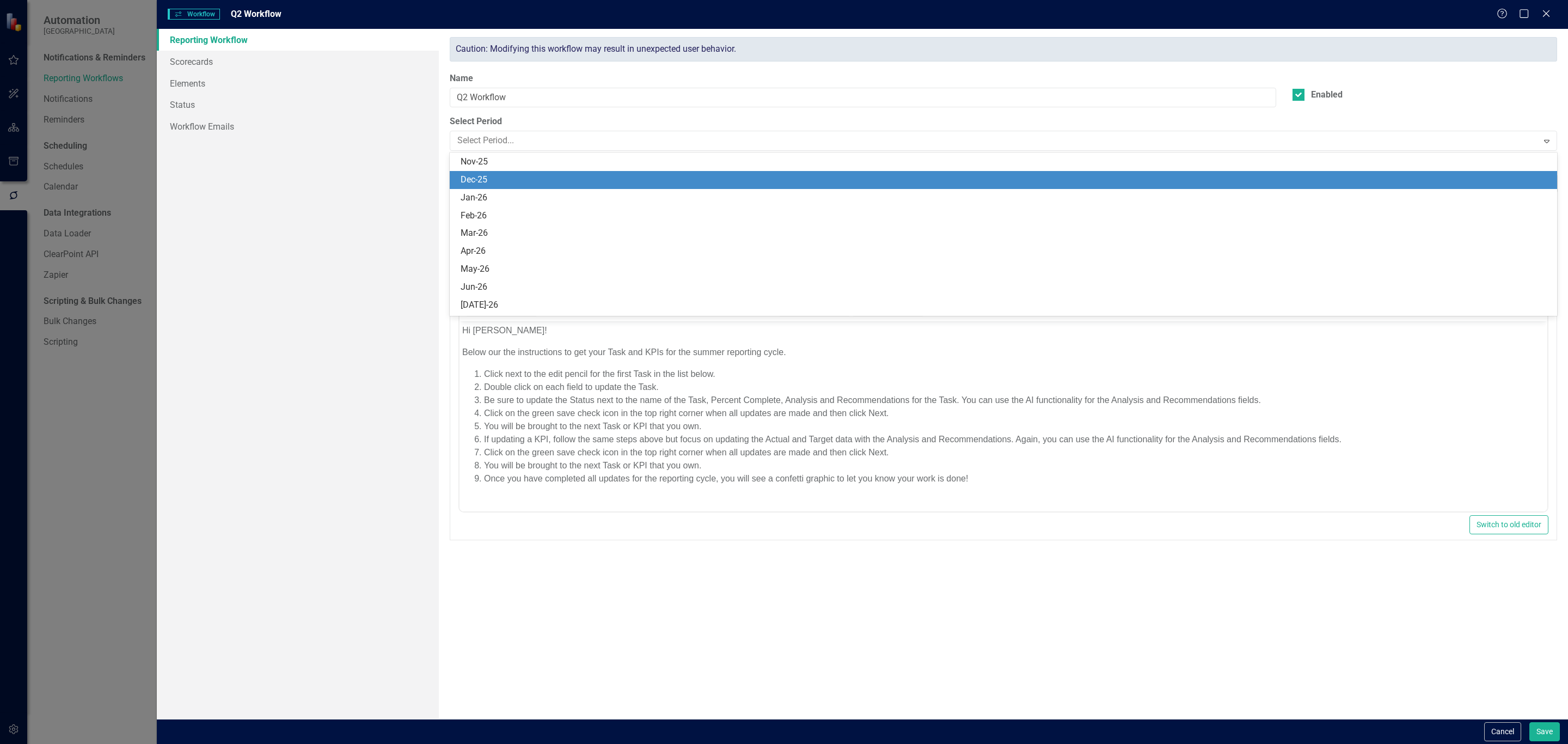
click at [927, 186] on div "Dec-25" at bounding box center [1004, 180] width 1107 height 18
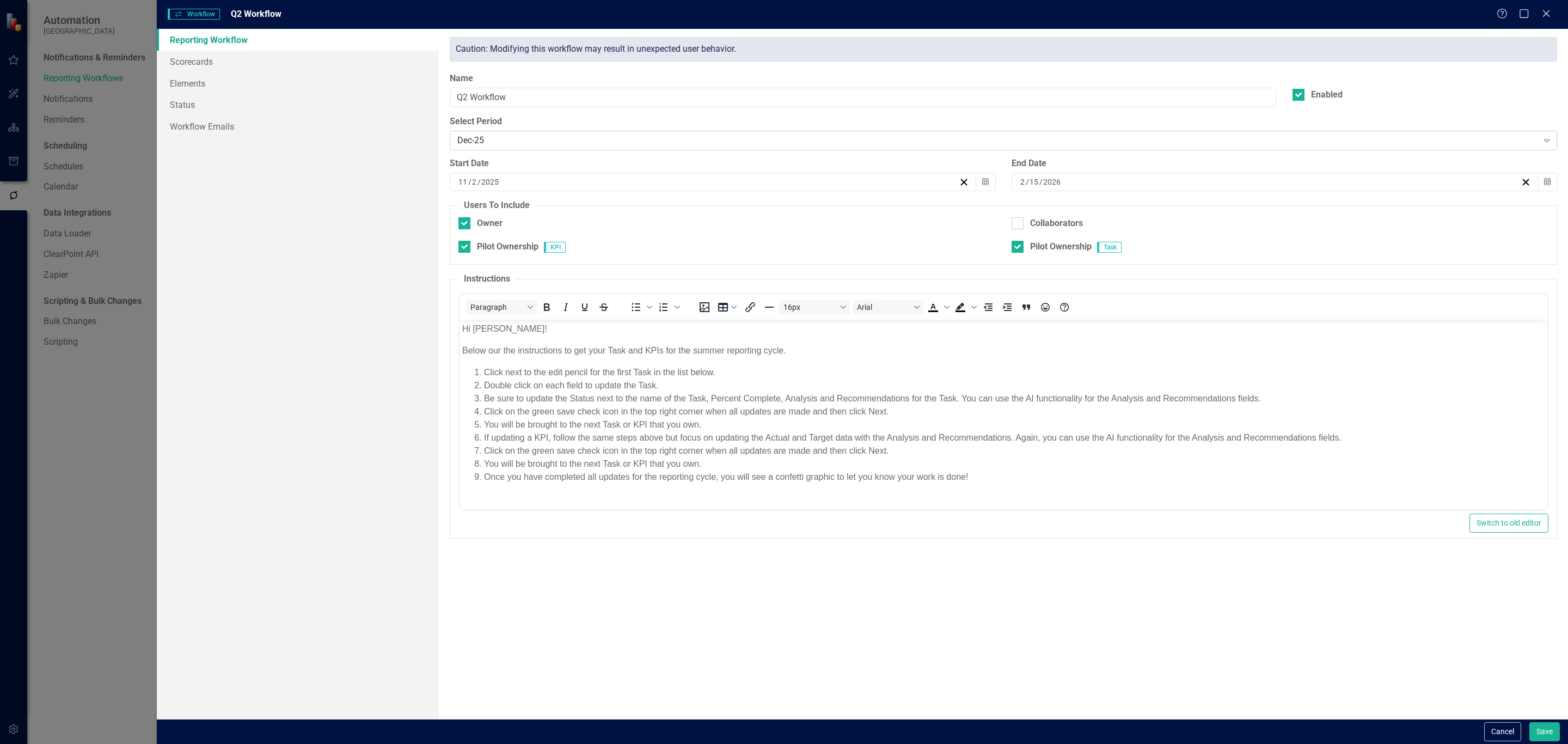
click at [1178, 133] on div "Dec-25 Expand" at bounding box center [1004, 140] width 1107 height 20
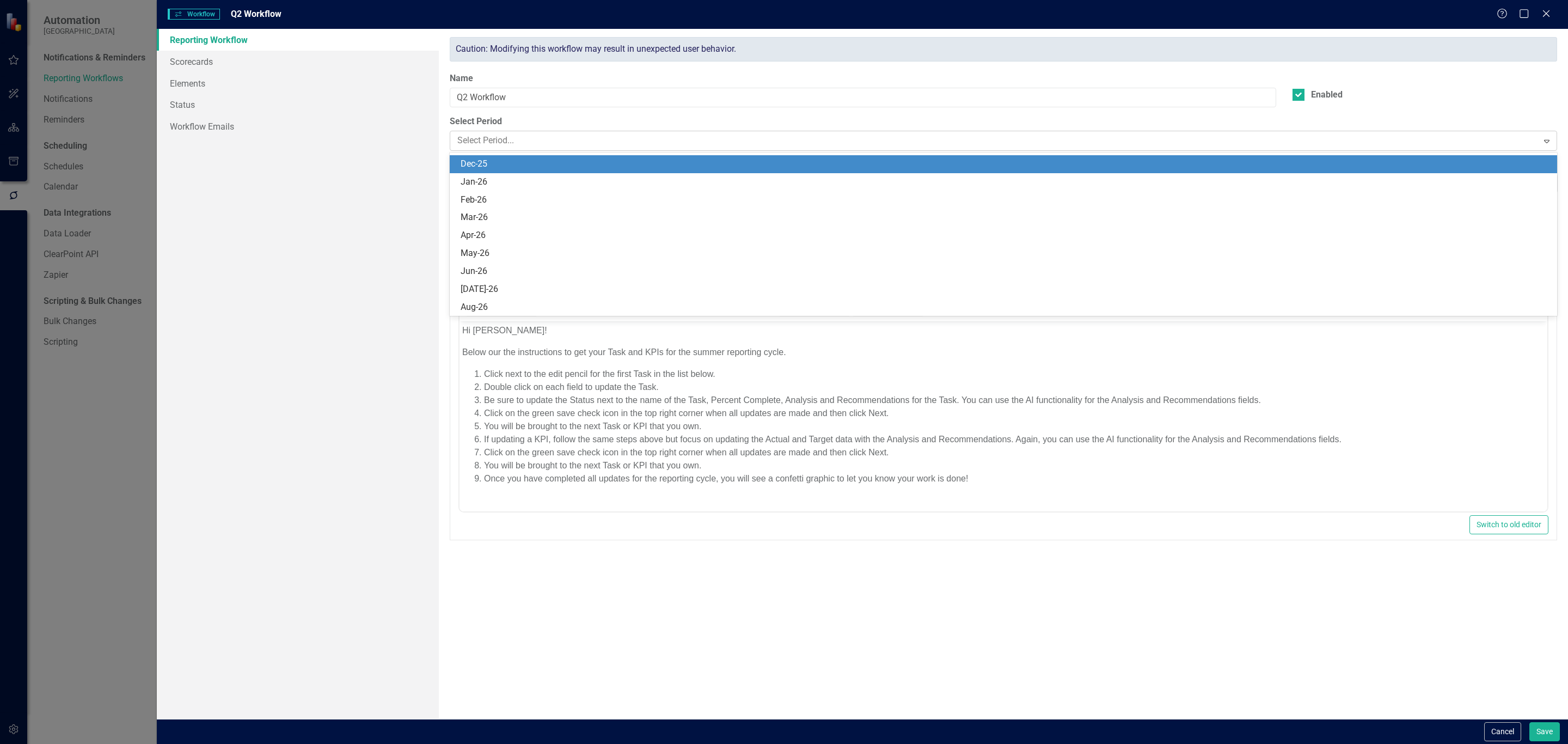
scroll to position [464, 0]
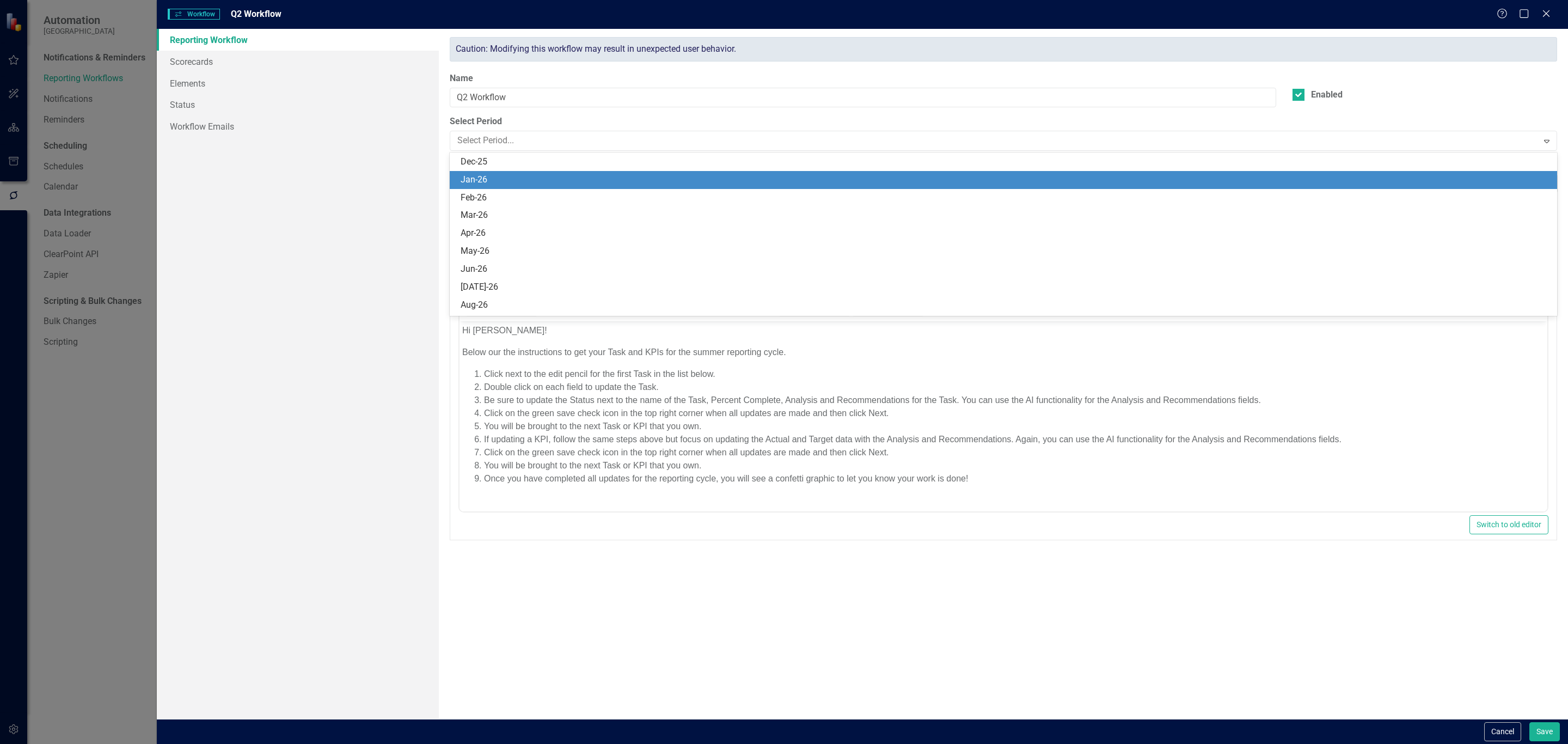
click at [841, 182] on div "Jan-26" at bounding box center [1006, 180] width 1090 height 12
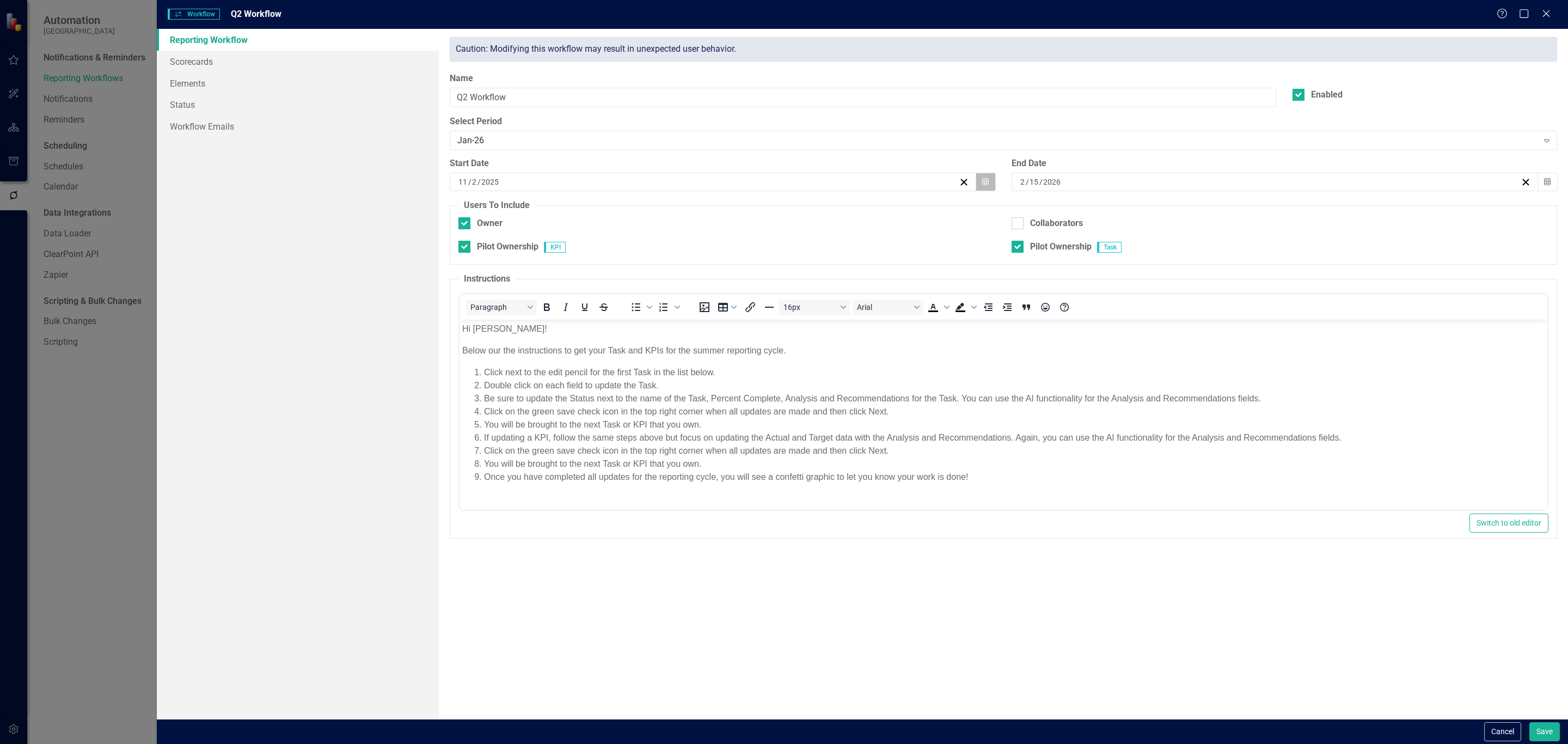
click at [983, 177] on button "Calendar" at bounding box center [985, 182] width 21 height 18
click at [769, 207] on button "›" at bounding box center [771, 211] width 24 height 24
click at [640, 247] on button "1" at bounding box center [632, 247] width 27 height 20
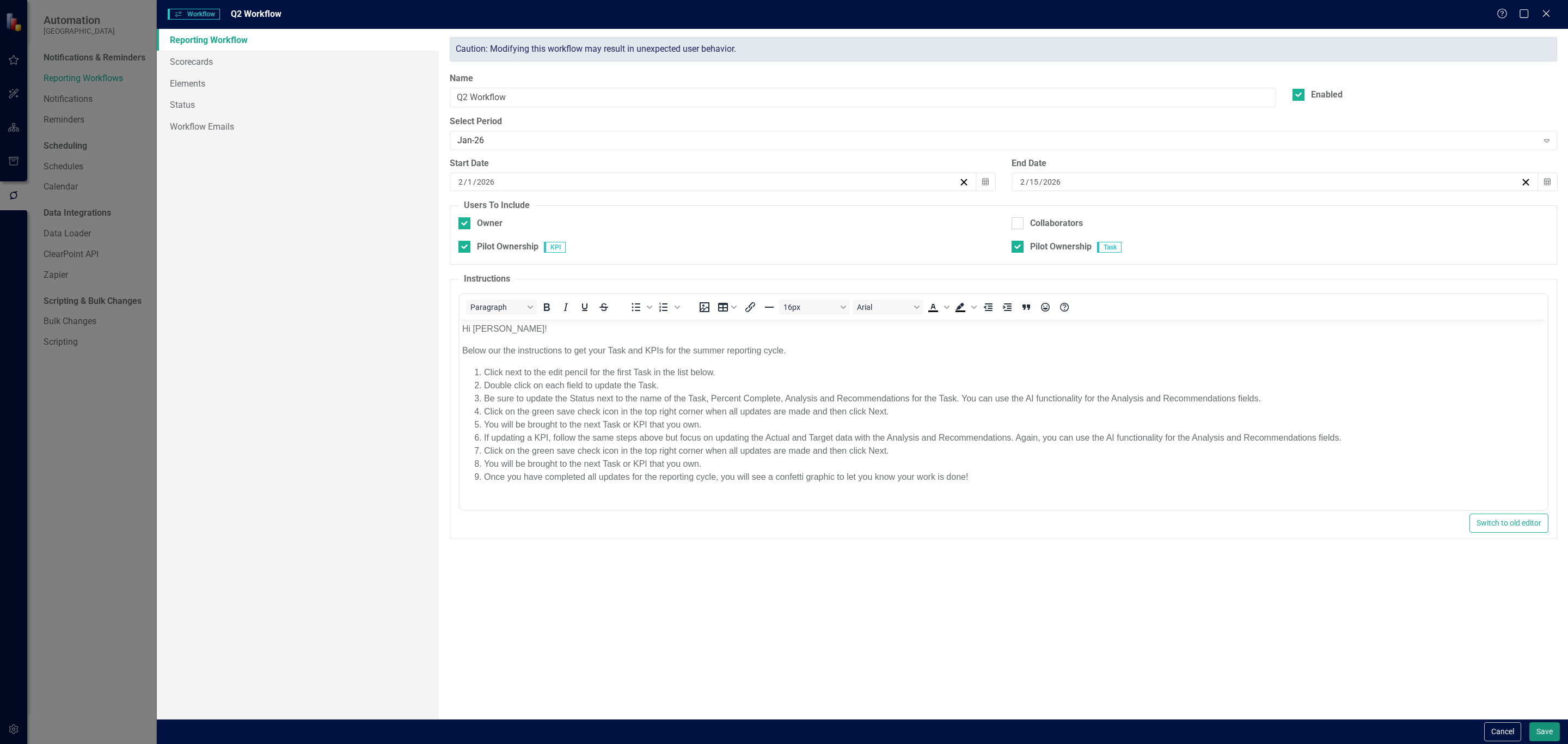
click at [1541, 729] on button "Save" at bounding box center [1544, 732] width 30 height 19
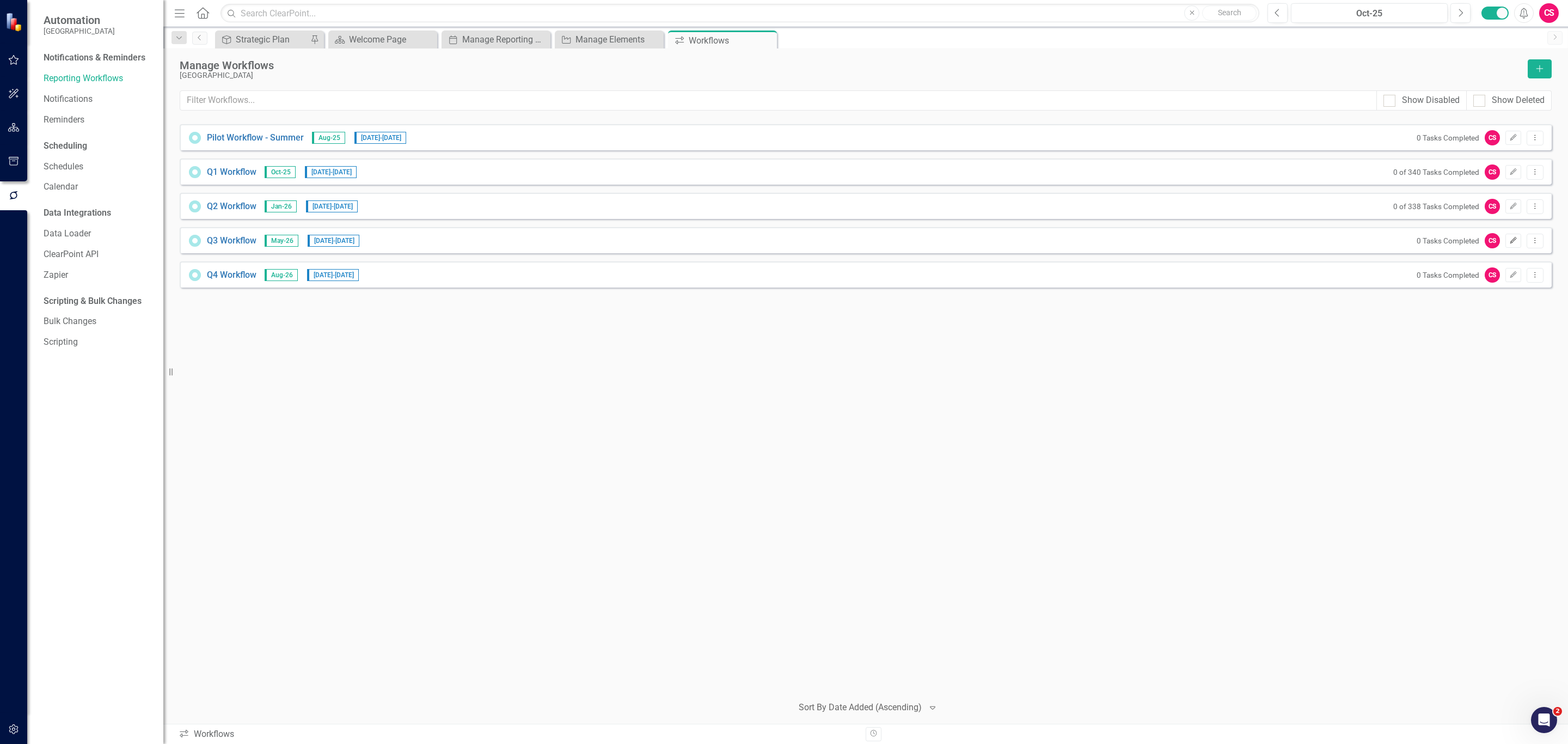
click at [1512, 240] on icon "Edit" at bounding box center [1513, 241] width 8 height 7
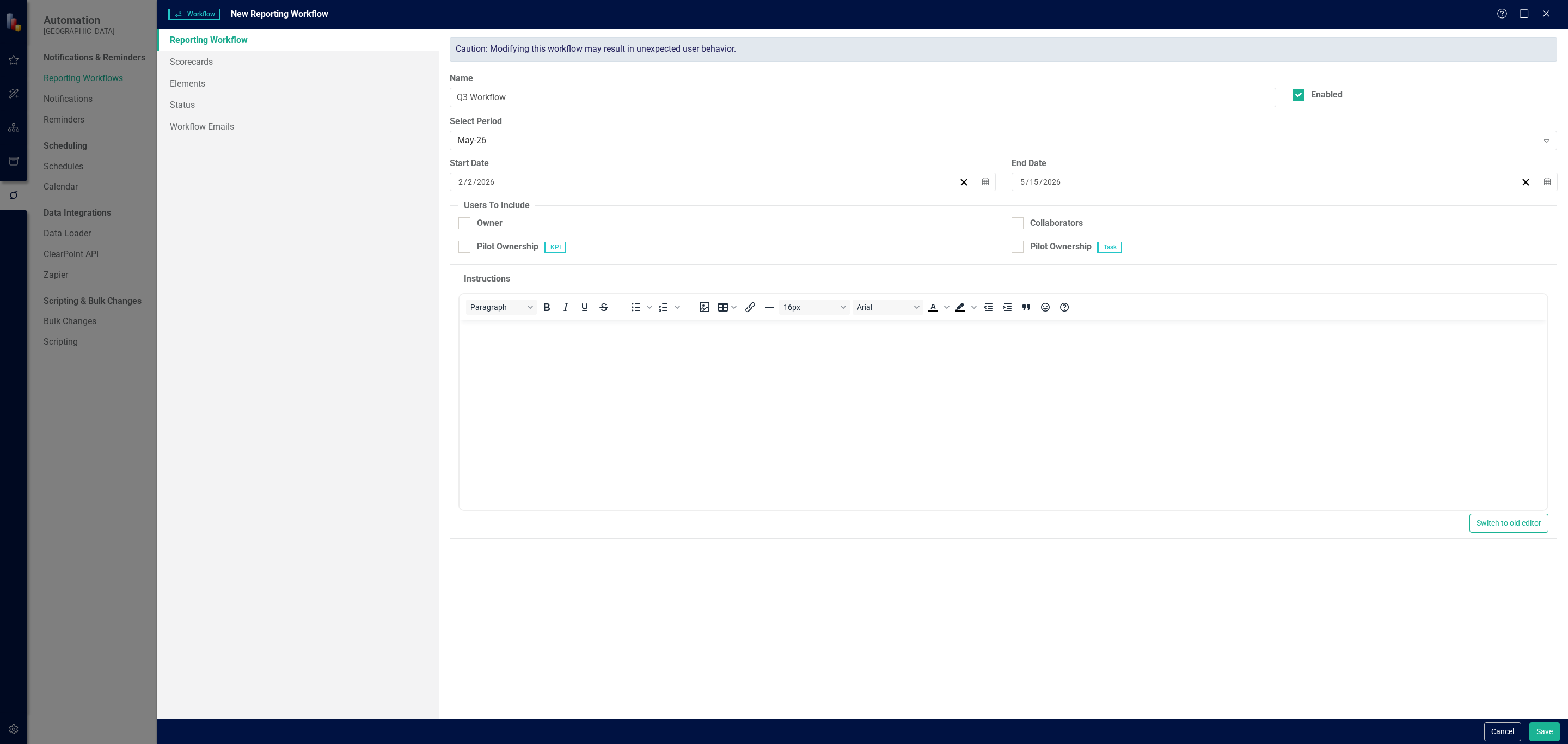
checkbox input "true"
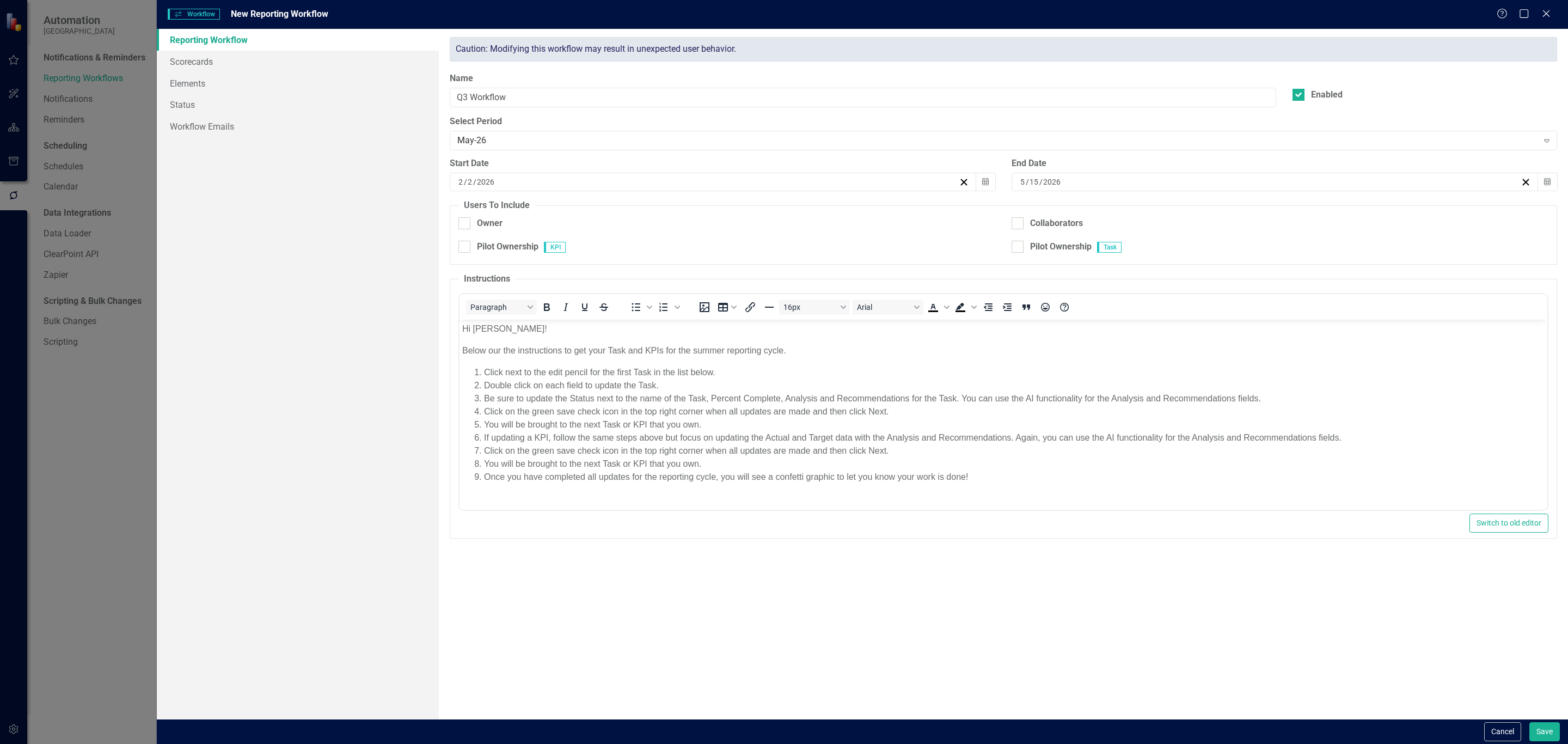
scroll to position [0, 0]
click at [516, 137] on div "May-26" at bounding box center [997, 140] width 1080 height 12
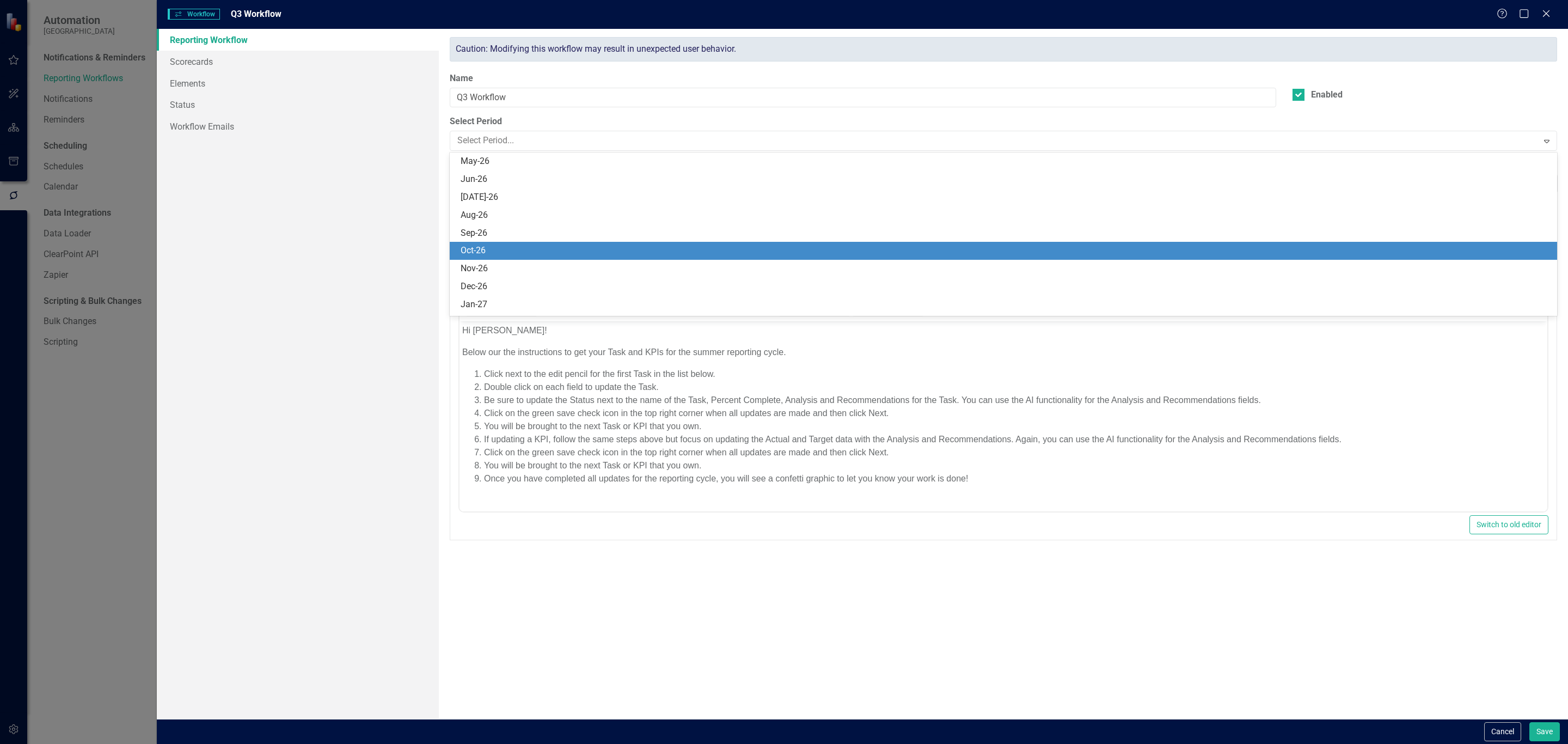
scroll to position [529, 0]
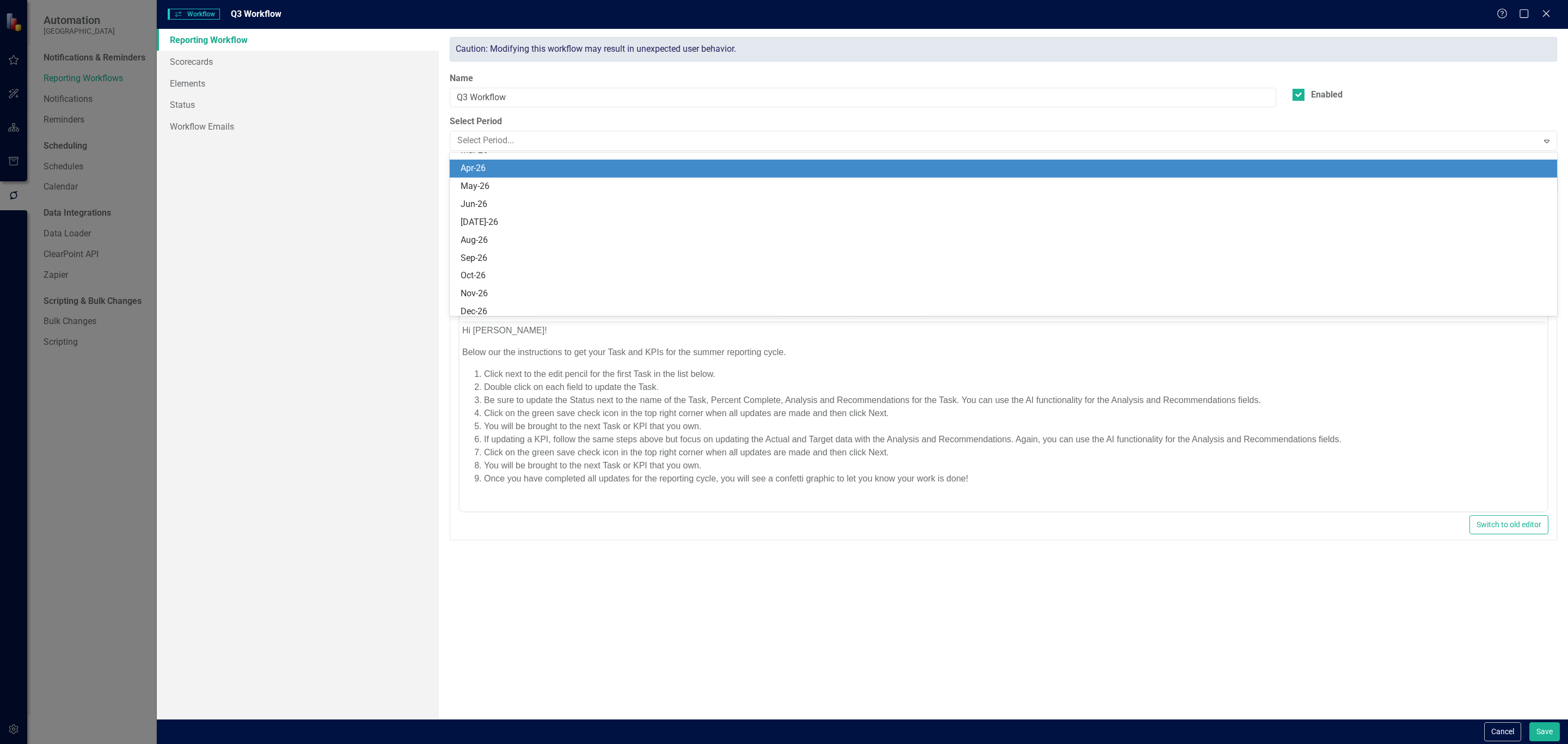
click at [912, 162] on div "Apr-26" at bounding box center [1006, 168] width 1090 height 12
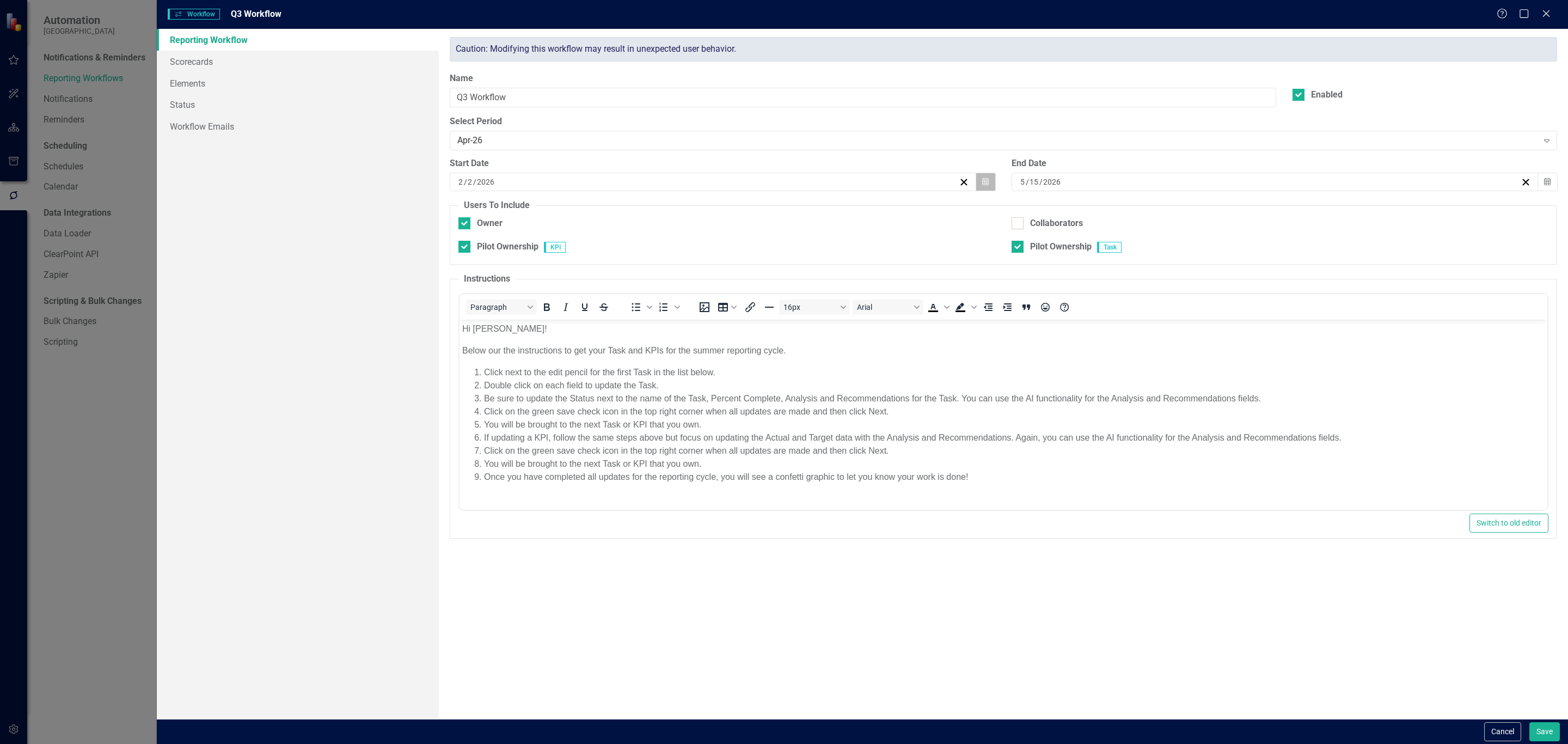
click at [985, 182] on icon "Calendar" at bounding box center [986, 182] width 7 height 7
click at [778, 205] on button "›" at bounding box center [771, 211] width 24 height 24
click at [769, 237] on button "1" at bounding box center [767, 247] width 27 height 20
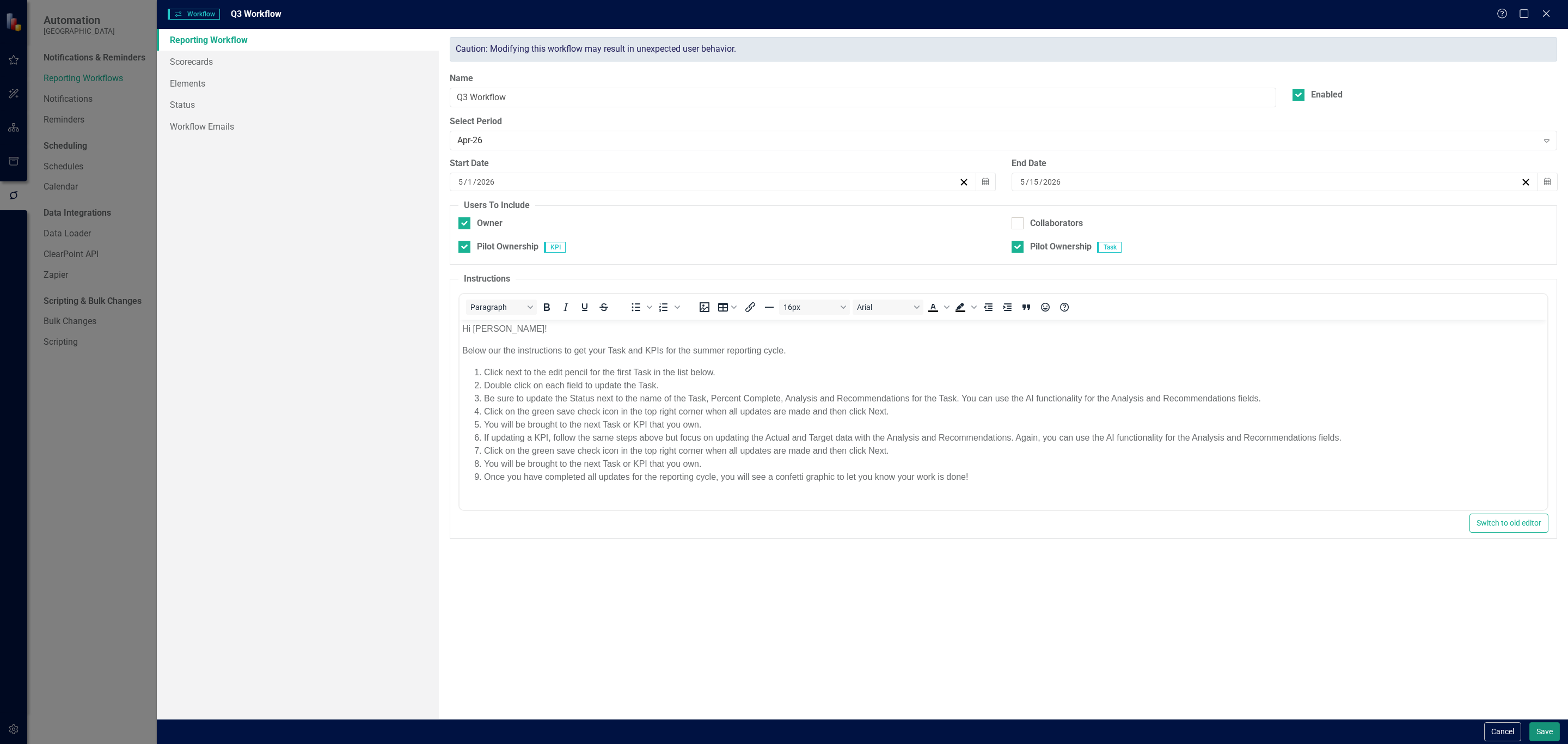
click at [1542, 730] on button "Save" at bounding box center [1544, 732] width 30 height 19
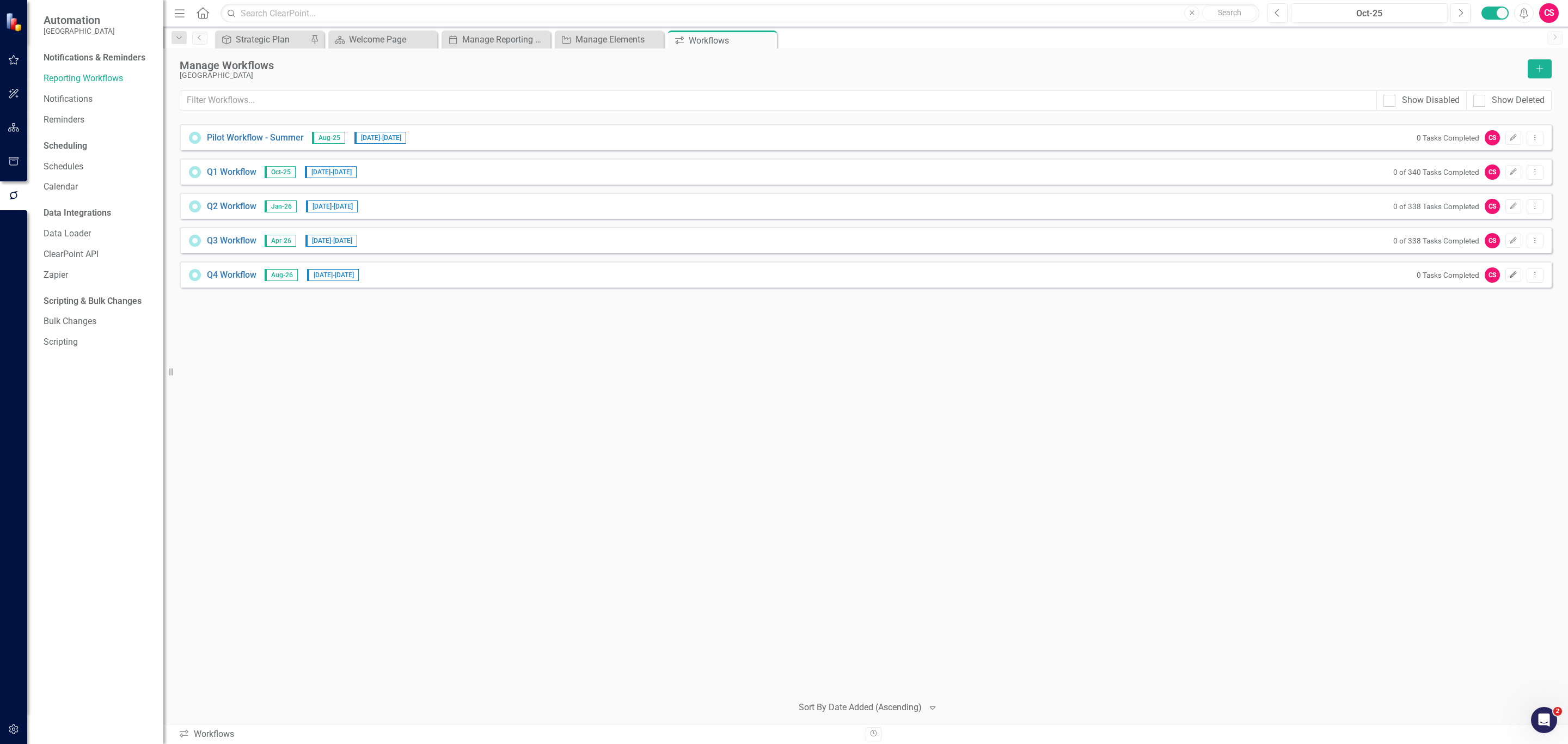
click at [1512, 273] on icon "Edit" at bounding box center [1513, 275] width 8 height 7
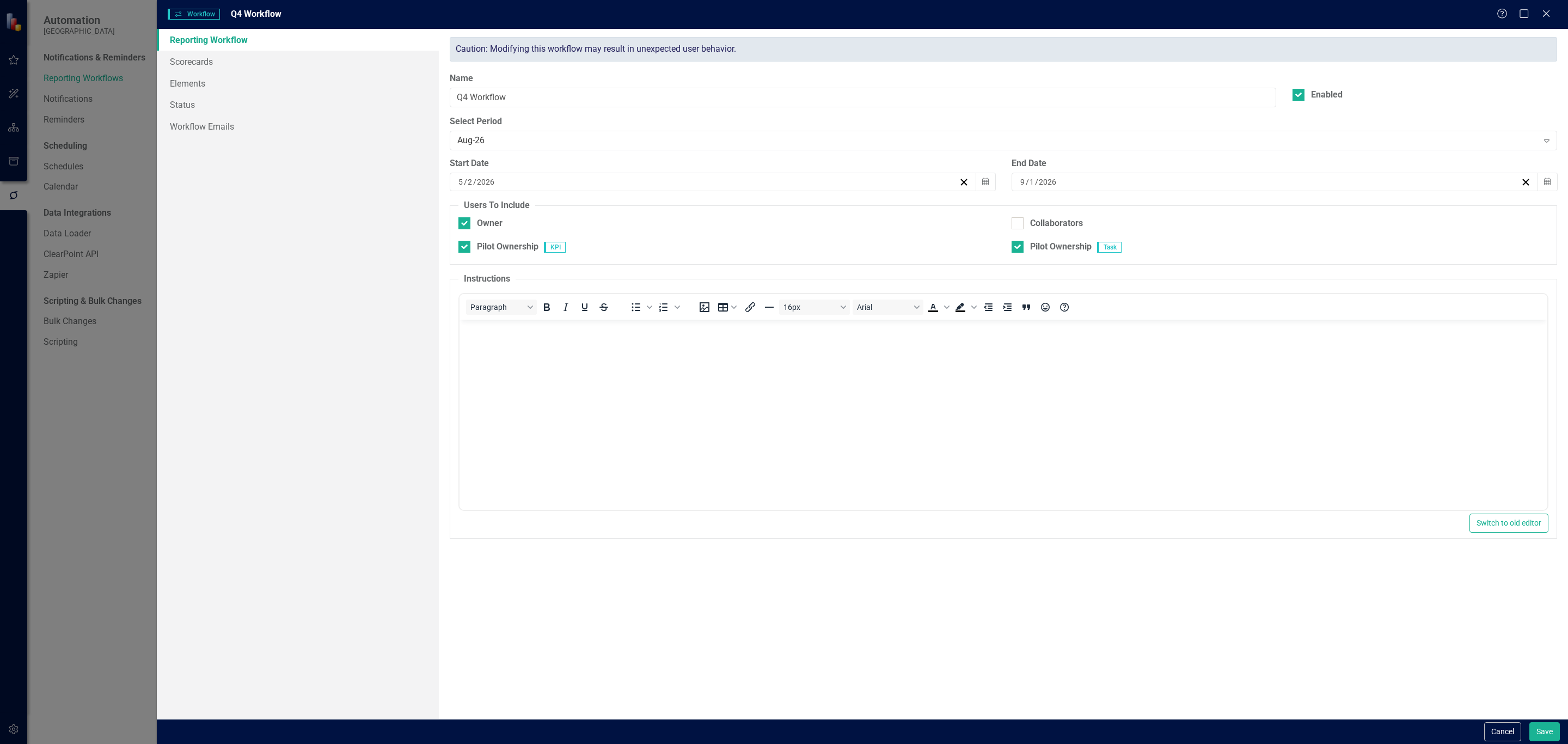
checkbox input "true"
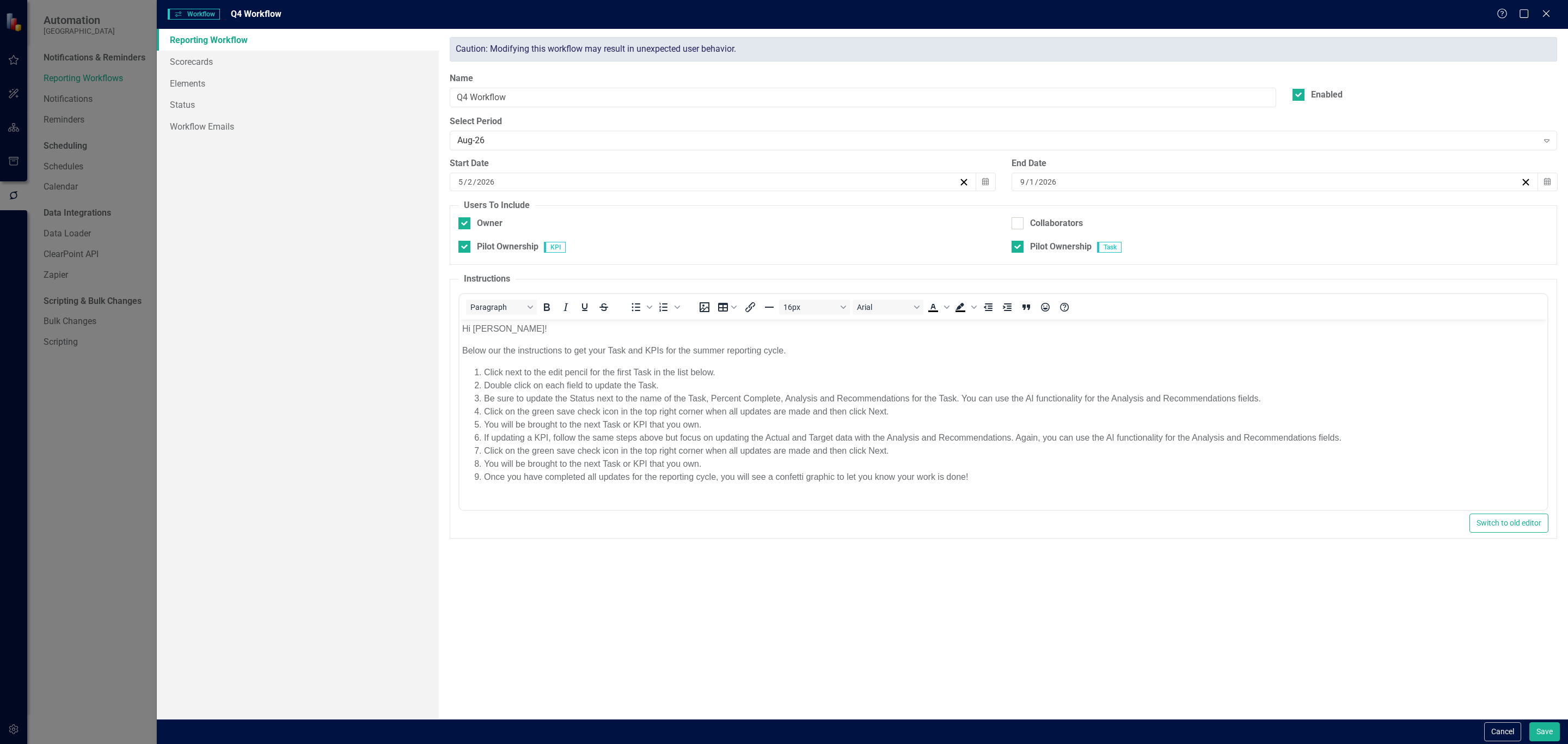
scroll to position [0, 0]
click at [987, 187] on button "Calendar" at bounding box center [985, 182] width 21 height 18
click at [775, 209] on button "›" at bounding box center [771, 211] width 24 height 24
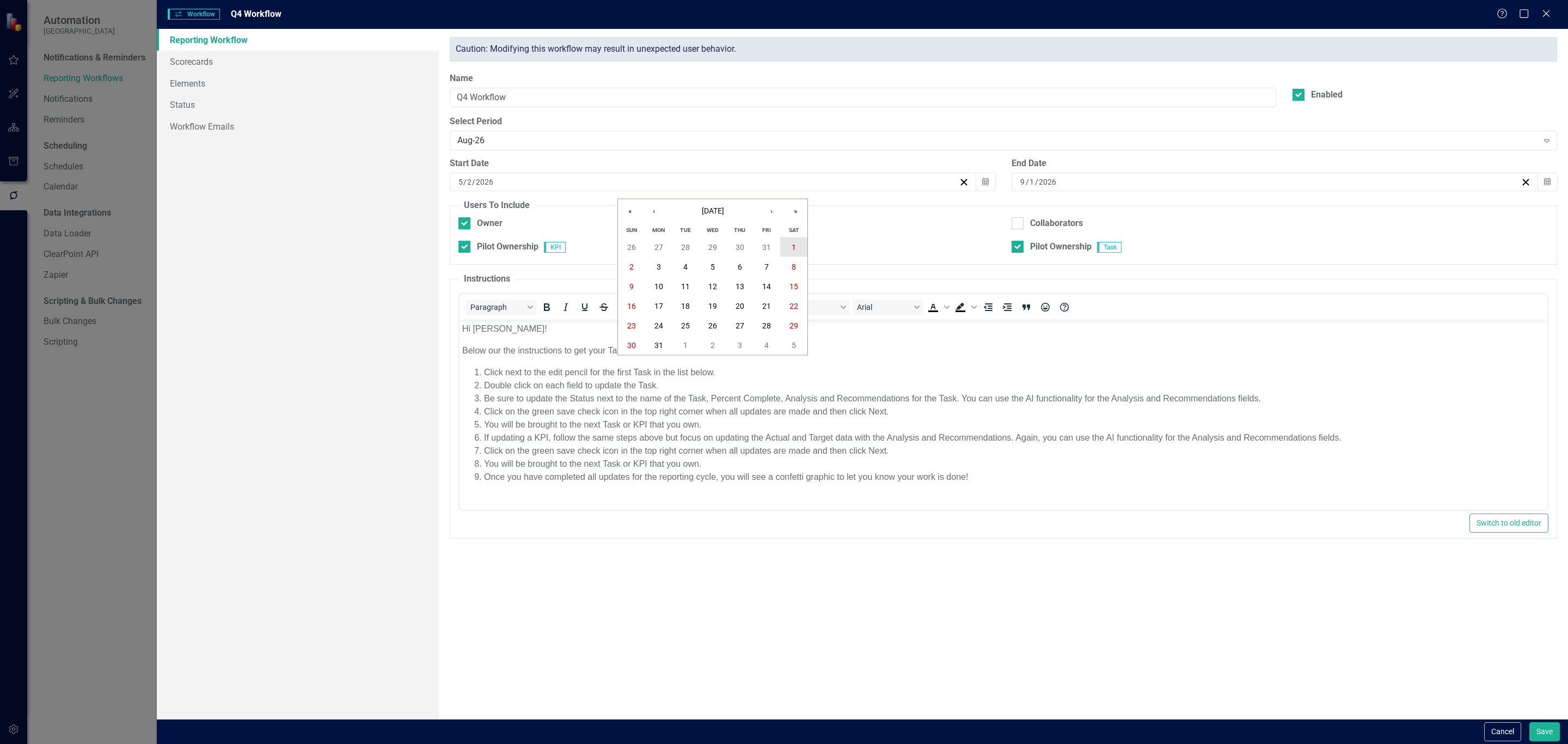
click at [794, 247] on abbr "1" at bounding box center [793, 247] width 4 height 9
click at [583, 136] on div "Aug-26" at bounding box center [997, 140] width 1080 height 12
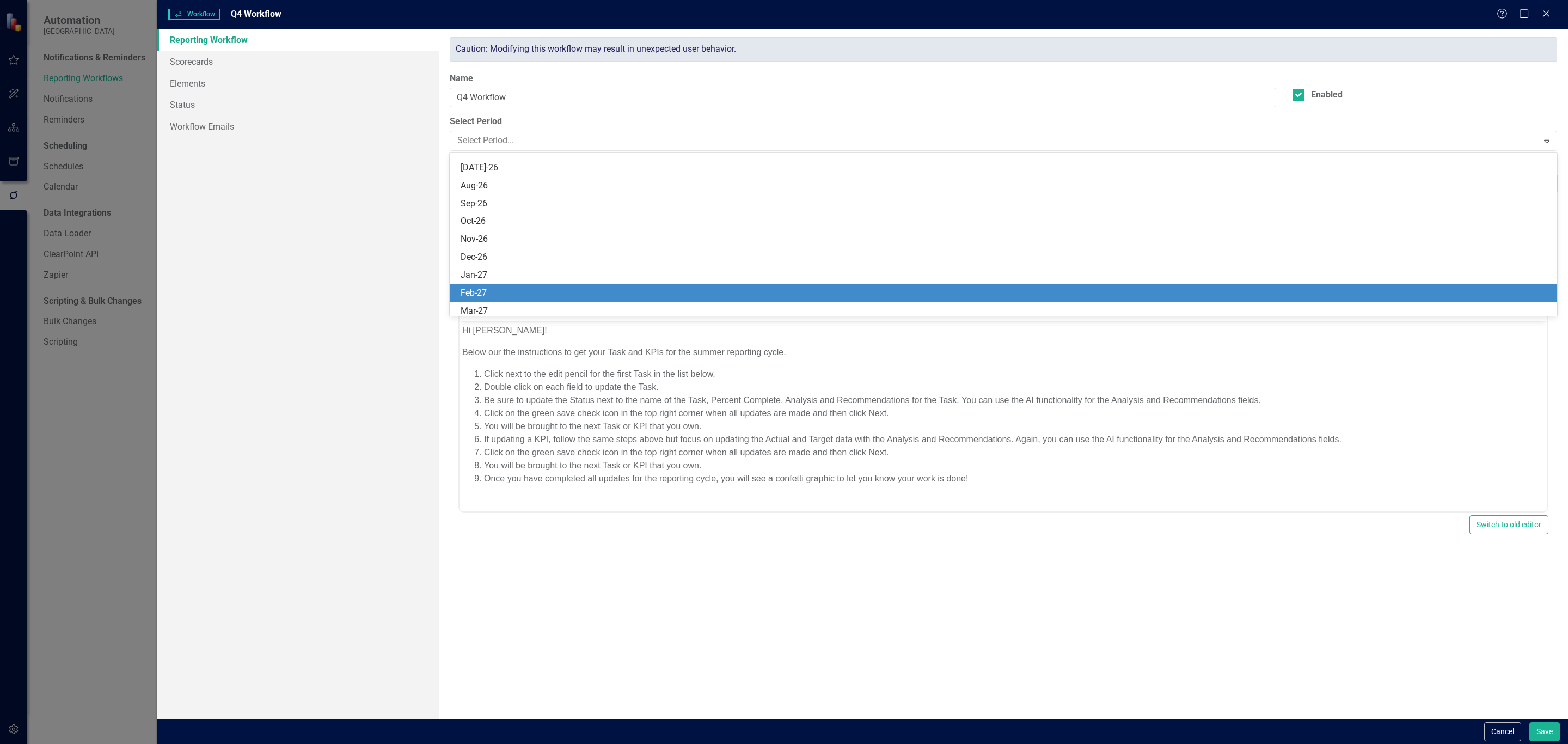
scroll to position [580, 0]
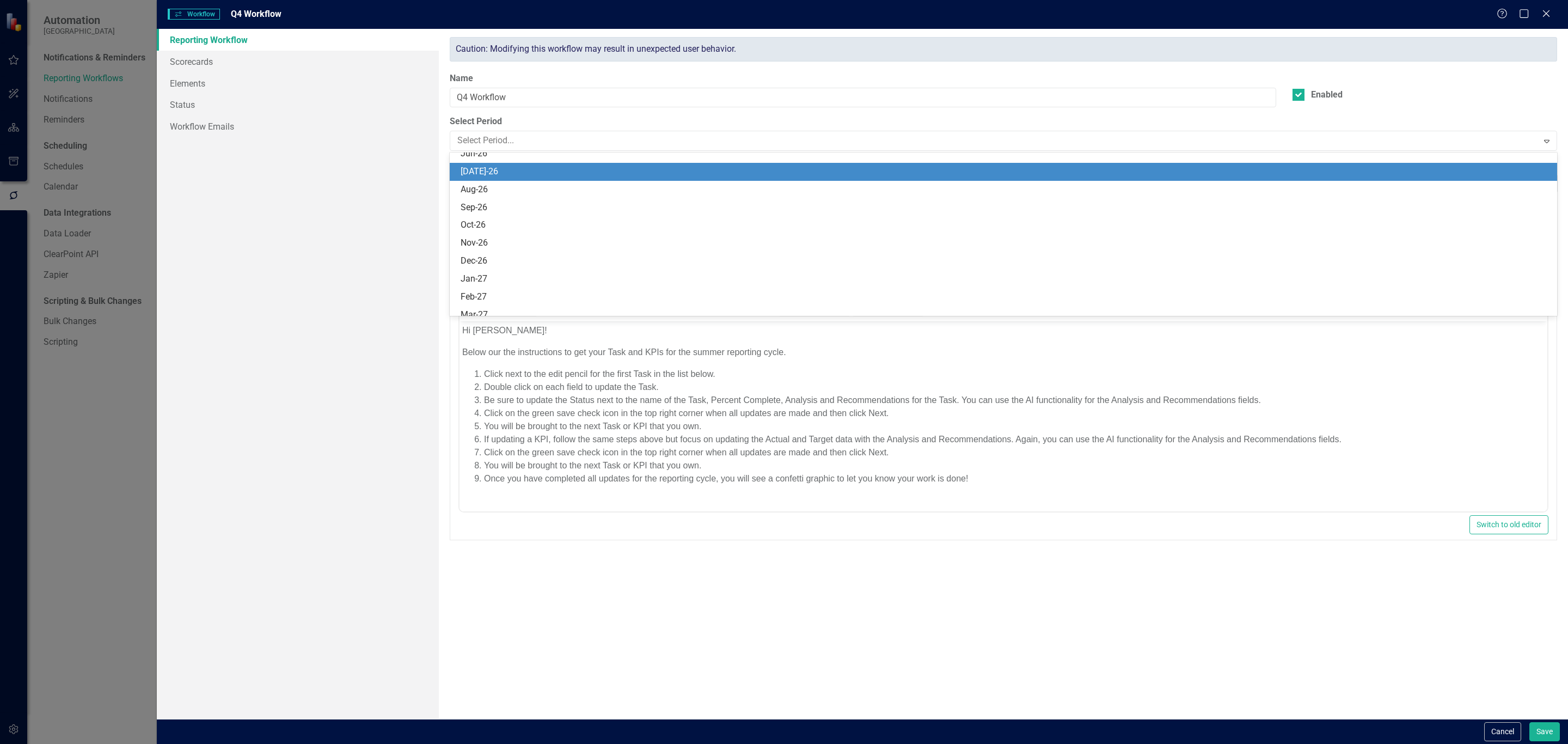
click at [822, 165] on div "[DATE]-26" at bounding box center [1006, 171] width 1090 height 12
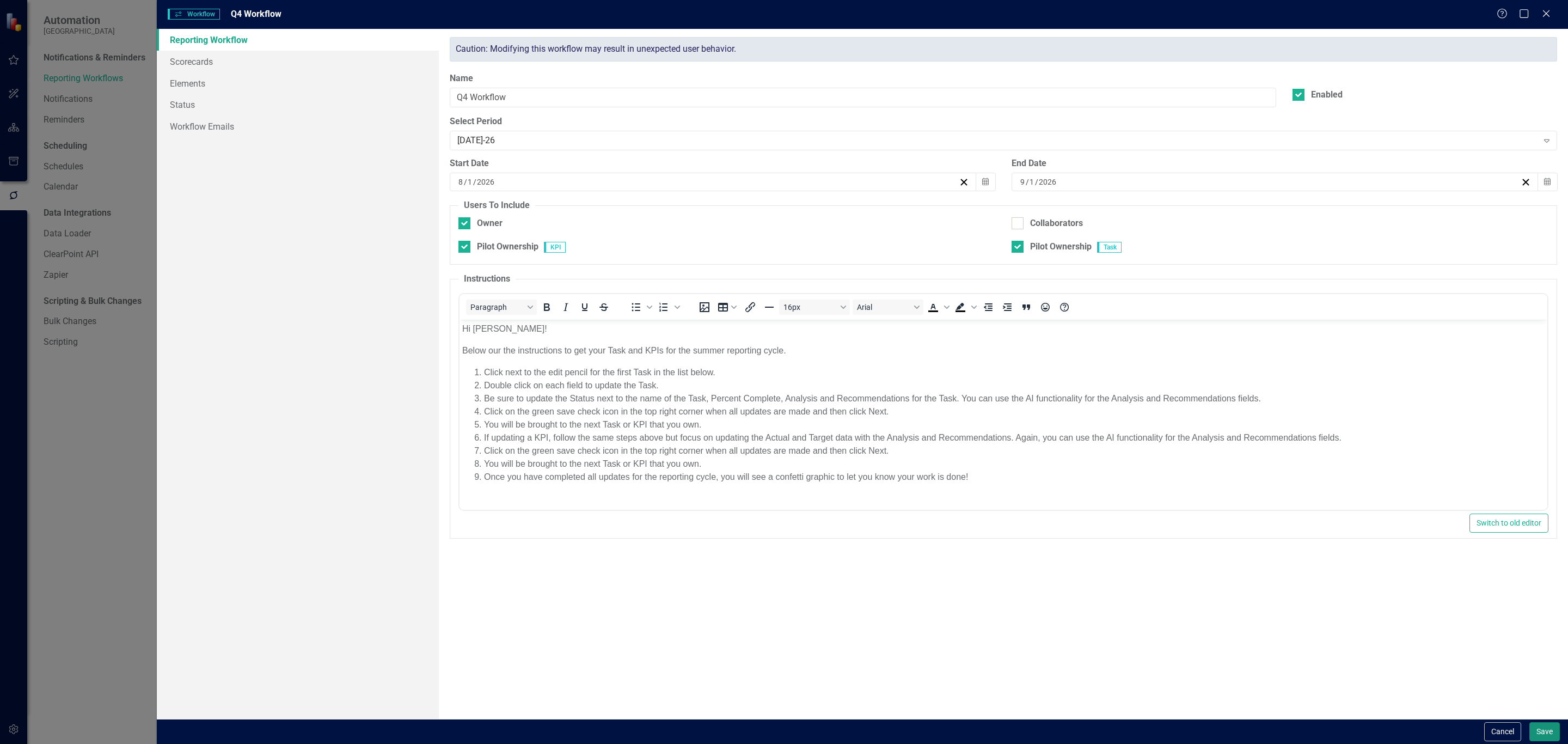
click at [1538, 728] on button "Save" at bounding box center [1544, 732] width 30 height 19
